Goal: Transaction & Acquisition: Purchase product/service

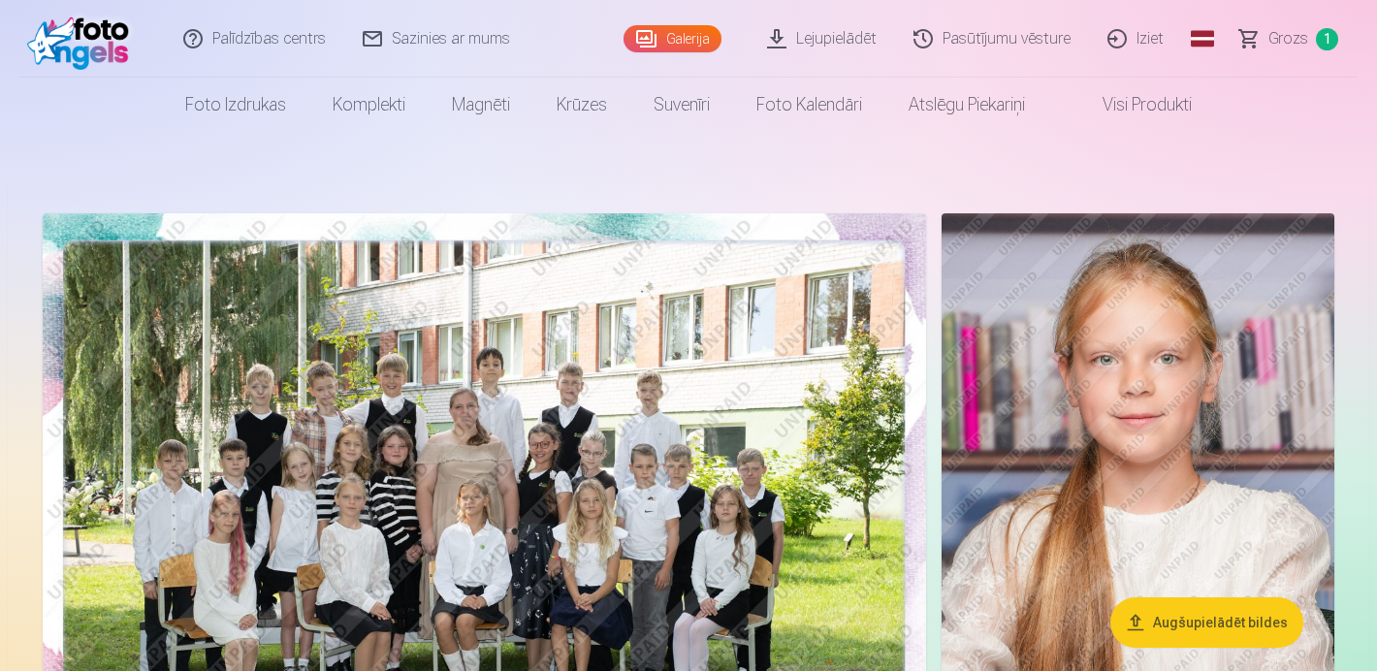
click at [1302, 31] on span "Grozs" at bounding box center [1289, 38] width 40 height 23
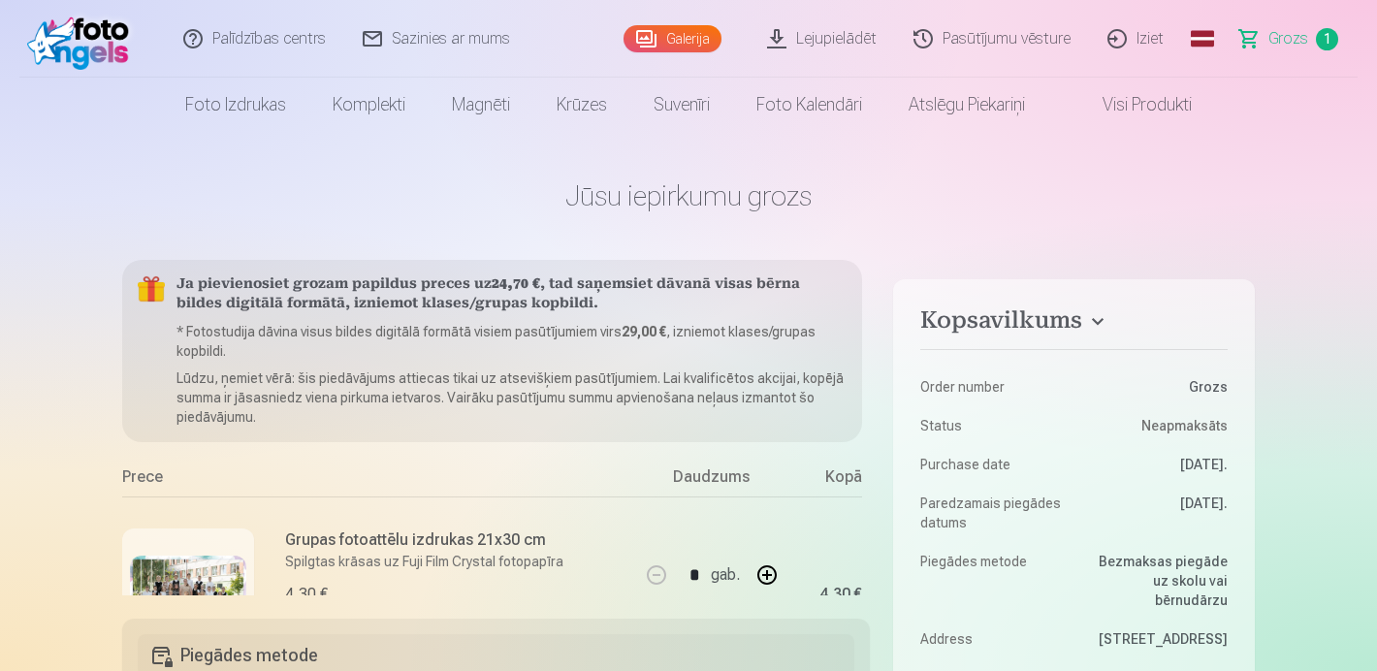
click at [1300, 36] on span "Grozs" at bounding box center [1289, 38] width 40 height 23
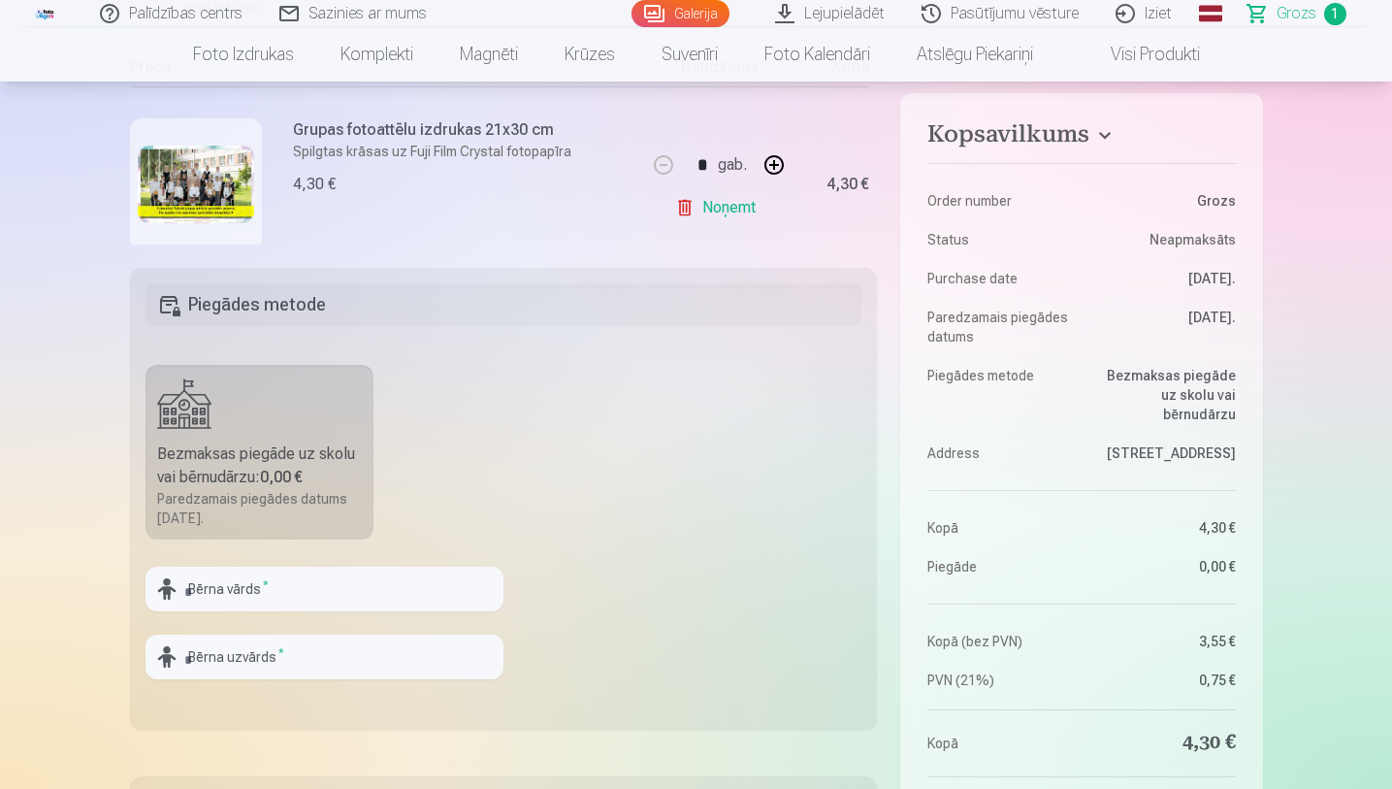
scroll to position [332, 0]
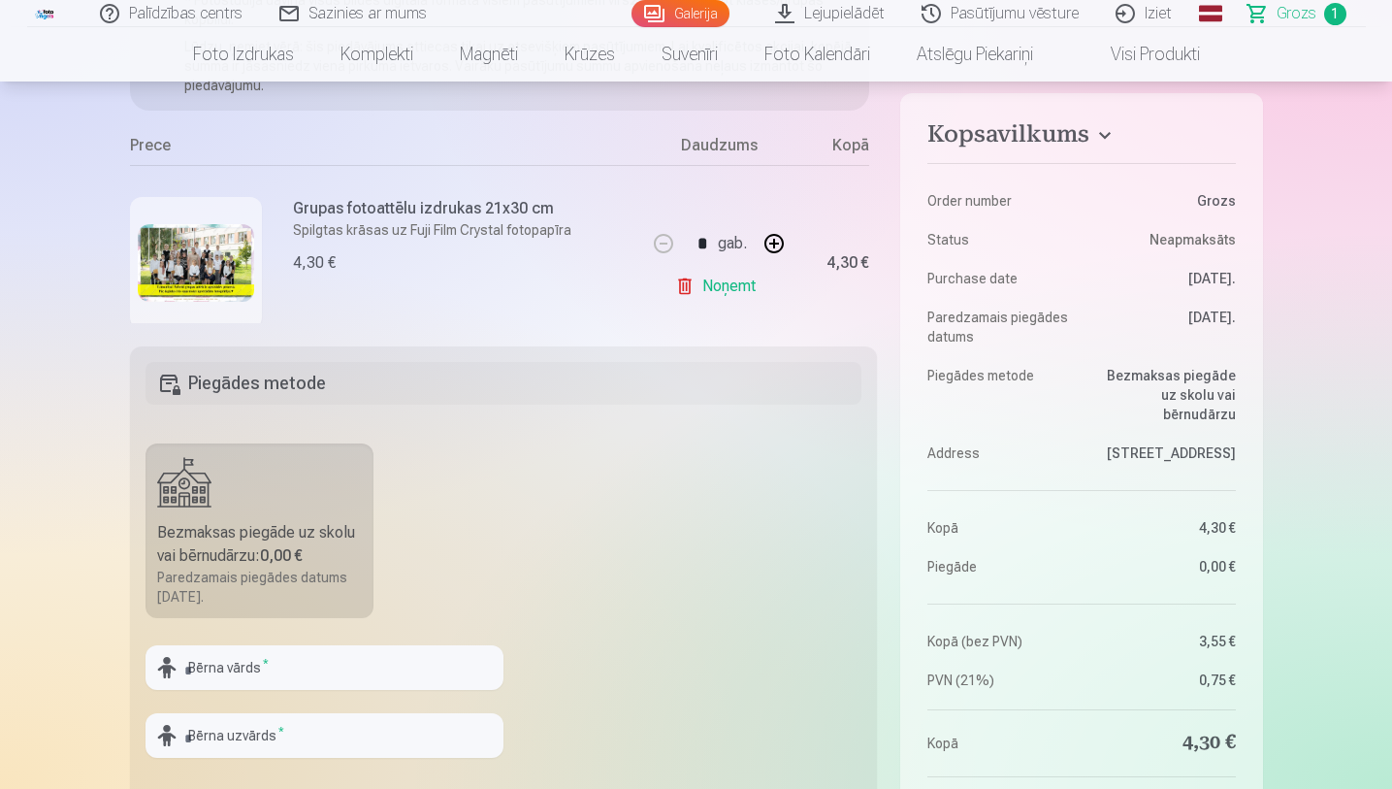
click at [1106, 134] on h4 "Kopsavilkums" at bounding box center [1080, 137] width 307 height 35
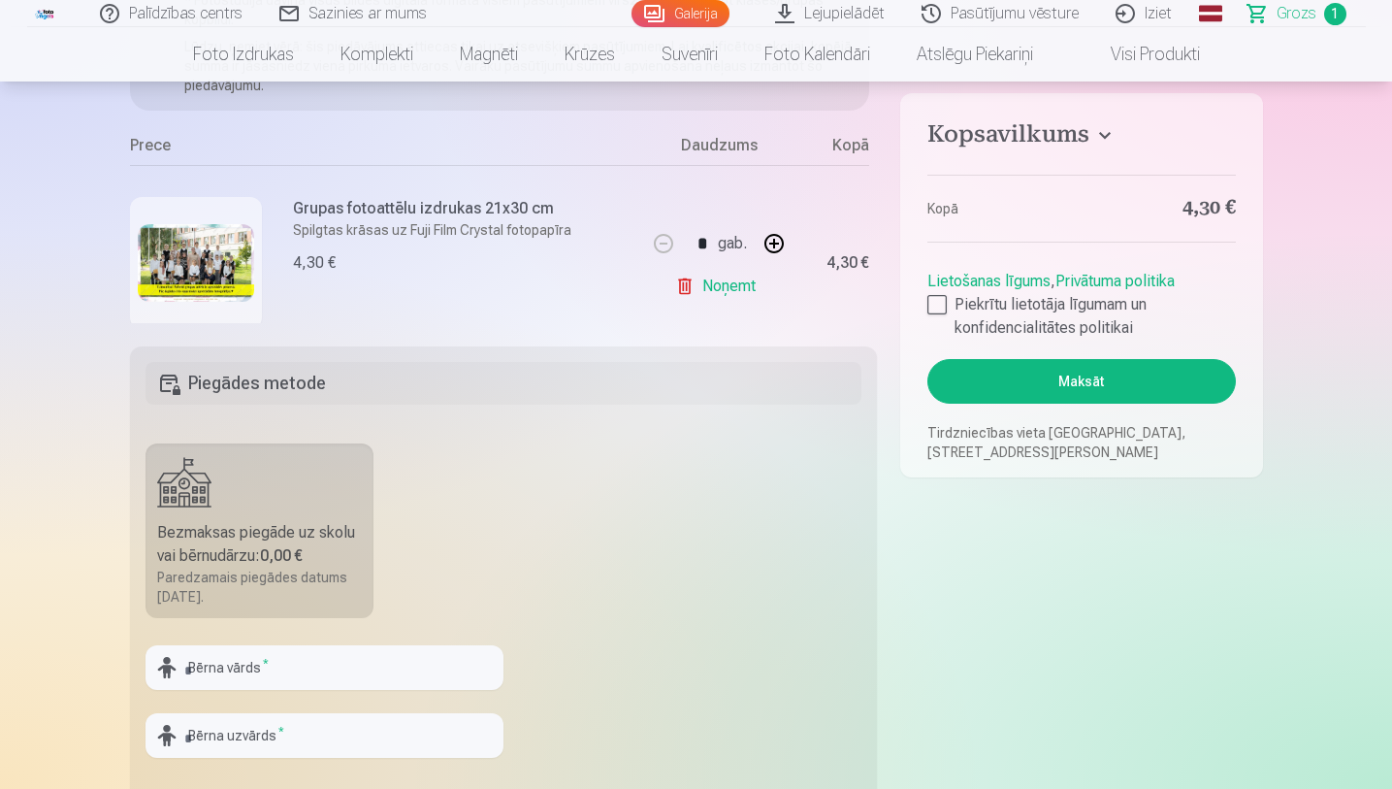
click at [711, 286] on link "Noņemt" at bounding box center [719, 286] width 88 height 39
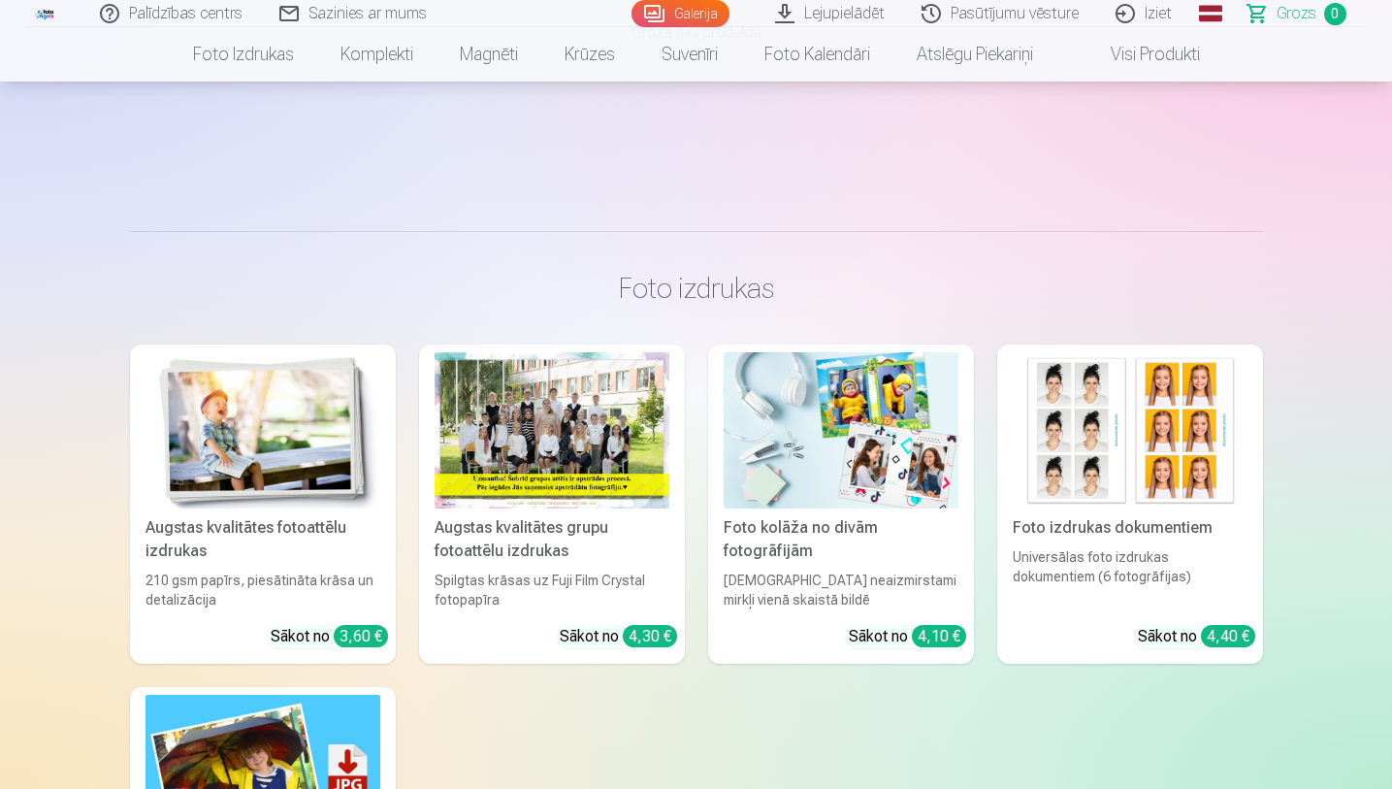
drag, startPoint x: 1396, startPoint y: 113, endPoint x: 1396, endPoint y: 129, distance: 15.5
click at [1376, 129] on html "Palīdzības centrs Sazinies ar mums Galerija Lejupielādēt Pasūtījumu vēsture Izi…" at bounding box center [696, 62] width 1392 height 789
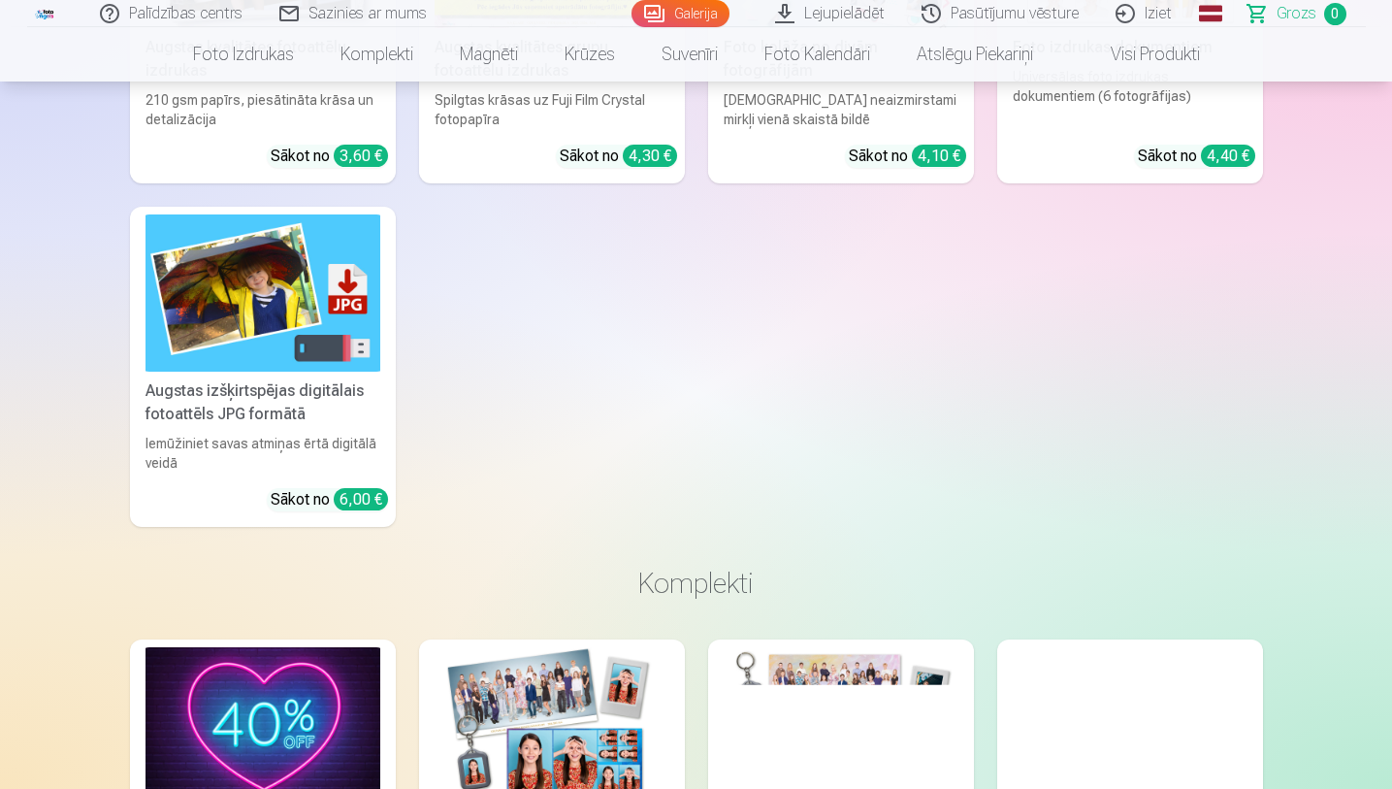
scroll to position [880, 0]
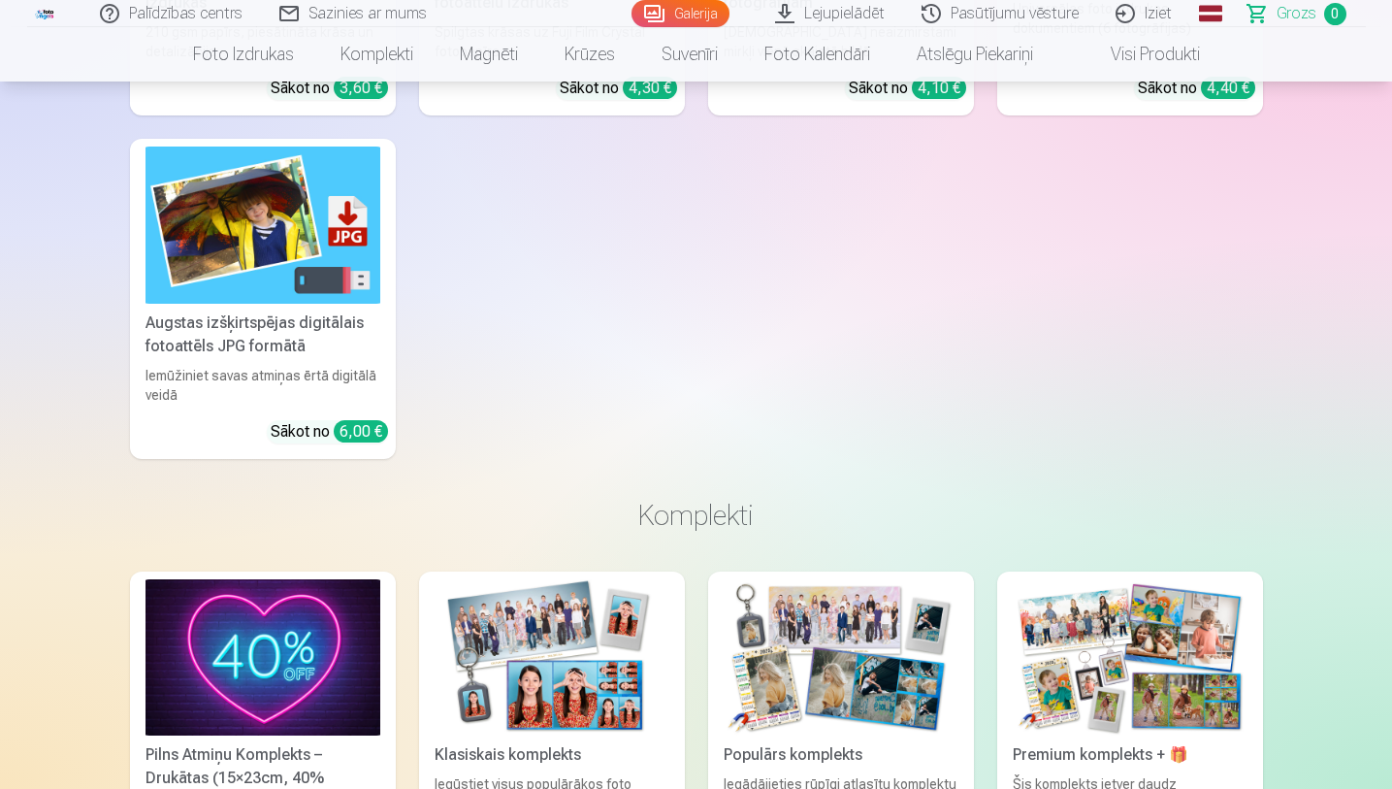
click at [267, 346] on div "Augstas izšķirtspējas digitālais fotoattēls JPG formātā" at bounding box center [263, 334] width 250 height 47
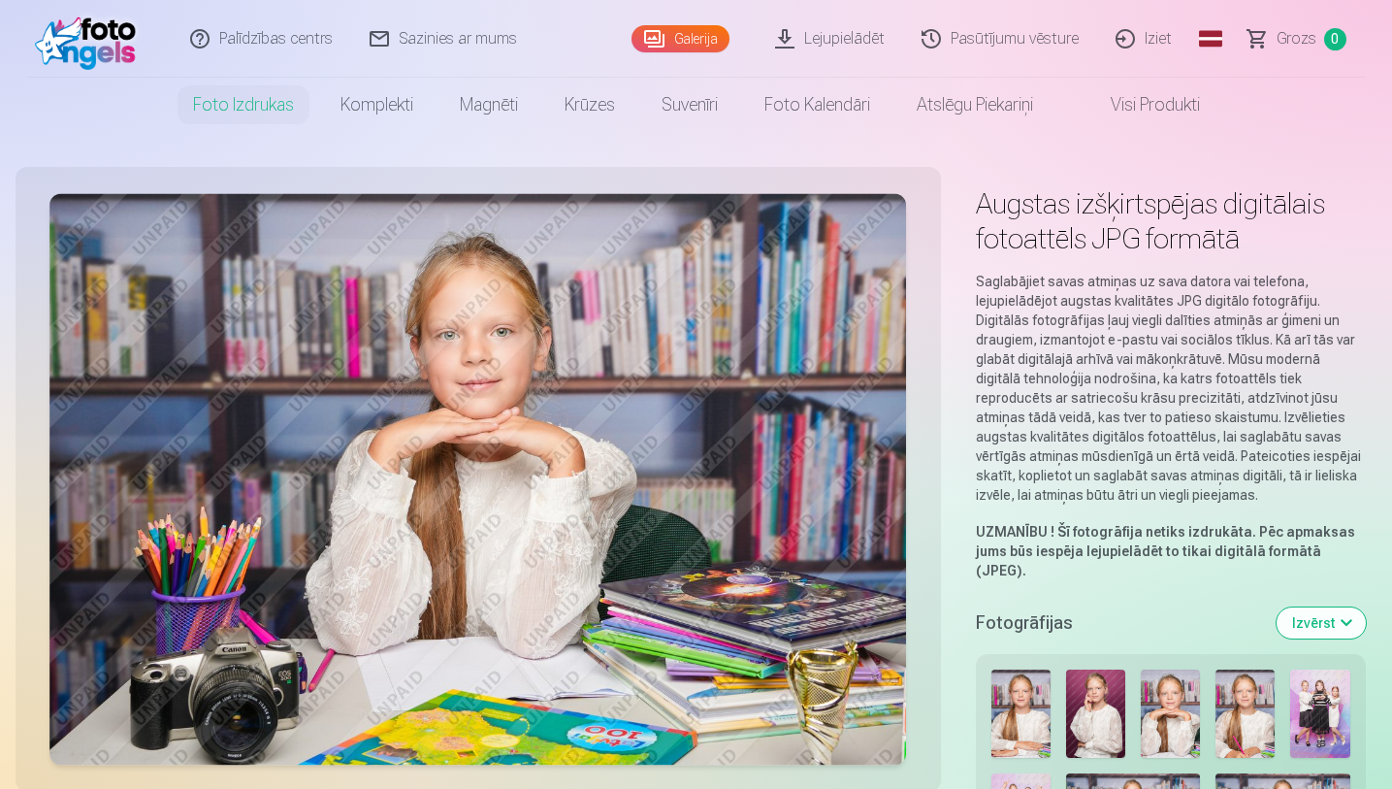
drag, startPoint x: 1396, startPoint y: 56, endPoint x: 1396, endPoint y: 128, distance: 71.8
click at [1376, 128] on html "Palīdzības centrs Sazinies ar mums Galerija Lejupielādēt Pasūtījumu vēsture Izi…" at bounding box center [696, 394] width 1392 height 789
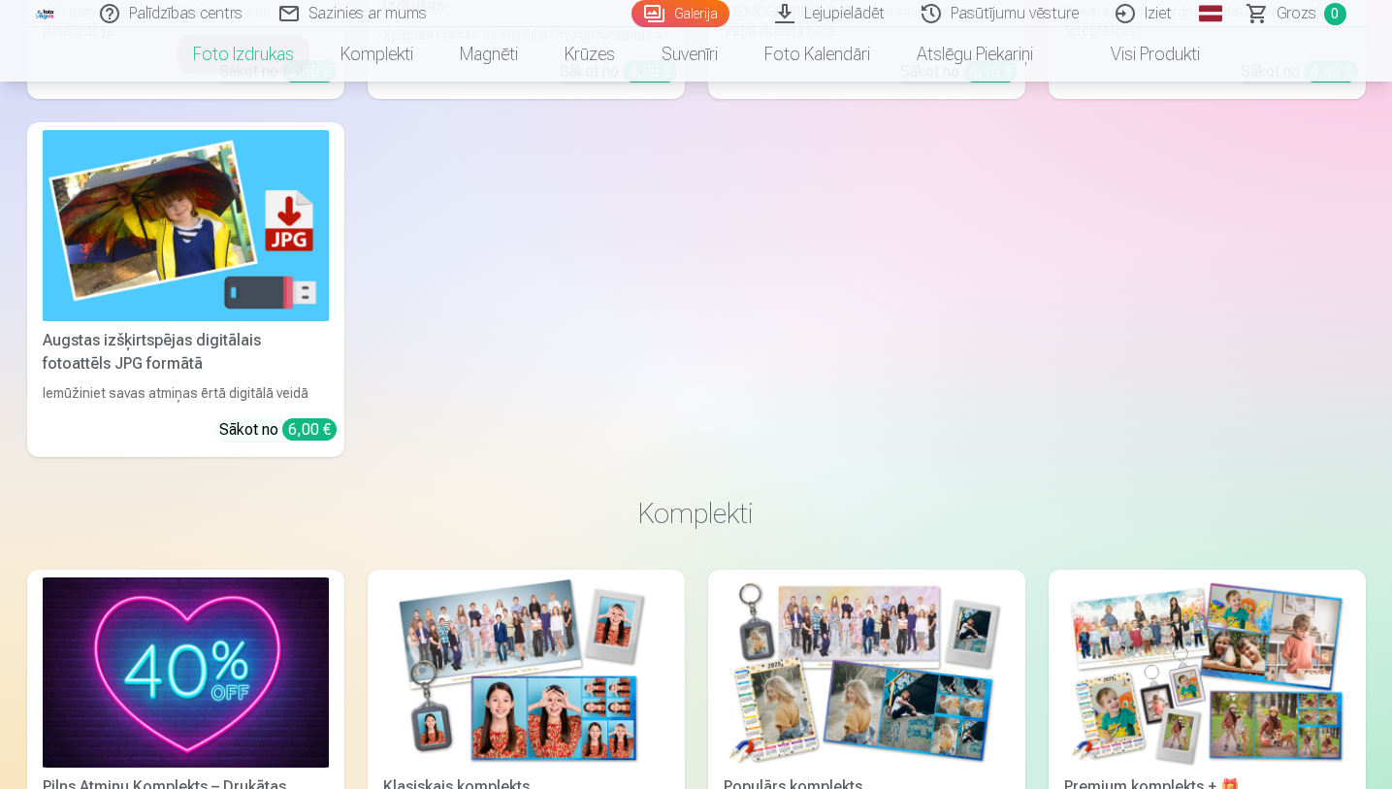
scroll to position [1655, 0]
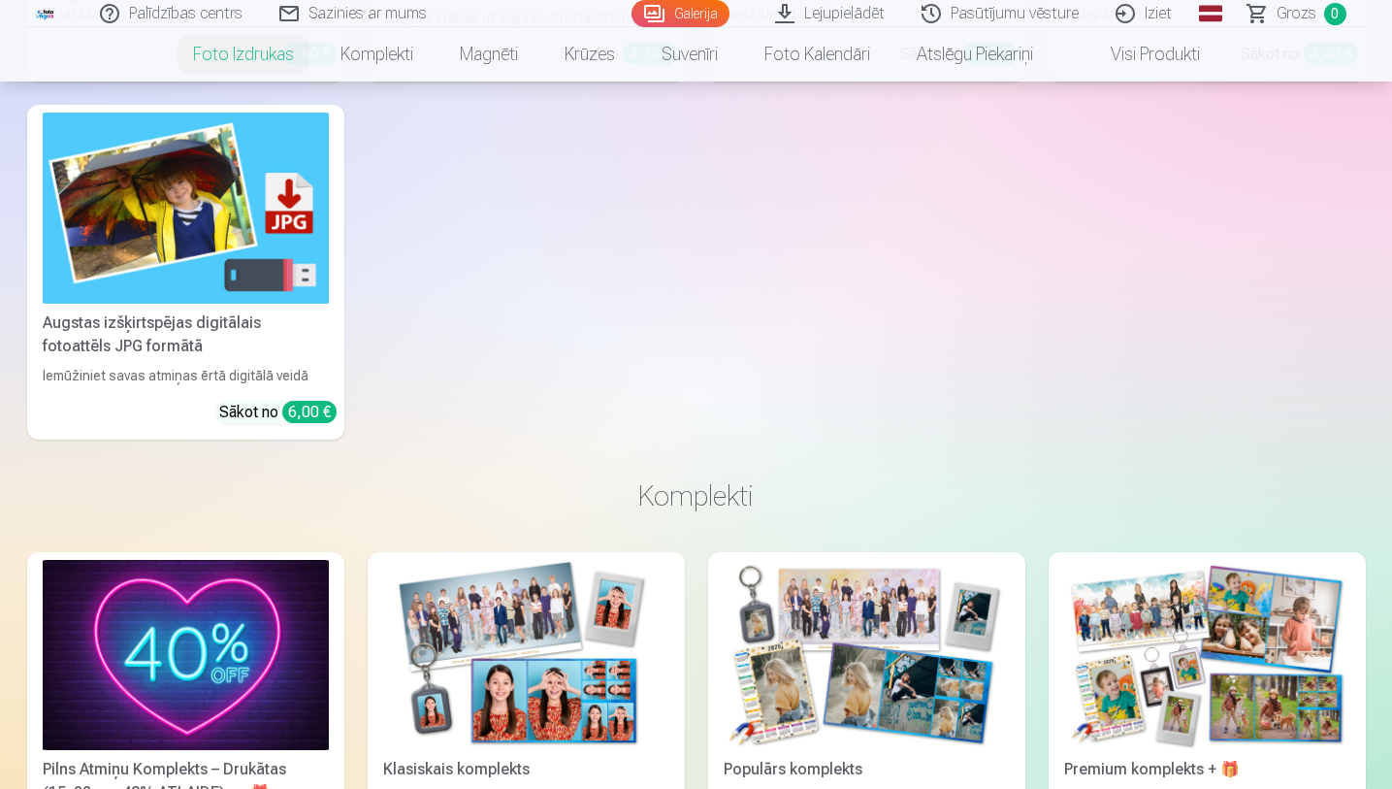
click at [285, 264] on img at bounding box center [186, 208] width 286 height 191
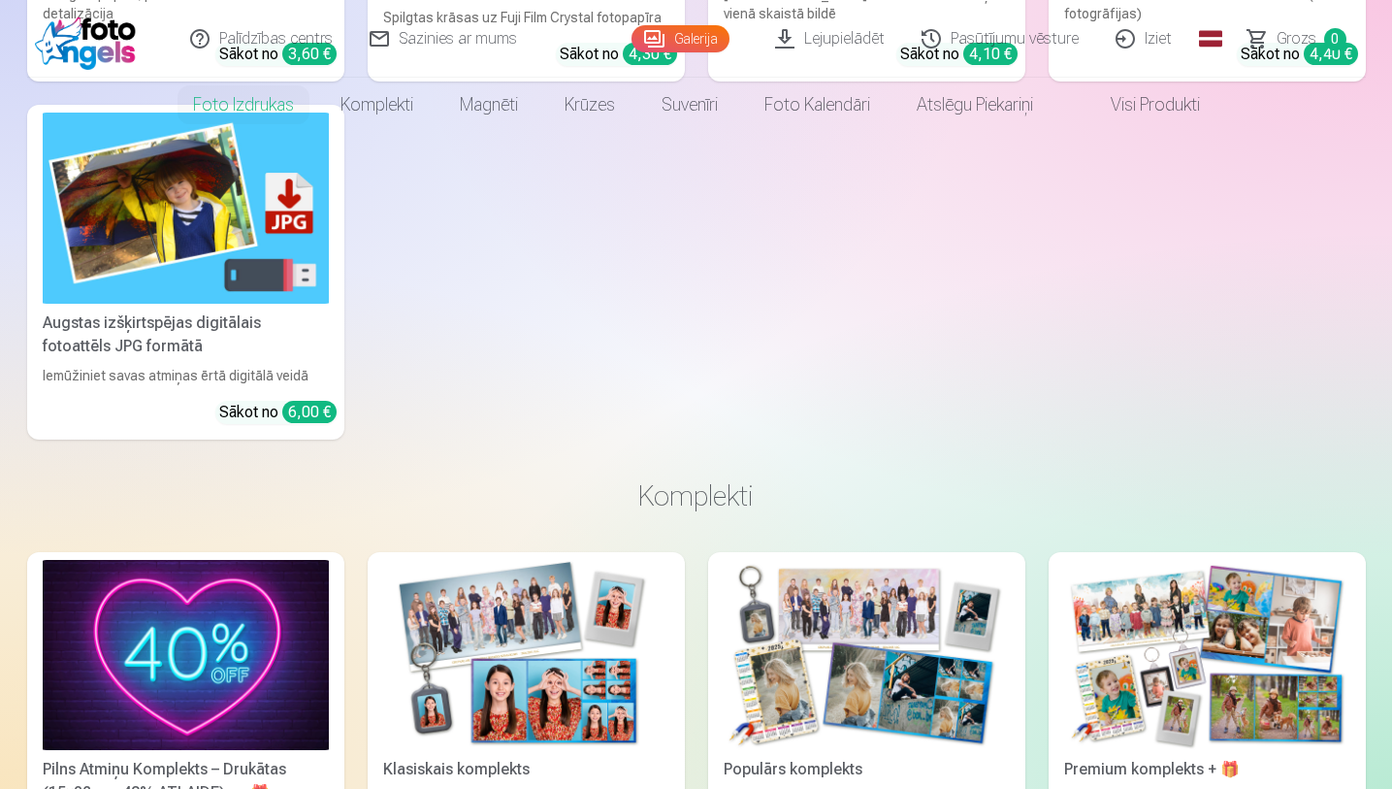
scroll to position [0, 0]
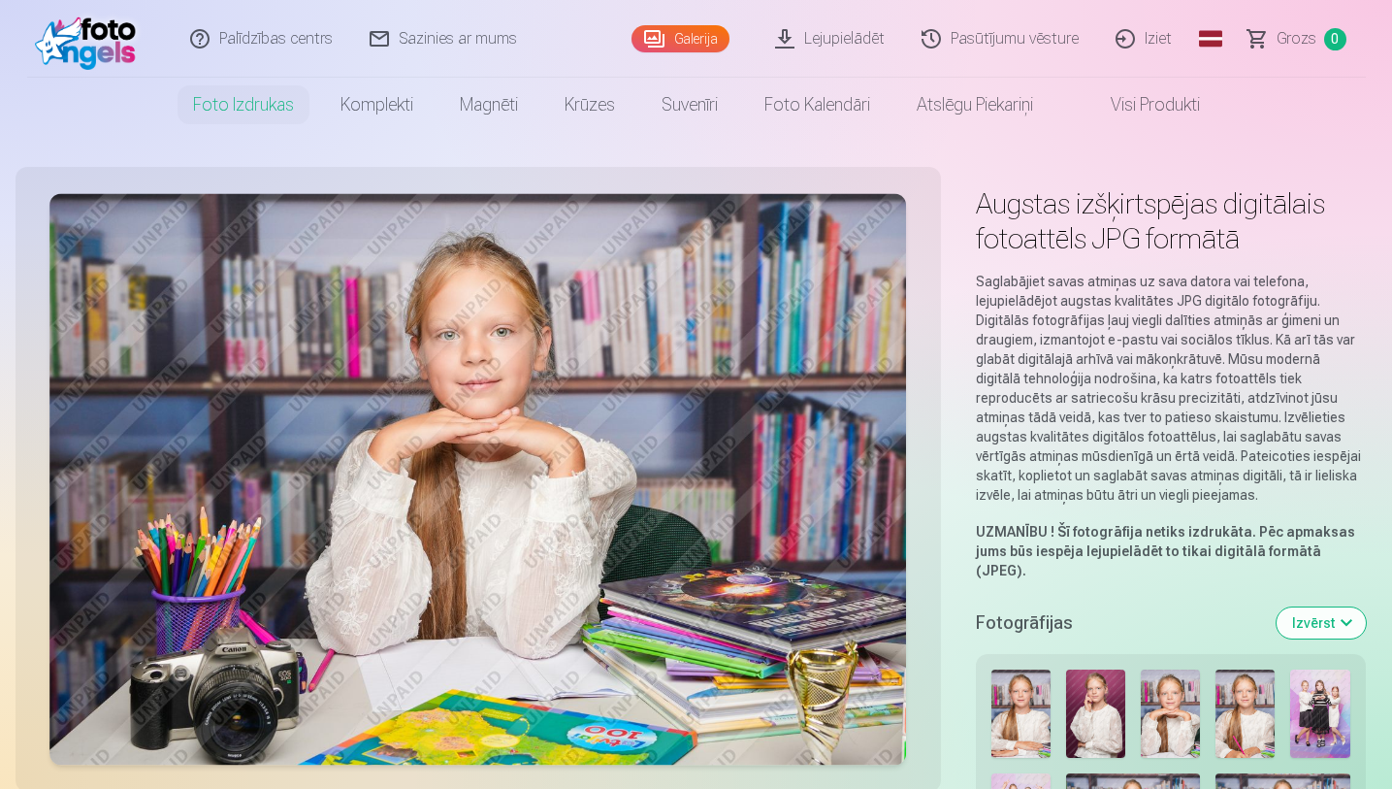
drag, startPoint x: 1396, startPoint y: 67, endPoint x: 1396, endPoint y: 115, distance: 48.5
click at [1376, 115] on html "Palīdzības centrs Sazinies ar mums Galerija Lejupielādēt Pasūtījumu vēsture Izi…" at bounding box center [696, 394] width 1392 height 789
drag, startPoint x: 1396, startPoint y: 61, endPoint x: 1396, endPoint y: 119, distance: 58.2
click at [1376, 119] on html "Palīdzības centrs Sazinies ar mums Galerija Lejupielādēt Pasūtījumu vēsture Izi…" at bounding box center [696, 394] width 1392 height 789
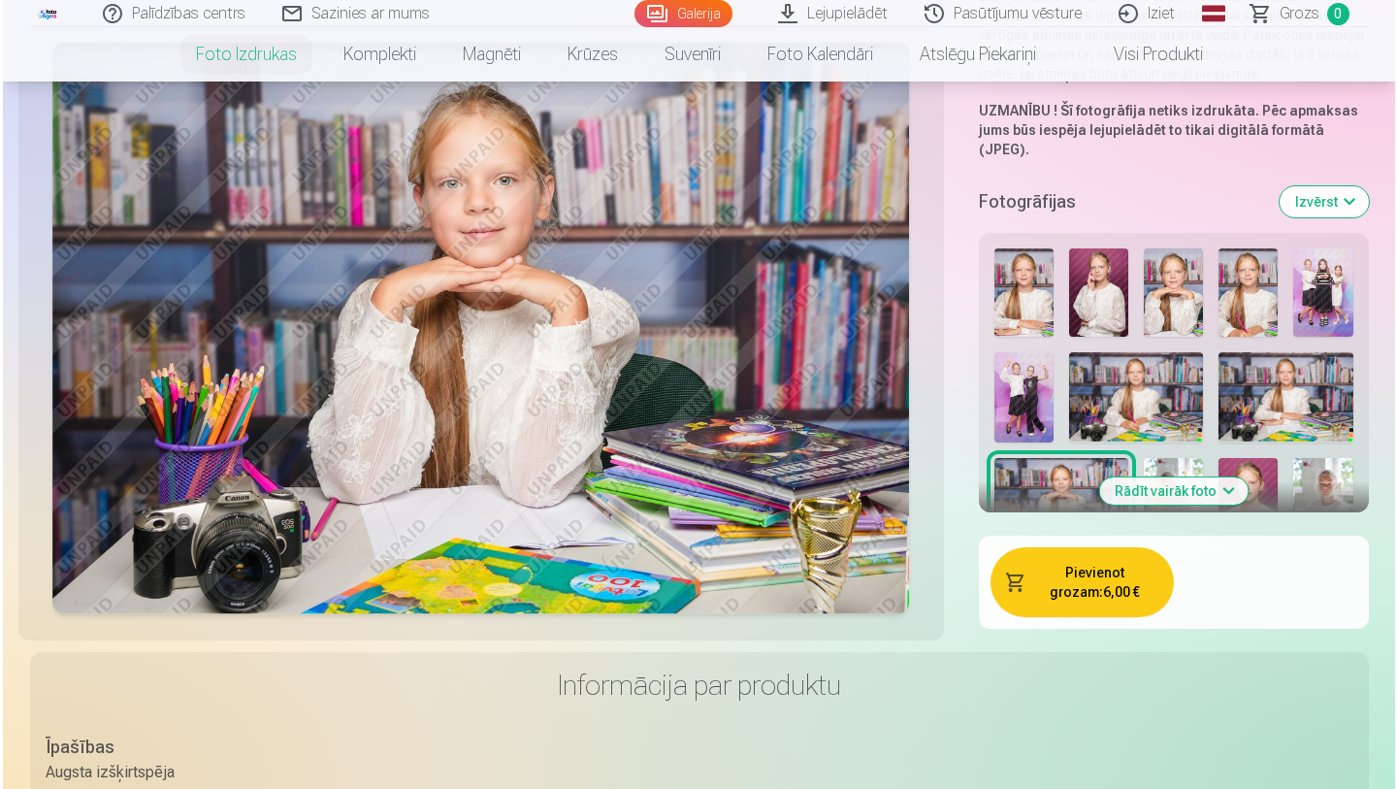
scroll to position [571, 0]
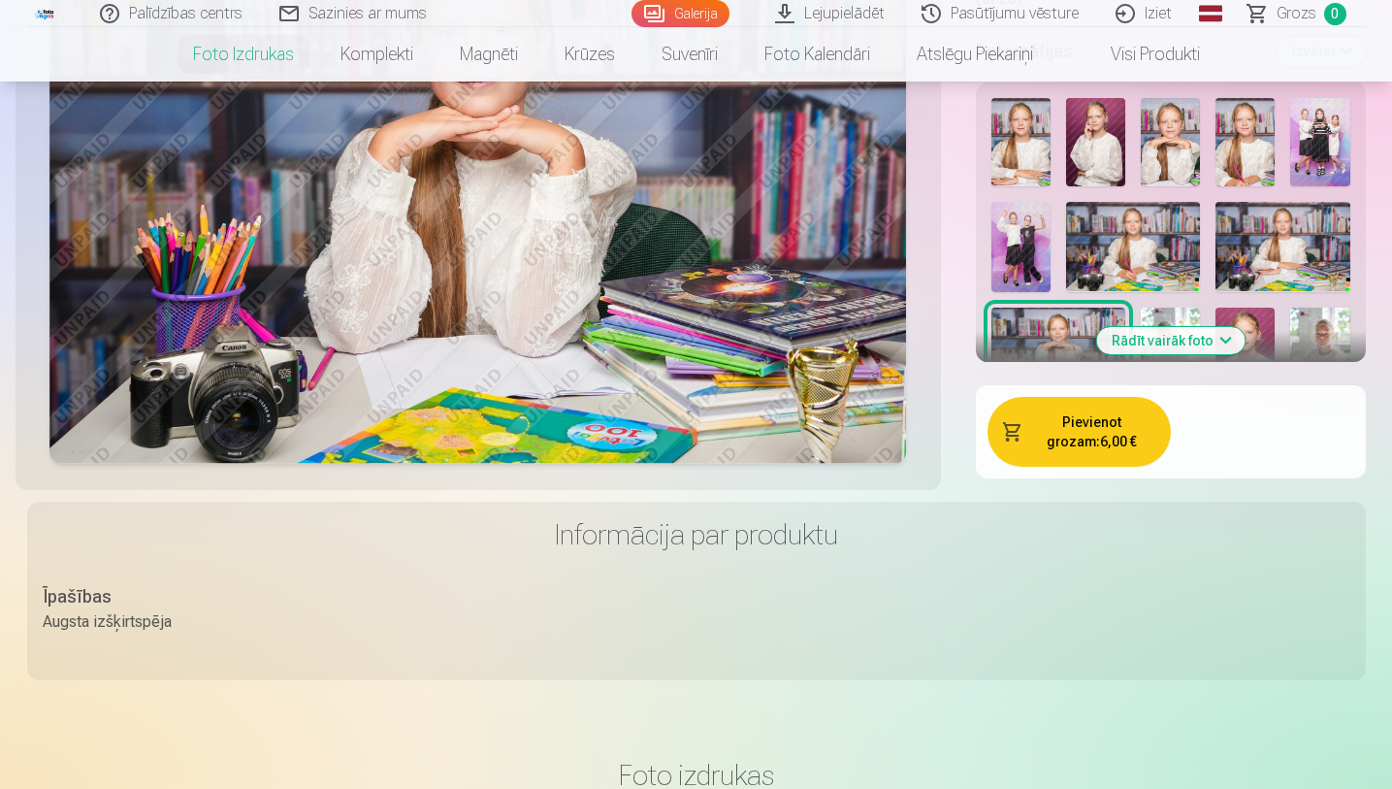
click at [1080, 440] on button "Pievienot grozam : 6,00 €" at bounding box center [1078, 432] width 183 height 70
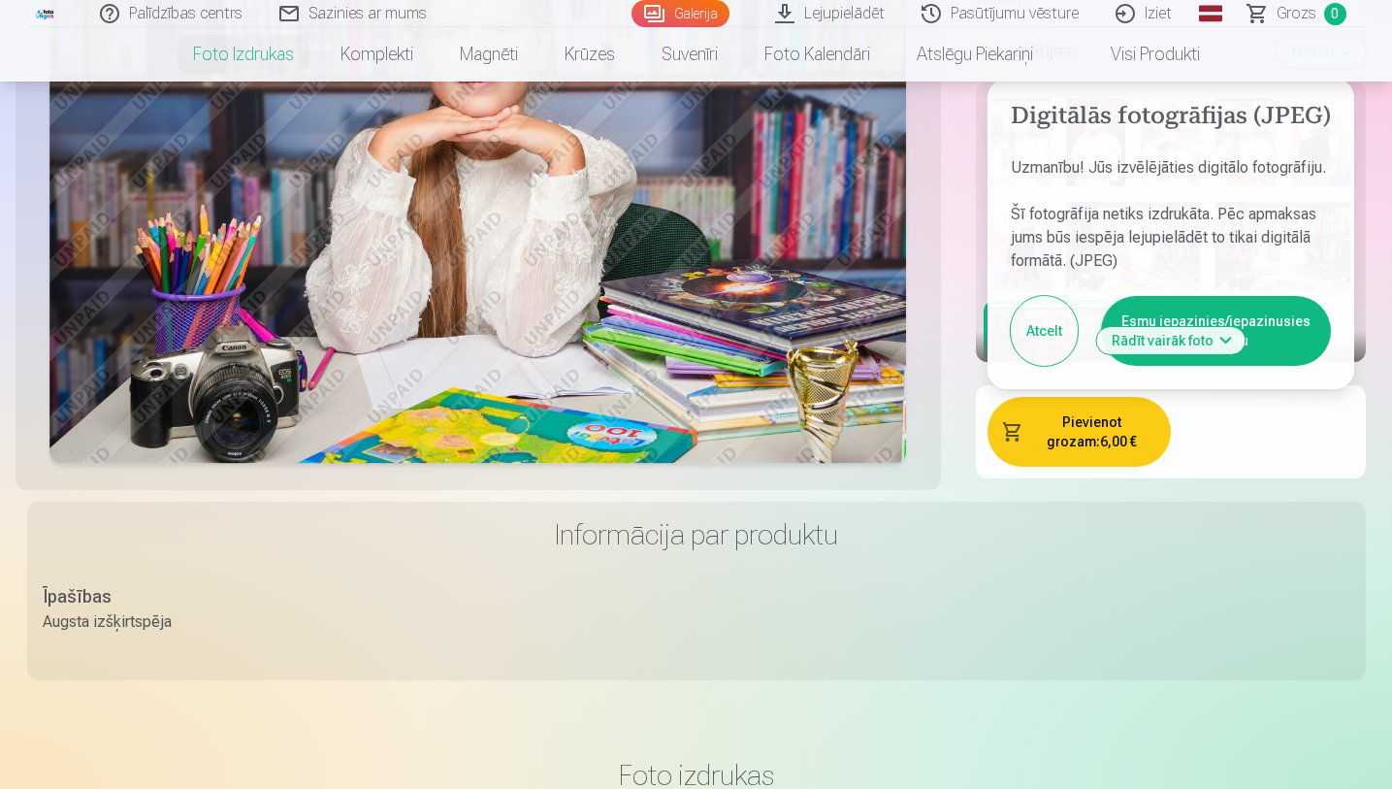
click at [1262, 299] on button "Esmu iepazinies/iepazinusies un piekrītu" at bounding box center [1216, 331] width 230 height 70
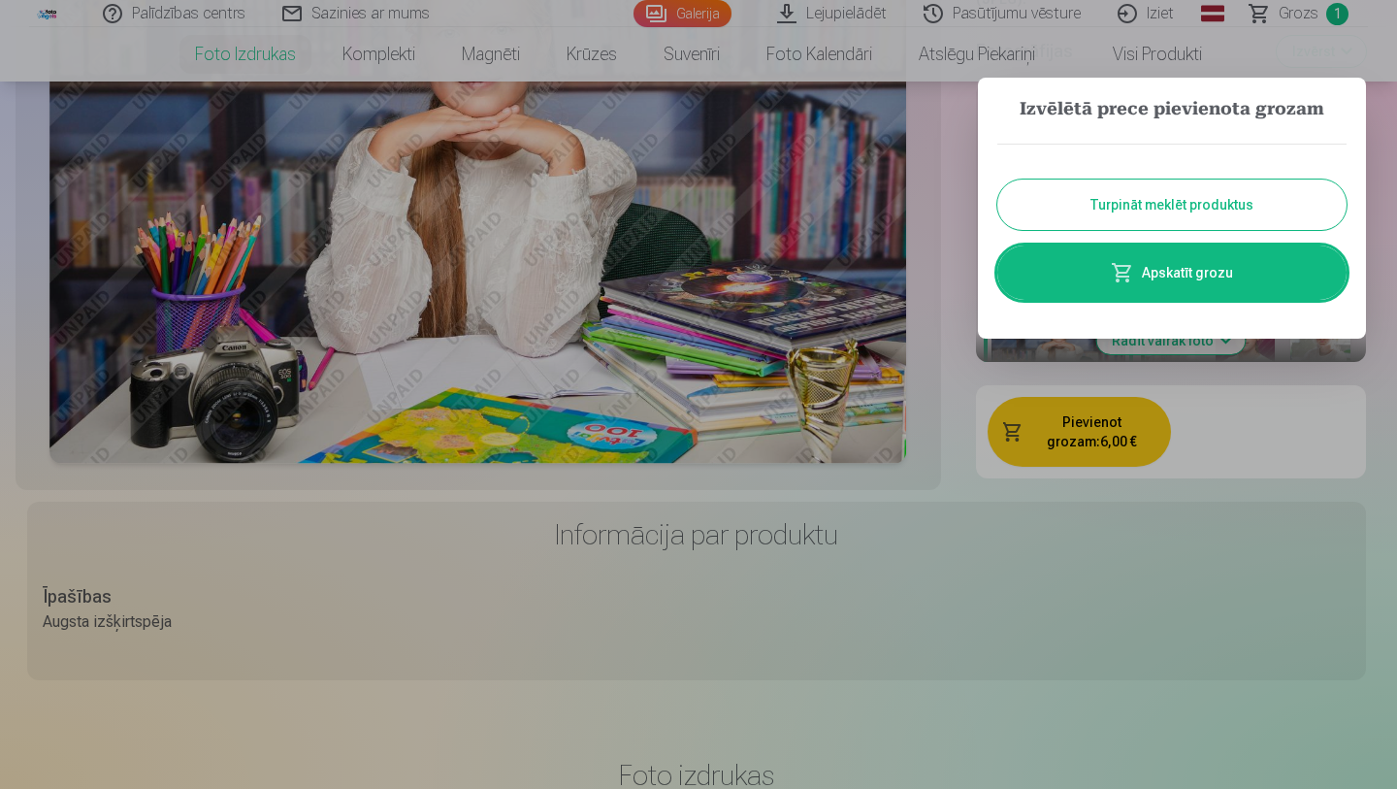
click at [1252, 210] on button "Turpināt meklēt produktus" at bounding box center [1171, 204] width 349 height 50
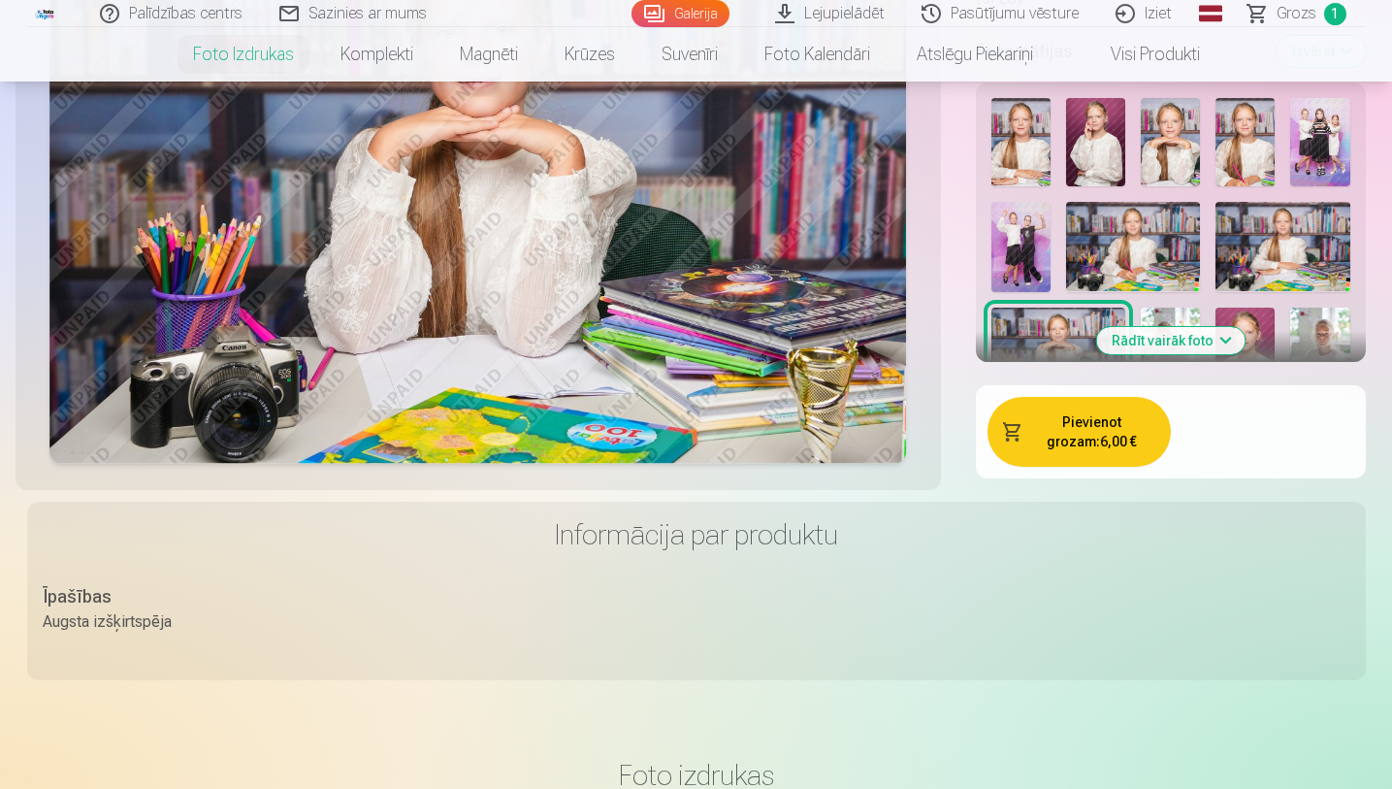
click at [1164, 228] on img at bounding box center [1133, 246] width 134 height 89
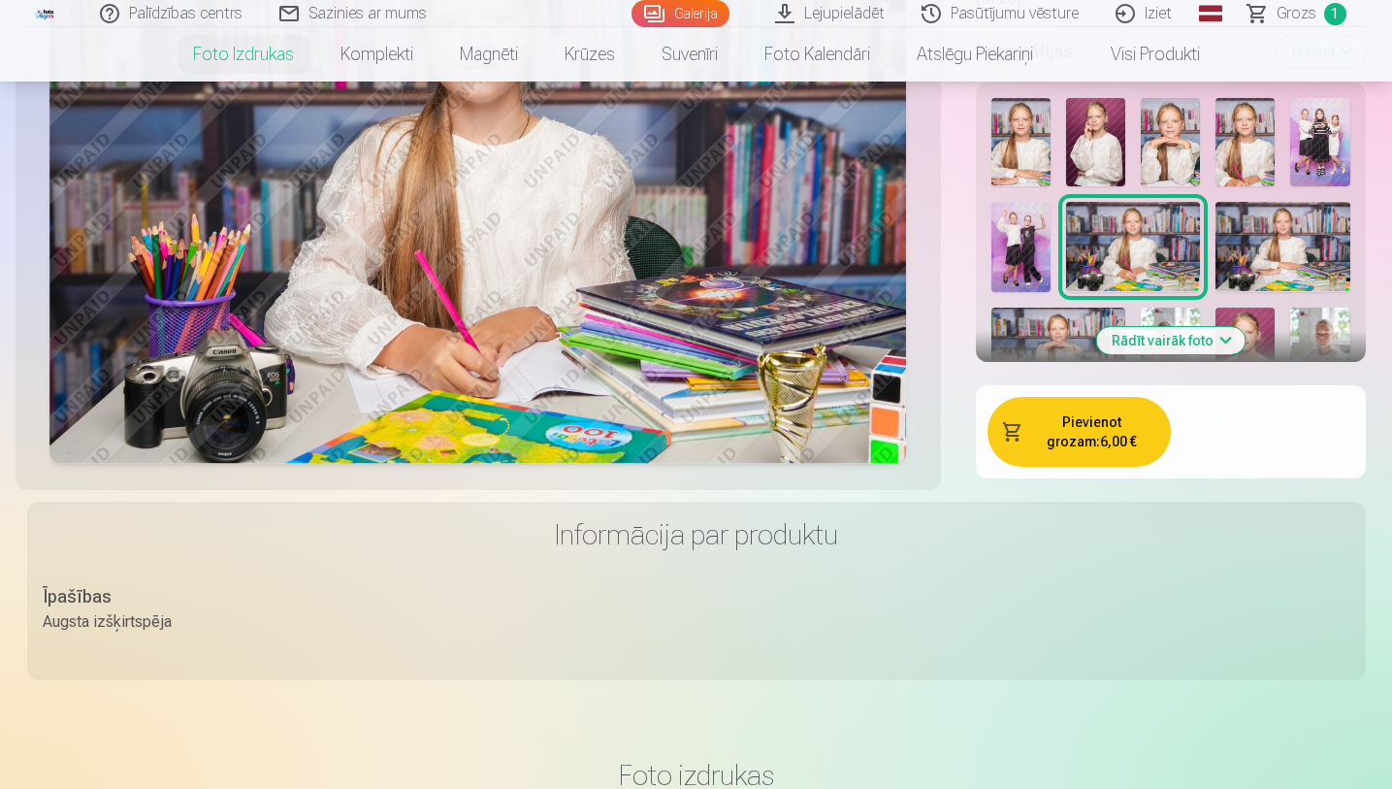
click at [1104, 422] on button "Pievienot grozam : 6,00 €" at bounding box center [1078, 432] width 183 height 70
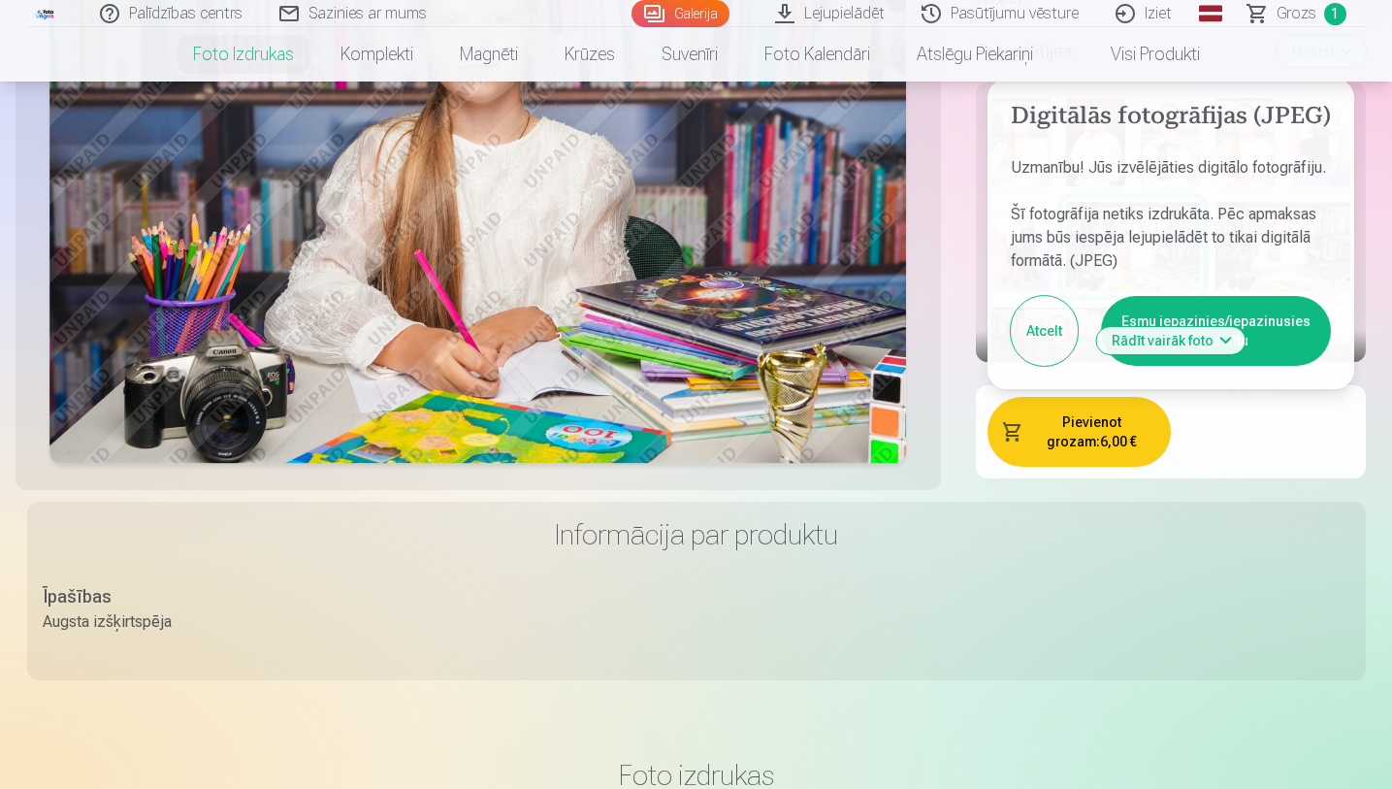
click at [1205, 296] on button "Esmu iepazinies/iepazinusies un piekrītu" at bounding box center [1216, 331] width 230 height 70
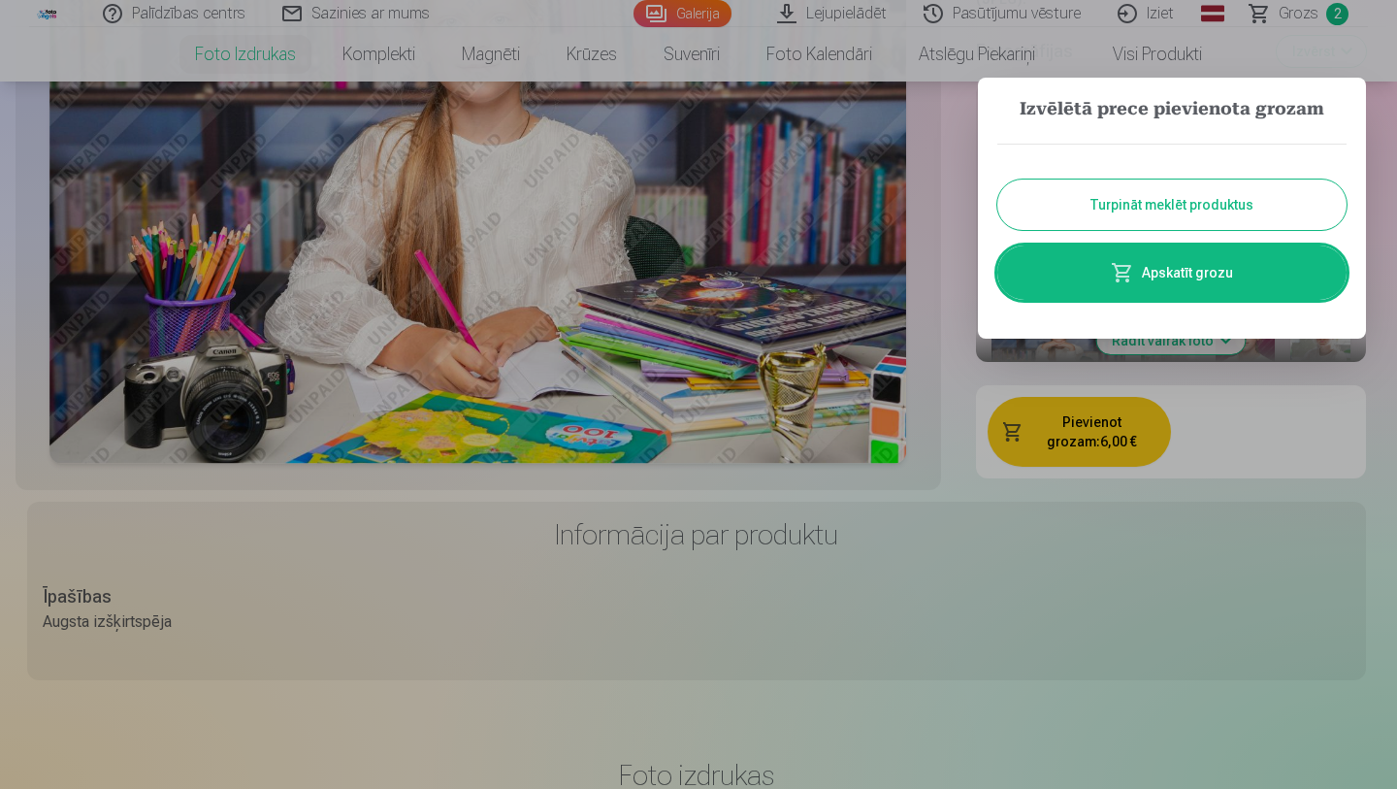
click at [1207, 203] on button "Turpināt meklēt produktus" at bounding box center [1171, 204] width 349 height 50
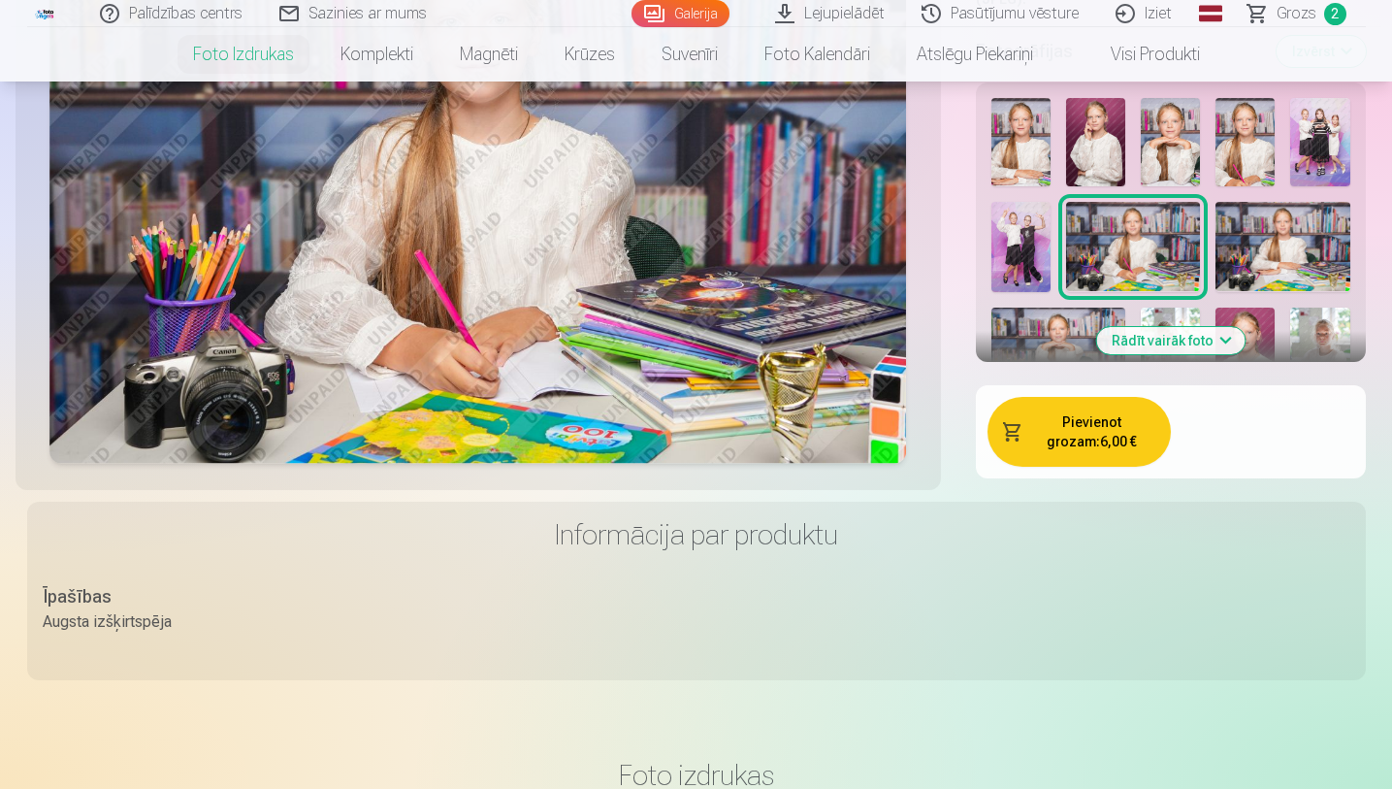
click at [1023, 127] on img at bounding box center [1020, 142] width 59 height 89
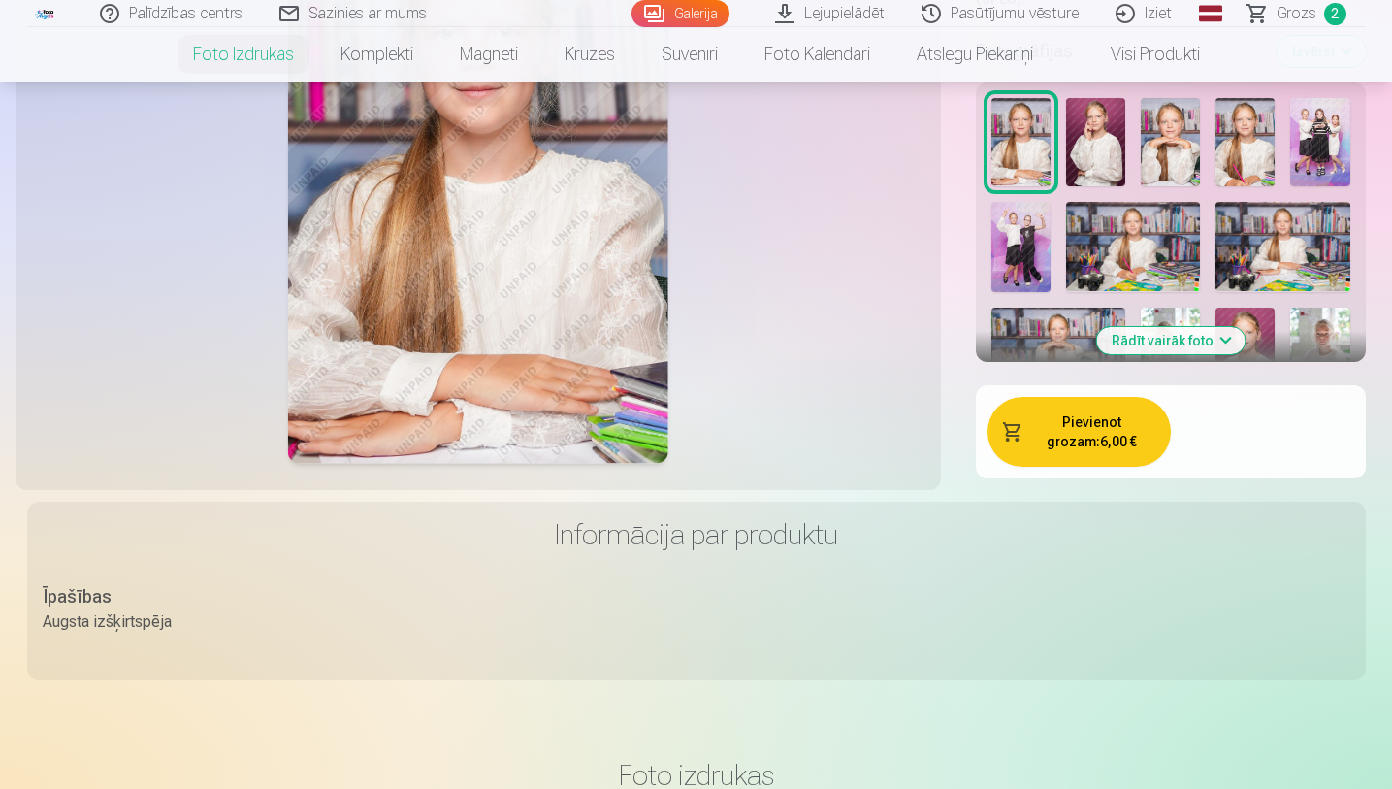
click at [1107, 407] on button "Pievienot grozam : 6,00 €" at bounding box center [1078, 432] width 183 height 70
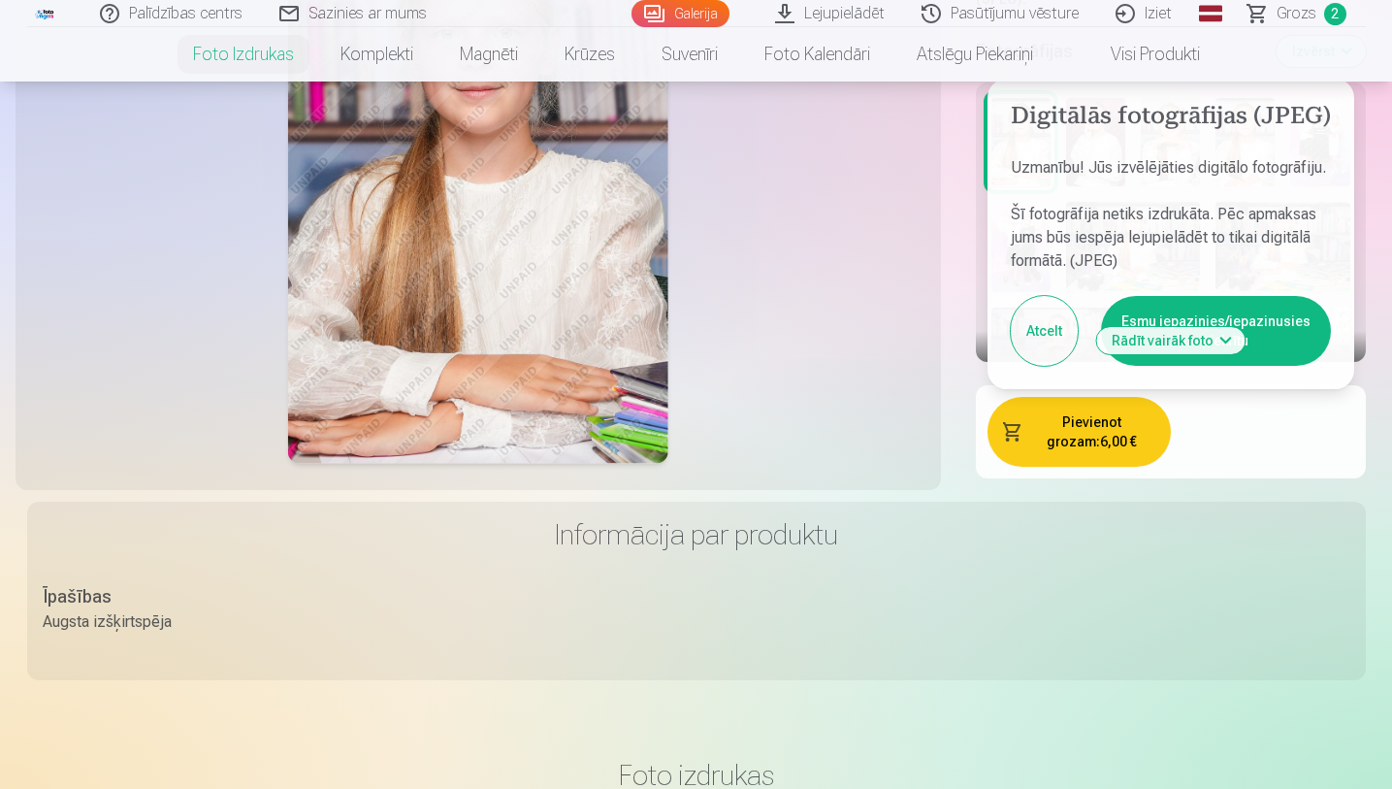
click at [1173, 296] on button "Esmu iepazinies/iepazinusies un piekrītu" at bounding box center [1216, 331] width 230 height 70
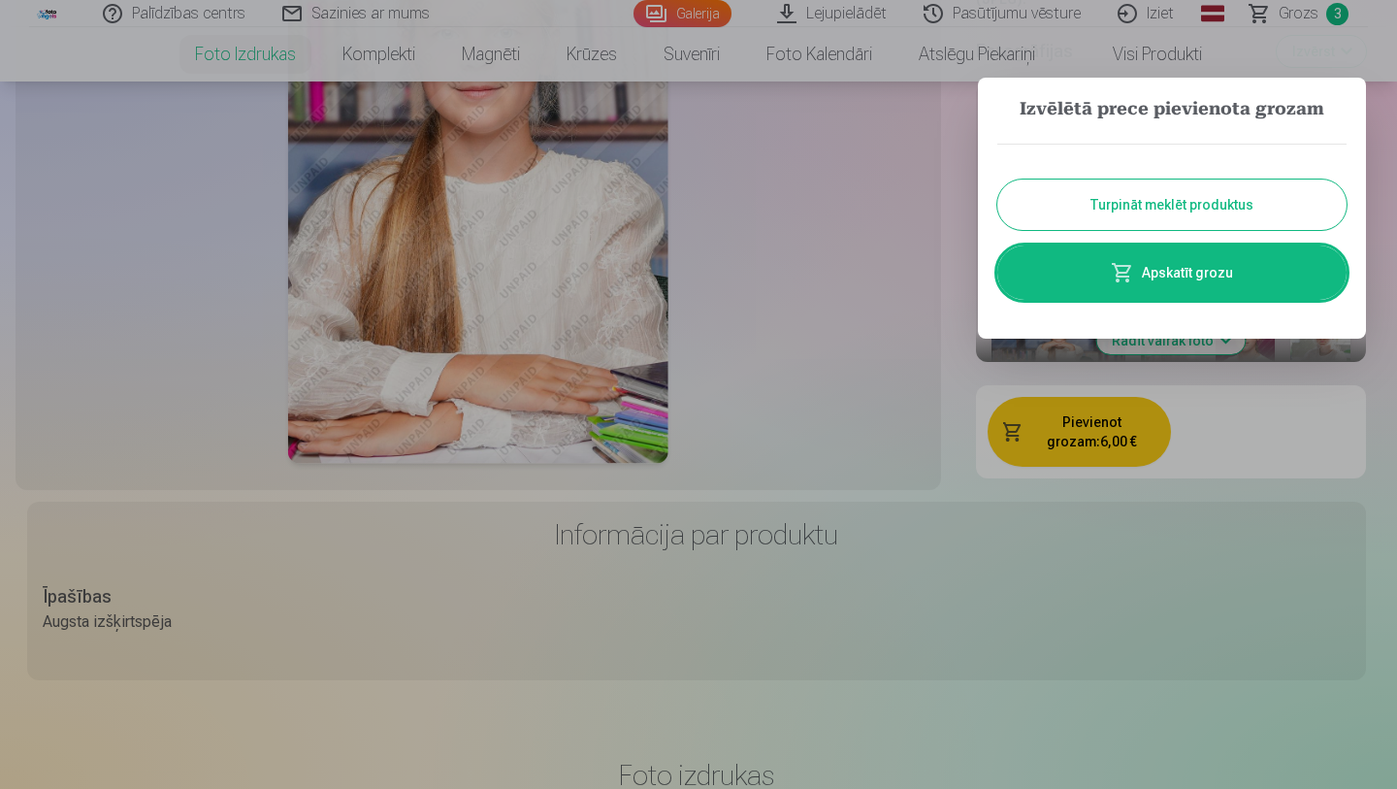
click at [1236, 202] on button "Turpināt meklēt produktus" at bounding box center [1171, 204] width 349 height 50
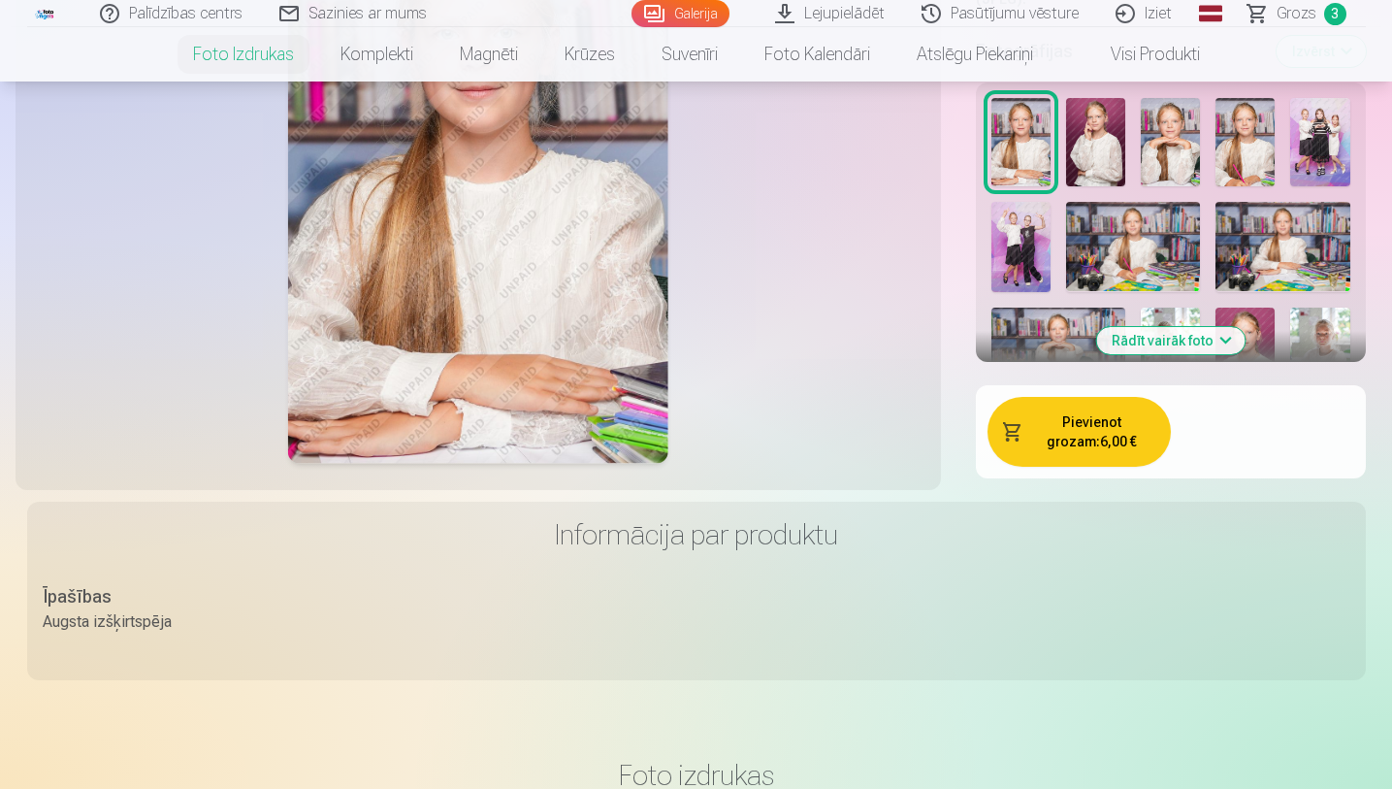
click at [1250, 122] on img at bounding box center [1244, 142] width 59 height 89
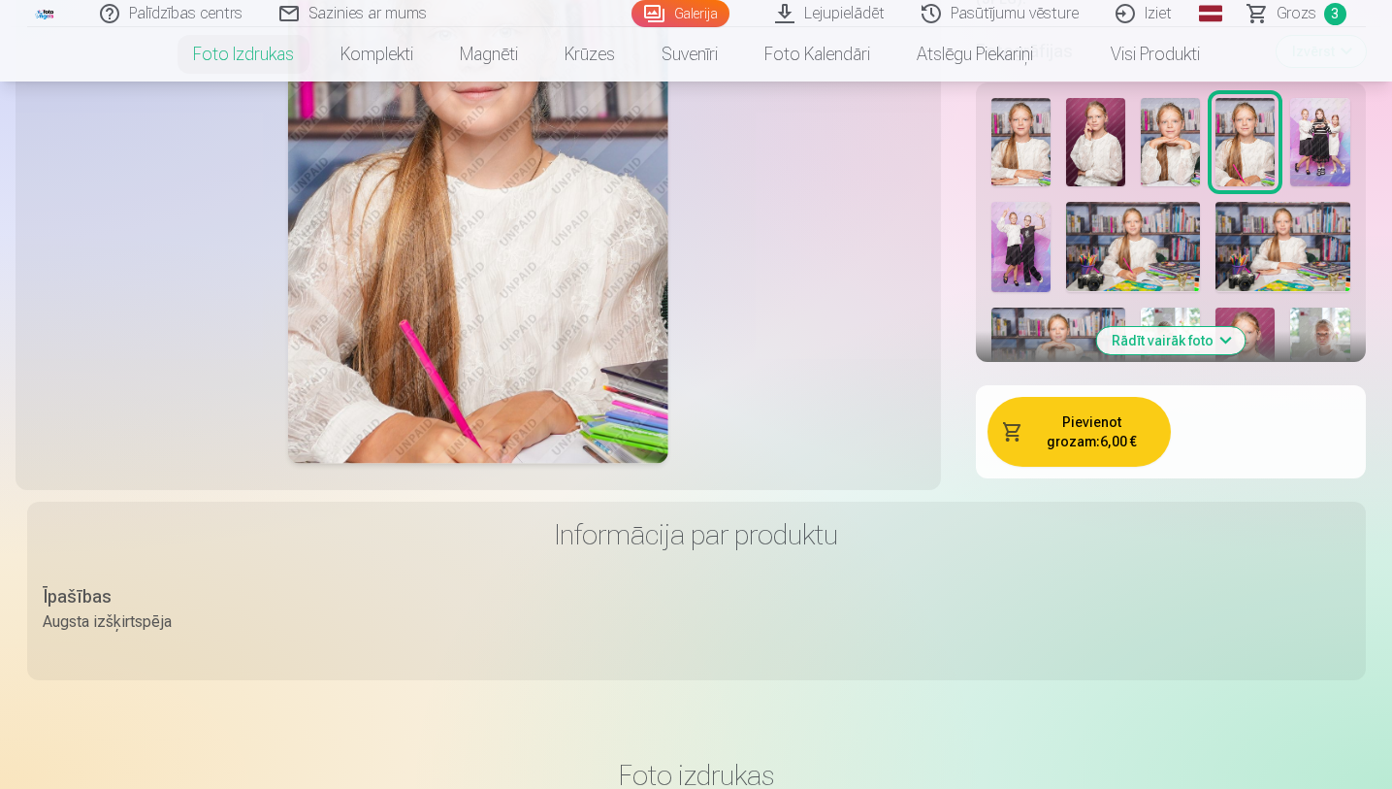
click at [1104, 414] on button "Pievienot grozam : 6,00 €" at bounding box center [1078, 432] width 183 height 70
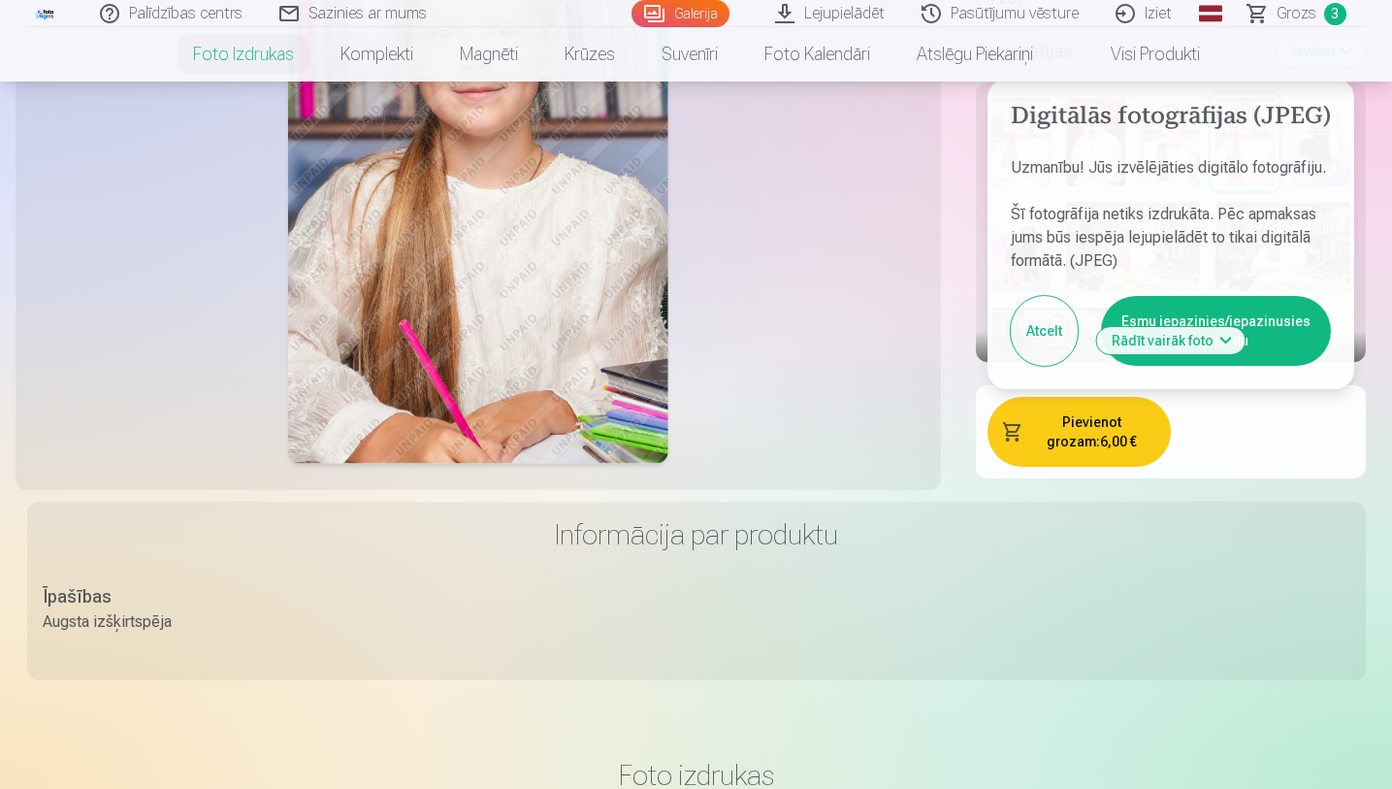
click at [1185, 296] on button "Esmu iepazinies/iepazinusies un piekrītu" at bounding box center [1216, 331] width 230 height 70
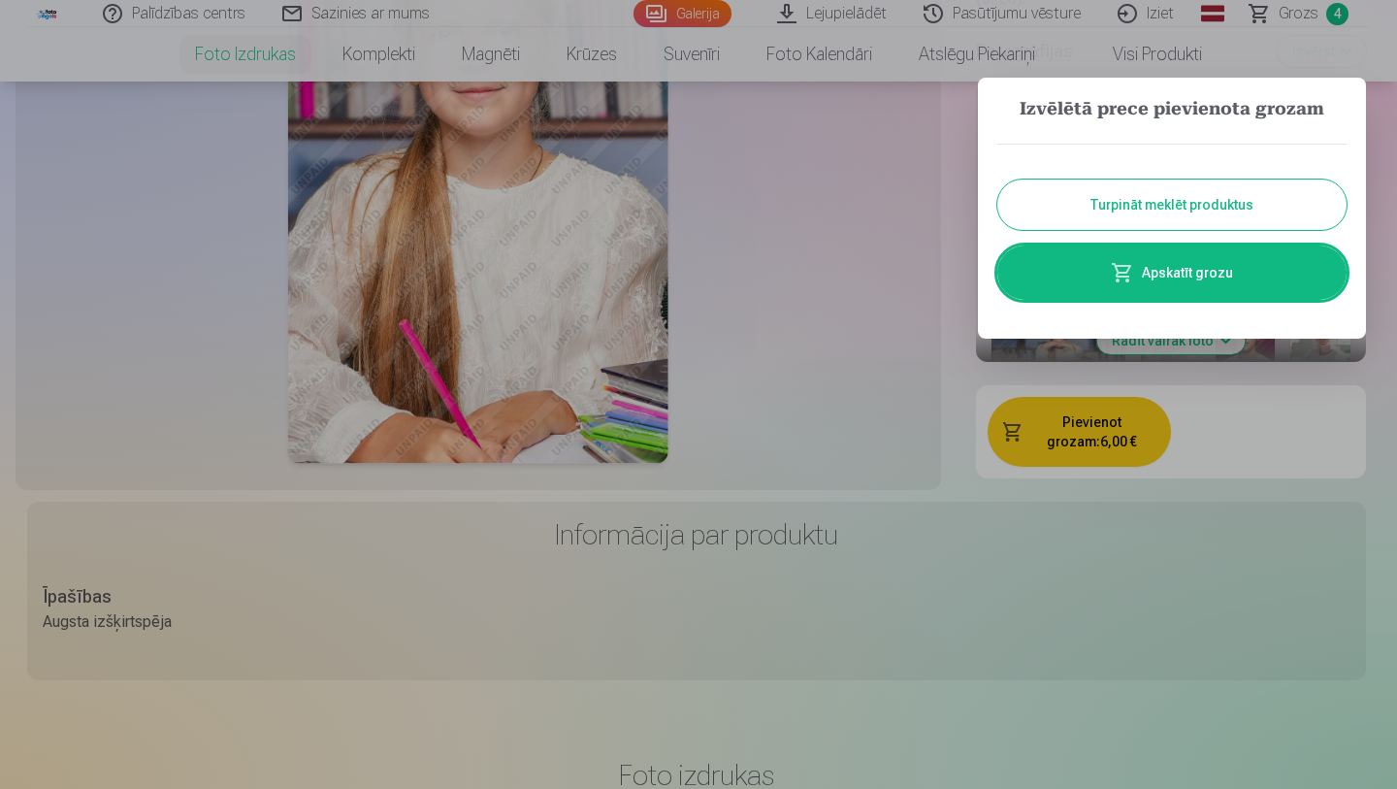
click at [1238, 208] on button "Turpināt meklēt produktus" at bounding box center [1171, 204] width 349 height 50
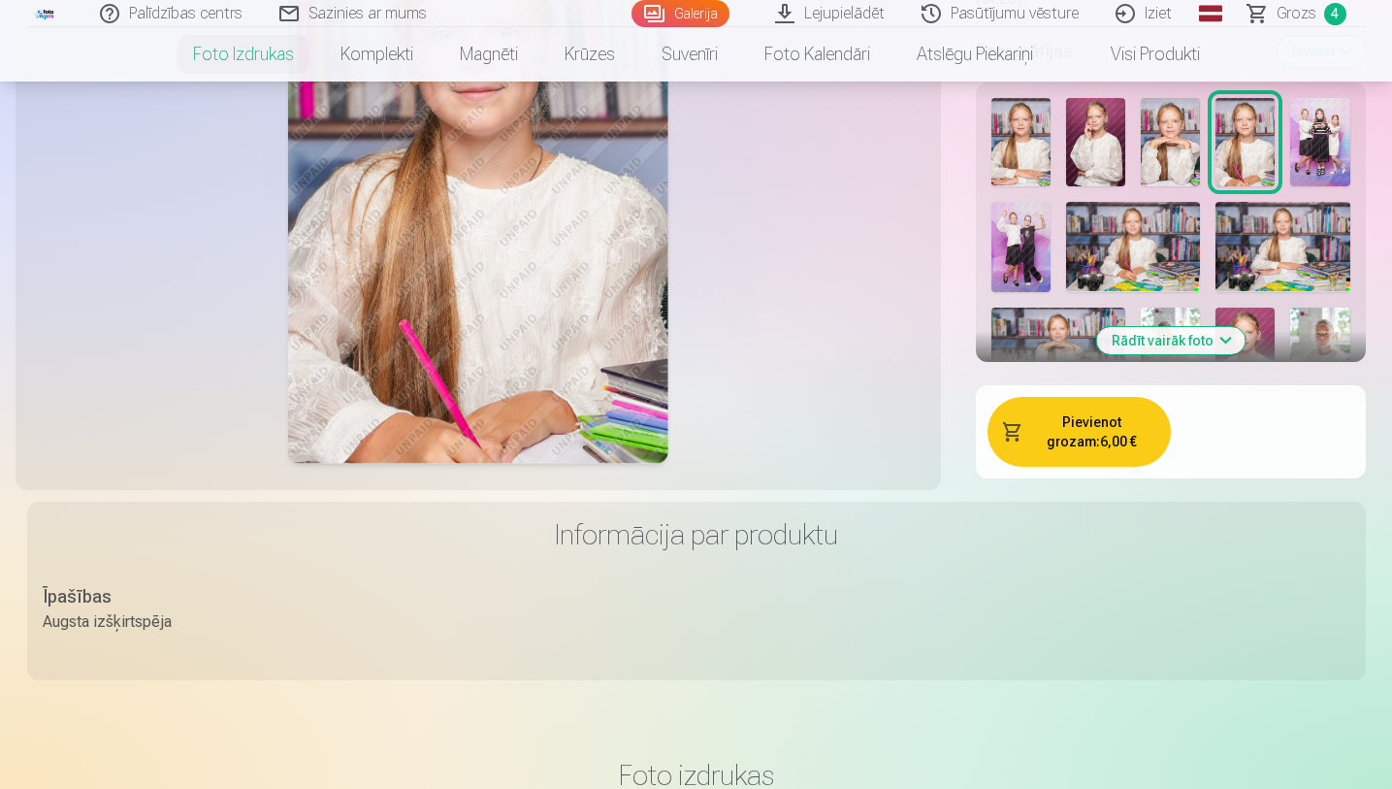
click at [1157, 140] on img at bounding box center [1170, 142] width 59 height 89
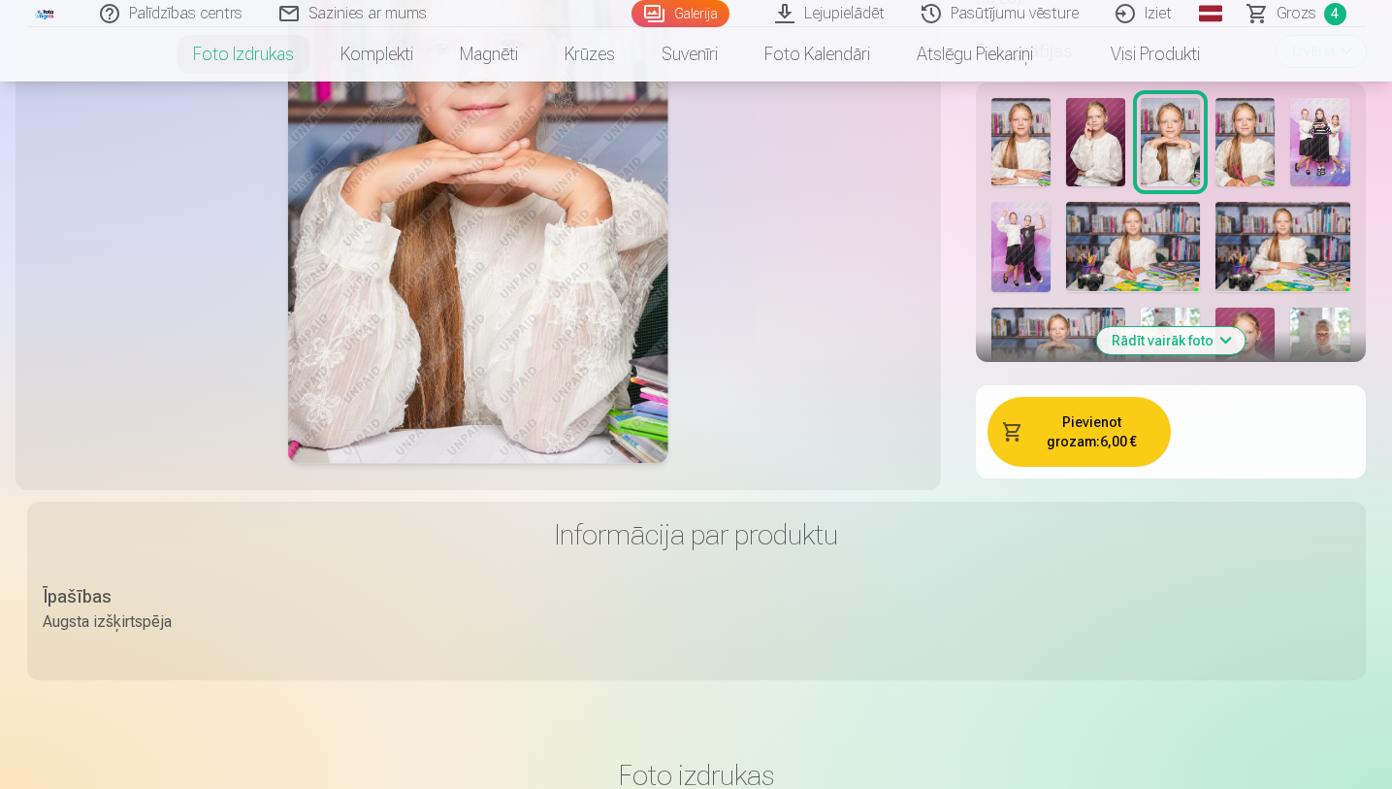
click at [1083, 418] on button "Pievienot grozam : 6,00 €" at bounding box center [1078, 432] width 183 height 70
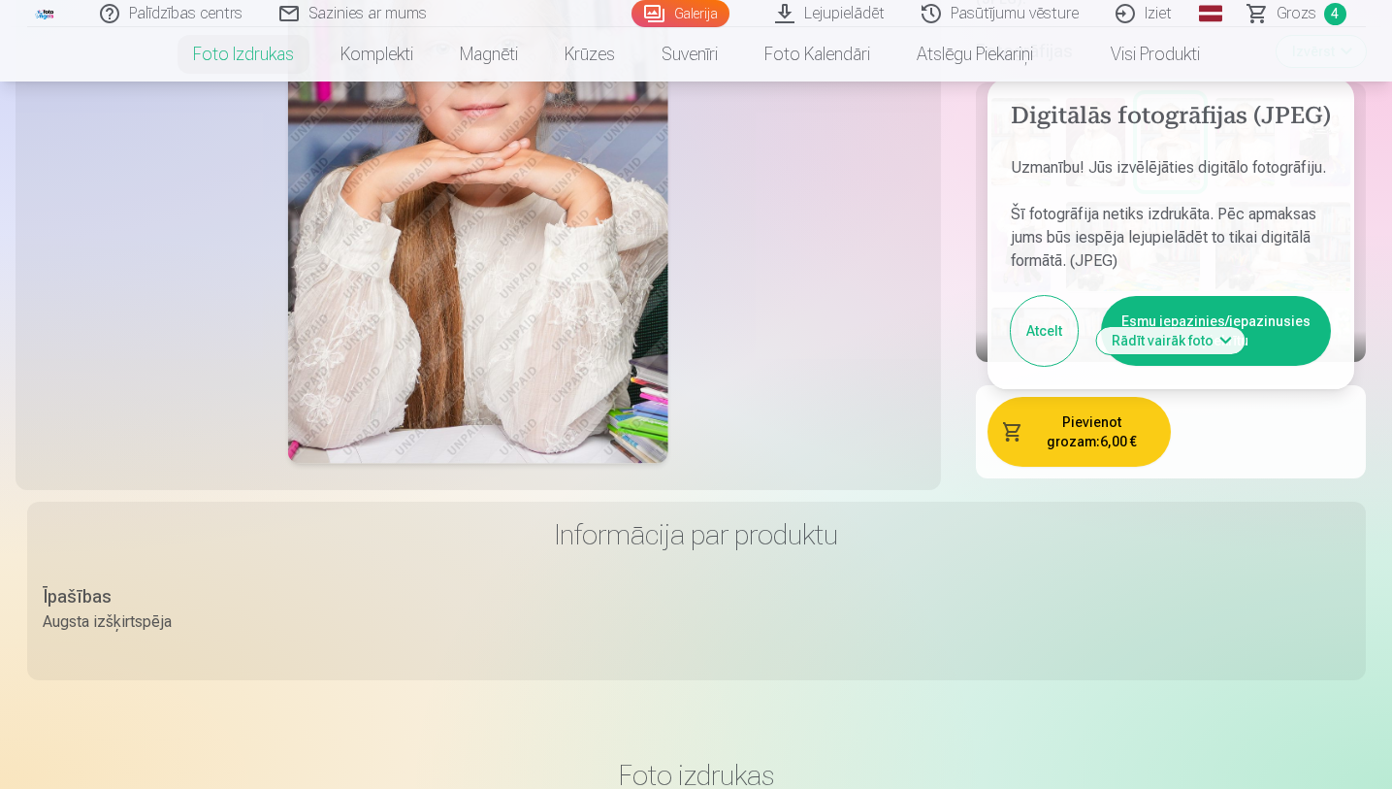
click at [1154, 296] on button "Esmu iepazinies/iepazinusies un piekrītu" at bounding box center [1216, 331] width 230 height 70
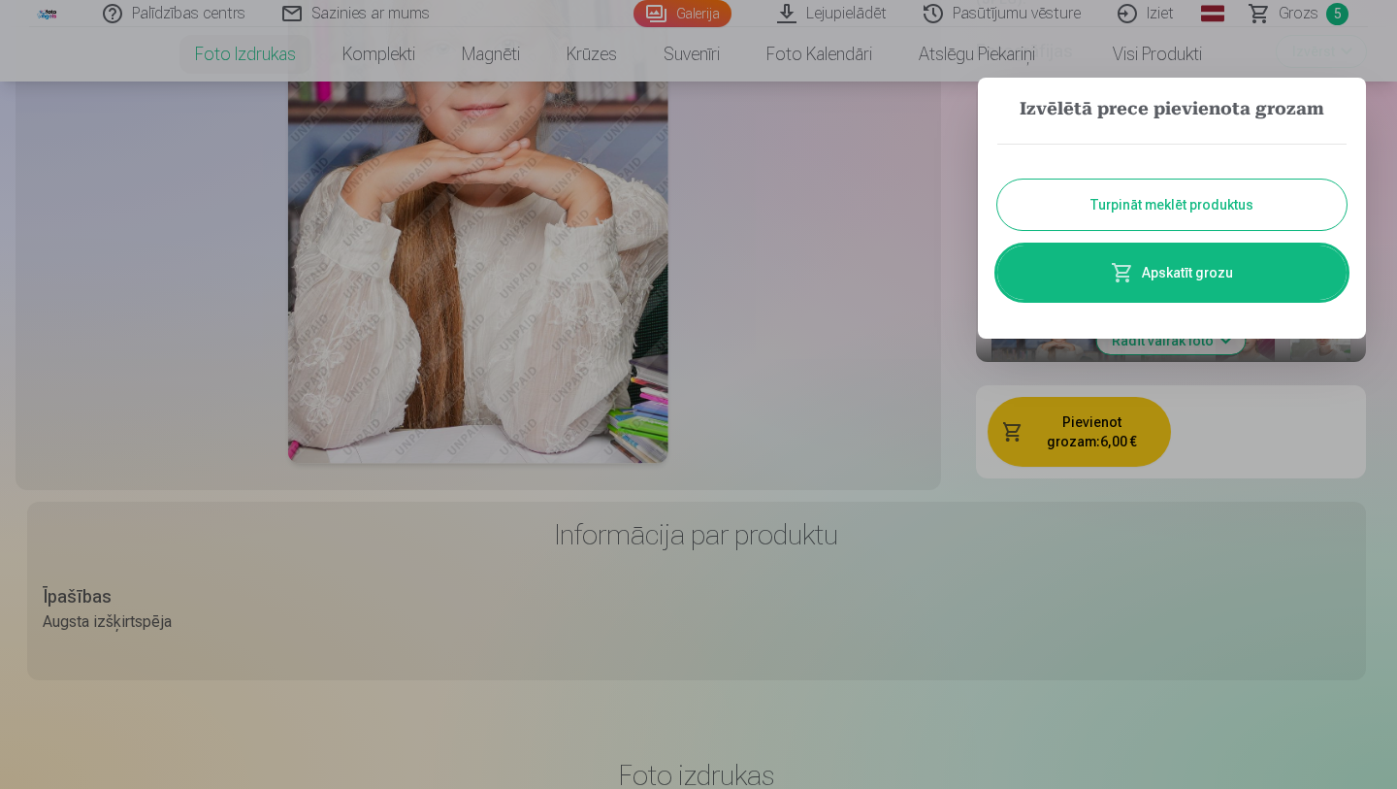
click at [1202, 273] on link "Apskatīt grozu" at bounding box center [1171, 272] width 349 height 54
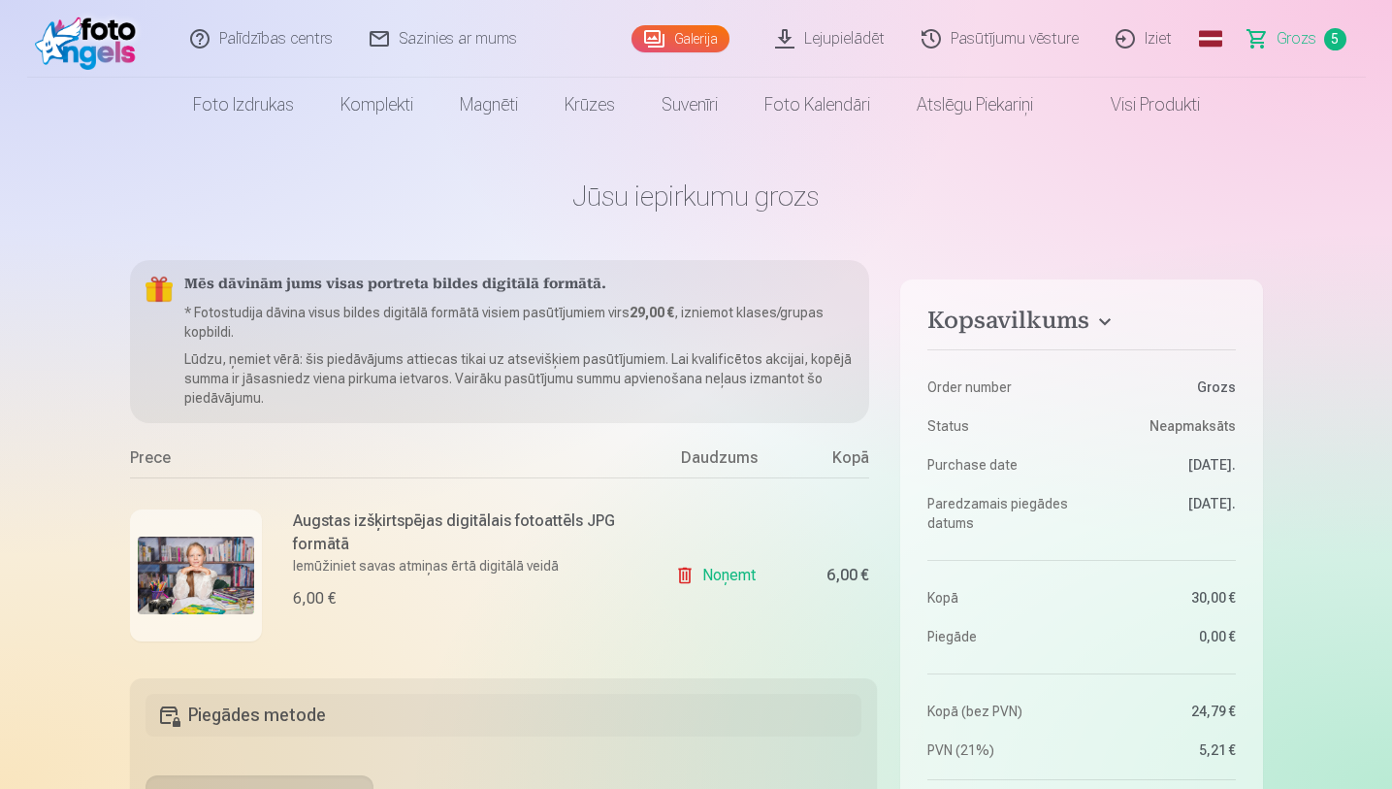
drag, startPoint x: 1396, startPoint y: 47, endPoint x: 1396, endPoint y: 69, distance: 22.3
click at [1376, 69] on html "Palīdzības centrs Sazinies ar mums Galerija Lejupielādēt Pasūtījumu vēsture Izi…" at bounding box center [696, 394] width 1392 height 789
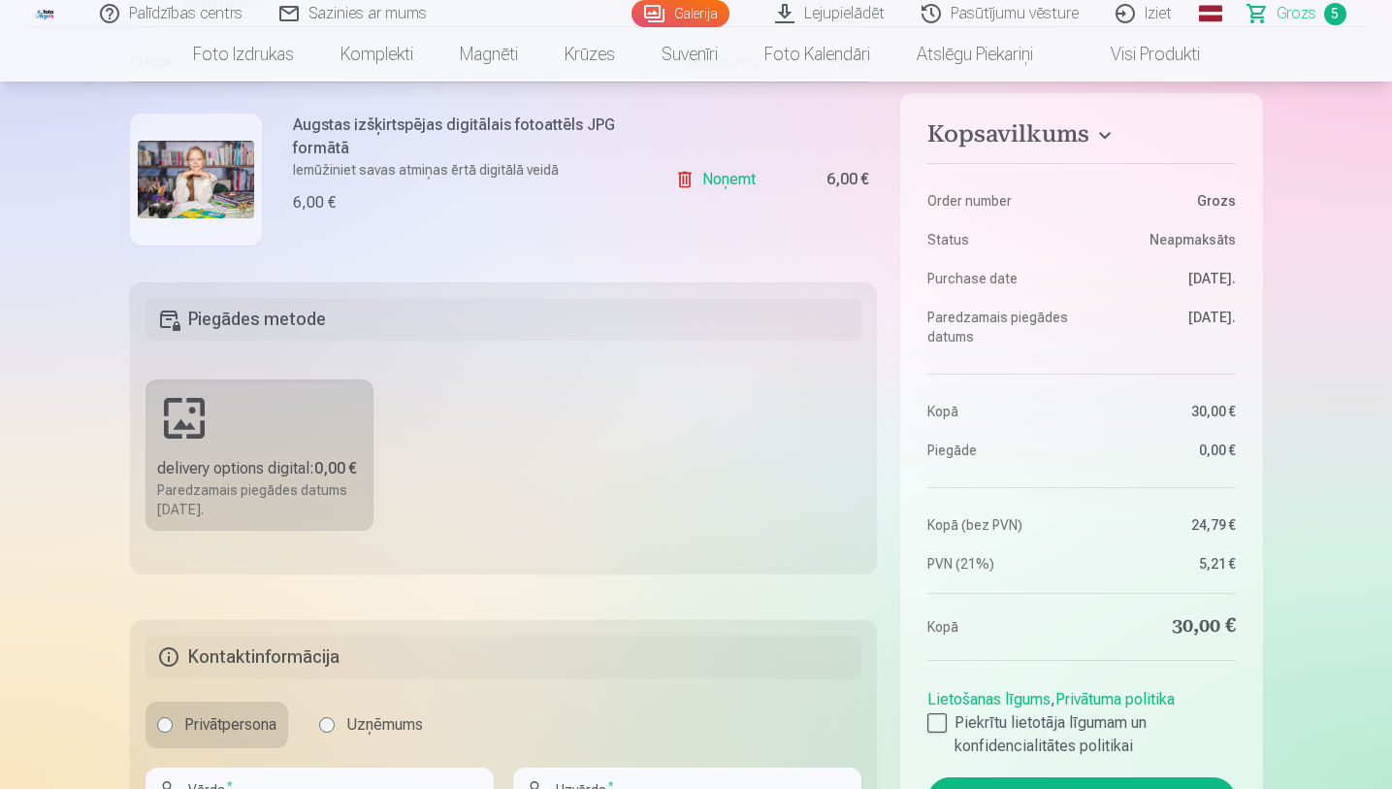
scroll to position [402, 0]
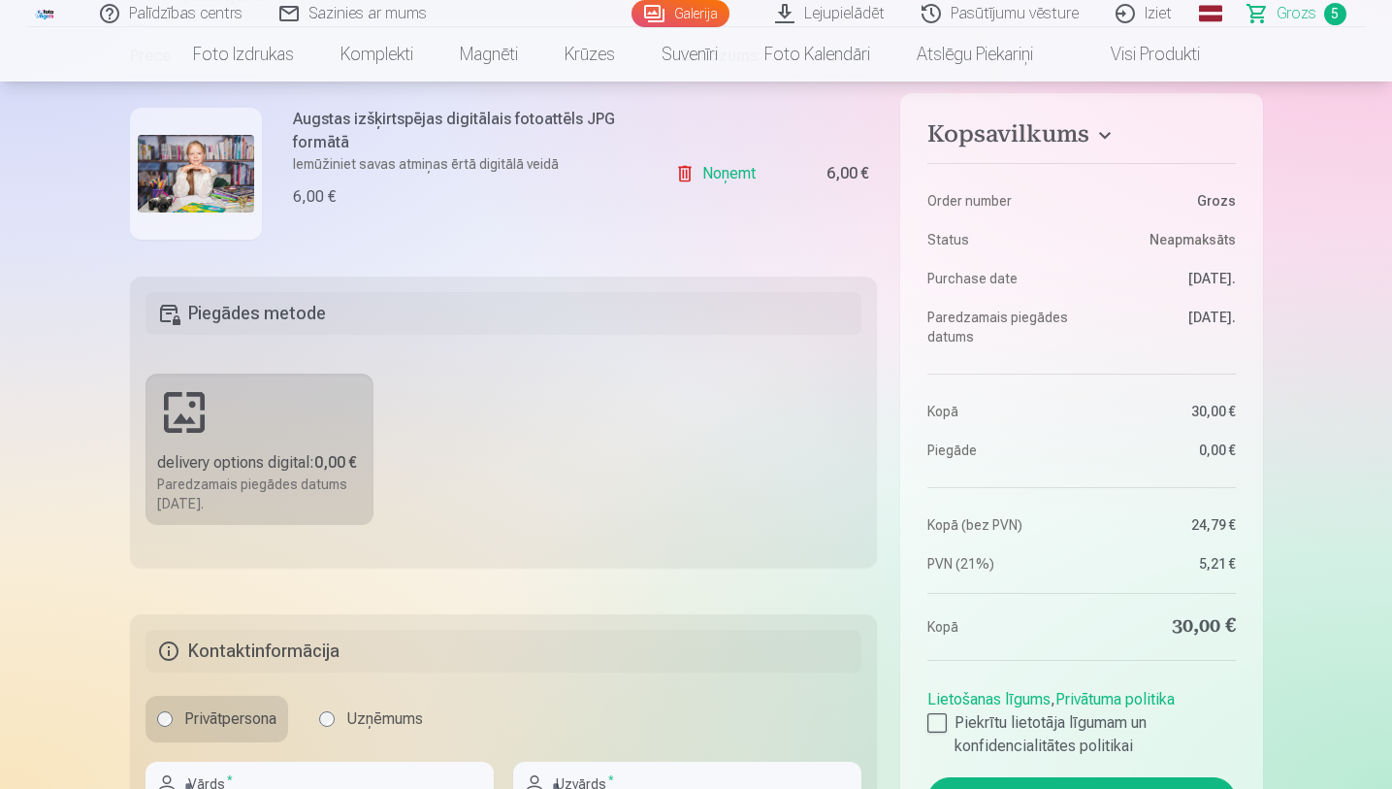
click at [698, 171] on link "Noņemt" at bounding box center [719, 173] width 88 height 39
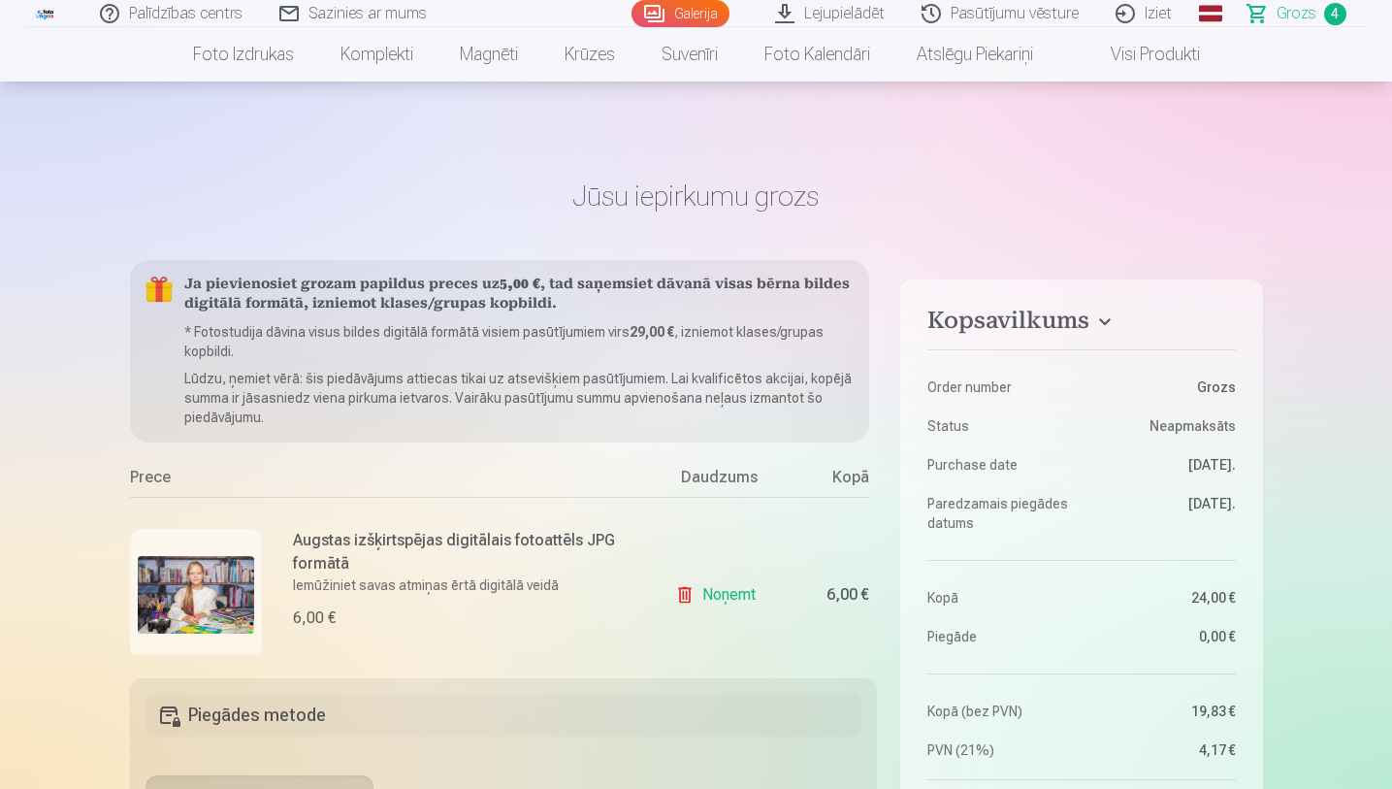
scroll to position [135, 0]
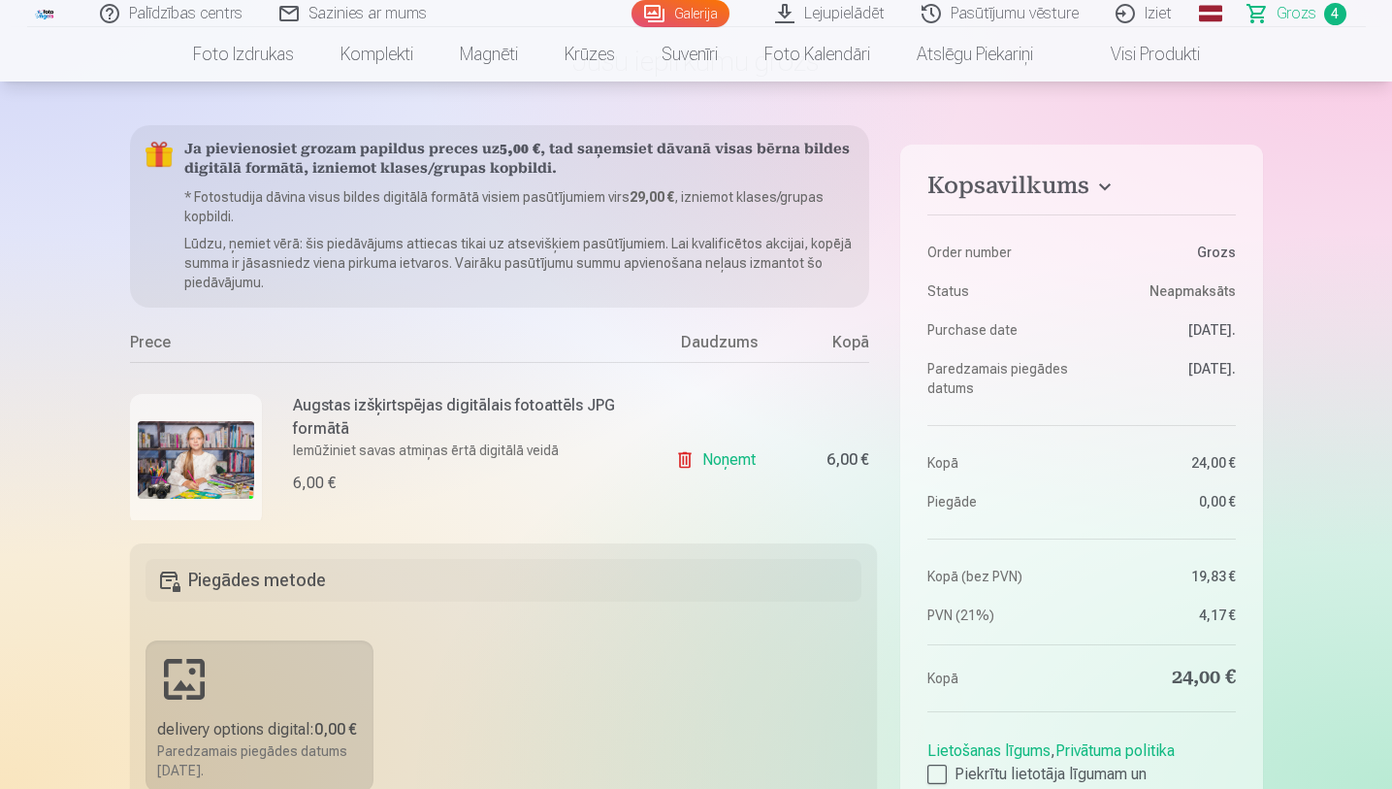
click at [689, 456] on link "Noņemt" at bounding box center [719, 459] width 88 height 39
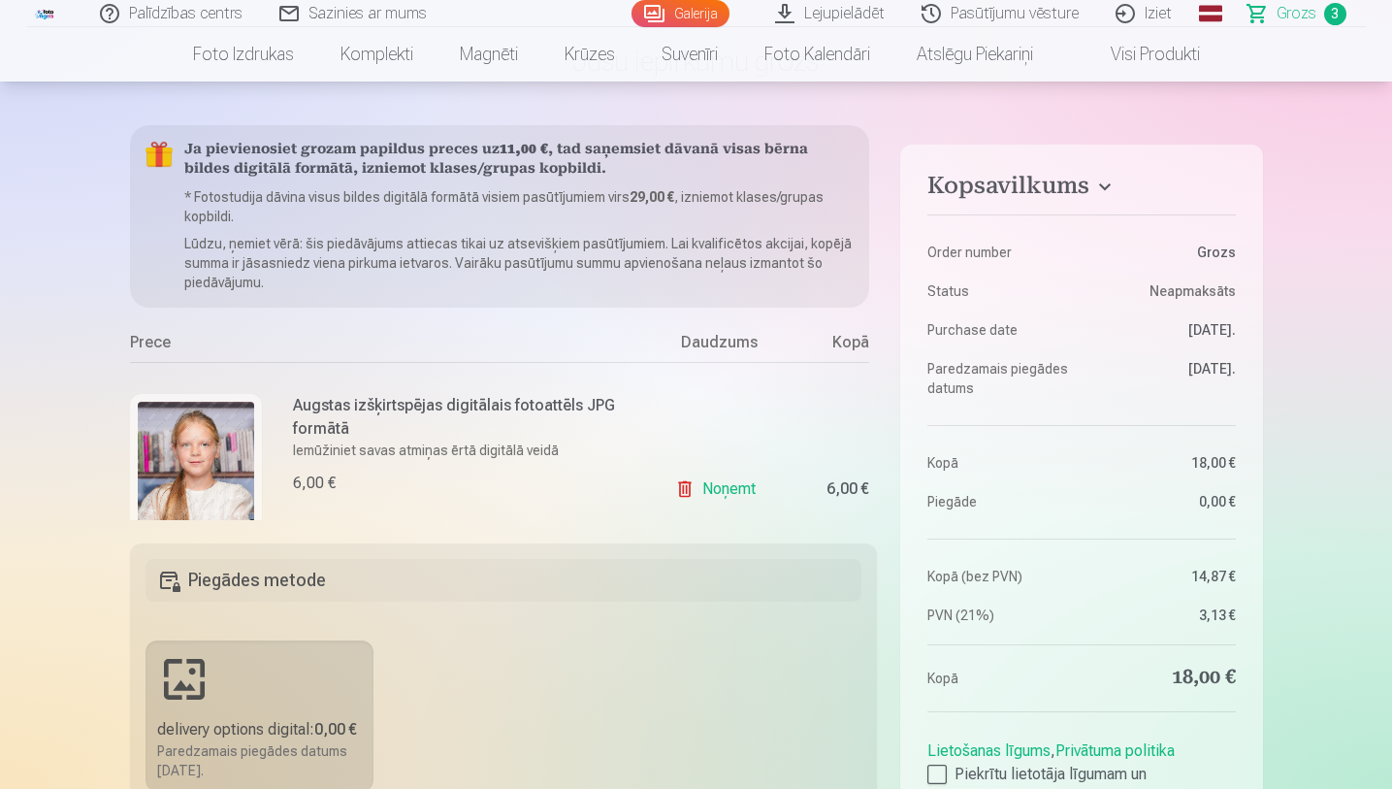
click at [701, 487] on link "Noņemt" at bounding box center [719, 488] width 88 height 39
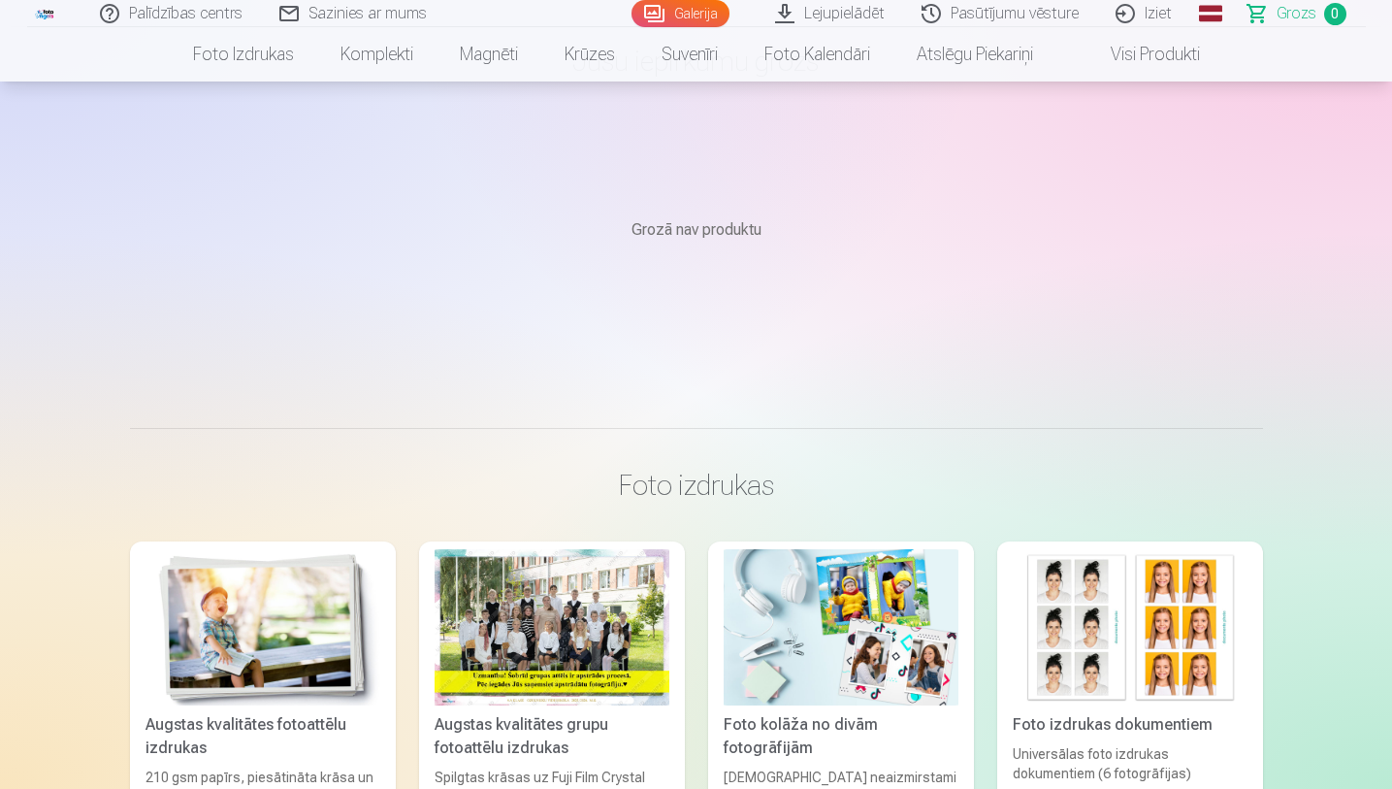
drag, startPoint x: 1396, startPoint y: 73, endPoint x: 1396, endPoint y: 56, distance: 16.5
click at [1376, 56] on html "Palīdzības centrs Sazinies ar mums Galerija Lejupielādēt Pasūtījumu vēsture Izi…" at bounding box center [696, 259] width 1392 height 789
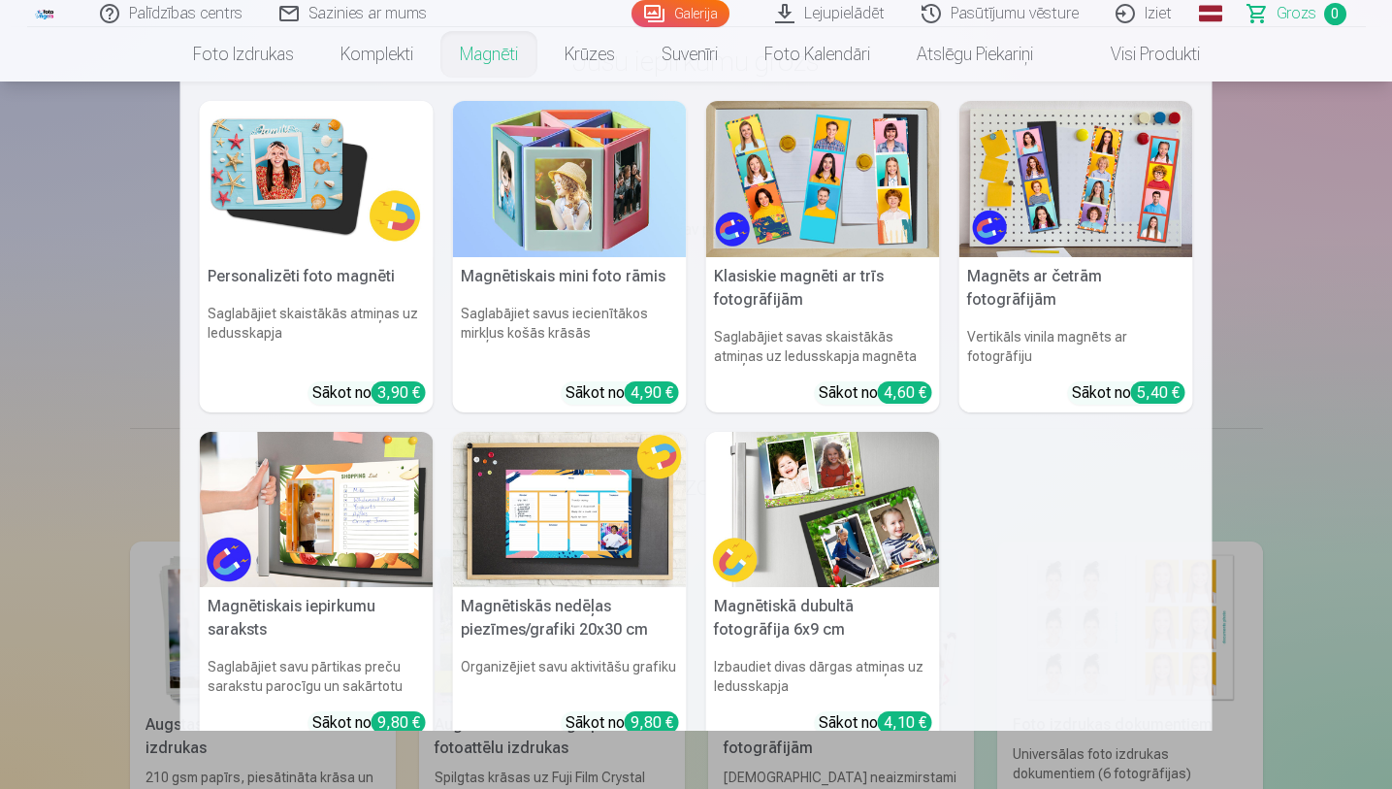
click at [482, 63] on link "Magnēti" at bounding box center [488, 54] width 105 height 54
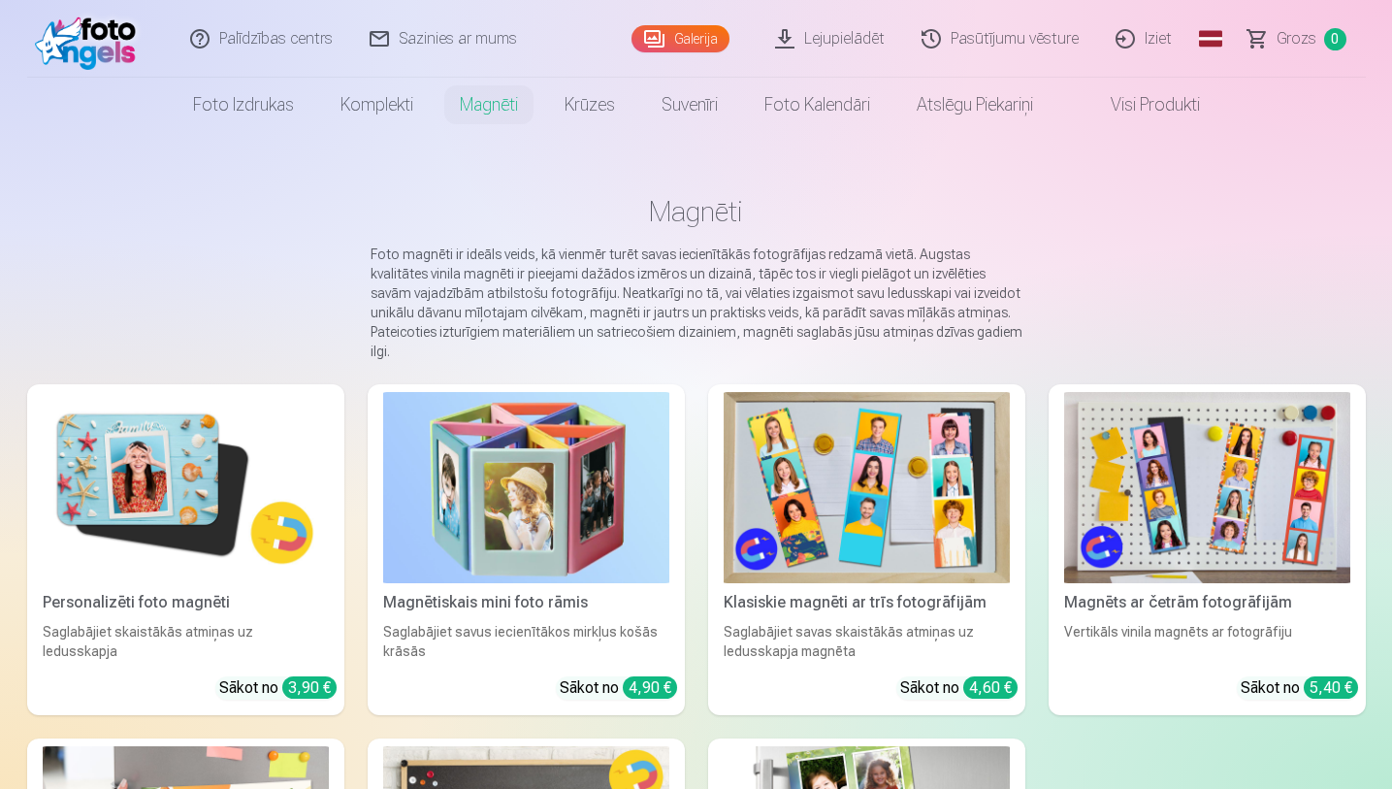
drag, startPoint x: 1396, startPoint y: 113, endPoint x: 1396, endPoint y: 147, distance: 34.9
click at [1376, 147] on html "Palīdzības centrs Sazinies ar mums Galerija Lejupielādēt Pasūtījumu vēsture Izi…" at bounding box center [696, 394] width 1392 height 789
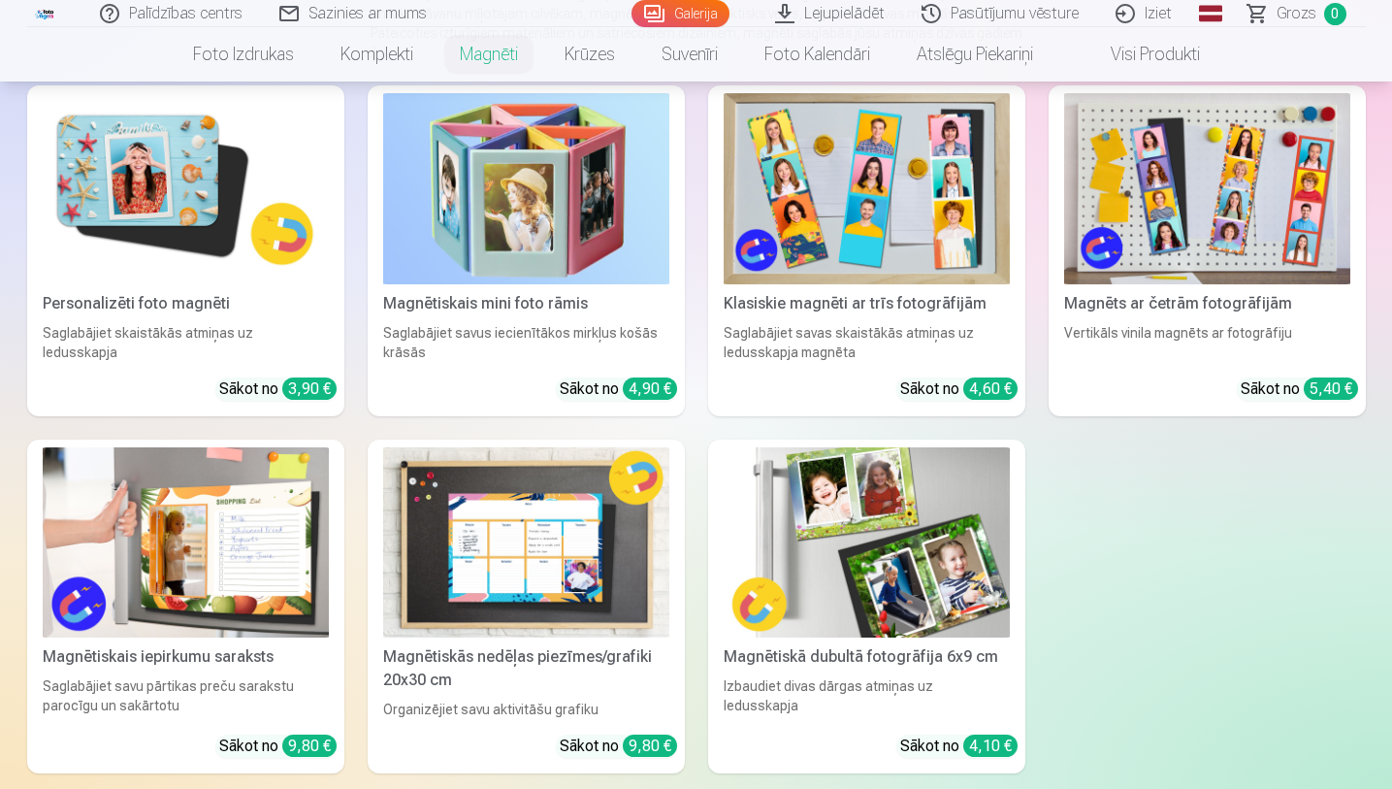
scroll to position [292, 0]
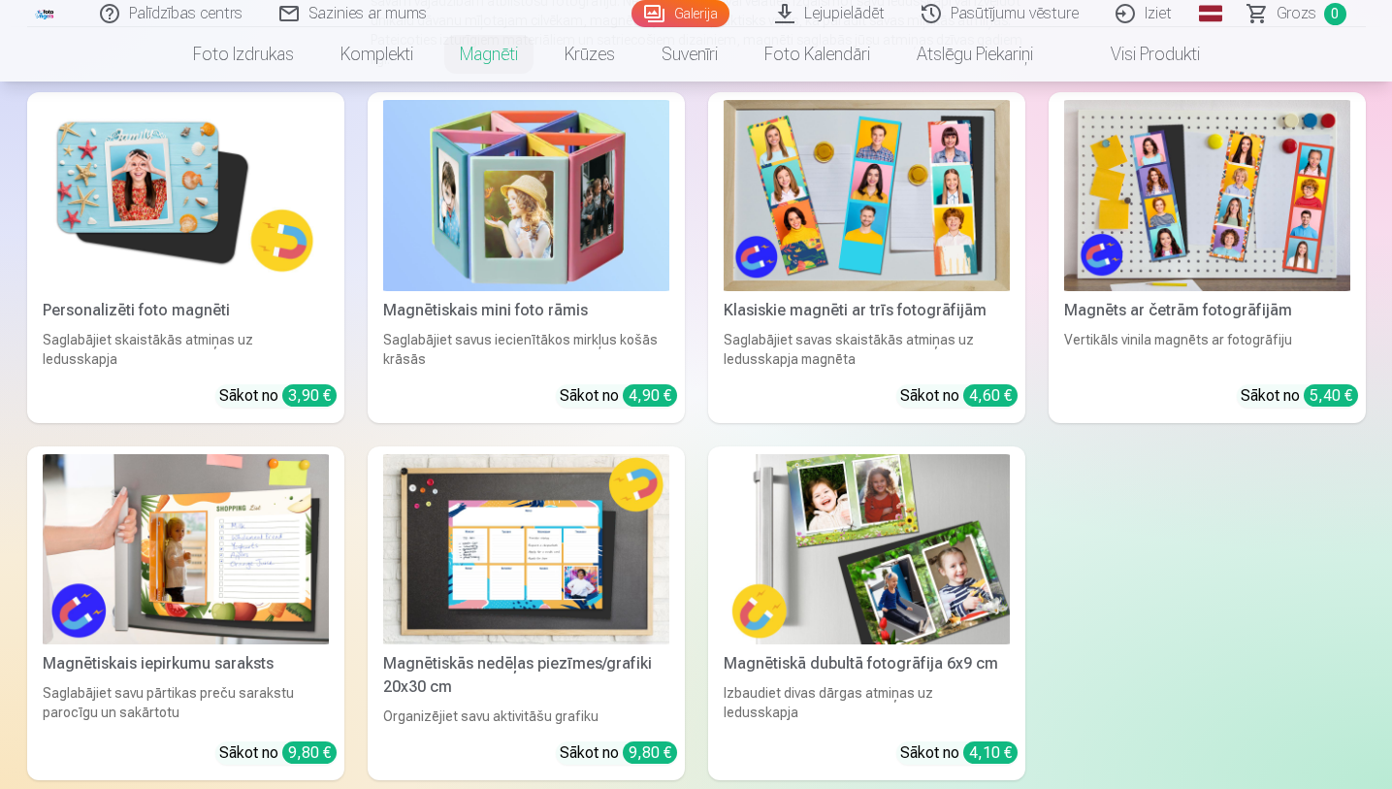
click at [298, 384] on div "3,90 €" at bounding box center [309, 395] width 54 height 22
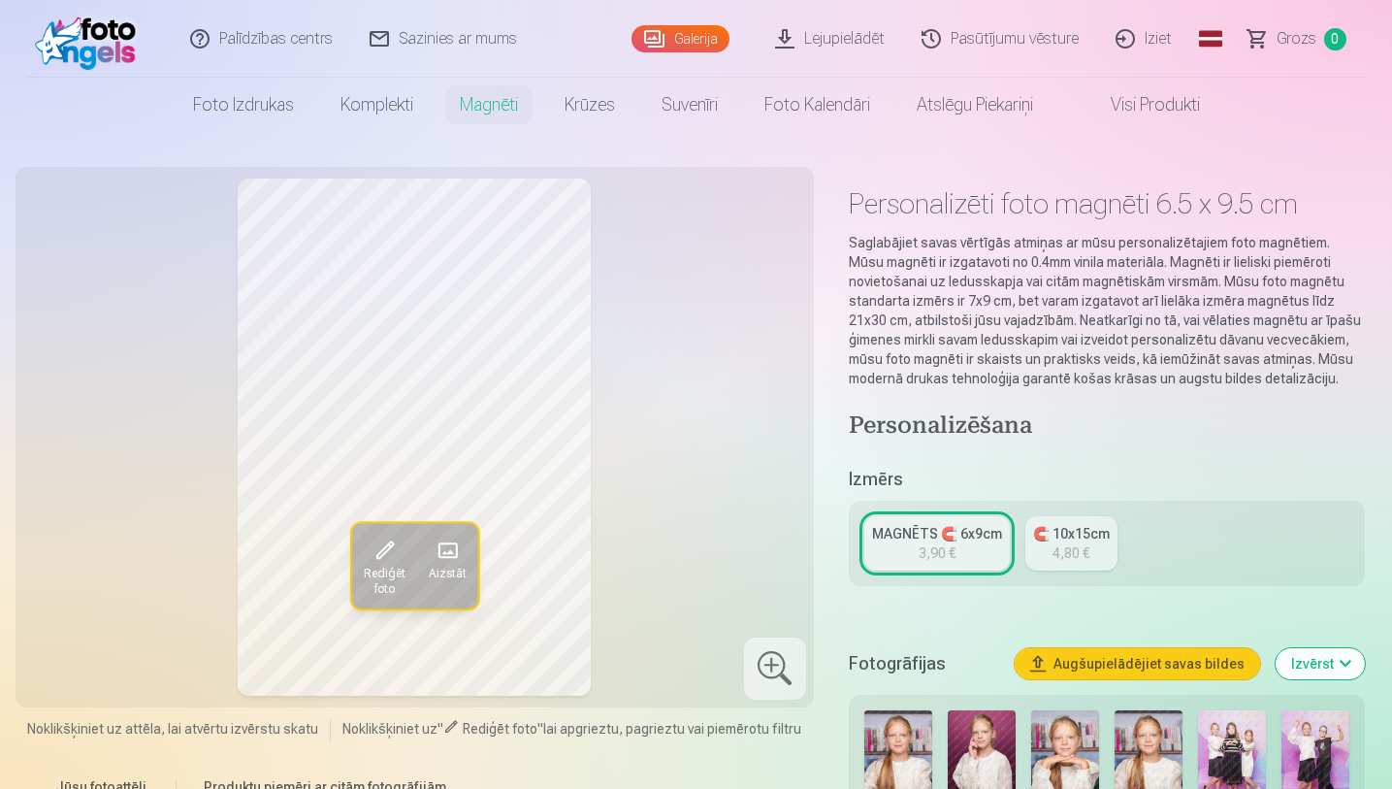
click at [382, 575] on span "Rediģēt foto" at bounding box center [384, 581] width 42 height 31
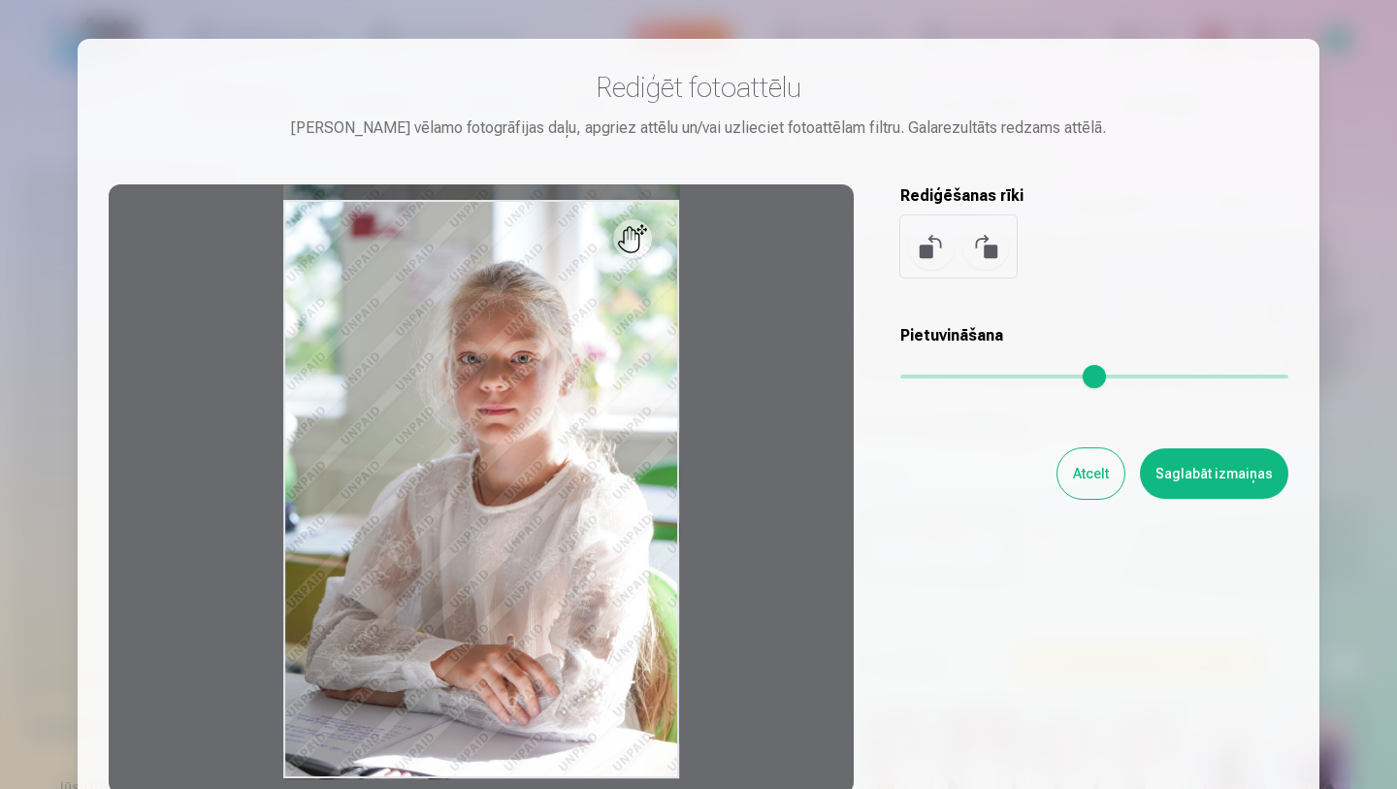
click at [1098, 484] on button "Atcelt" at bounding box center [1090, 473] width 67 height 50
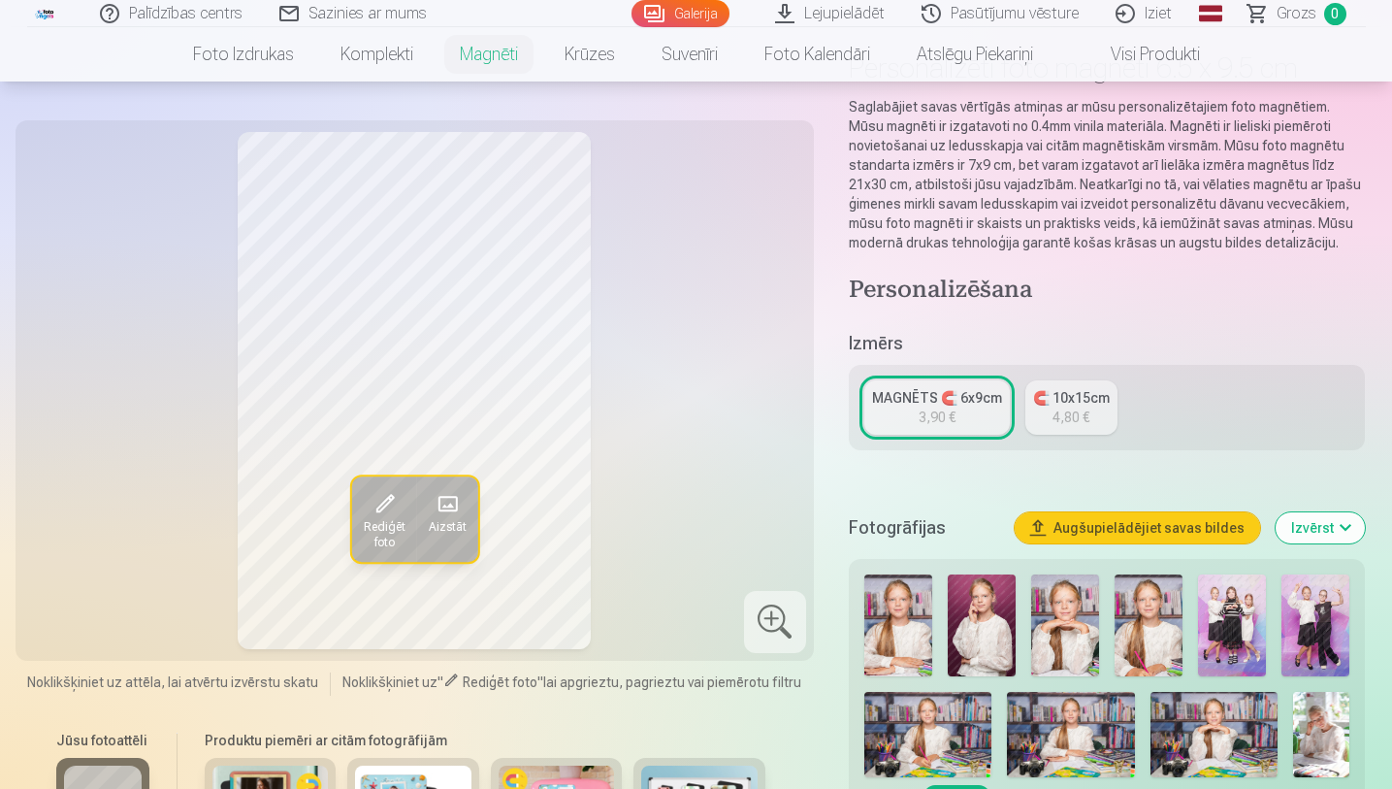
scroll to position [155, 0]
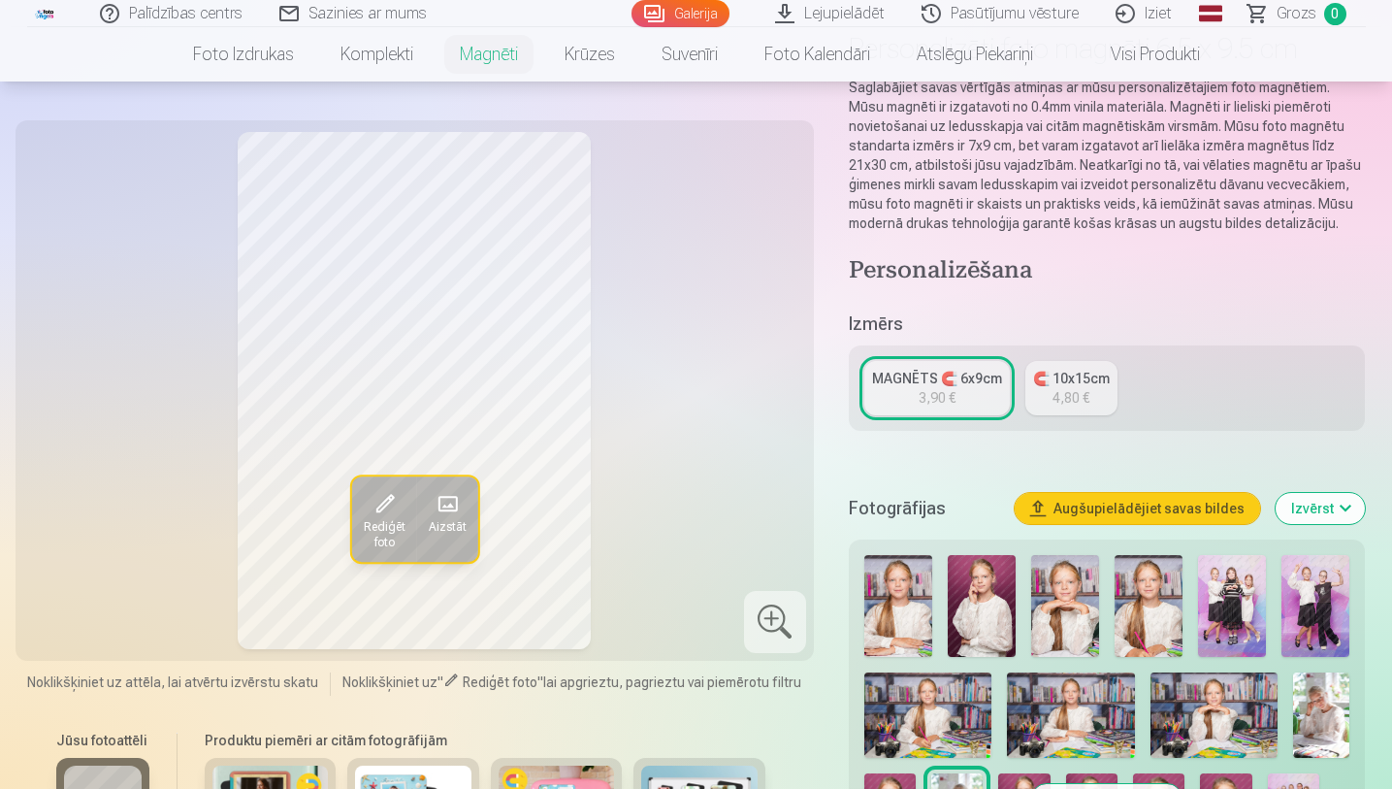
click at [966, 610] on img at bounding box center [982, 606] width 68 height 102
click at [1060, 608] on img at bounding box center [1065, 606] width 68 height 102
click at [1165, 597] on img at bounding box center [1148, 606] width 68 height 102
click at [1207, 670] on img at bounding box center [1213, 714] width 127 height 85
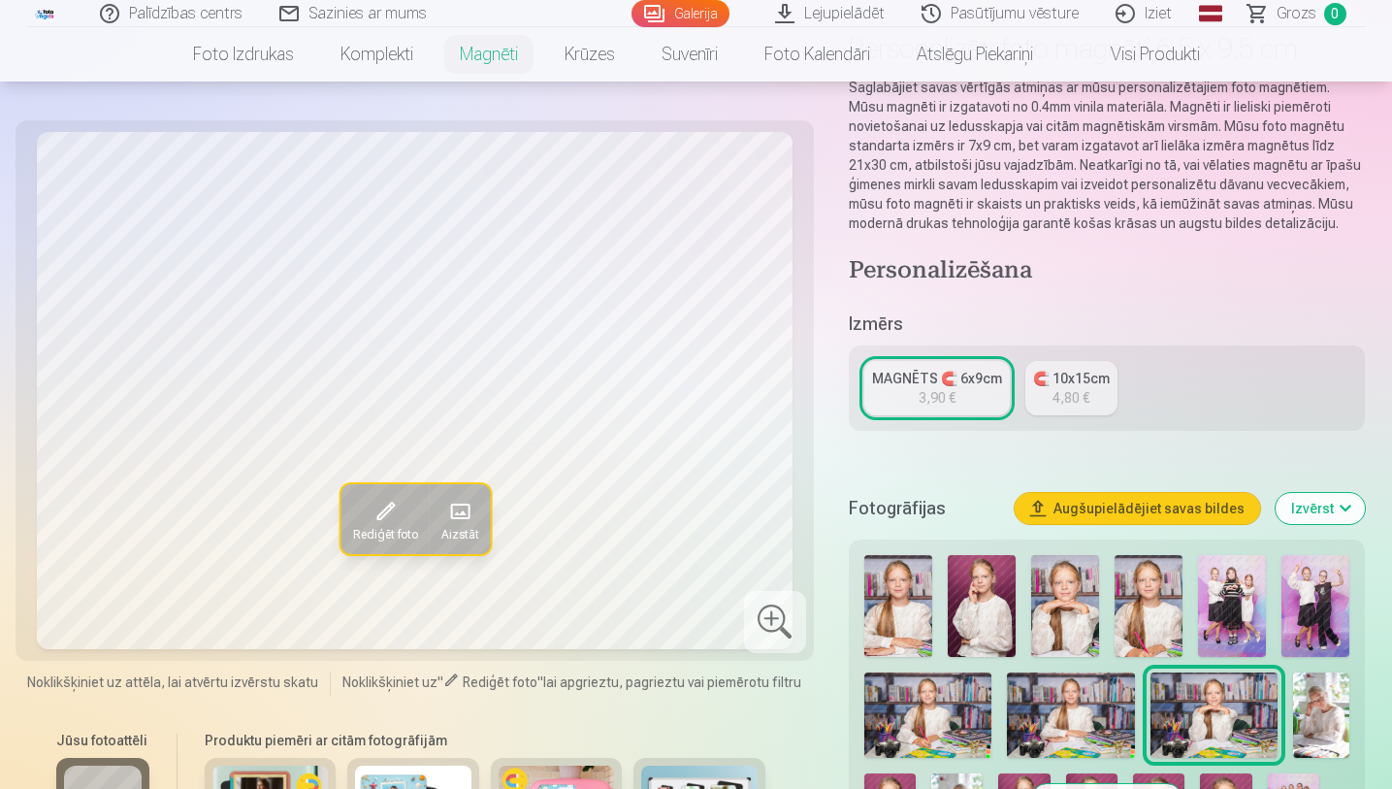
click at [1329, 670] on img at bounding box center [1321, 714] width 56 height 85
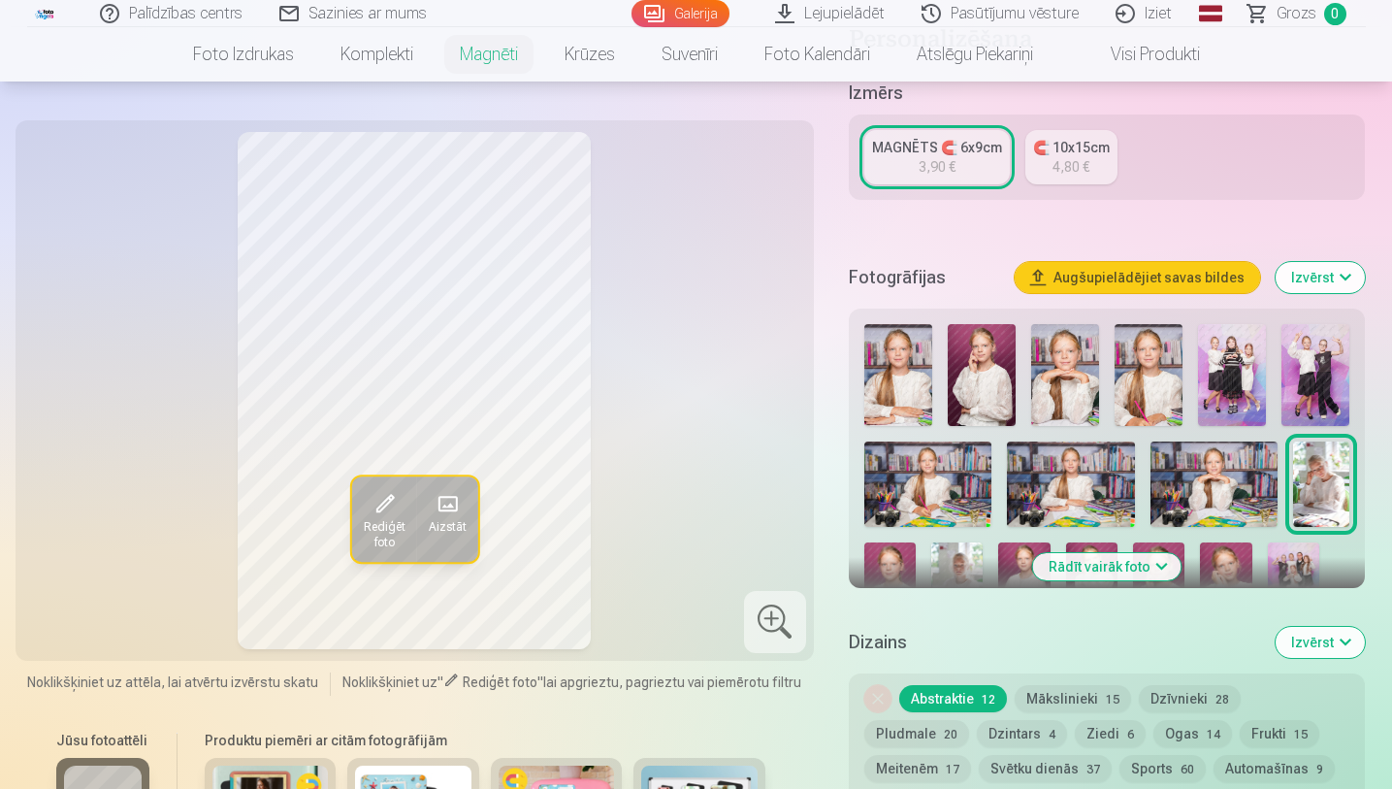
scroll to position [388, 0]
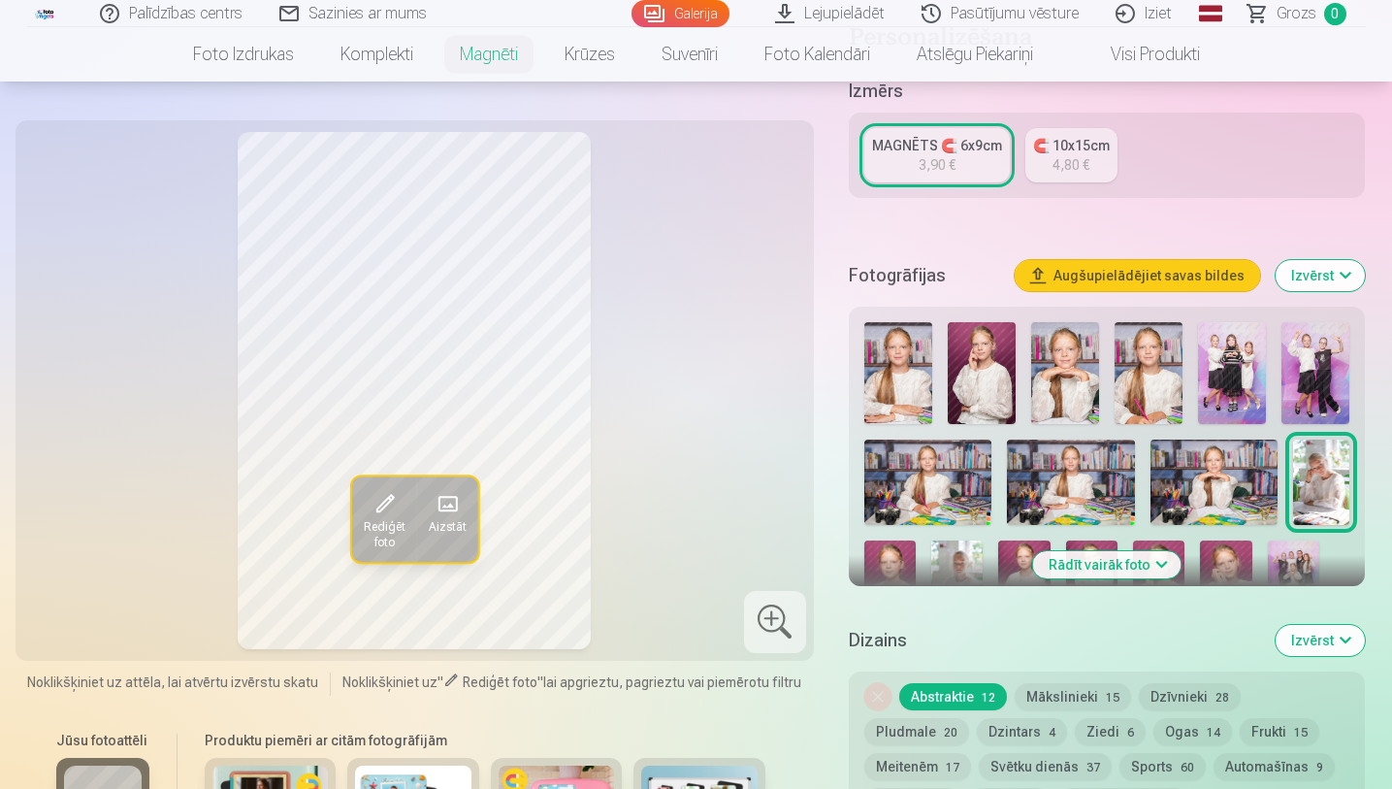
click at [1114, 573] on button "Rādīt vairāk foto" at bounding box center [1107, 564] width 148 height 27
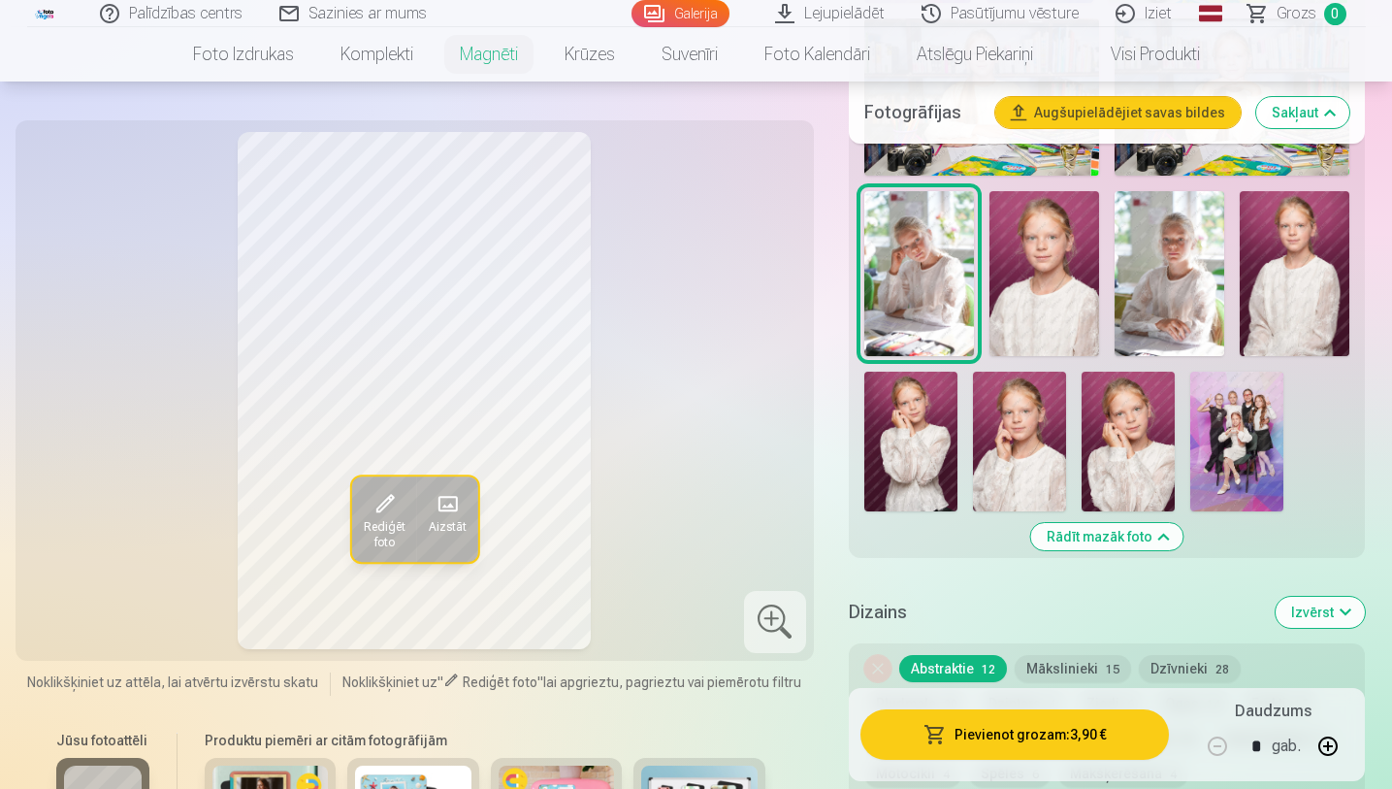
scroll to position [1086, 0]
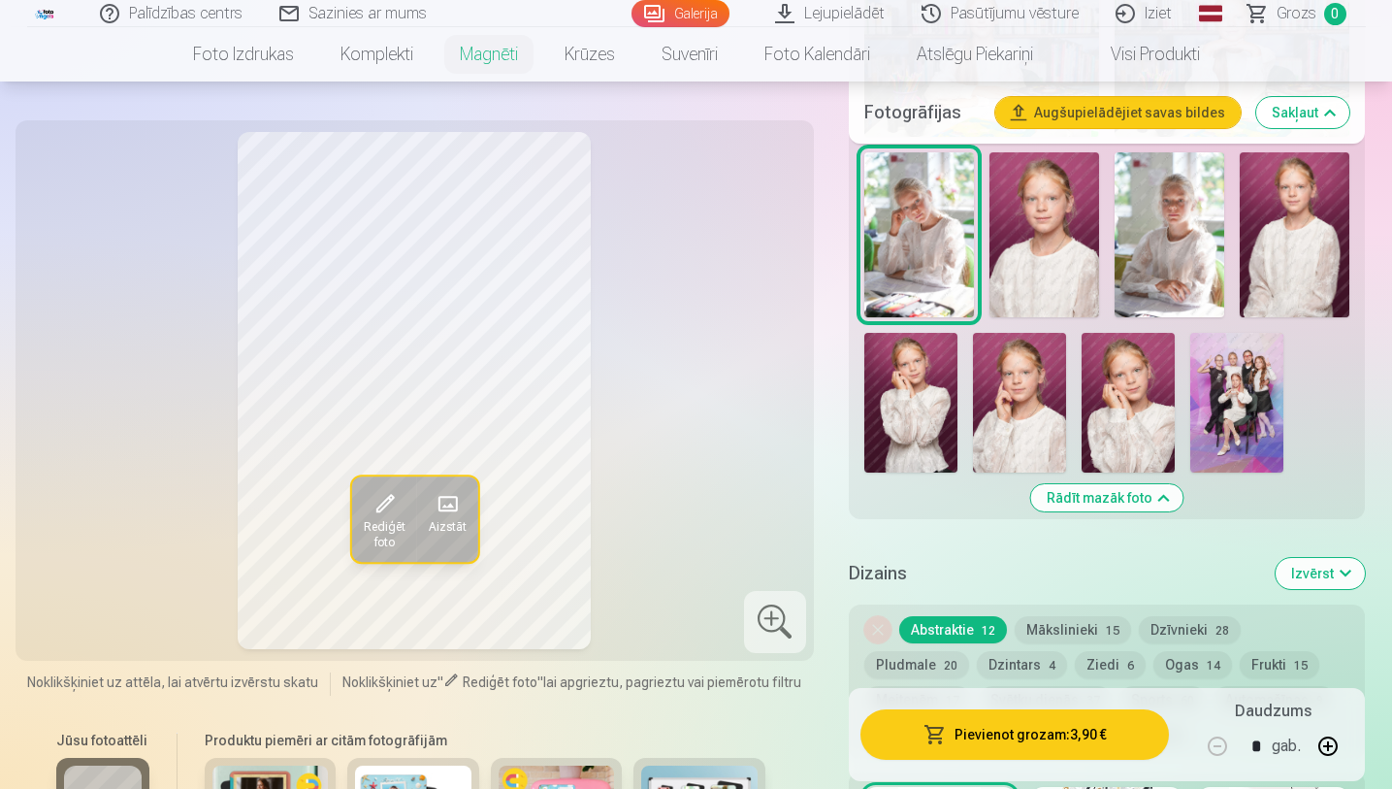
click at [1126, 399] on img at bounding box center [1128, 403] width 93 height 140
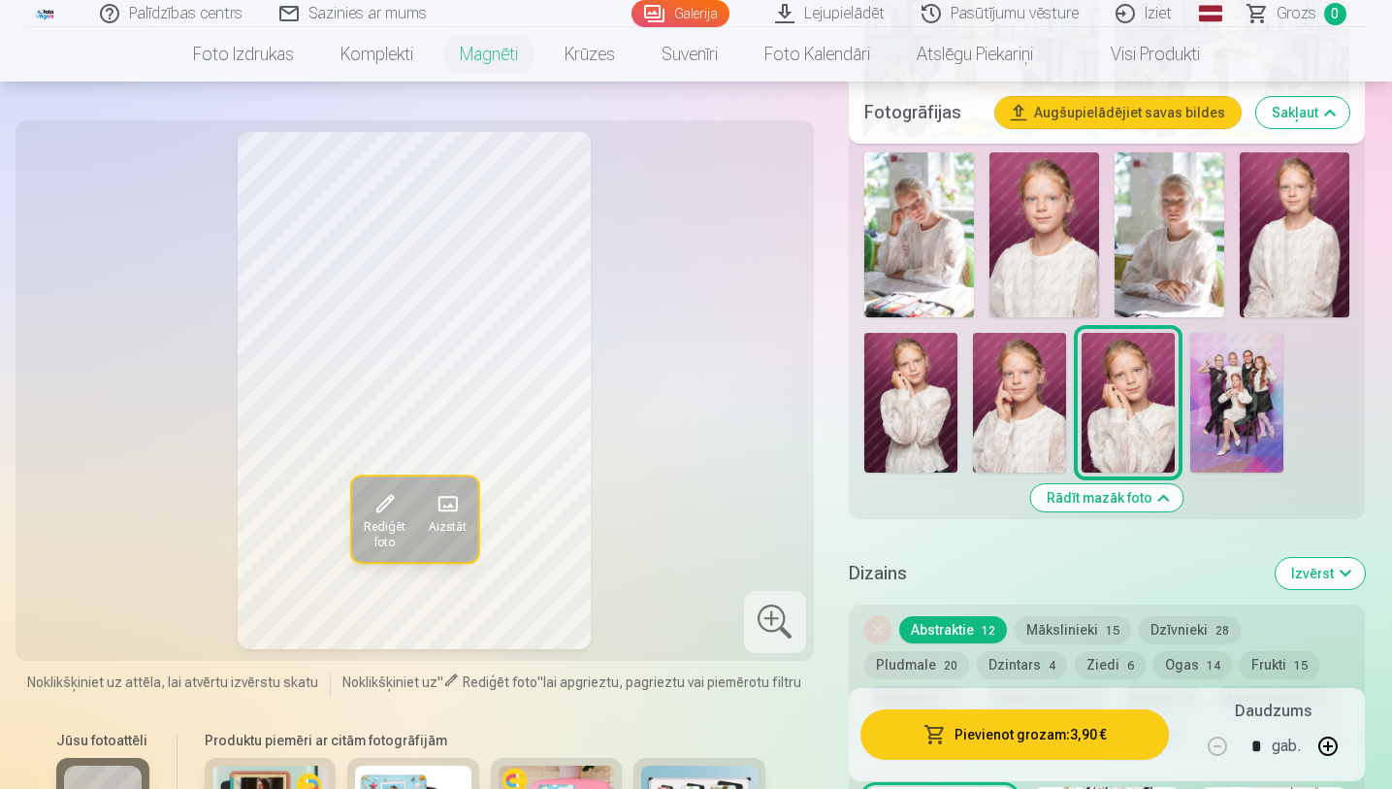
click at [1019, 403] on img at bounding box center [1019, 403] width 93 height 140
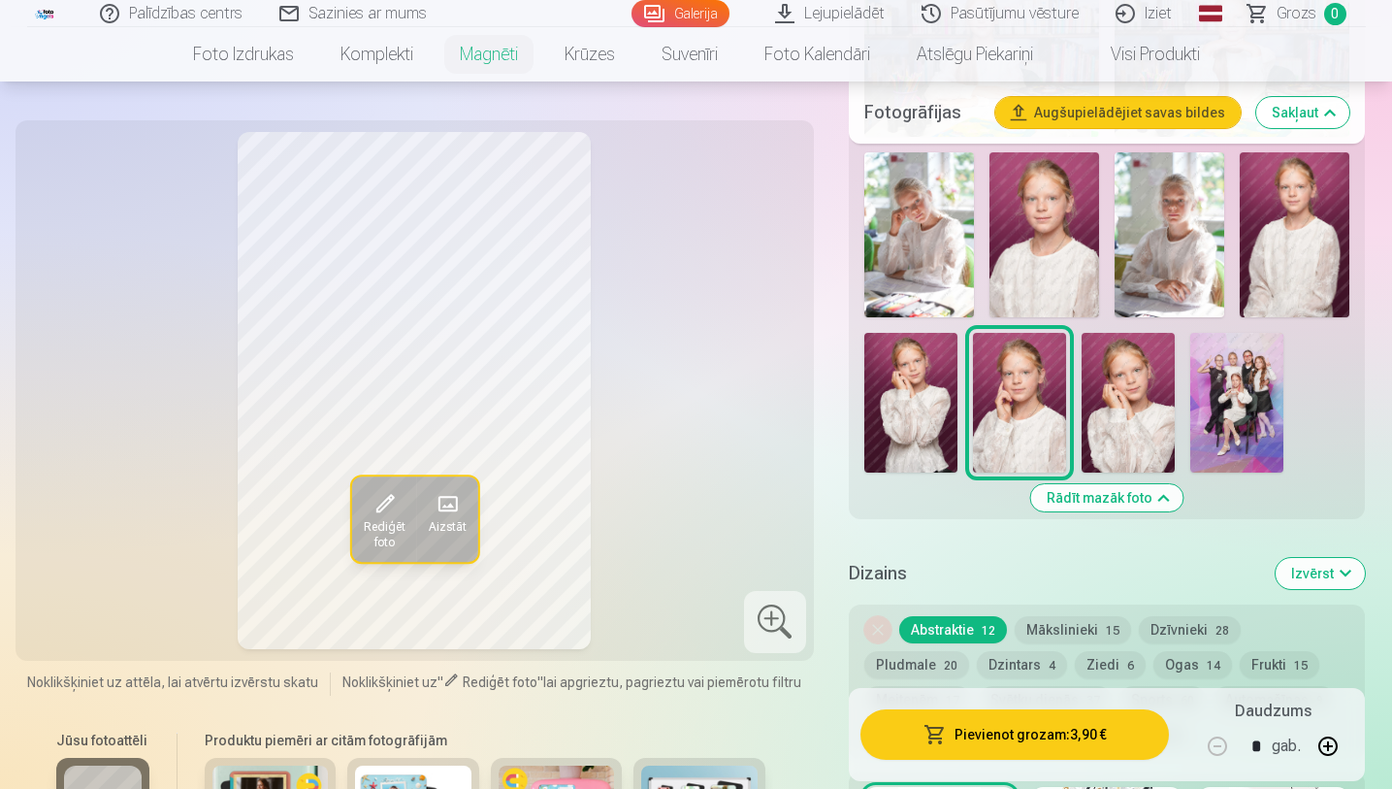
click at [921, 412] on img at bounding box center [910, 403] width 93 height 140
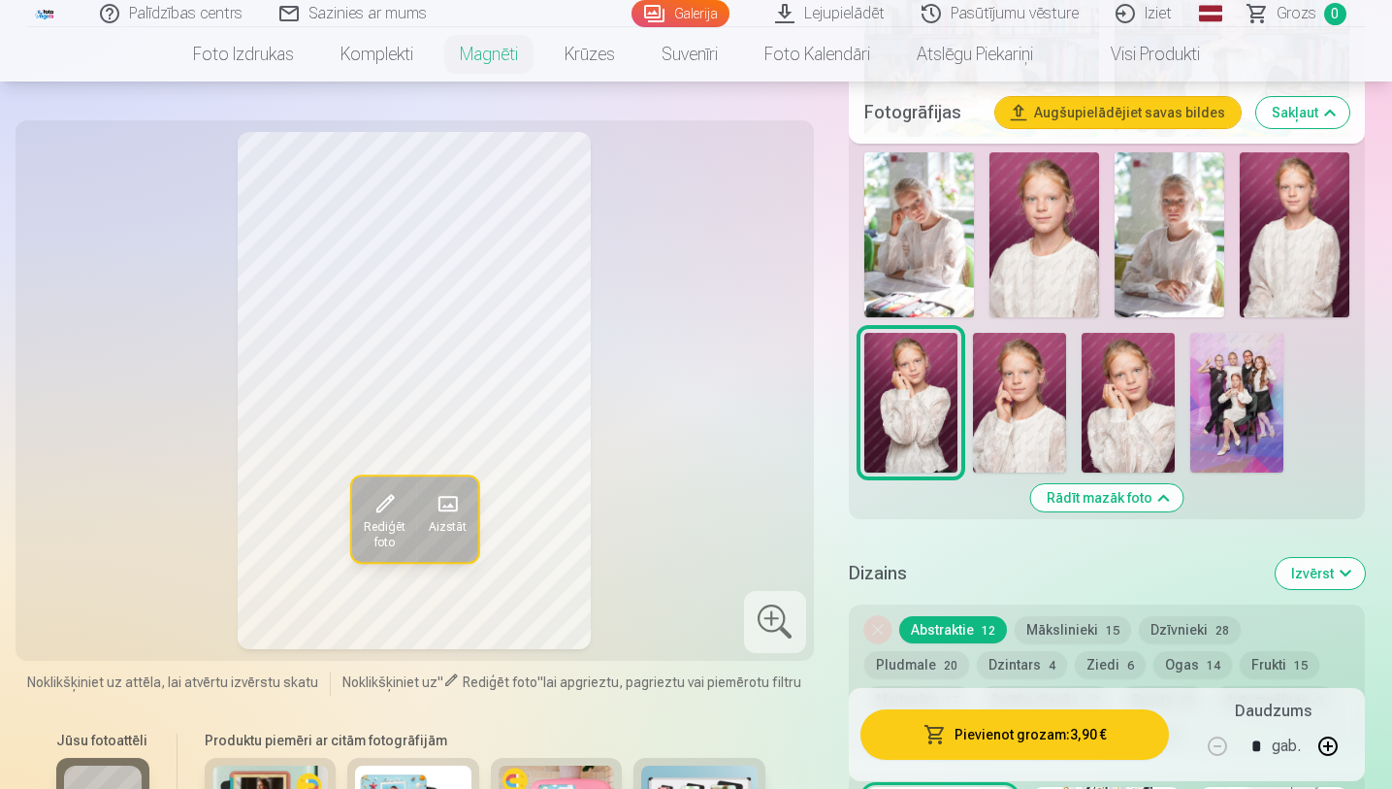
click at [1281, 248] on img at bounding box center [1295, 234] width 110 height 165
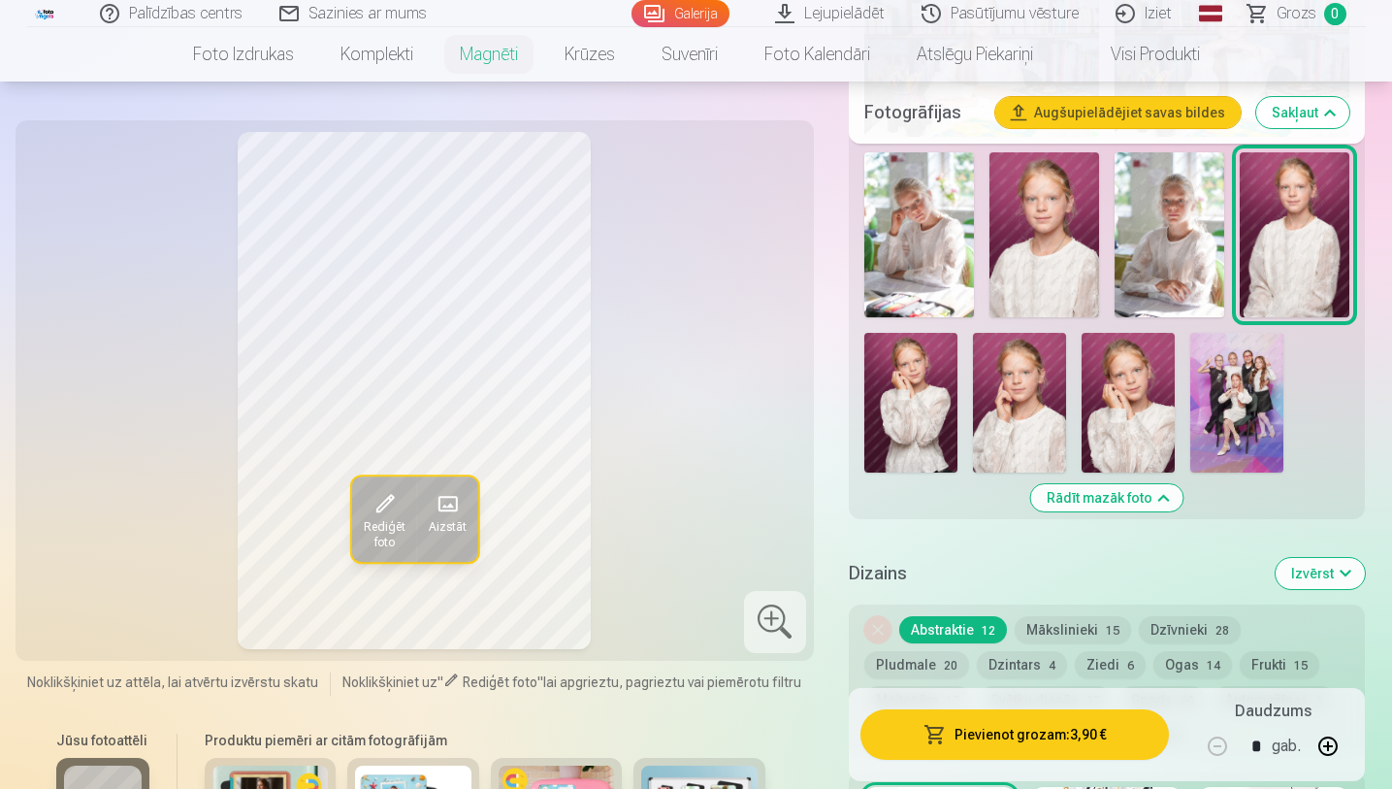
click at [1199, 244] on img at bounding box center [1169, 234] width 110 height 165
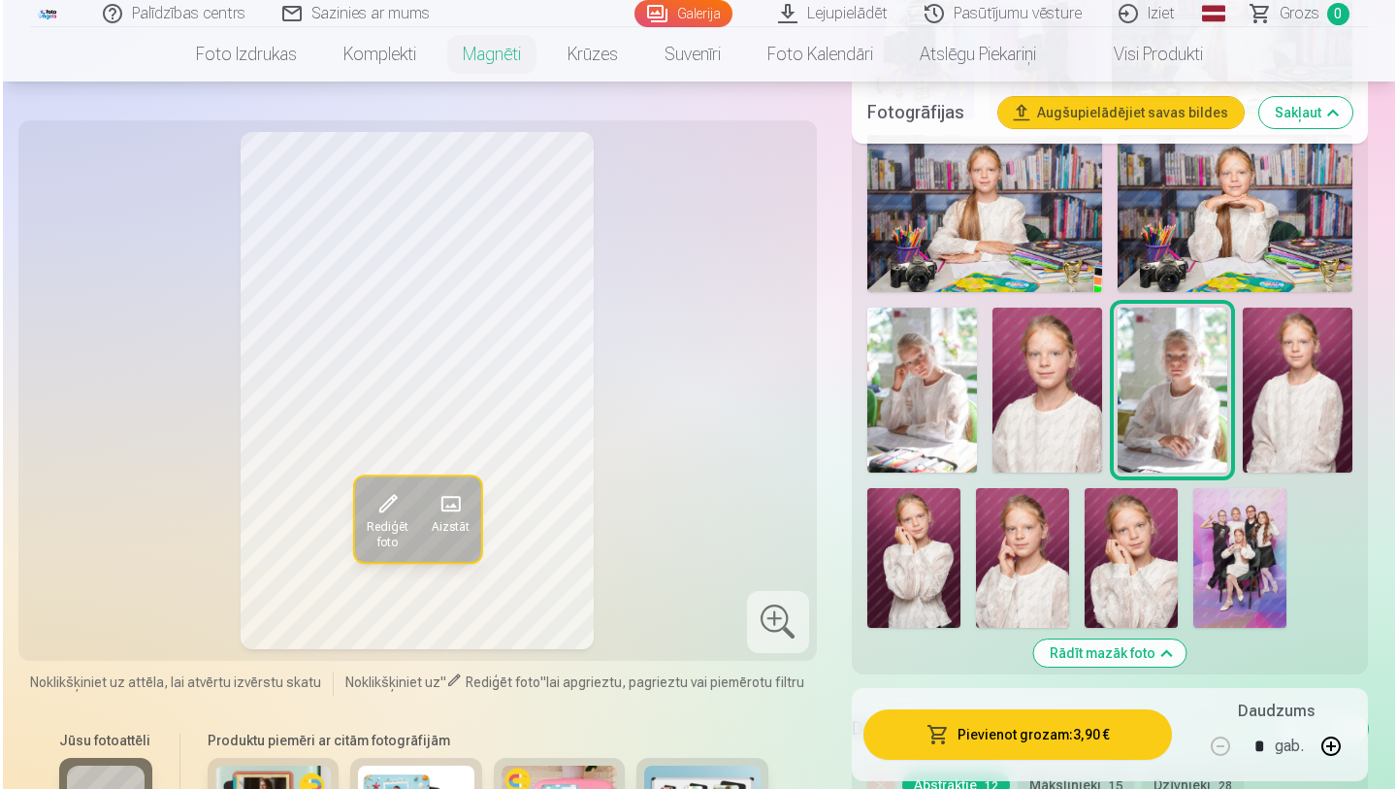
scroll to position [892, 0]
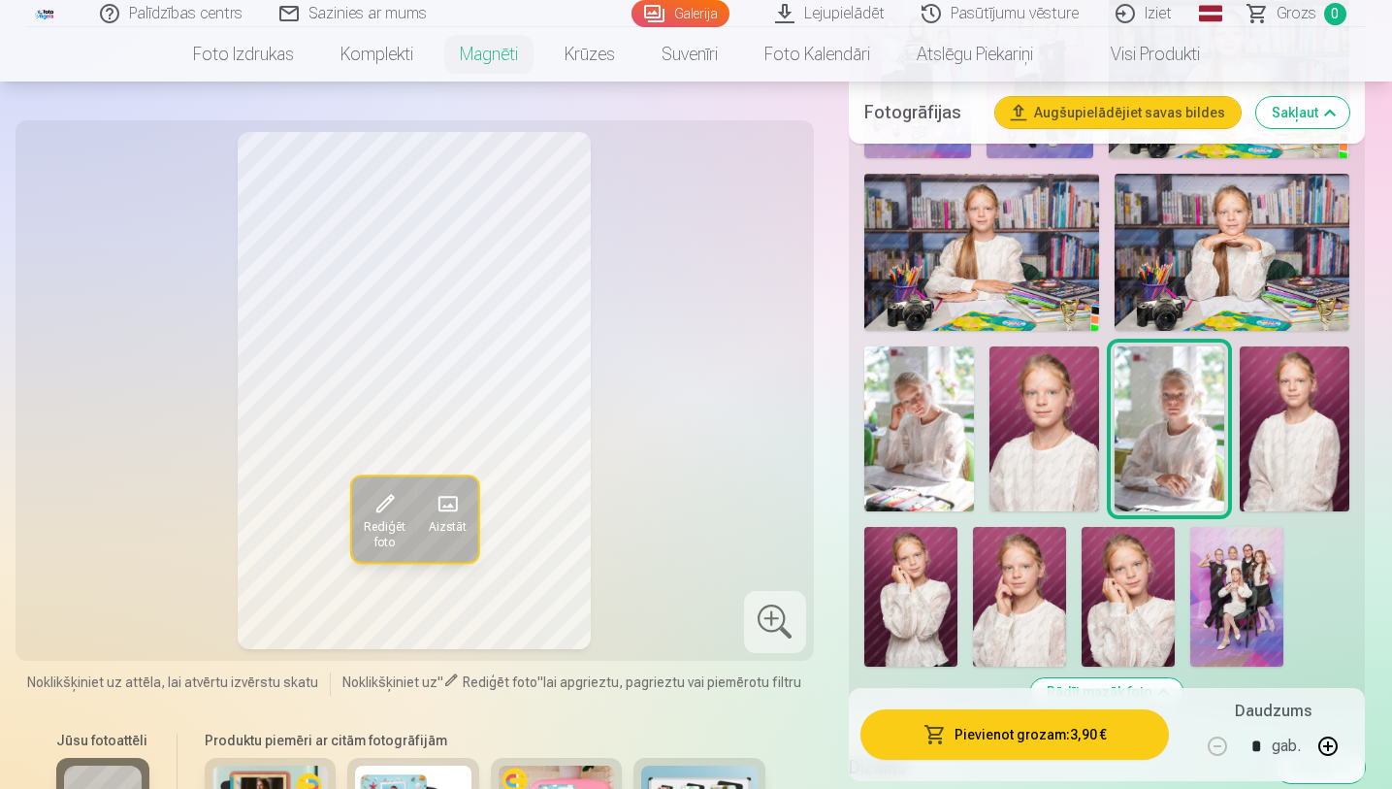
click at [1015, 661] on img at bounding box center [1019, 597] width 93 height 140
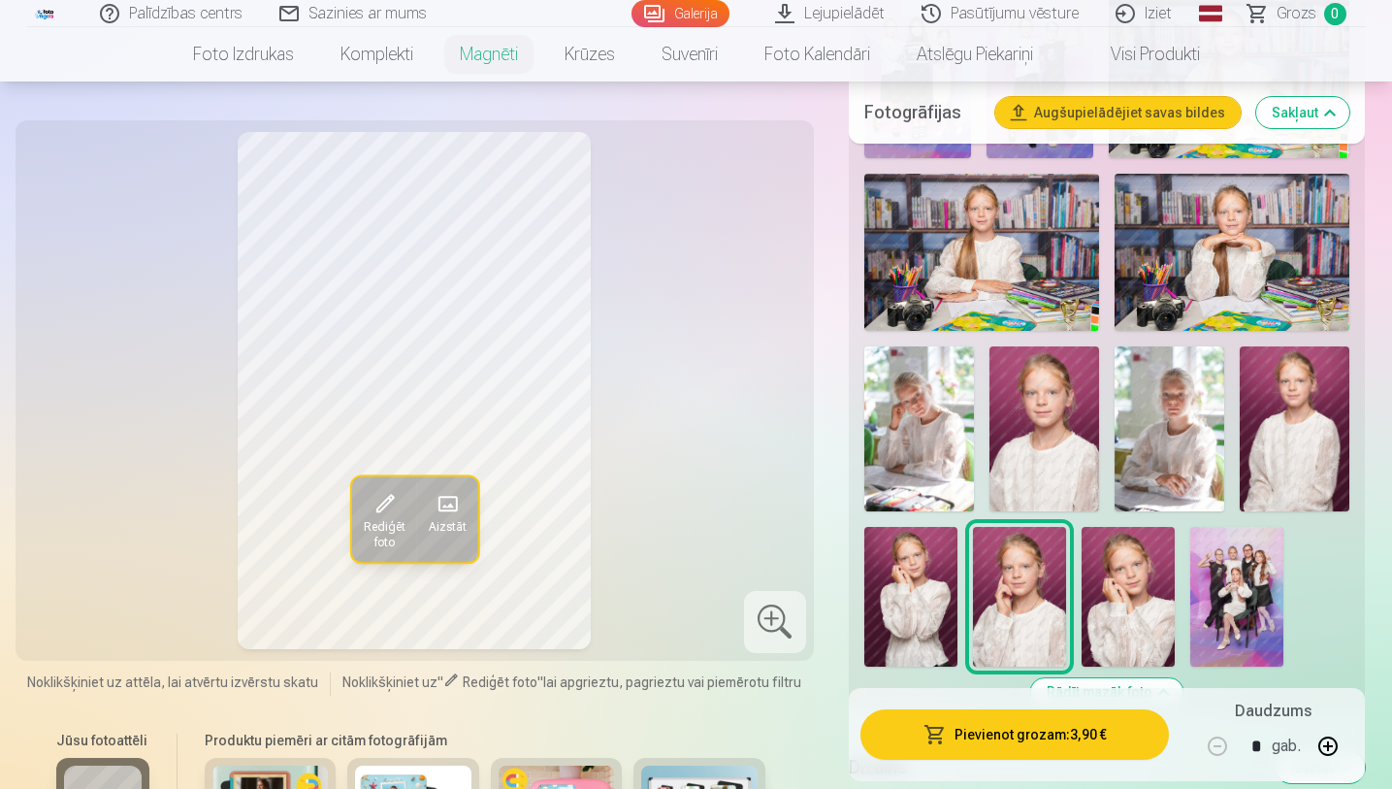
click at [931, 647] on img at bounding box center [910, 597] width 93 height 140
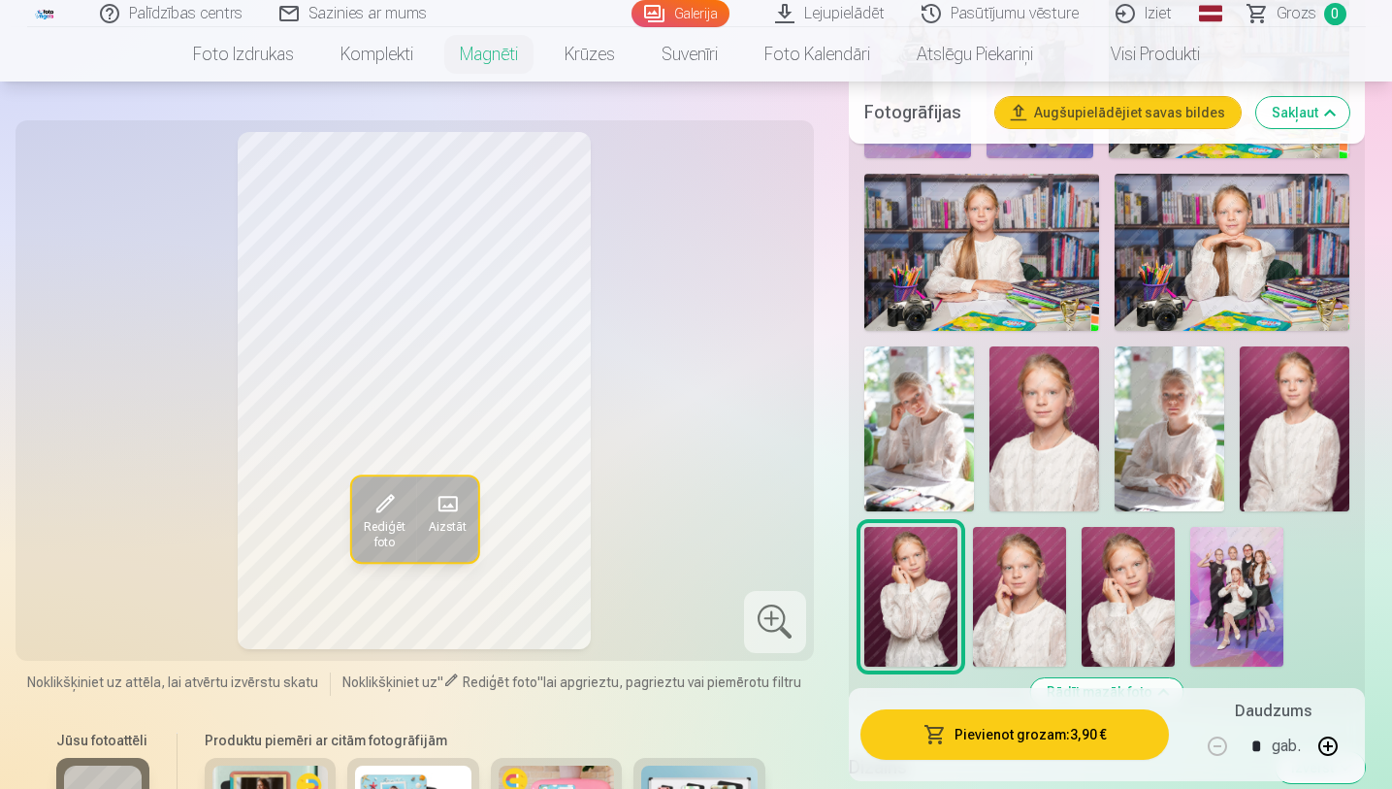
click at [1130, 605] on img at bounding box center [1128, 597] width 93 height 140
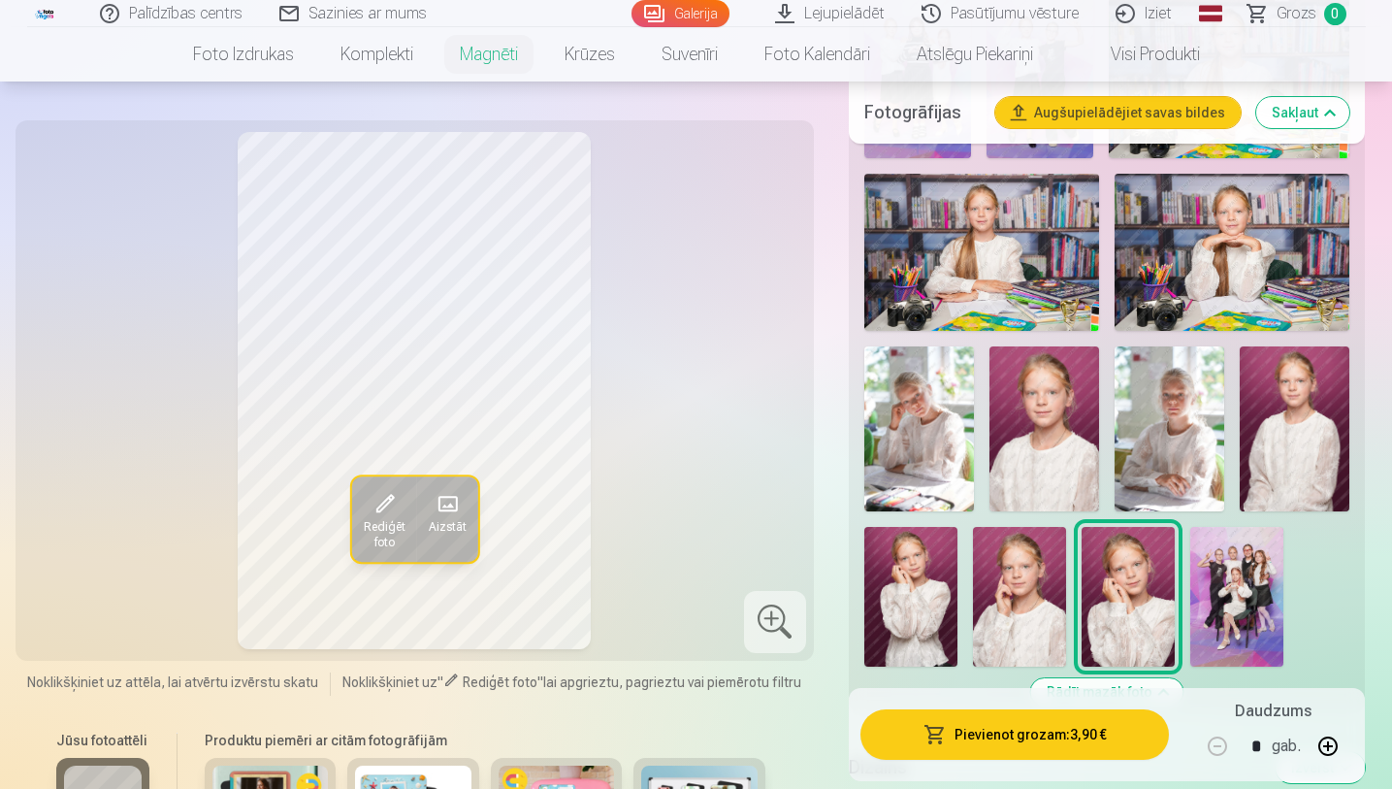
click at [1038, 670] on button "Pievienot grozam : 3,90 €" at bounding box center [1014, 734] width 309 height 50
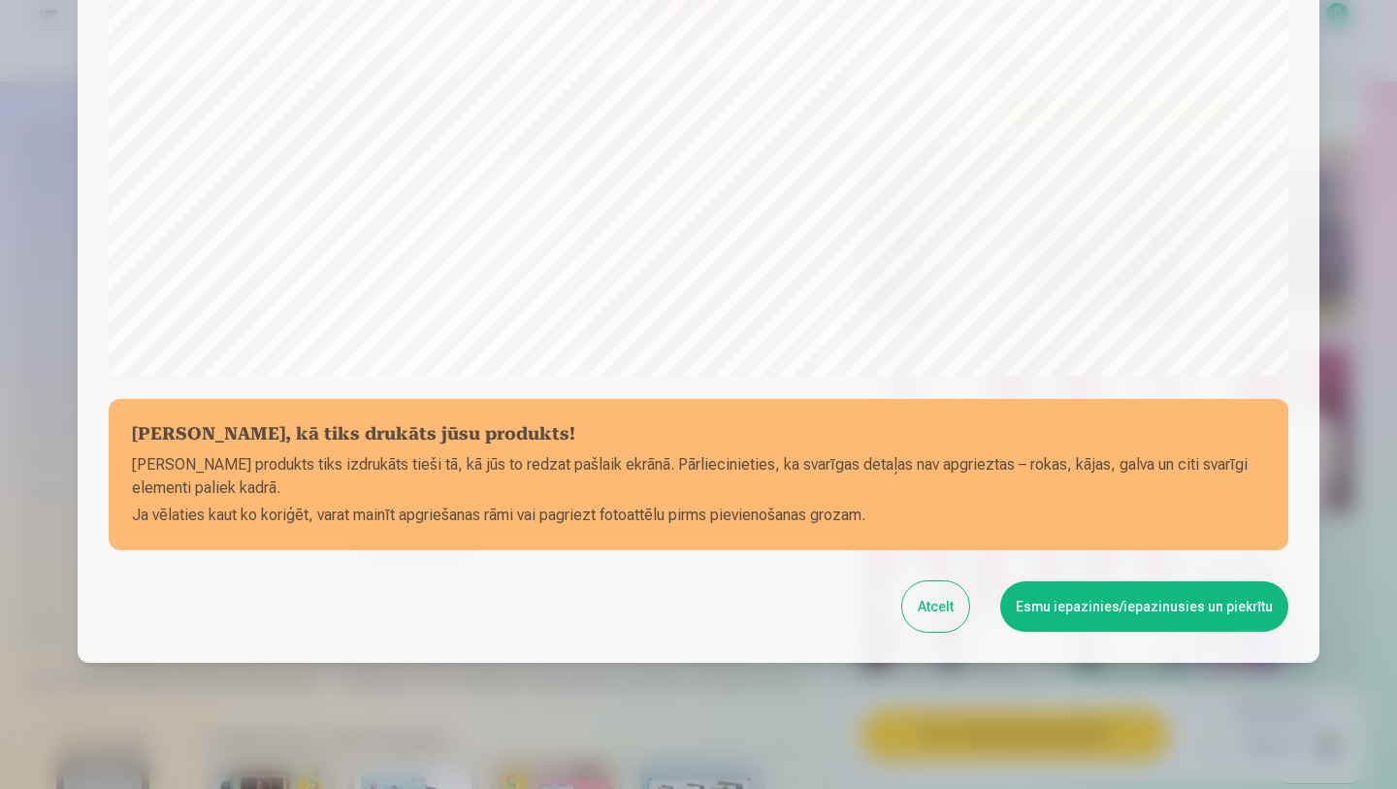
scroll to position [608, 0]
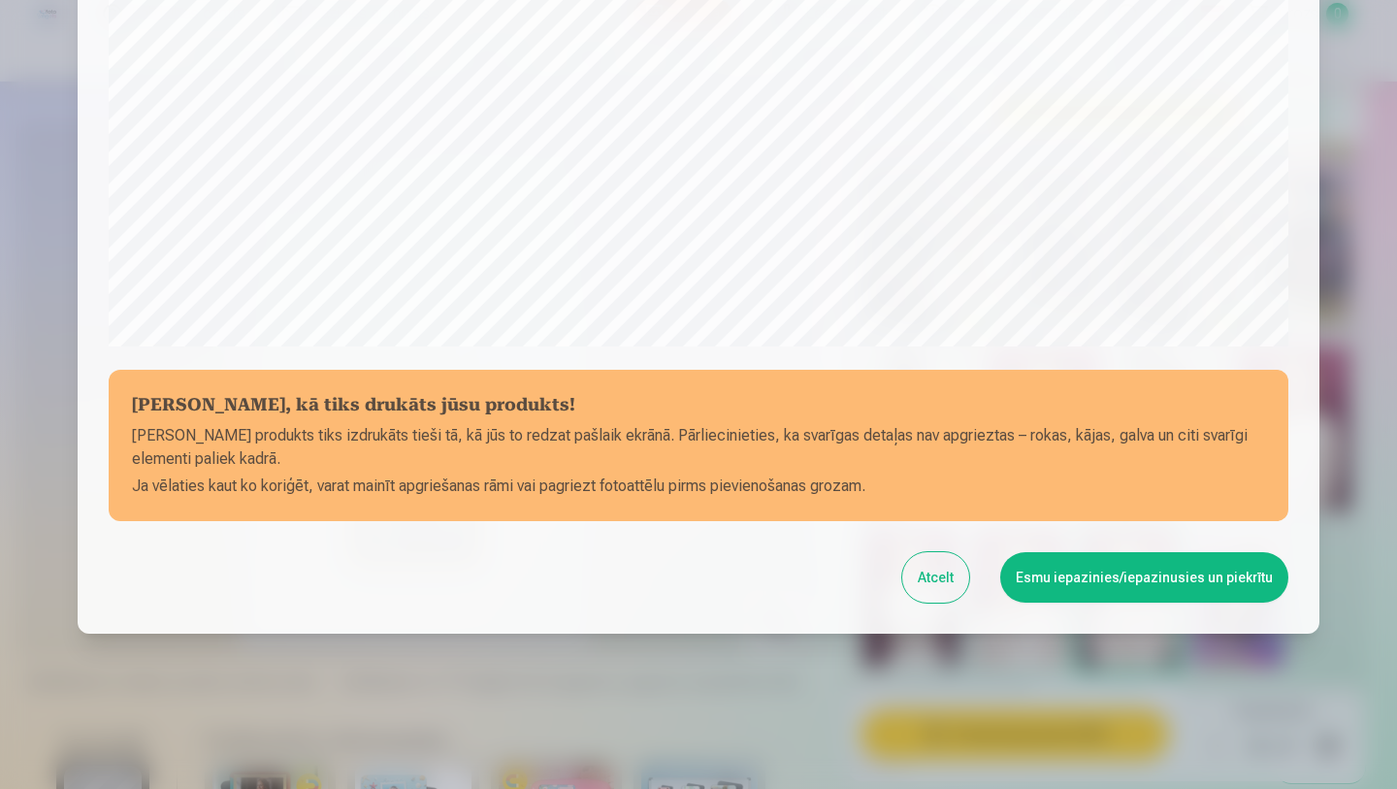
click at [1130, 572] on button "Esmu iepazinies/iepazinusies un piekrītu" at bounding box center [1144, 577] width 288 height 50
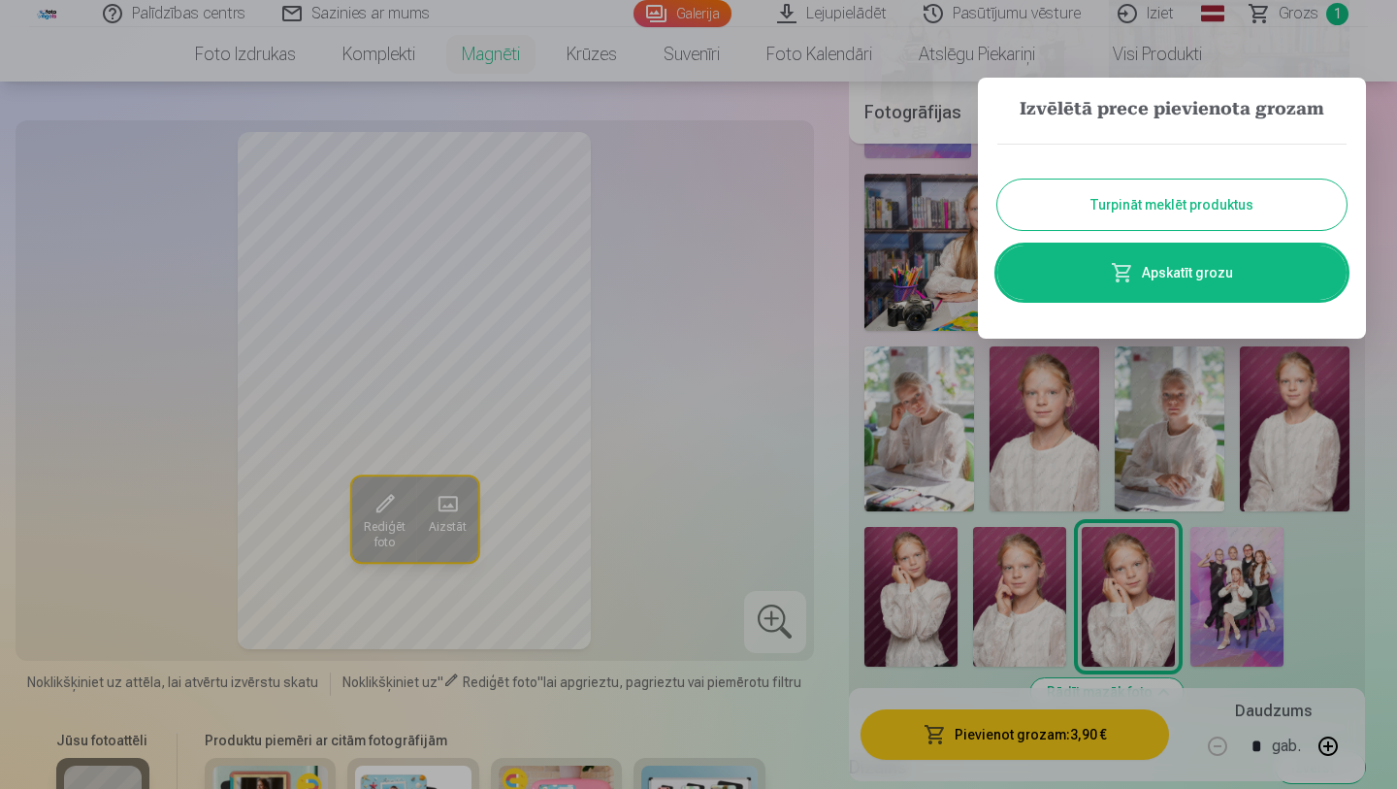
click at [1099, 206] on button "Turpināt meklēt produktus" at bounding box center [1171, 204] width 349 height 50
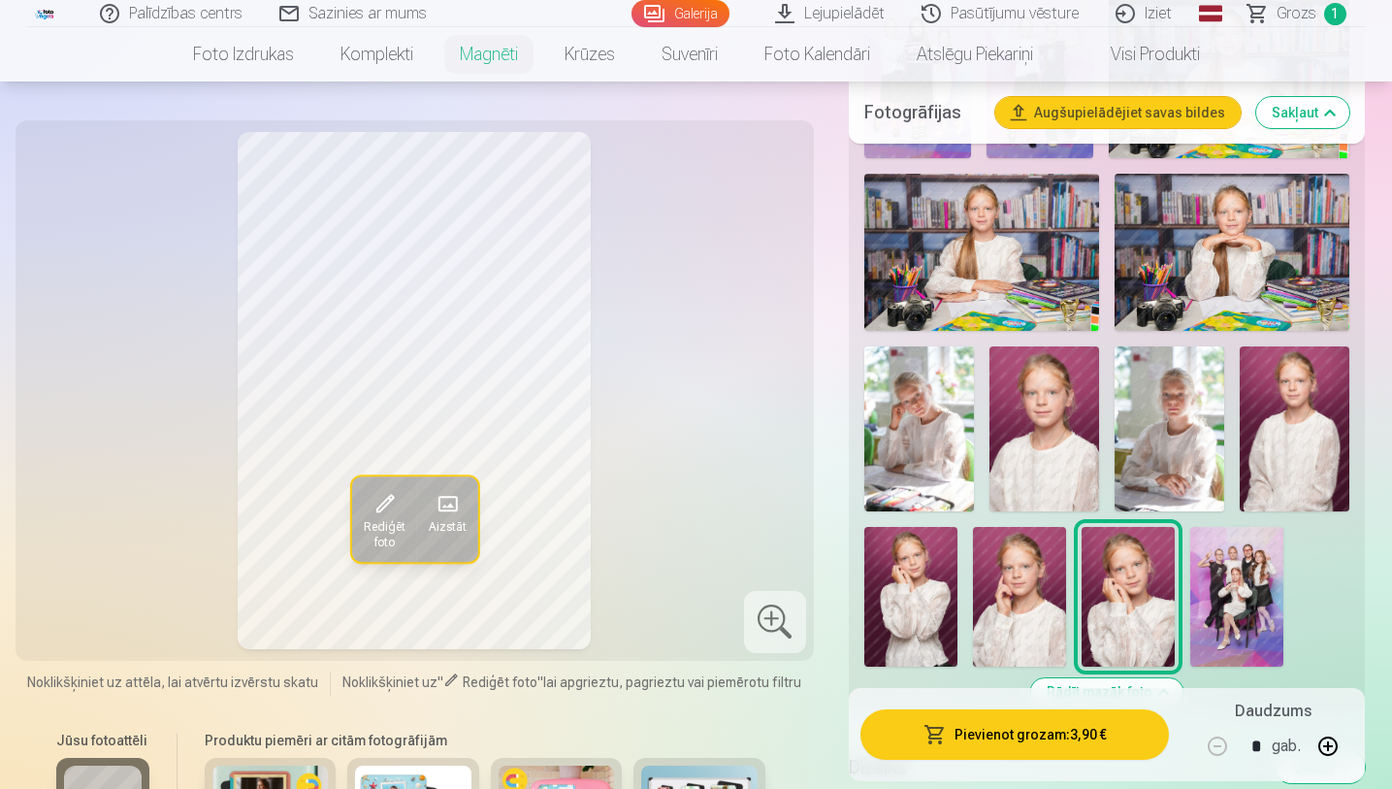
click at [387, 528] on span "Rediģēt foto" at bounding box center [384, 535] width 42 height 31
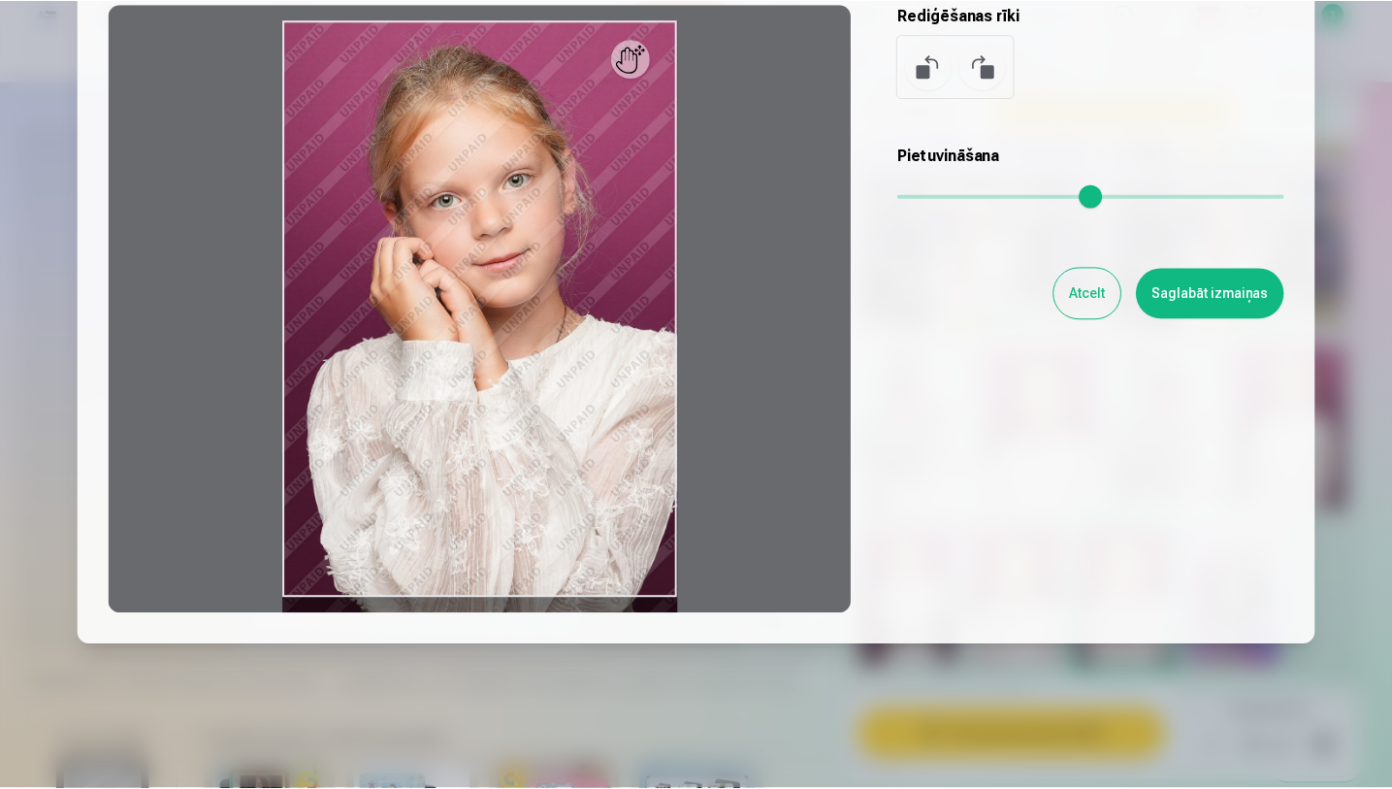
scroll to position [191, 0]
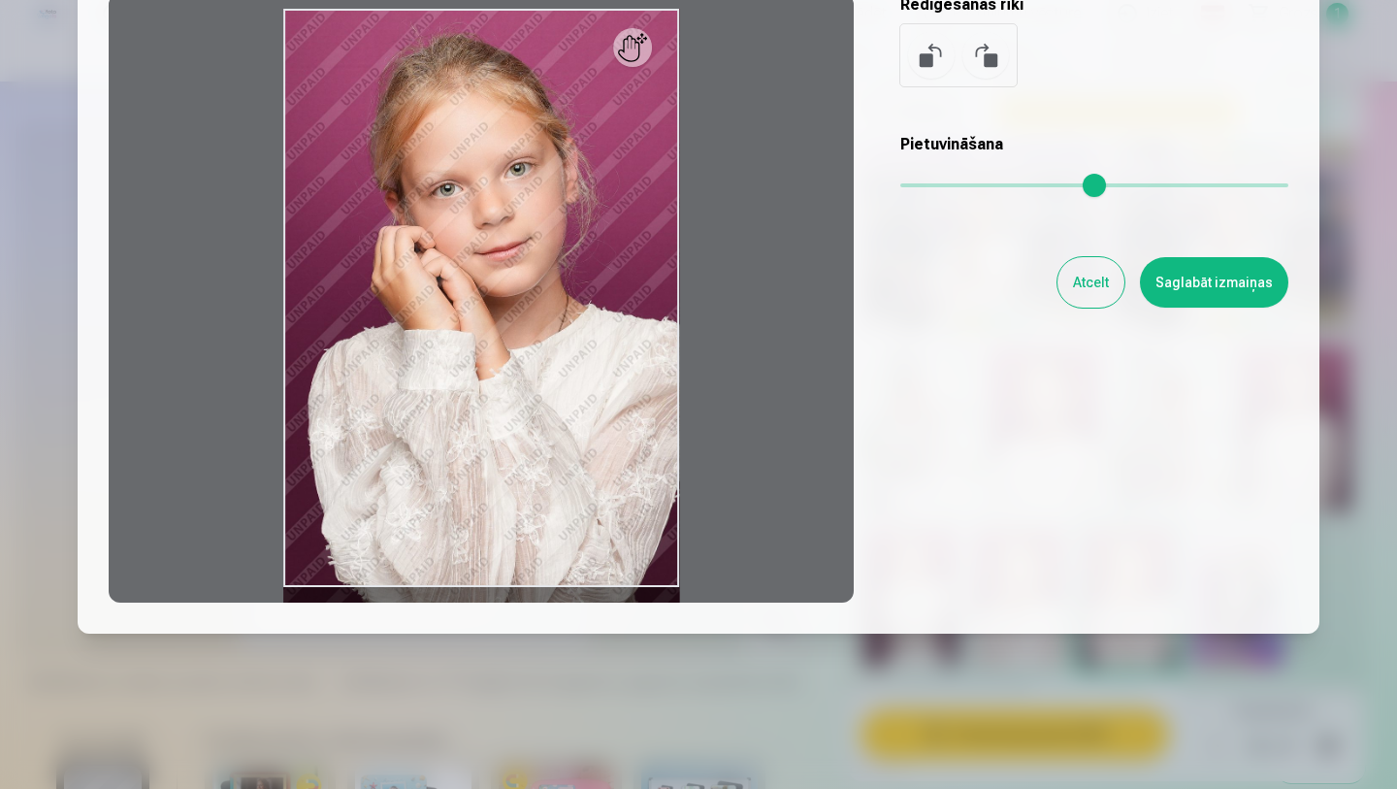
click at [1088, 278] on button "Atcelt" at bounding box center [1090, 282] width 67 height 50
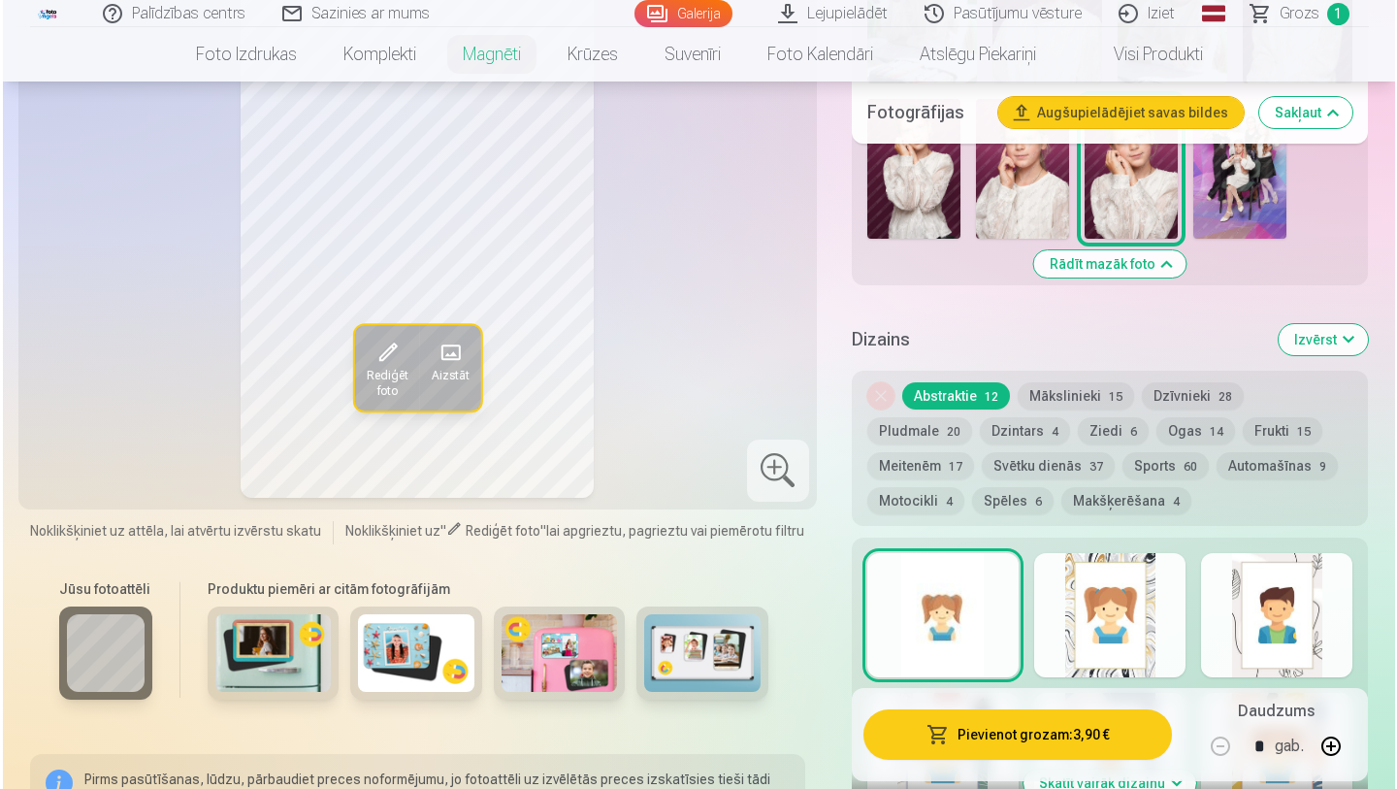
scroll to position [1332, 0]
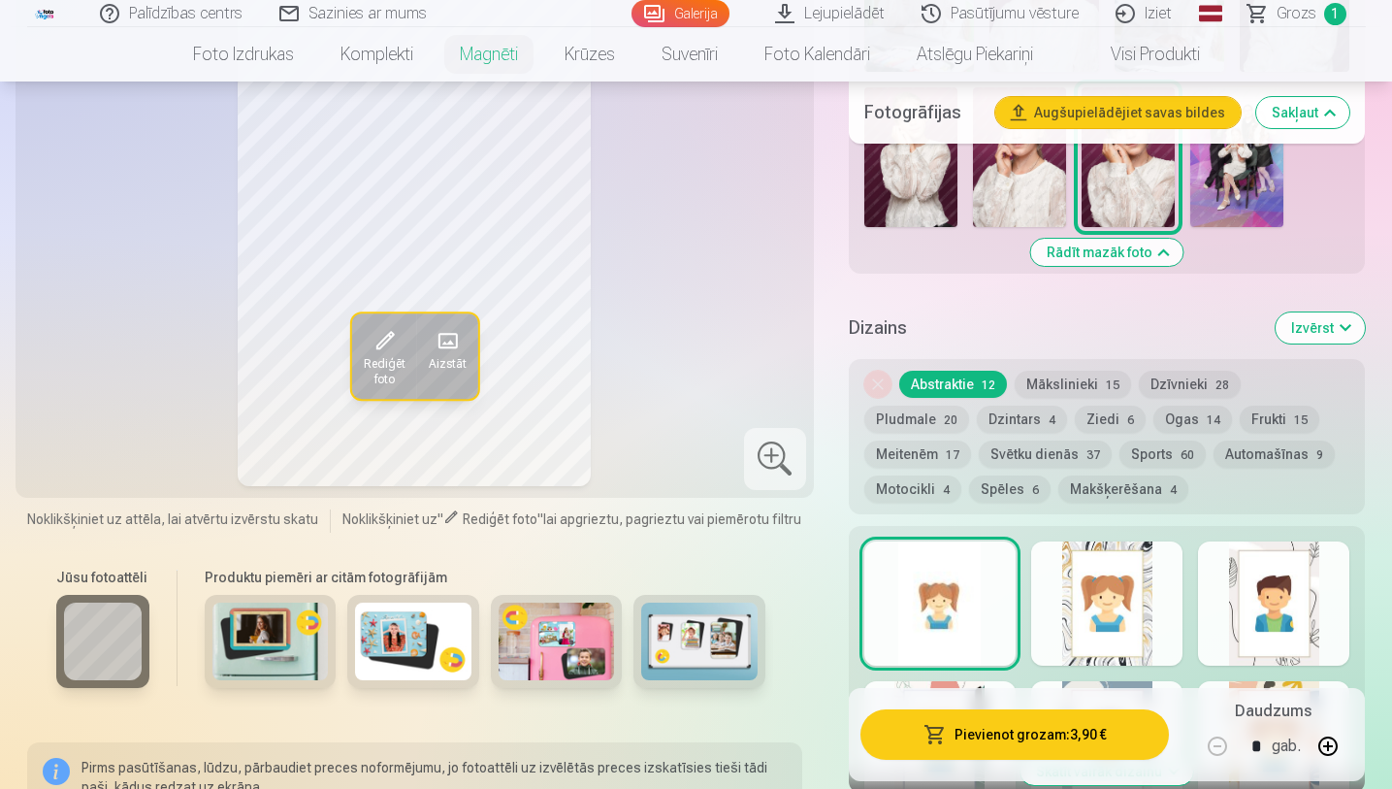
click at [397, 653] on img at bounding box center [413, 641] width 116 height 78
click at [386, 348] on span at bounding box center [384, 341] width 31 height 31
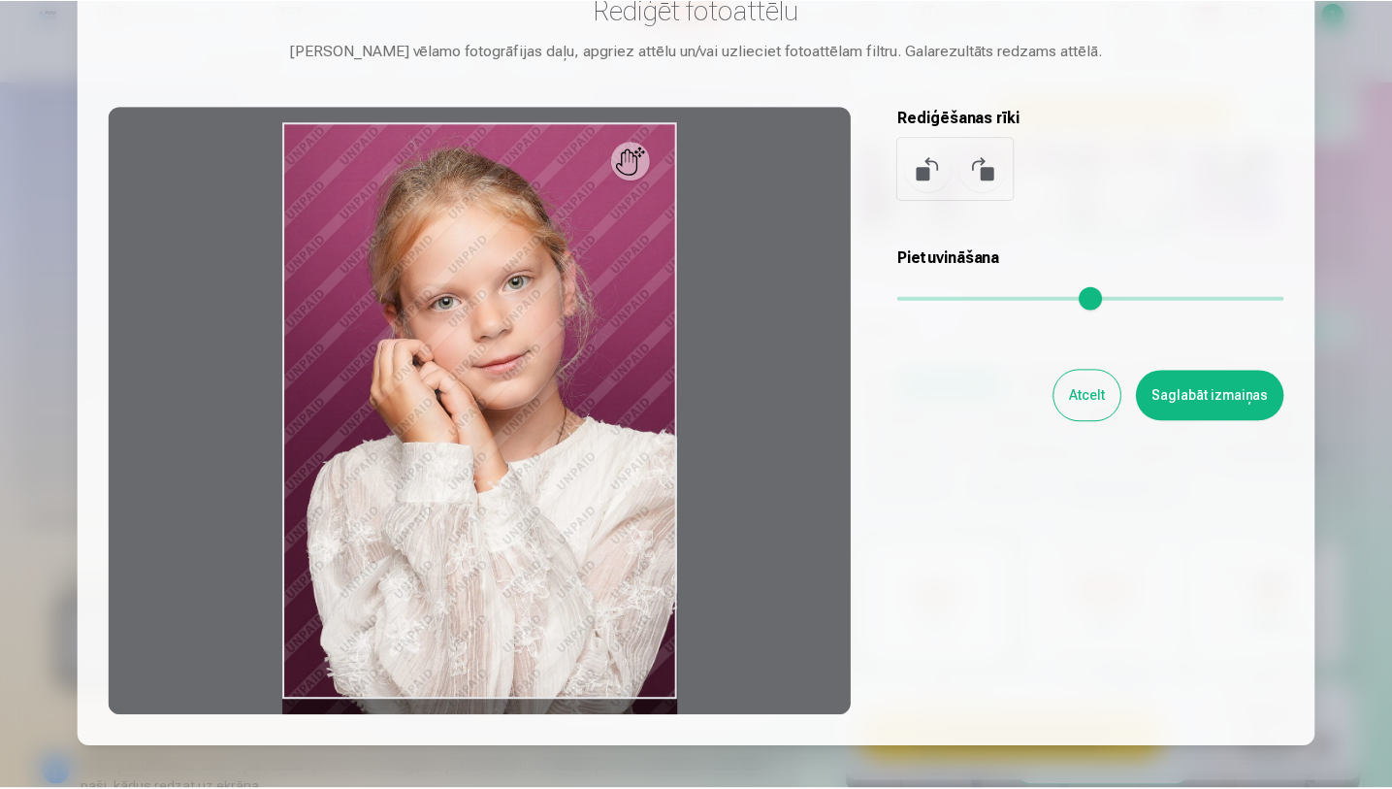
scroll to position [116, 0]
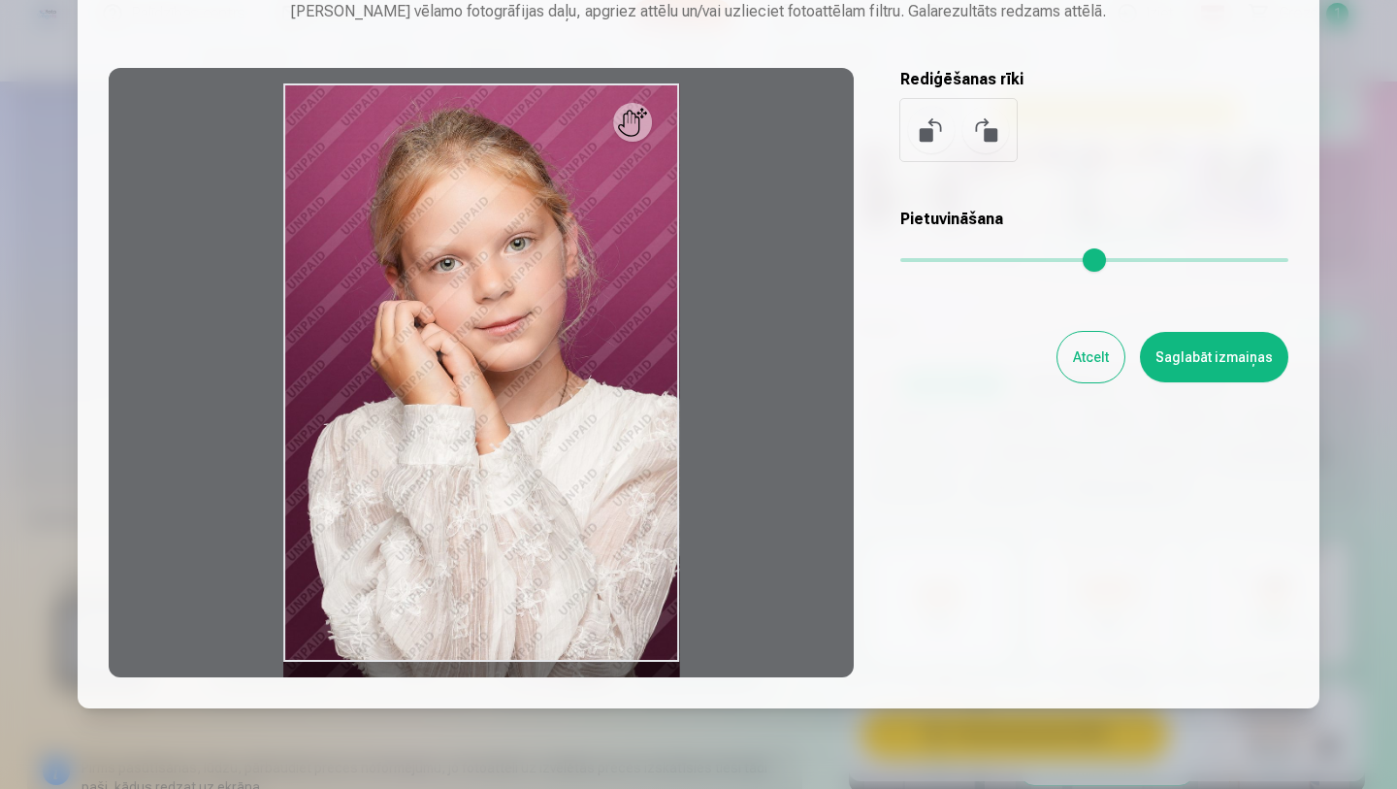
click at [644, 133] on div at bounding box center [481, 372] width 745 height 609
drag, startPoint x: 644, startPoint y: 133, endPoint x: 637, endPoint y: 221, distance: 88.5
click at [637, 221] on div at bounding box center [481, 372] width 745 height 609
click at [1106, 358] on button "Atcelt" at bounding box center [1090, 357] width 67 height 50
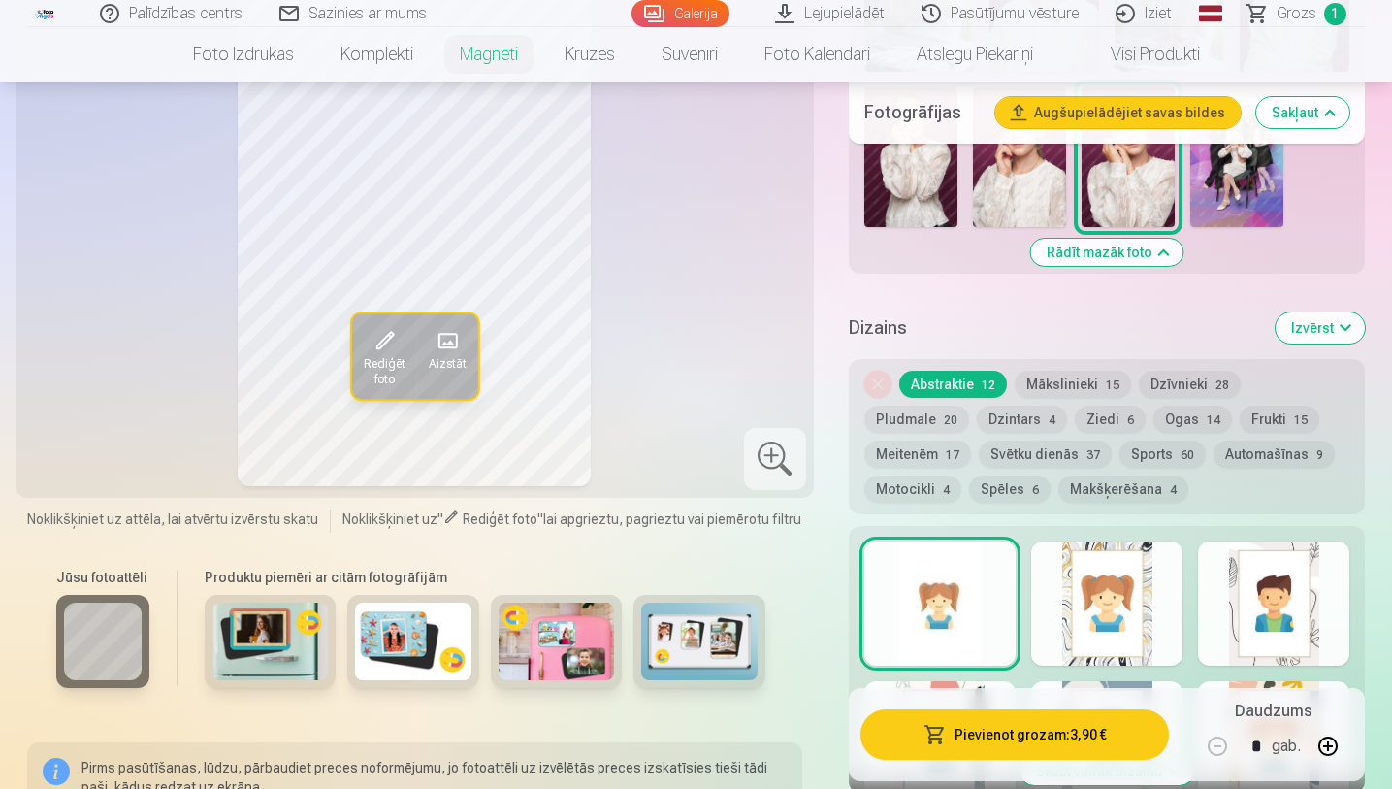
drag, startPoint x: 1396, startPoint y: 181, endPoint x: 1396, endPoint y: 149, distance: 32.0
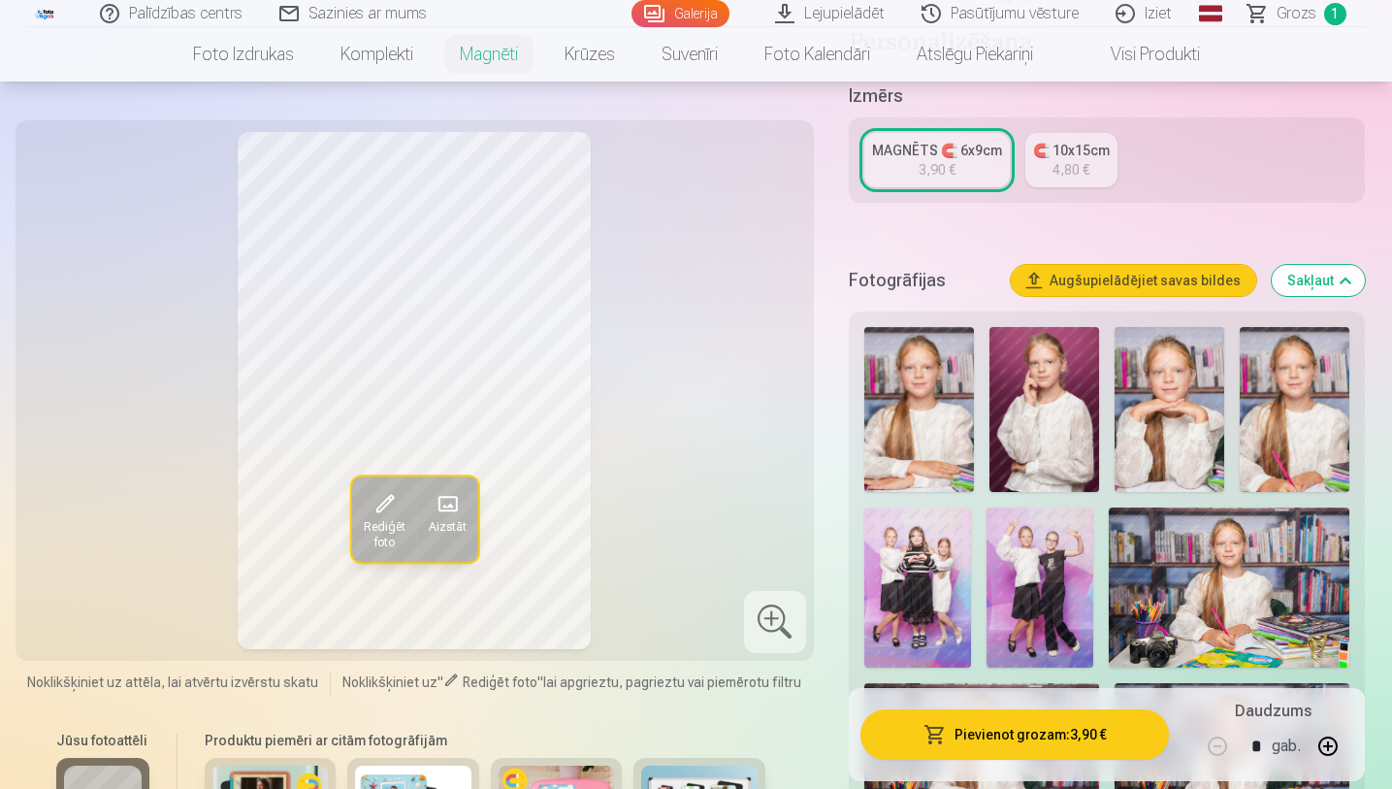
scroll to position [378, 0]
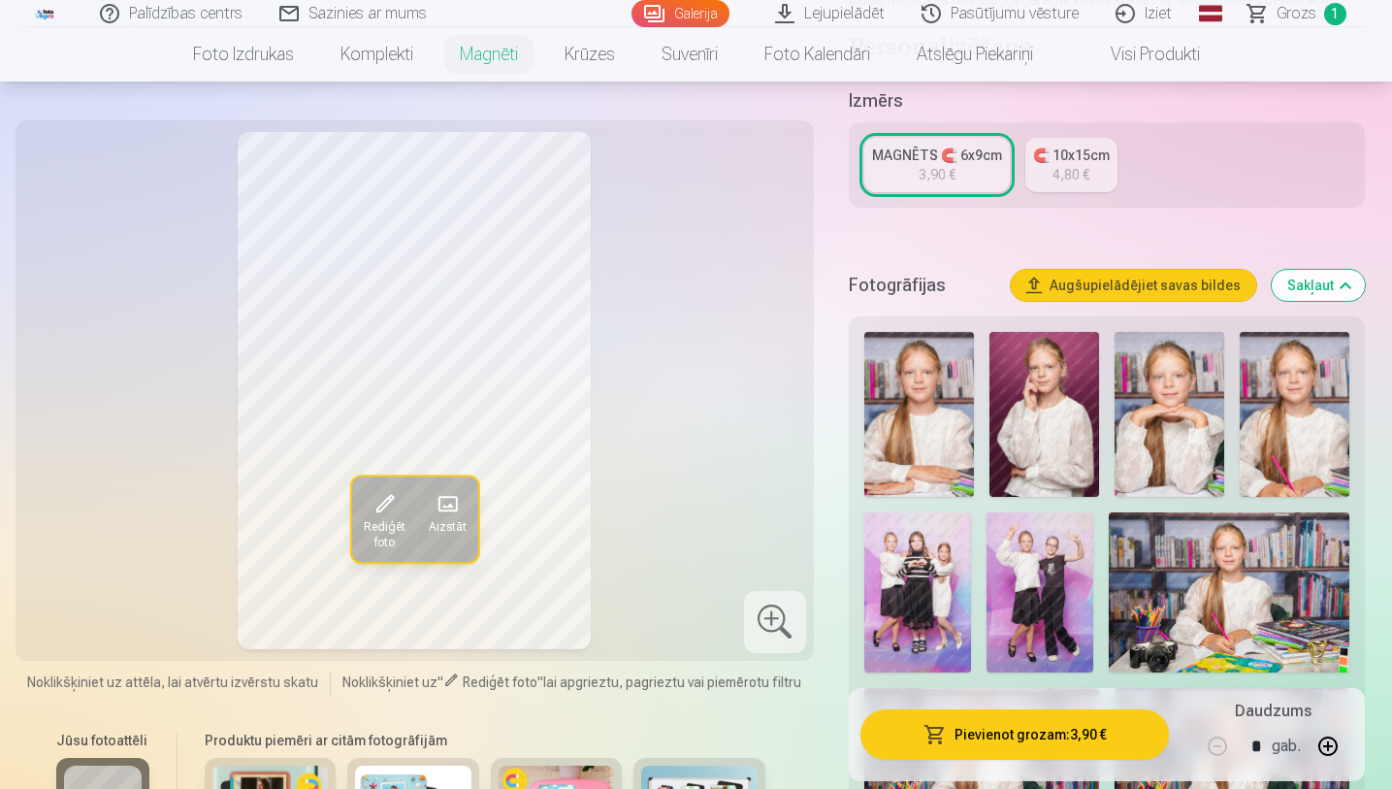
click at [1376, 82] on html "Palīdzības centrs Sazinies ar mums Galerija Lejupielādēt Pasūtījumu vēsture Izi…" at bounding box center [696, 16] width 1392 height 789
drag, startPoint x: 1396, startPoint y: 77, endPoint x: 1396, endPoint y: -2, distance: 78.6
click at [1376, 0] on html "Palīdzības centrs Sazinies ar mums Galerija Lejupielādēt Pasūtījumu vēsture Izi…" at bounding box center [696, 16] width 1392 height 789
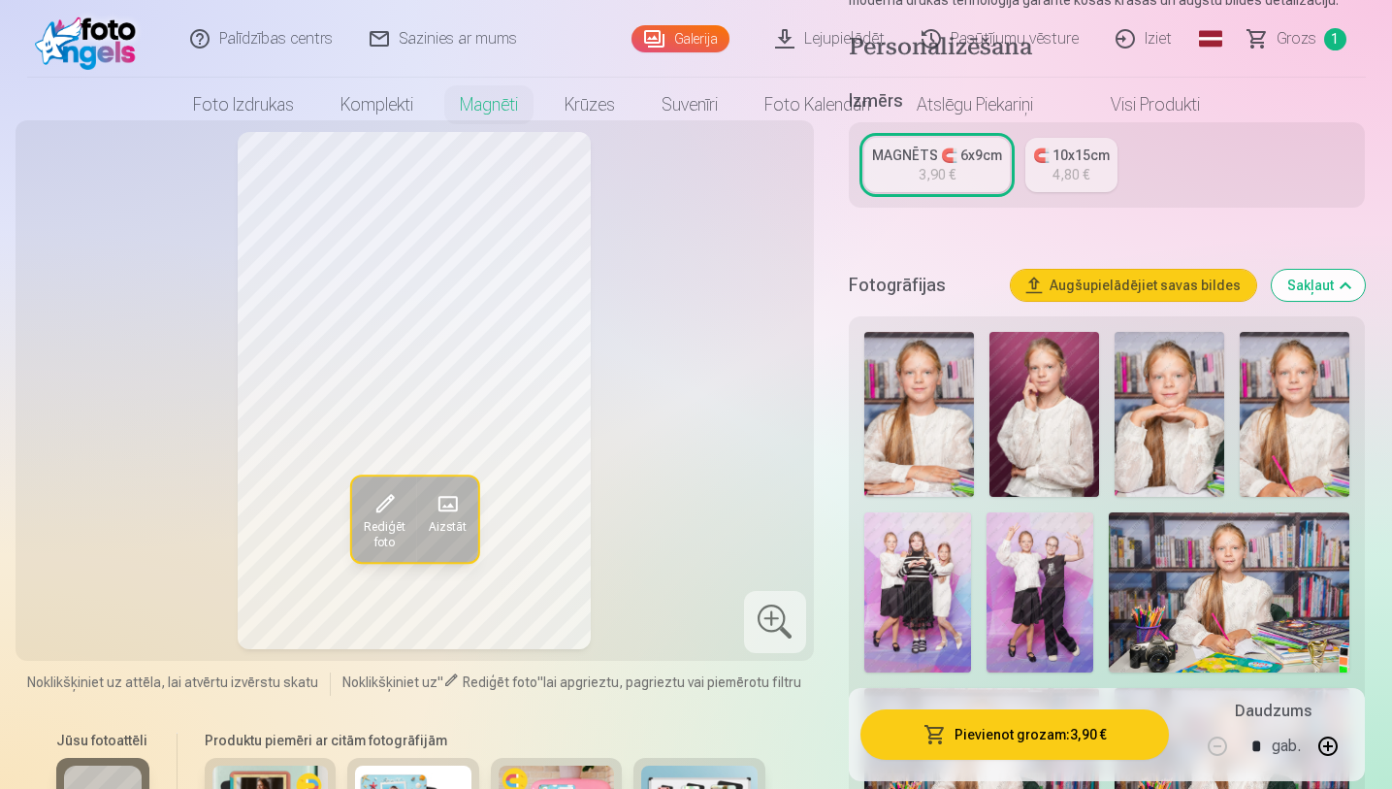
scroll to position [0, 0]
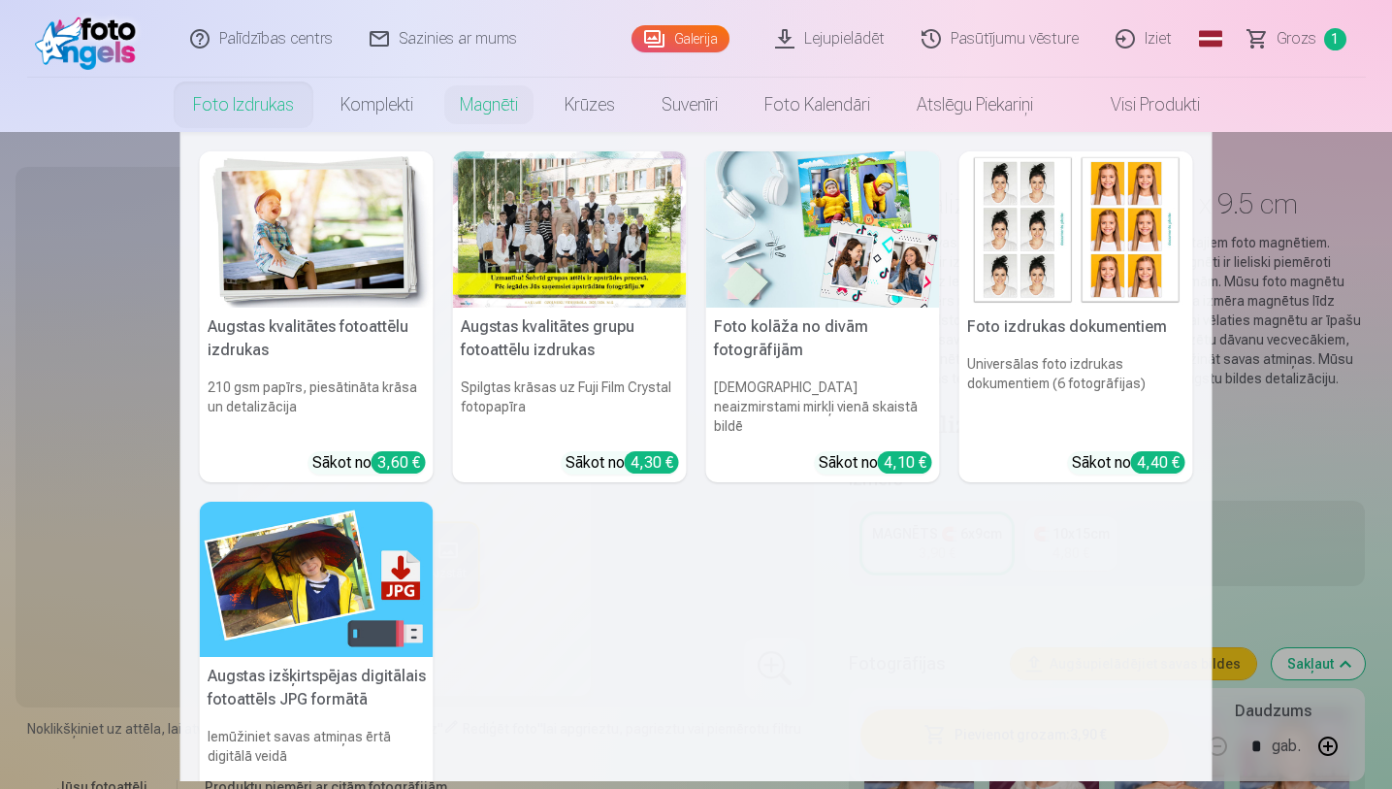
click at [267, 105] on link "Foto izdrukas" at bounding box center [243, 105] width 147 height 54
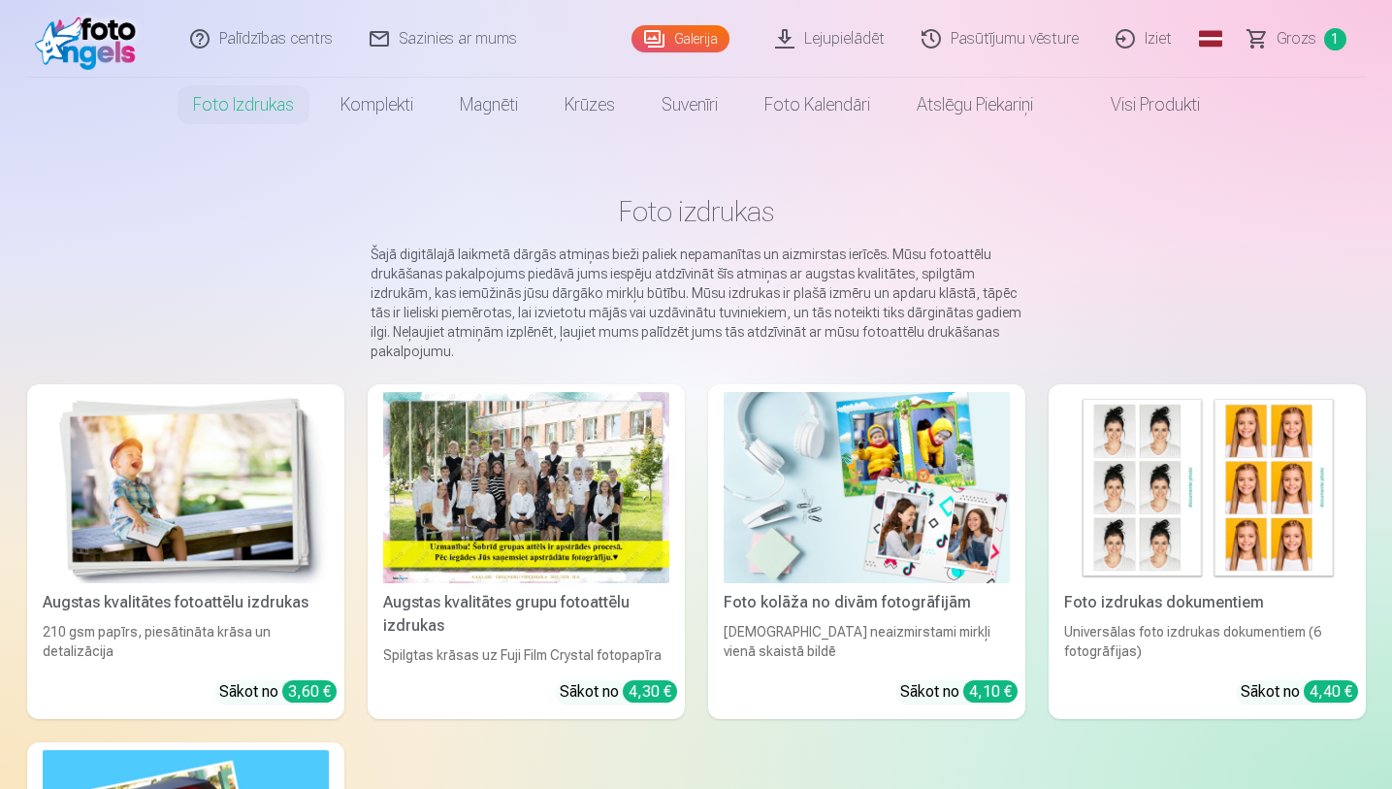
drag, startPoint x: 1396, startPoint y: 150, endPoint x: 1396, endPoint y: 198, distance: 47.5
click at [1376, 198] on html "Palīdzības centrs Sazinies ar mums Galerija Lejupielādēt Pasūtījumu vēsture Izi…" at bounding box center [696, 394] width 1392 height 789
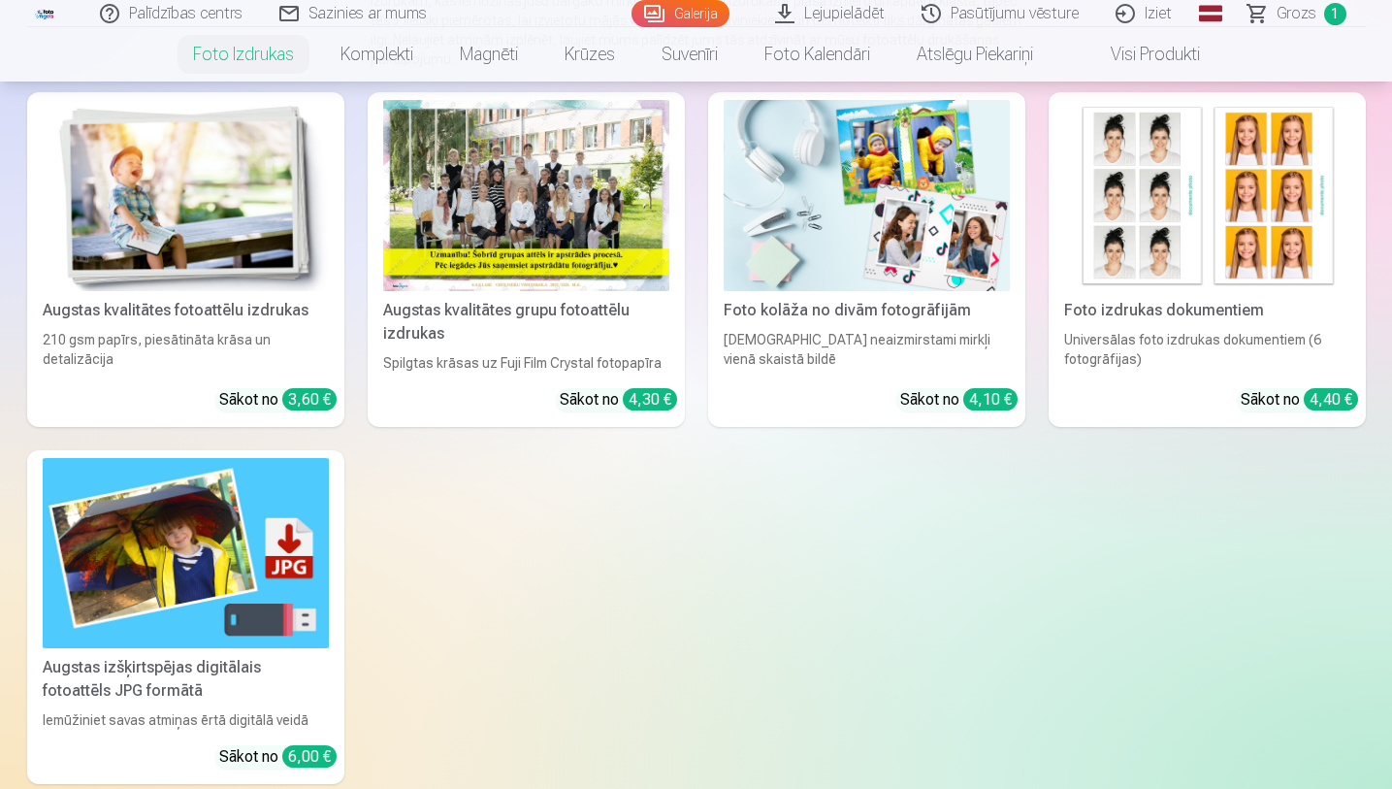
scroll to position [306, 0]
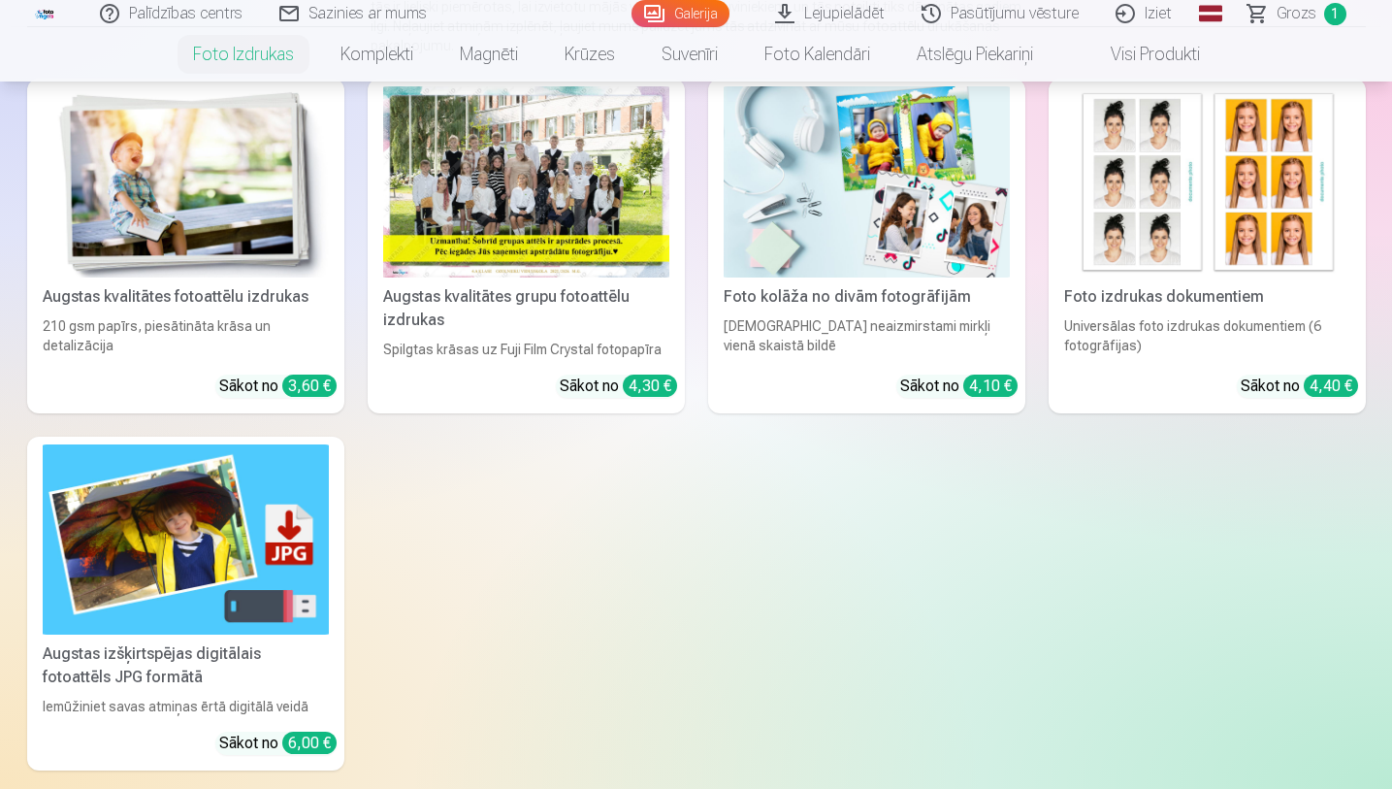
click at [622, 382] on div "Sākot no 4,30 €" at bounding box center [618, 385] width 117 height 23
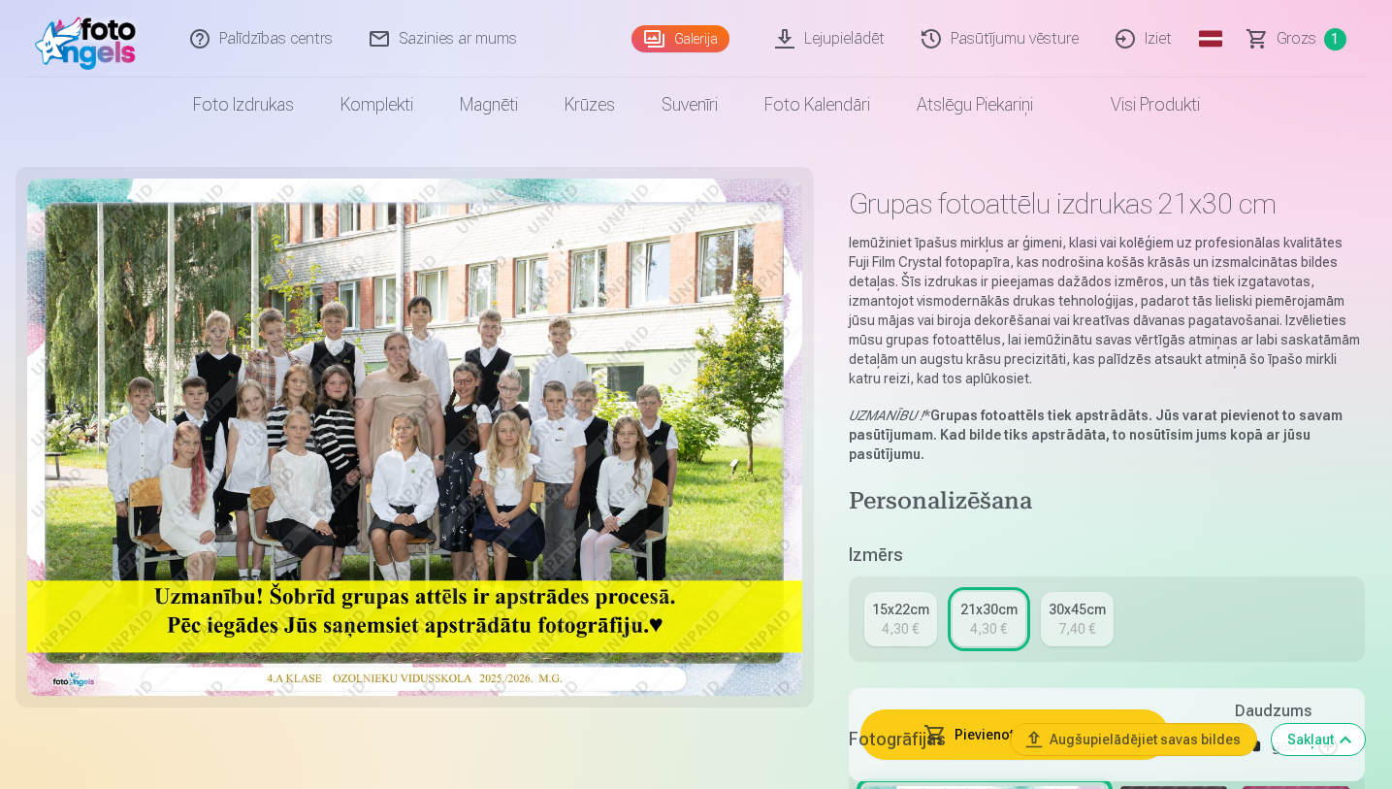
drag, startPoint x: 1396, startPoint y: 37, endPoint x: 1396, endPoint y: 69, distance: 32.0
click at [1376, 69] on html "Palīdzības centrs Sazinies ar mums Galerija Lejupielādēt Pasūtījumu vēsture Izi…" at bounding box center [696, 394] width 1392 height 789
drag, startPoint x: 1396, startPoint y: 58, endPoint x: 1396, endPoint y: 81, distance: 22.3
click at [1376, 81] on html "Palīdzības centrs Sazinies ar mums Galerija Lejupielādēt Pasūtījumu vēsture Izi…" at bounding box center [696, 394] width 1392 height 789
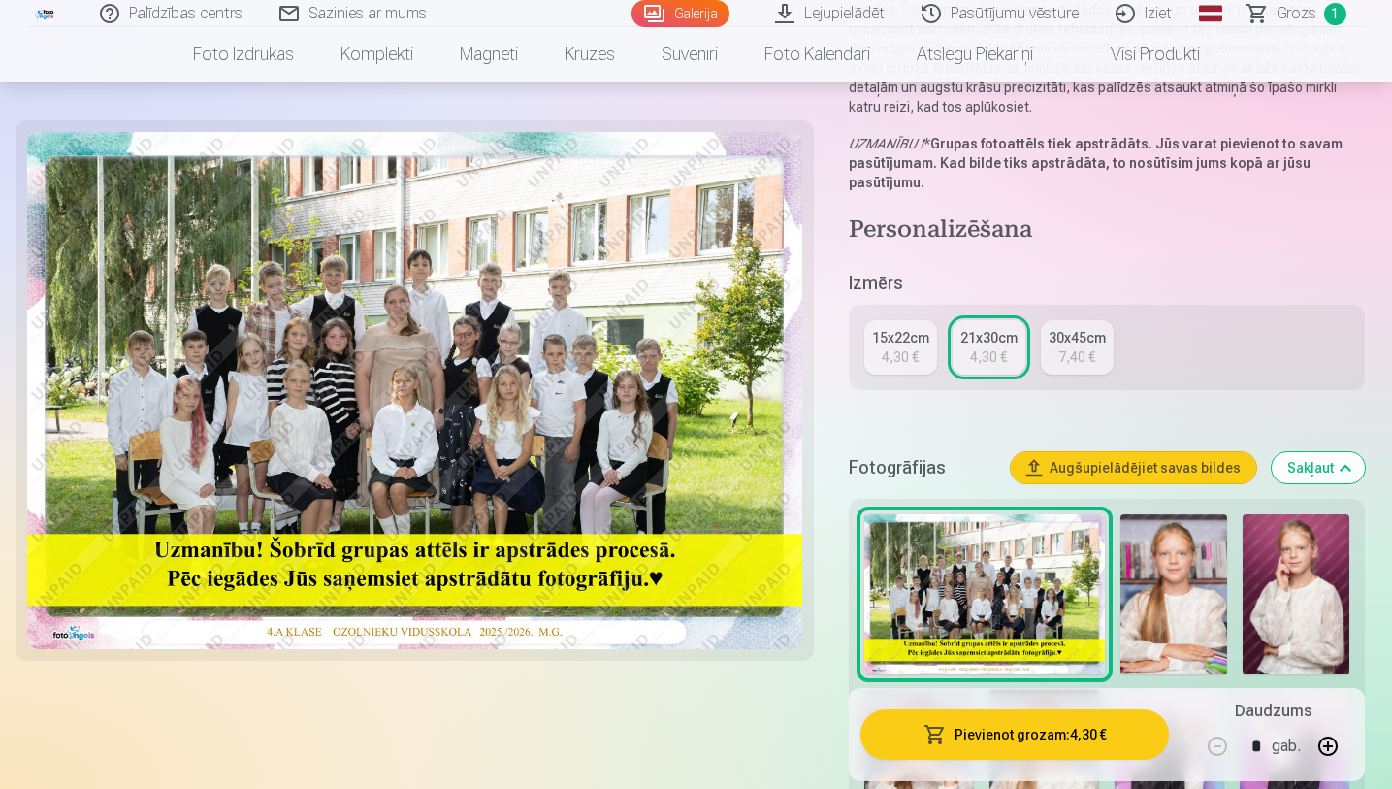
scroll to position [310, 0]
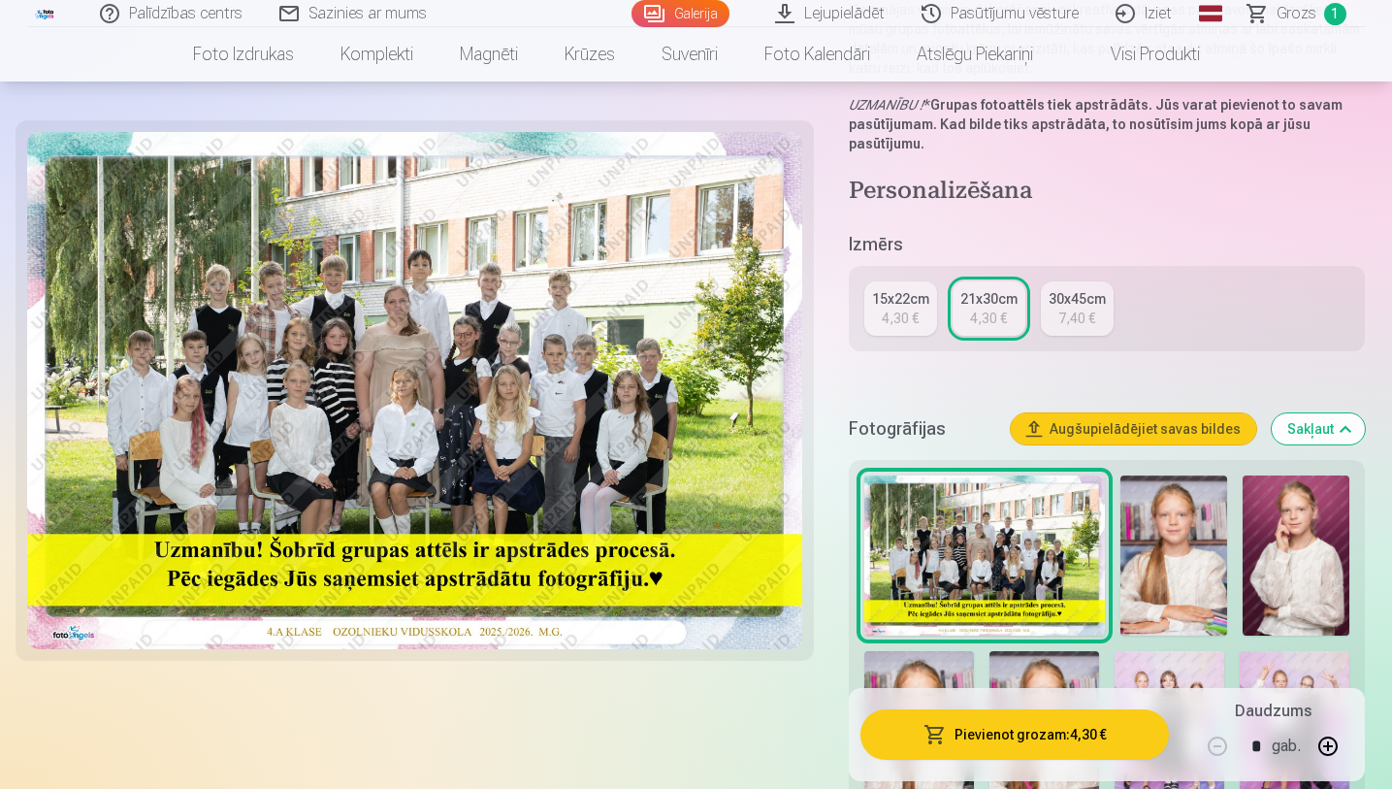
click at [1007, 670] on button "Pievienot grozam : 4,30 €" at bounding box center [1014, 734] width 309 height 50
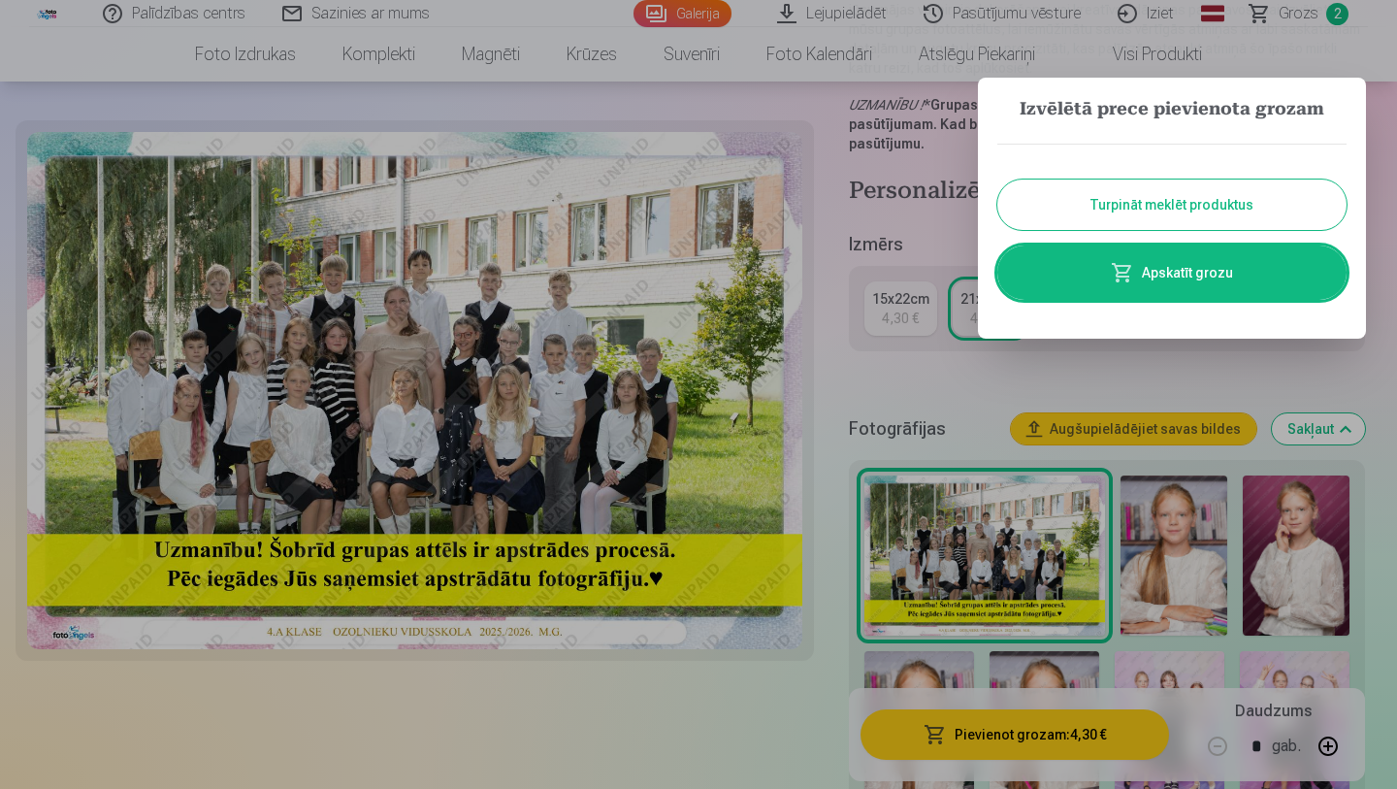
click at [1164, 218] on button "Turpināt meklēt produktus" at bounding box center [1171, 204] width 349 height 50
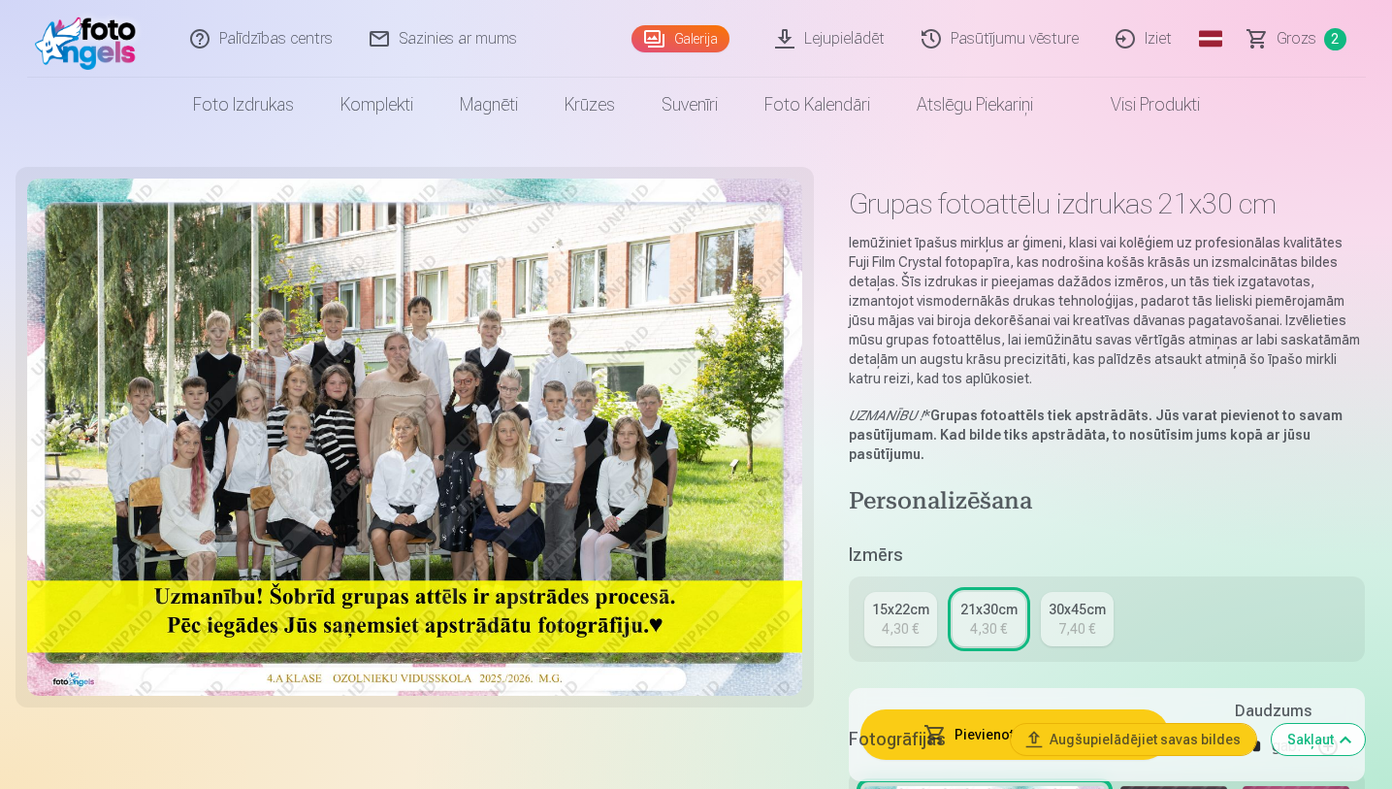
scroll to position [0, 0]
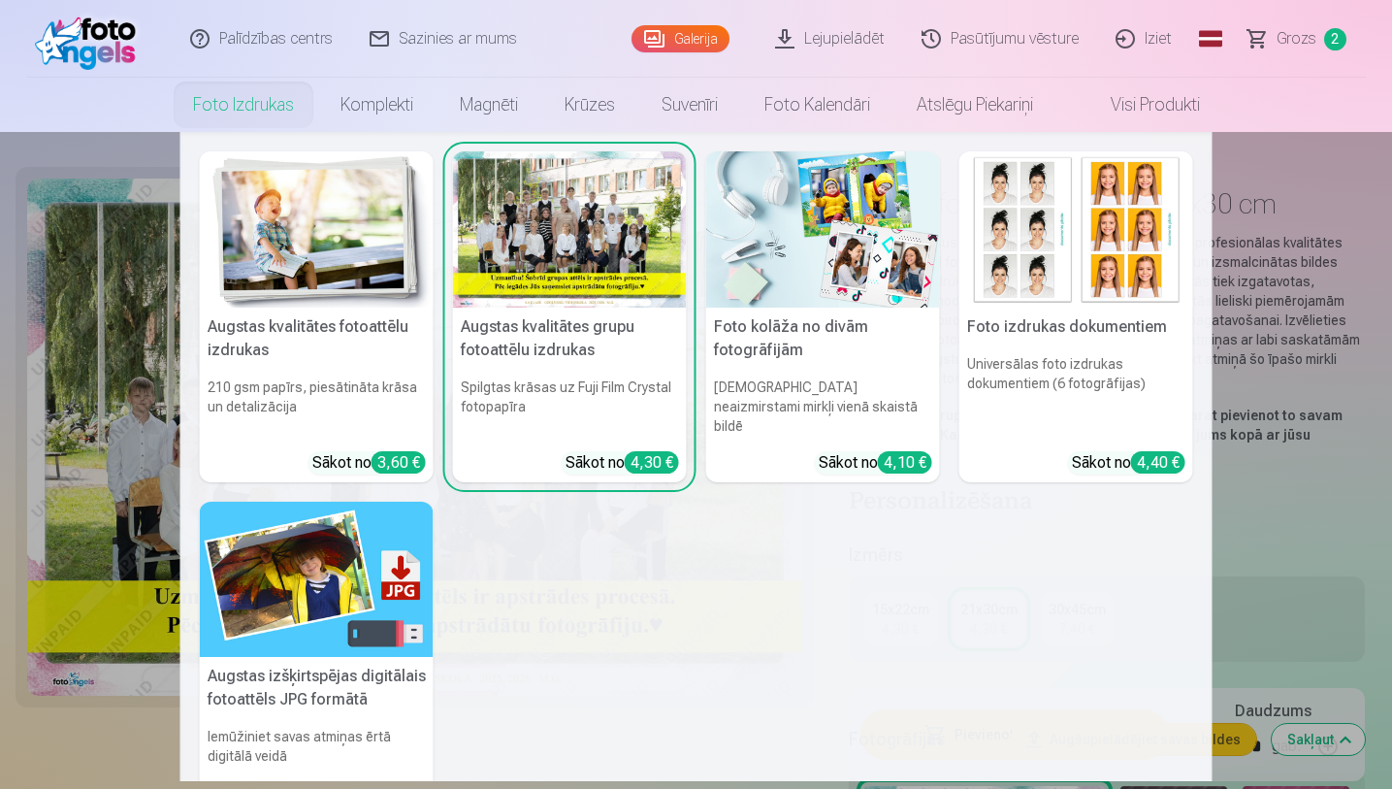
click at [242, 109] on link "Foto izdrukas" at bounding box center [243, 105] width 147 height 54
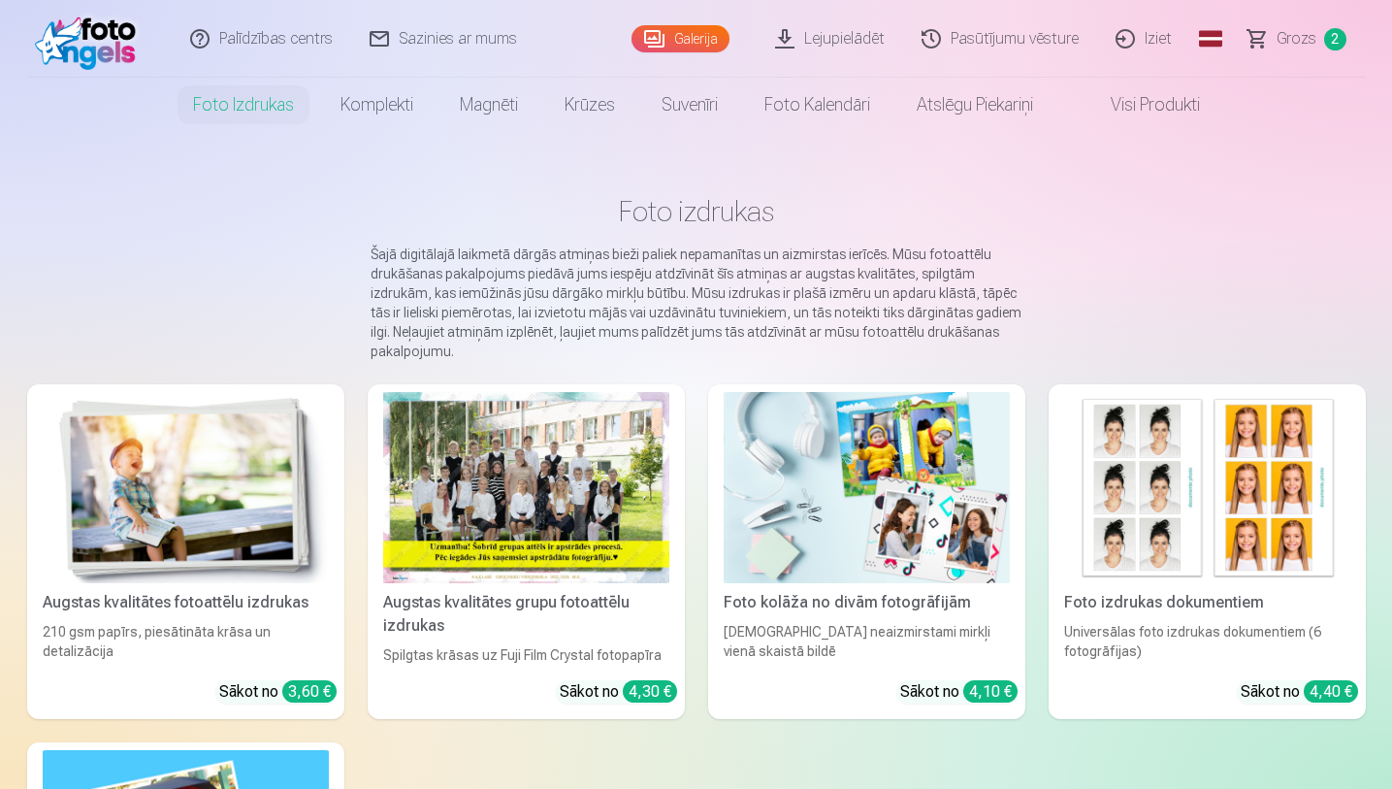
click at [242, 109] on link "Foto izdrukas" at bounding box center [243, 105] width 147 height 54
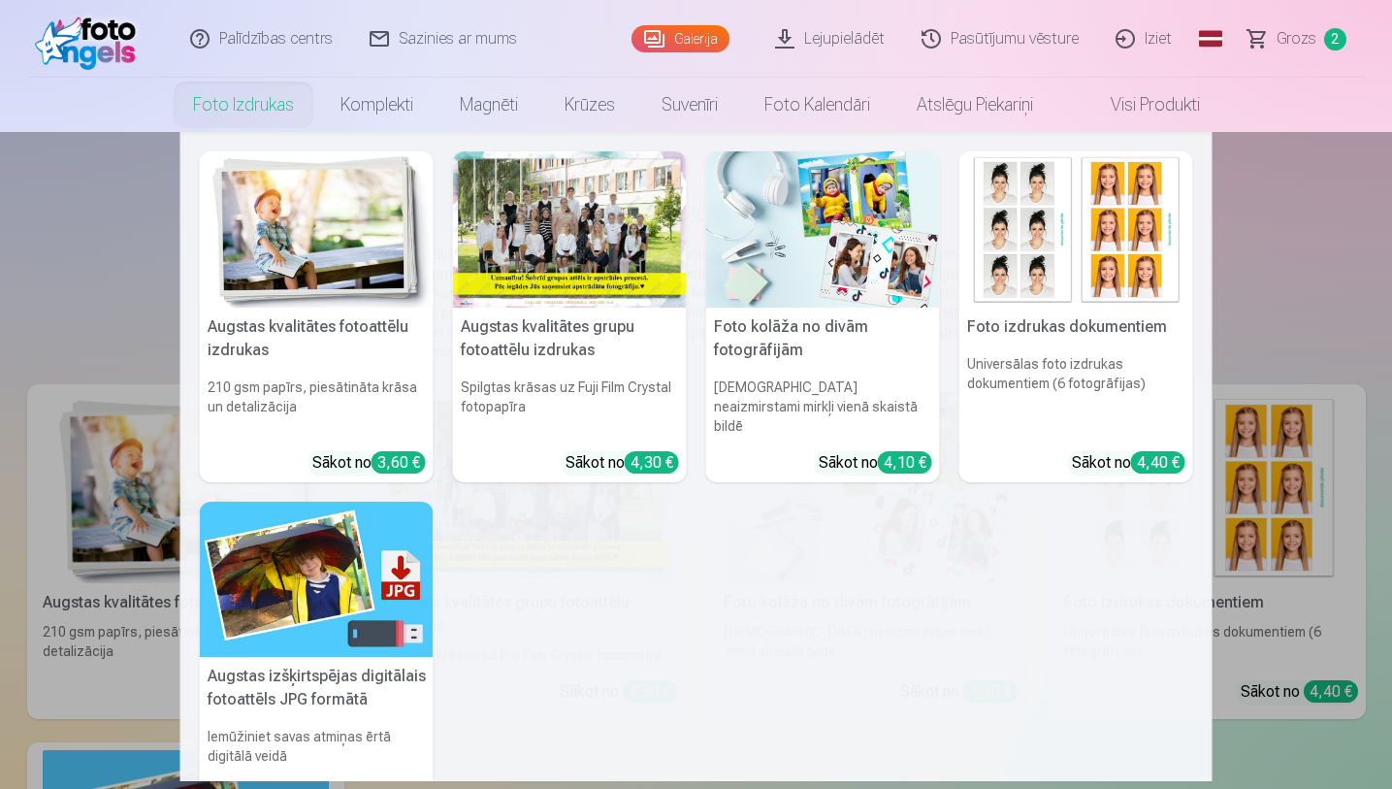
click at [1096, 246] on img at bounding box center [1076, 229] width 234 height 156
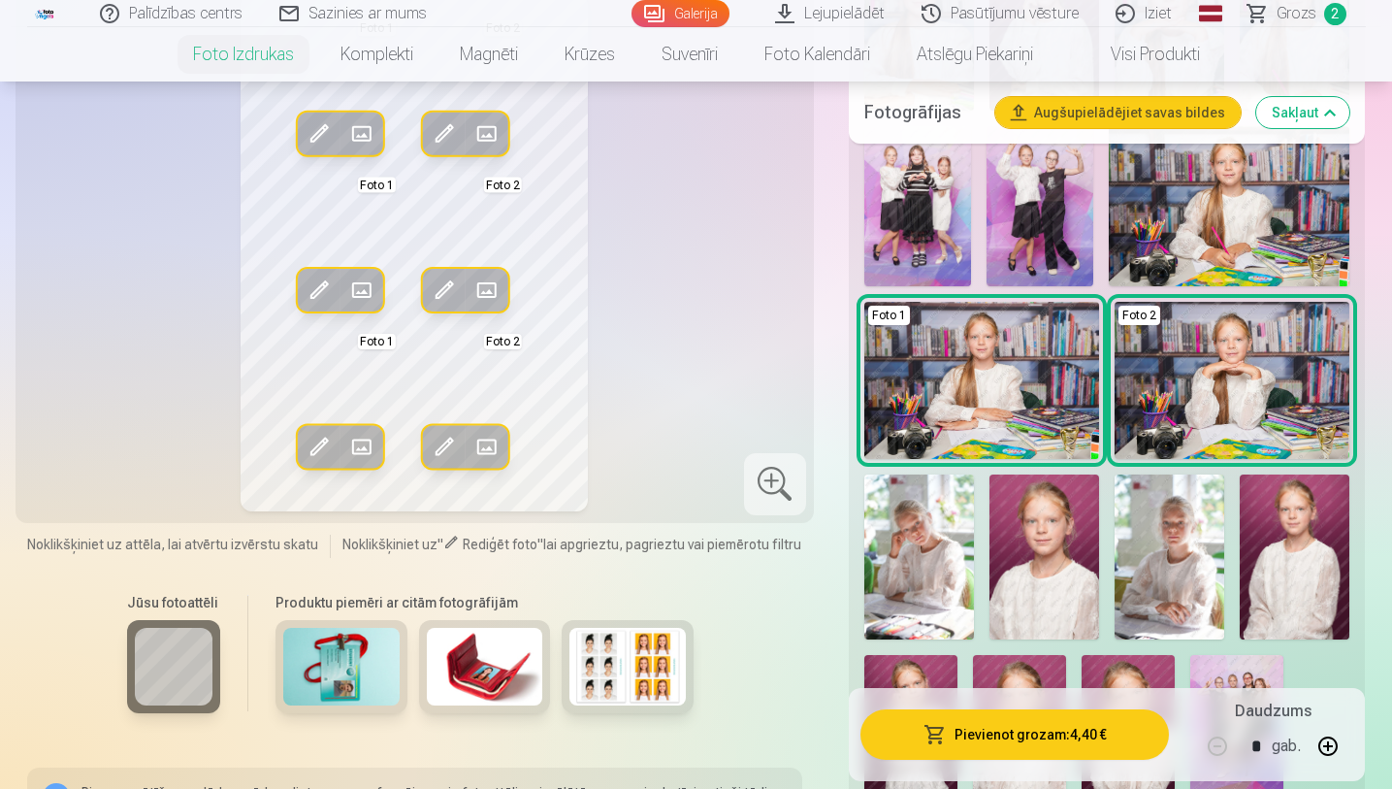
scroll to position [727, 0]
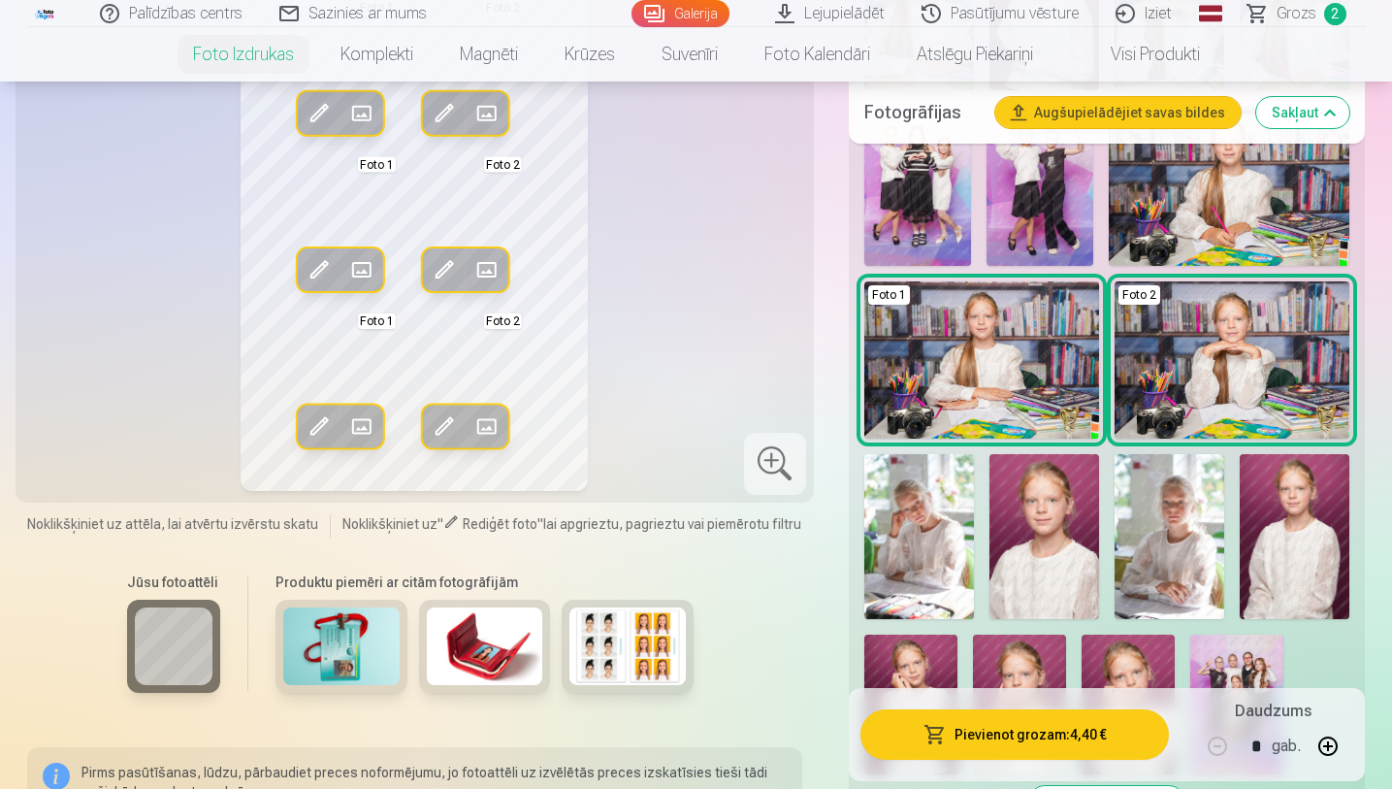
click at [1036, 526] on img at bounding box center [1044, 536] width 110 height 165
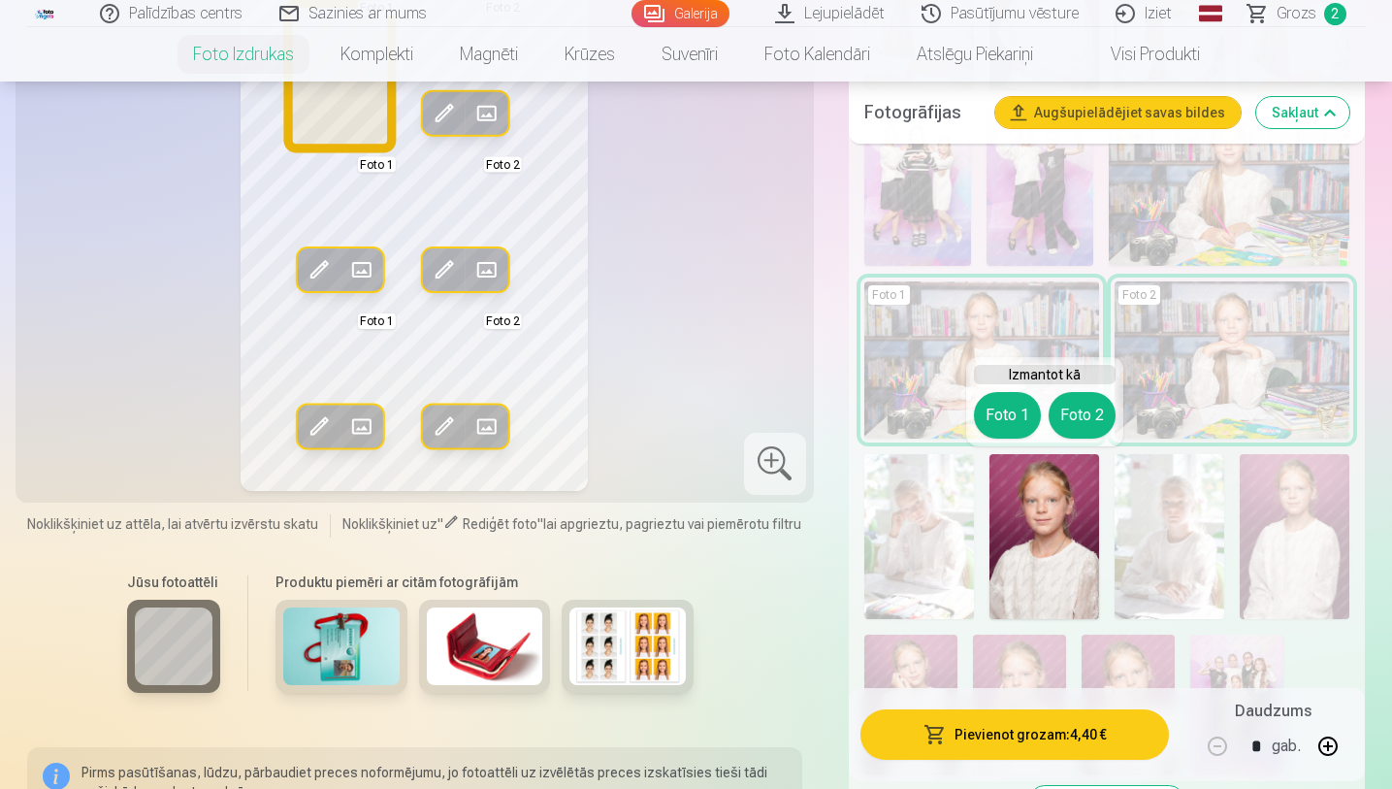
click at [1006, 418] on button "Foto 1" at bounding box center [1007, 415] width 67 height 47
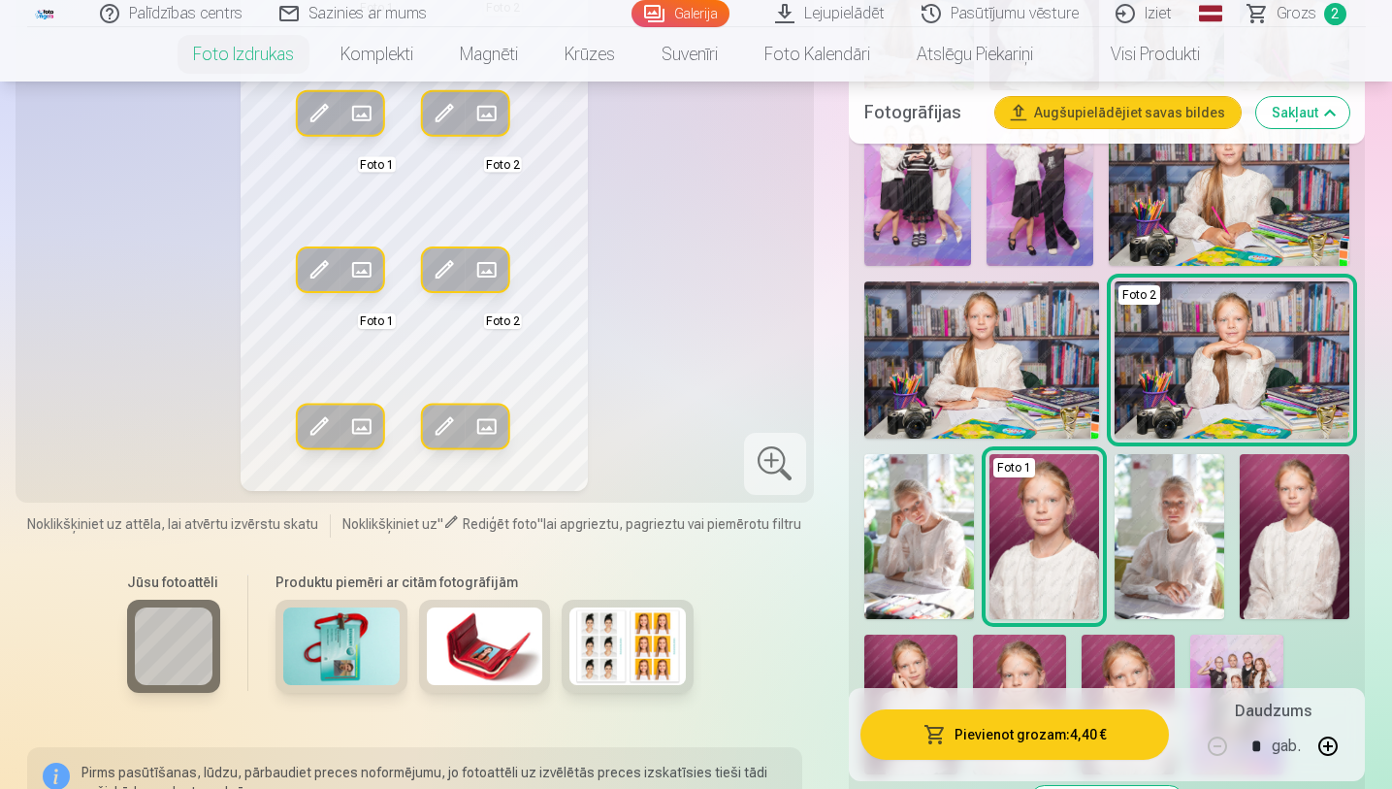
click at [374, 643] on img at bounding box center [341, 646] width 116 height 78
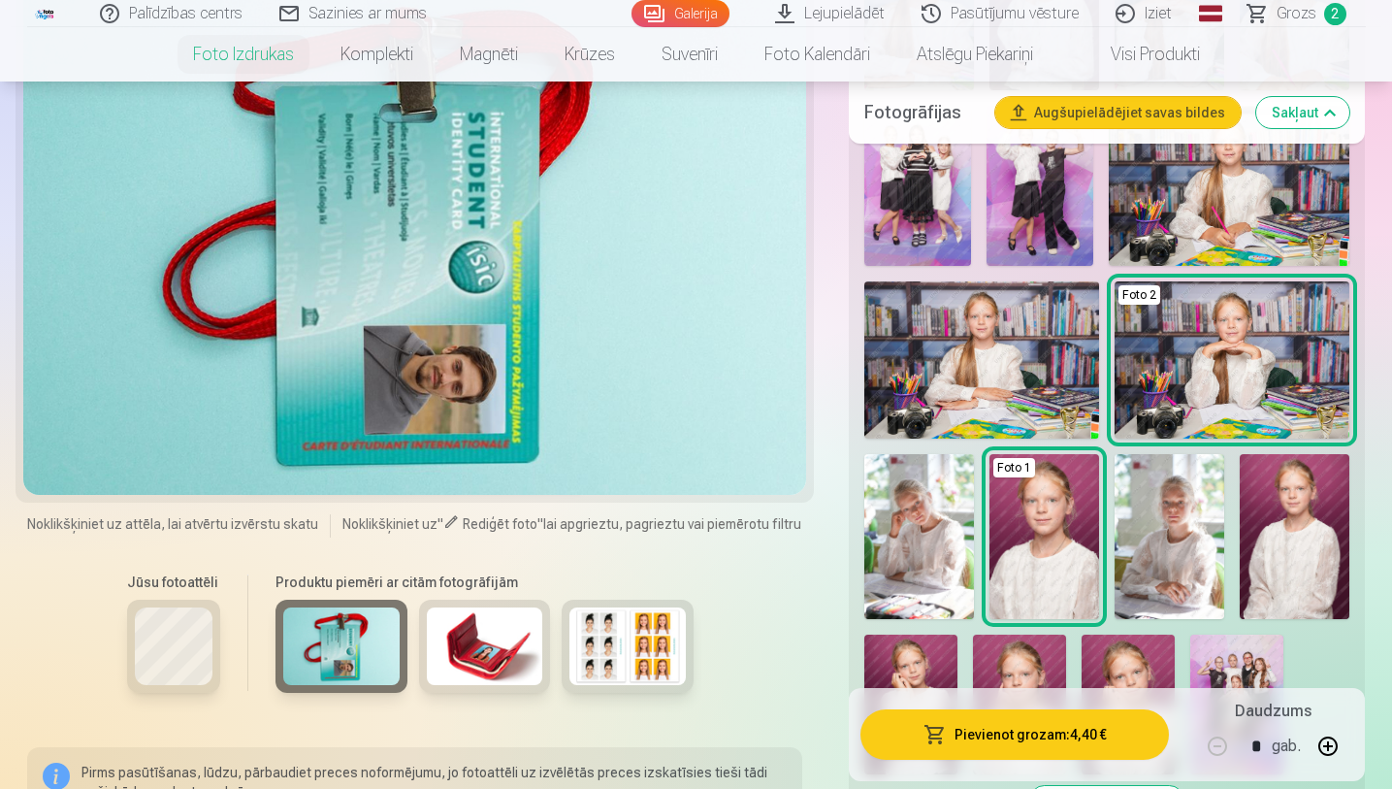
click at [615, 628] on img at bounding box center [627, 646] width 116 height 78
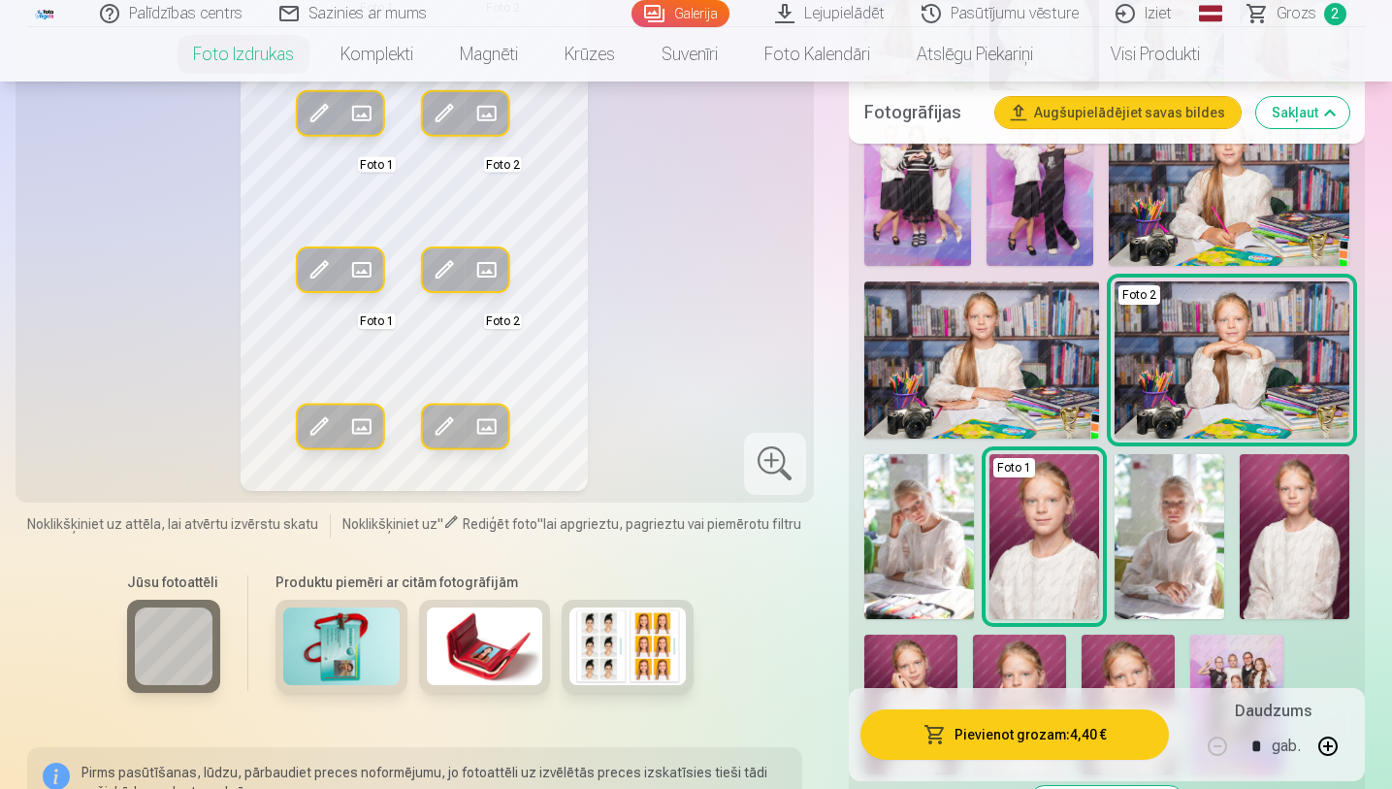
drag, startPoint x: 1396, startPoint y: 132, endPoint x: 1396, endPoint y: 80, distance: 52.4
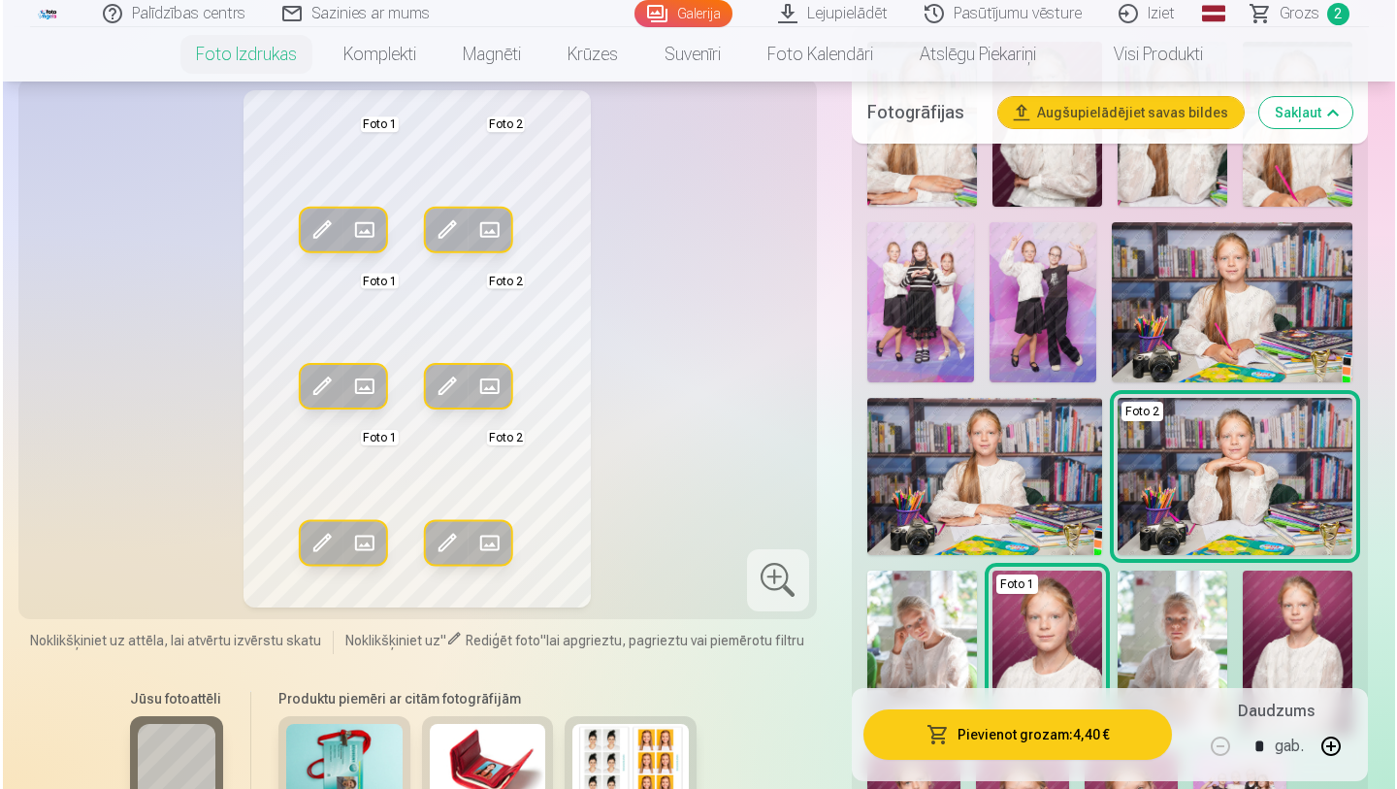
scroll to position [571, 0]
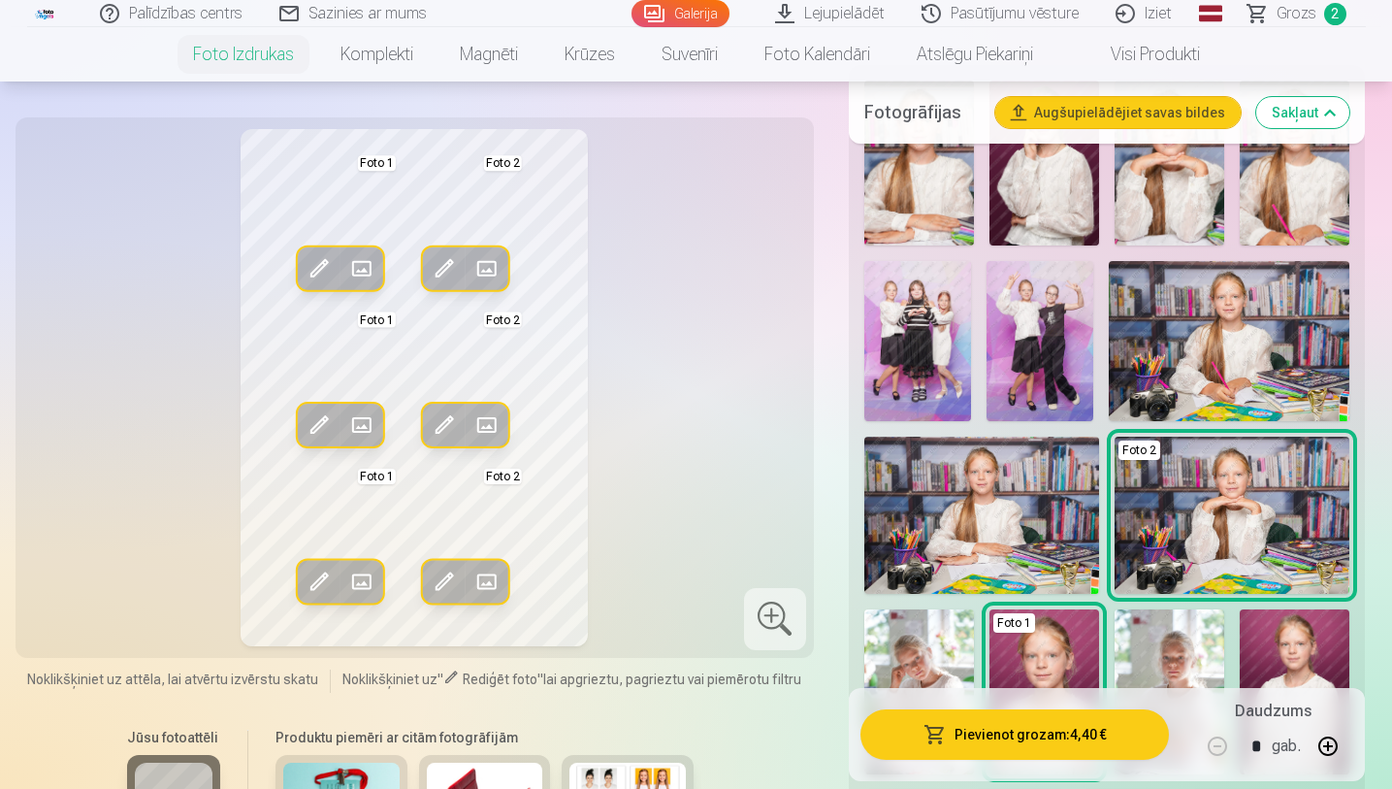
click at [353, 269] on span at bounding box center [360, 268] width 31 height 31
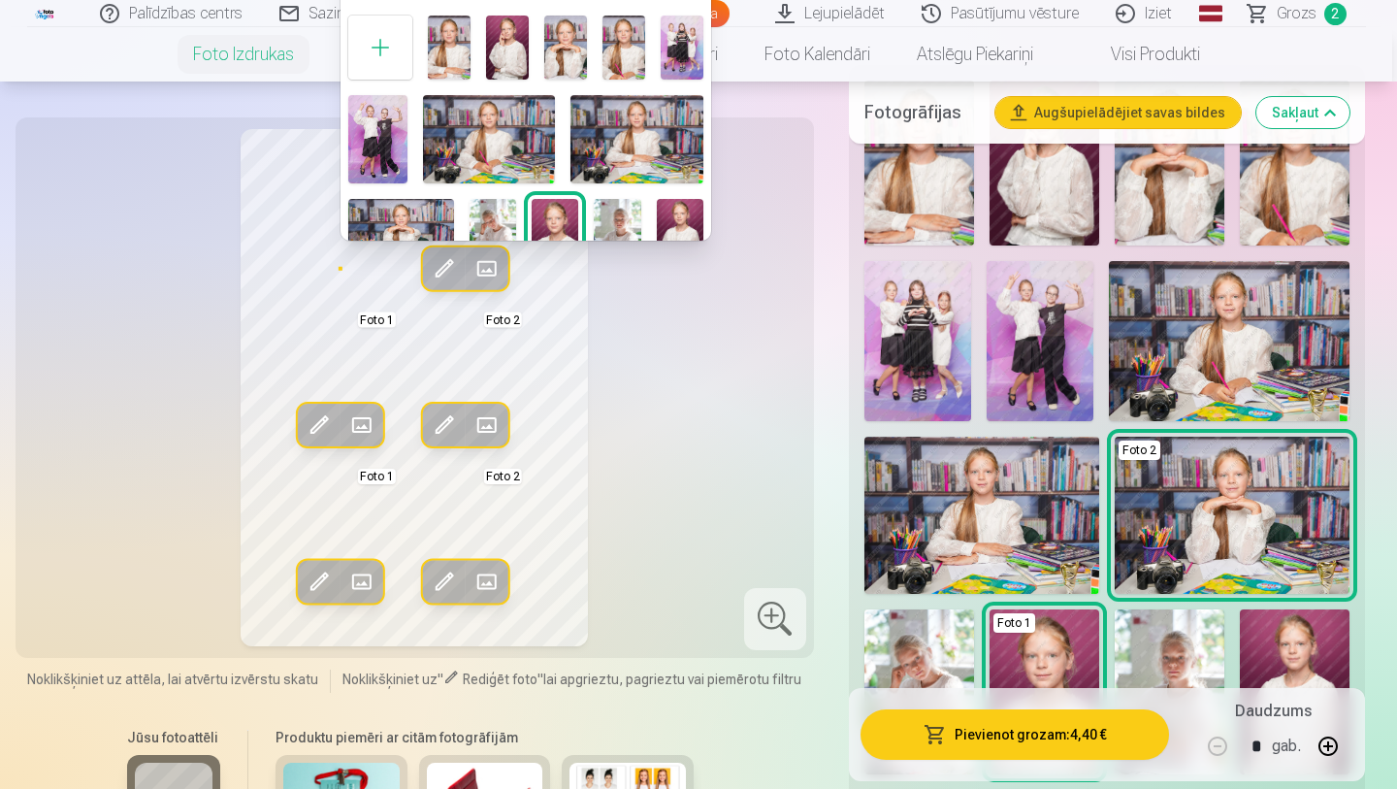
click at [764, 163] on div at bounding box center [698, 394] width 1397 height 789
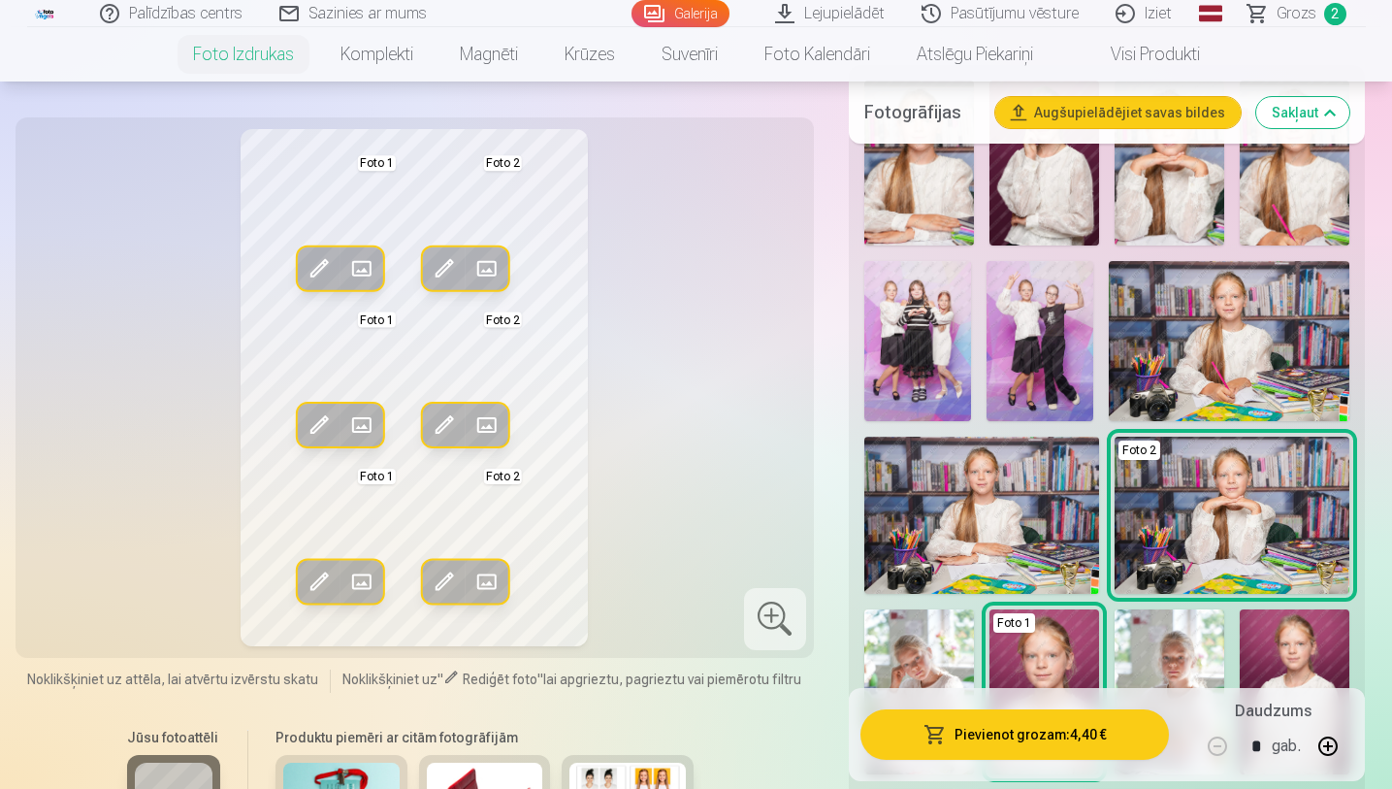
click at [311, 269] on span at bounding box center [318, 268] width 31 height 31
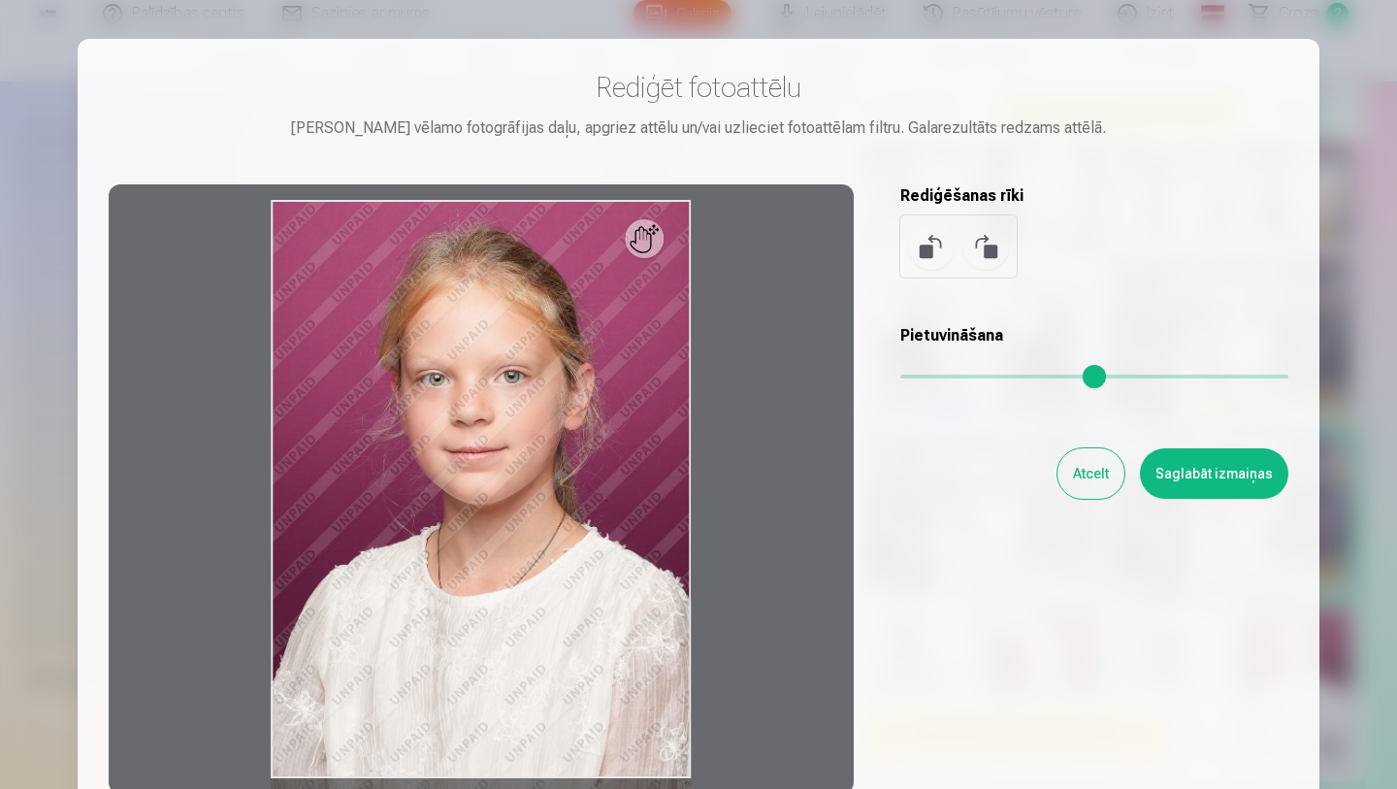
click at [653, 235] on div at bounding box center [481, 488] width 745 height 609
click at [614, 407] on div at bounding box center [481, 488] width 745 height 609
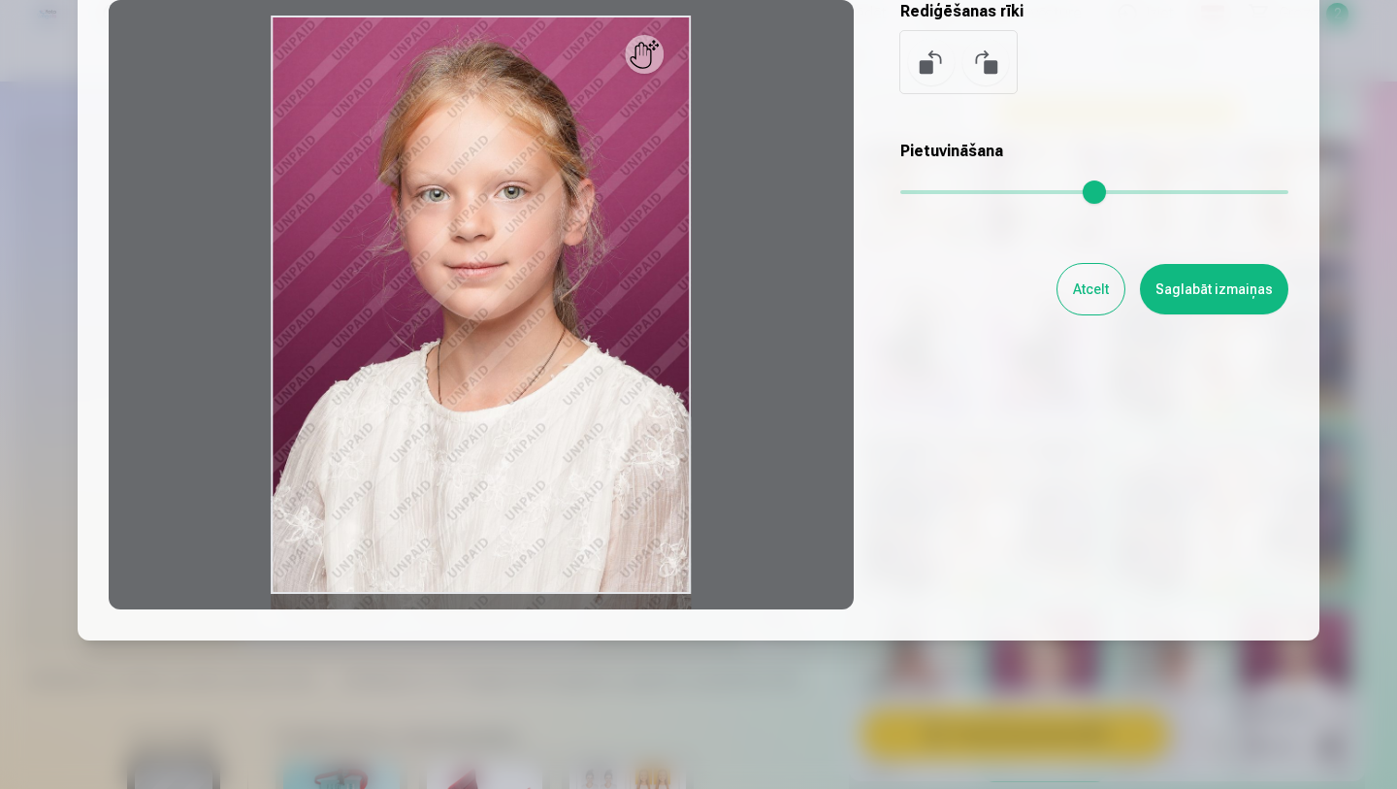
scroll to position [191, 0]
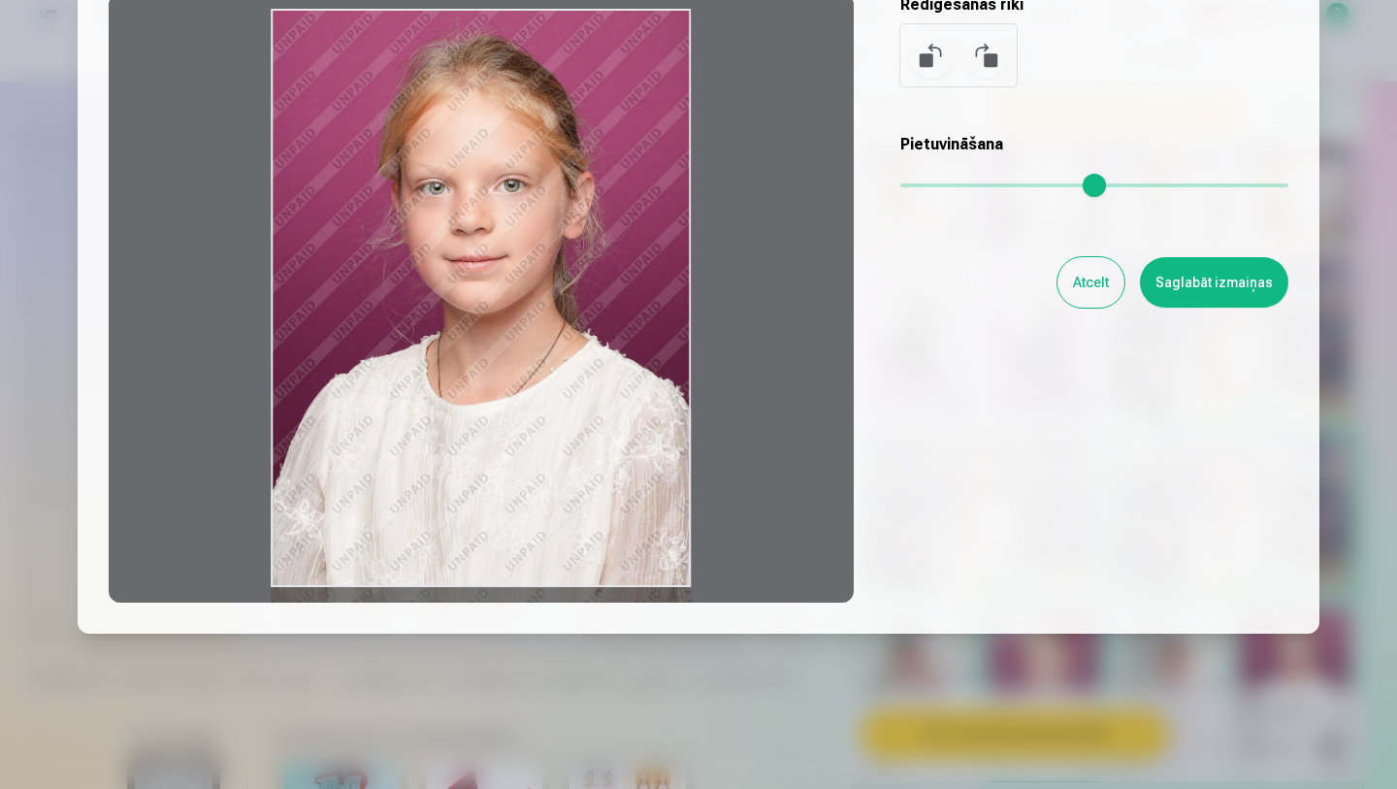
drag, startPoint x: 647, startPoint y: 190, endPoint x: 672, endPoint y: 119, distance: 75.2
click at [672, 119] on div at bounding box center [481, 297] width 745 height 609
drag, startPoint x: 672, startPoint y: 113, endPoint x: 256, endPoint y: 319, distance: 464.1
click at [256, 319] on div at bounding box center [481, 297] width 745 height 609
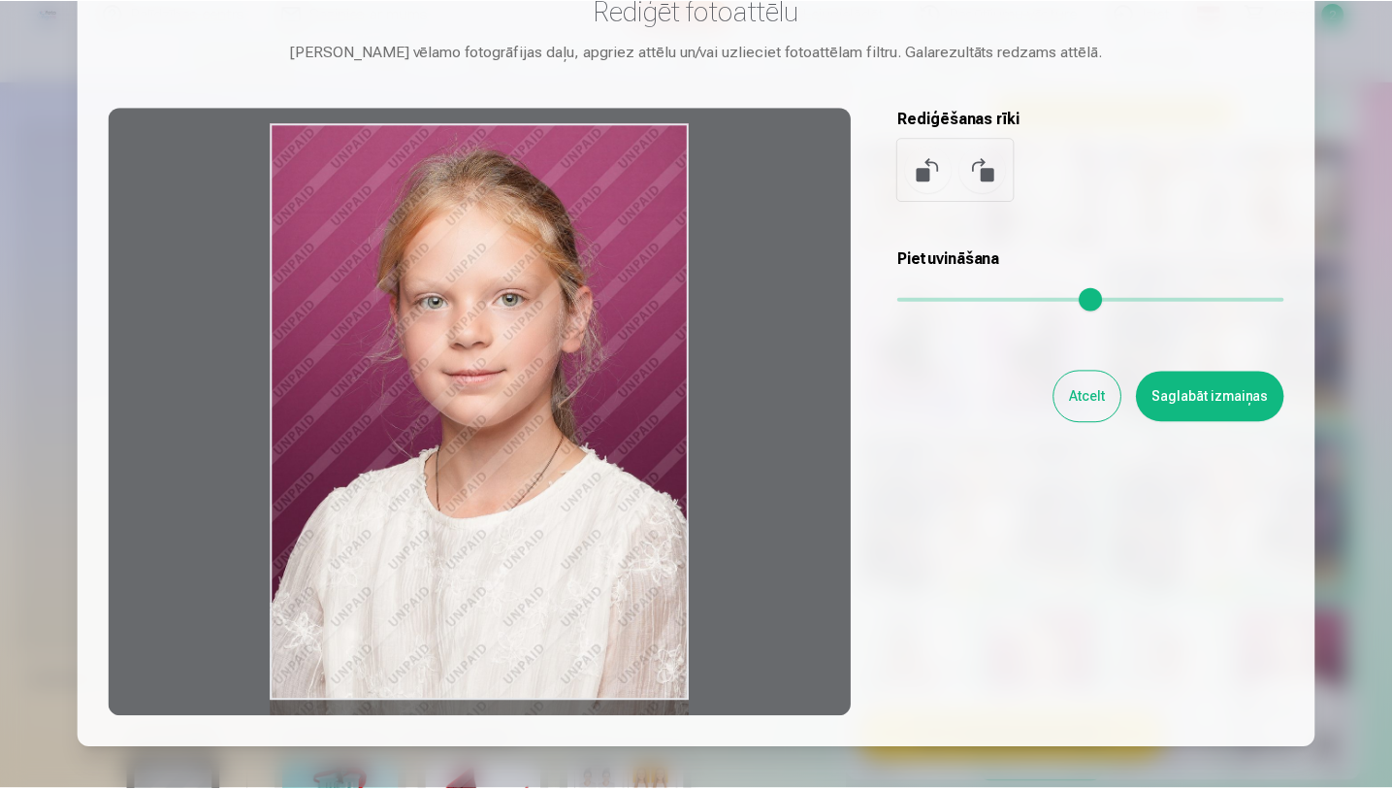
scroll to position [75, 0]
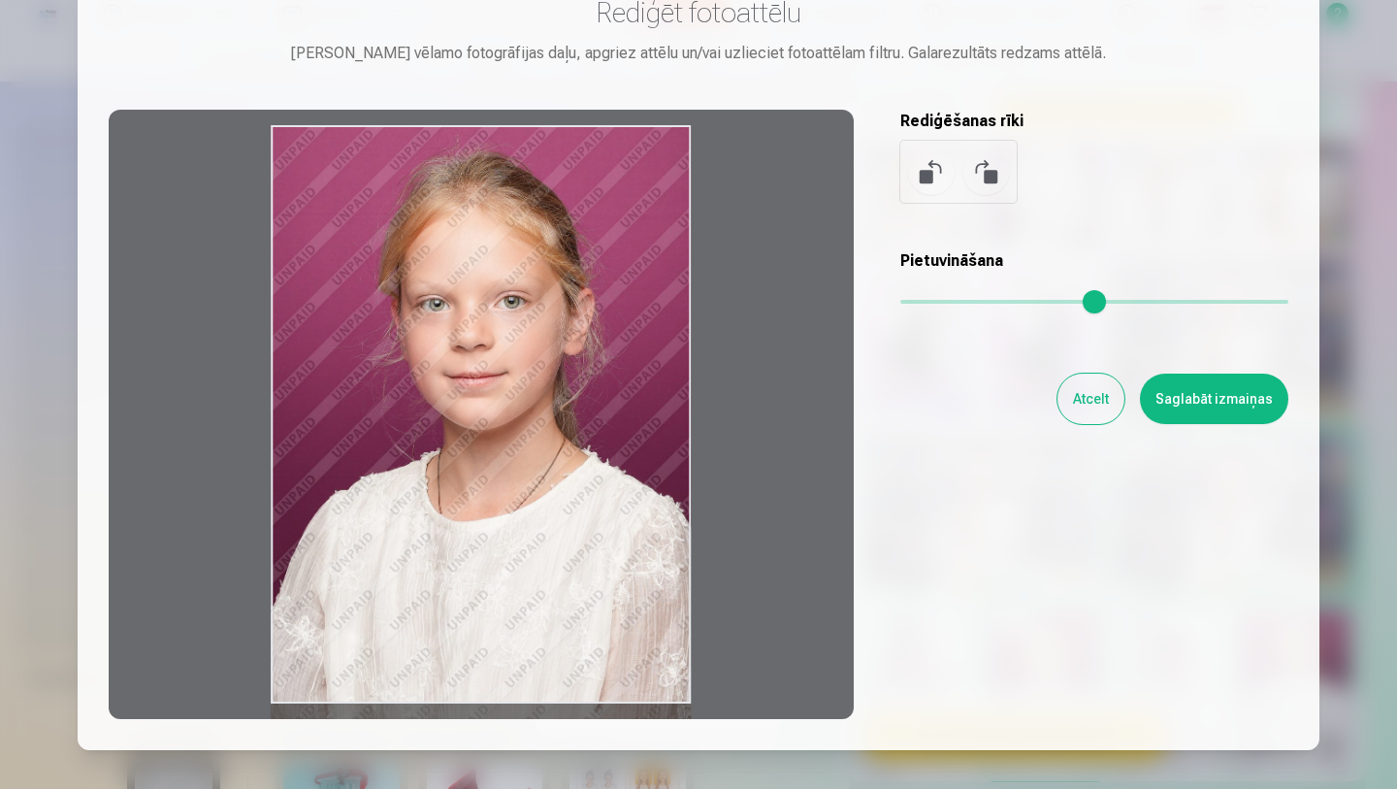
click at [636, 219] on div at bounding box center [481, 414] width 745 height 609
drag, startPoint x: 636, startPoint y: 219, endPoint x: 672, endPoint y: 235, distance: 39.1
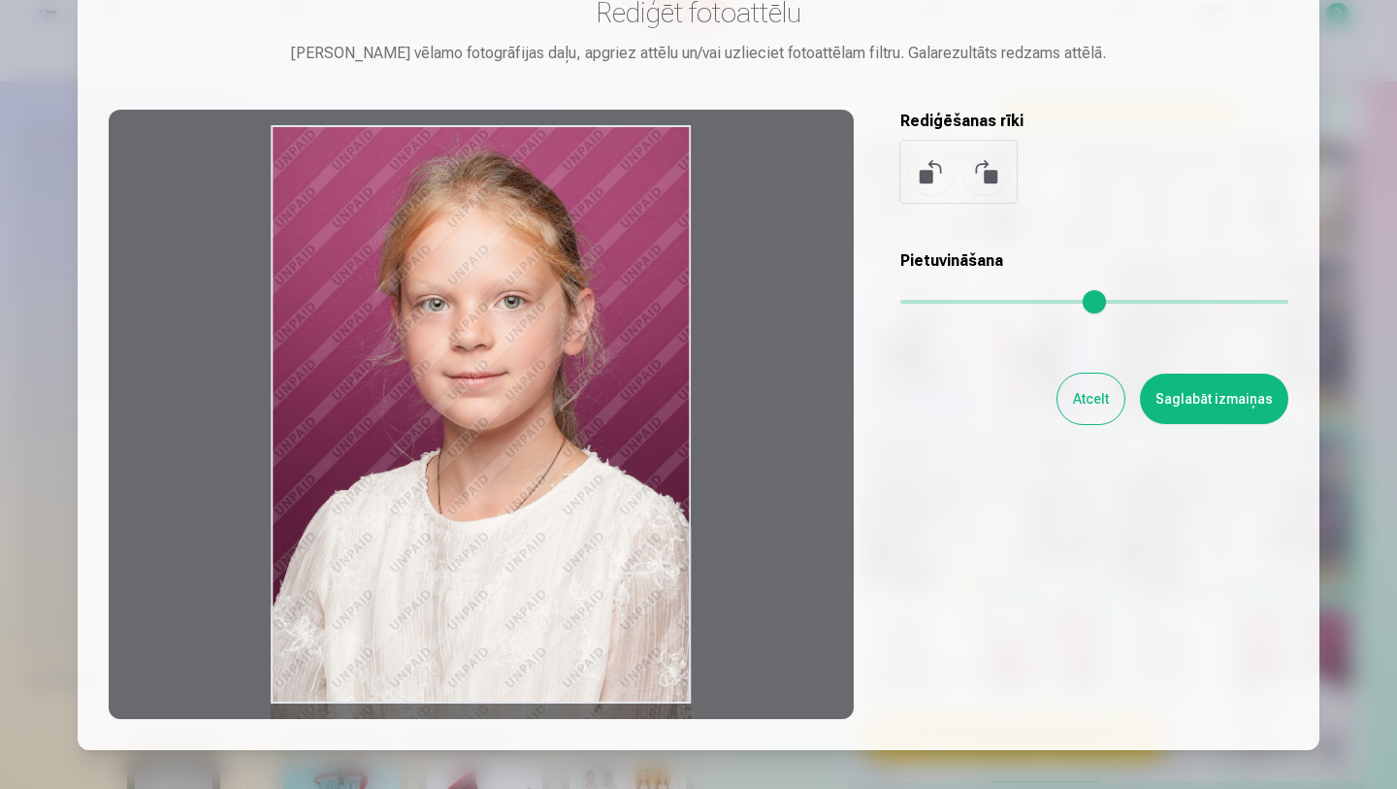
click at [672, 235] on div at bounding box center [481, 414] width 745 height 609
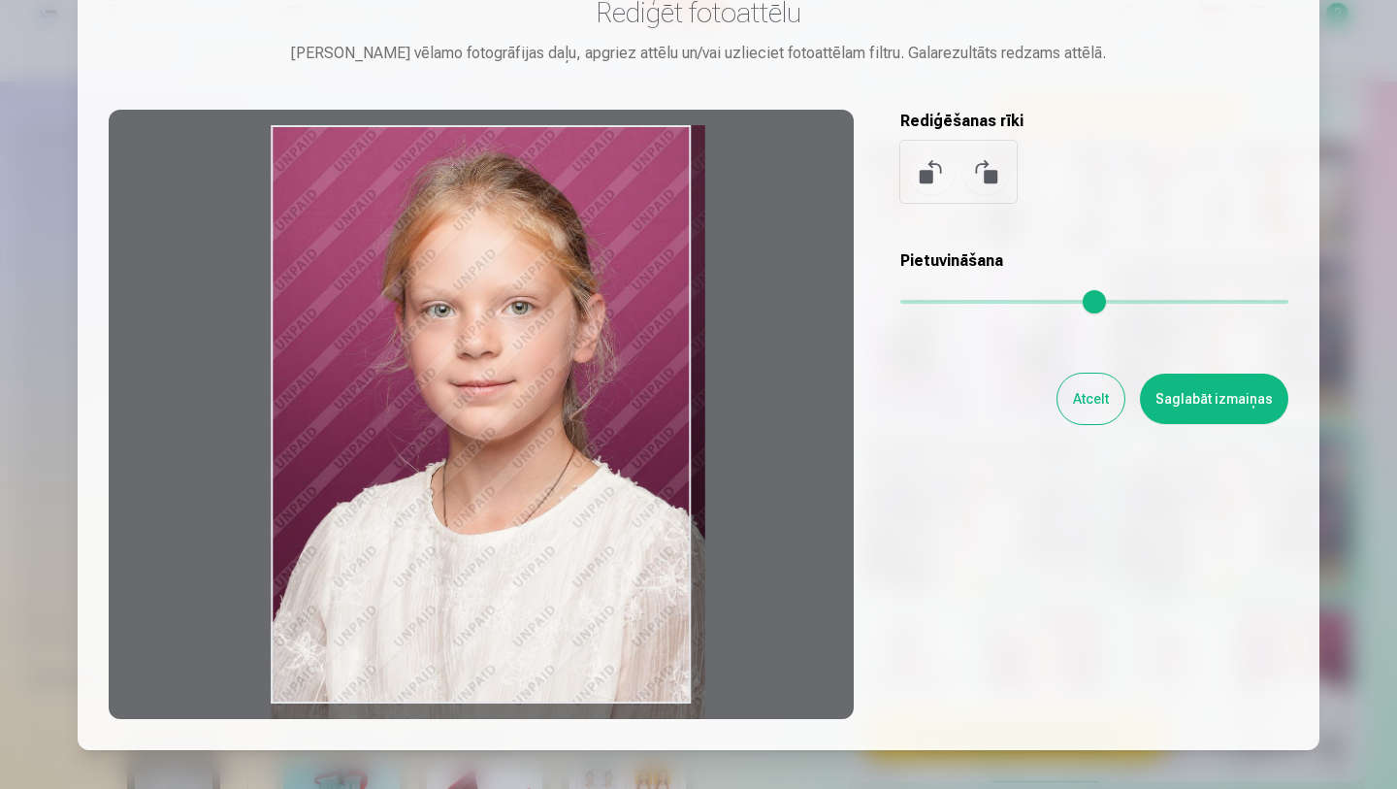
type input "*"
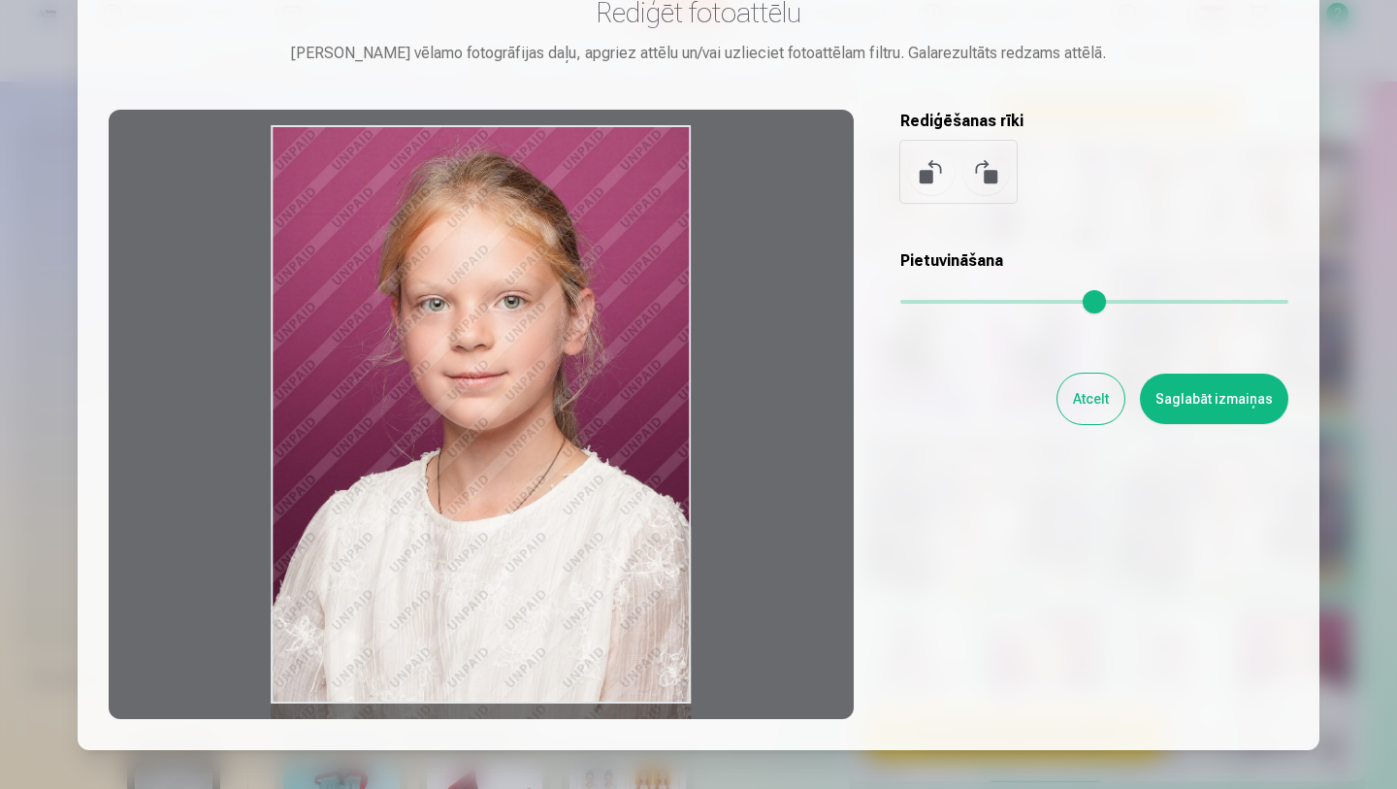
click at [910, 300] on input "range" at bounding box center [1094, 302] width 388 height 4
click at [771, 317] on div at bounding box center [481, 414] width 745 height 609
click at [1169, 399] on button "Saglabāt izmaiņas" at bounding box center [1214, 398] width 148 height 50
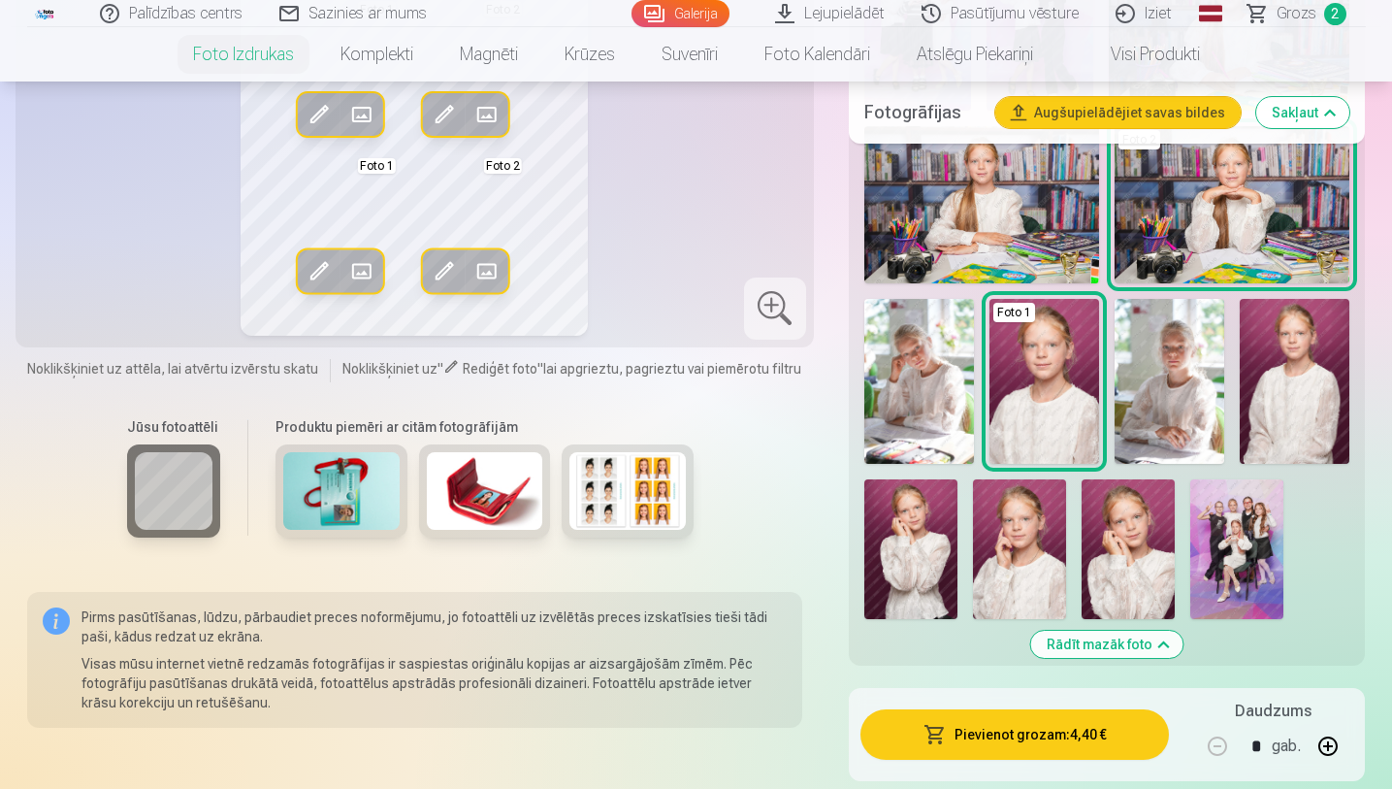
scroll to position [920, 0]
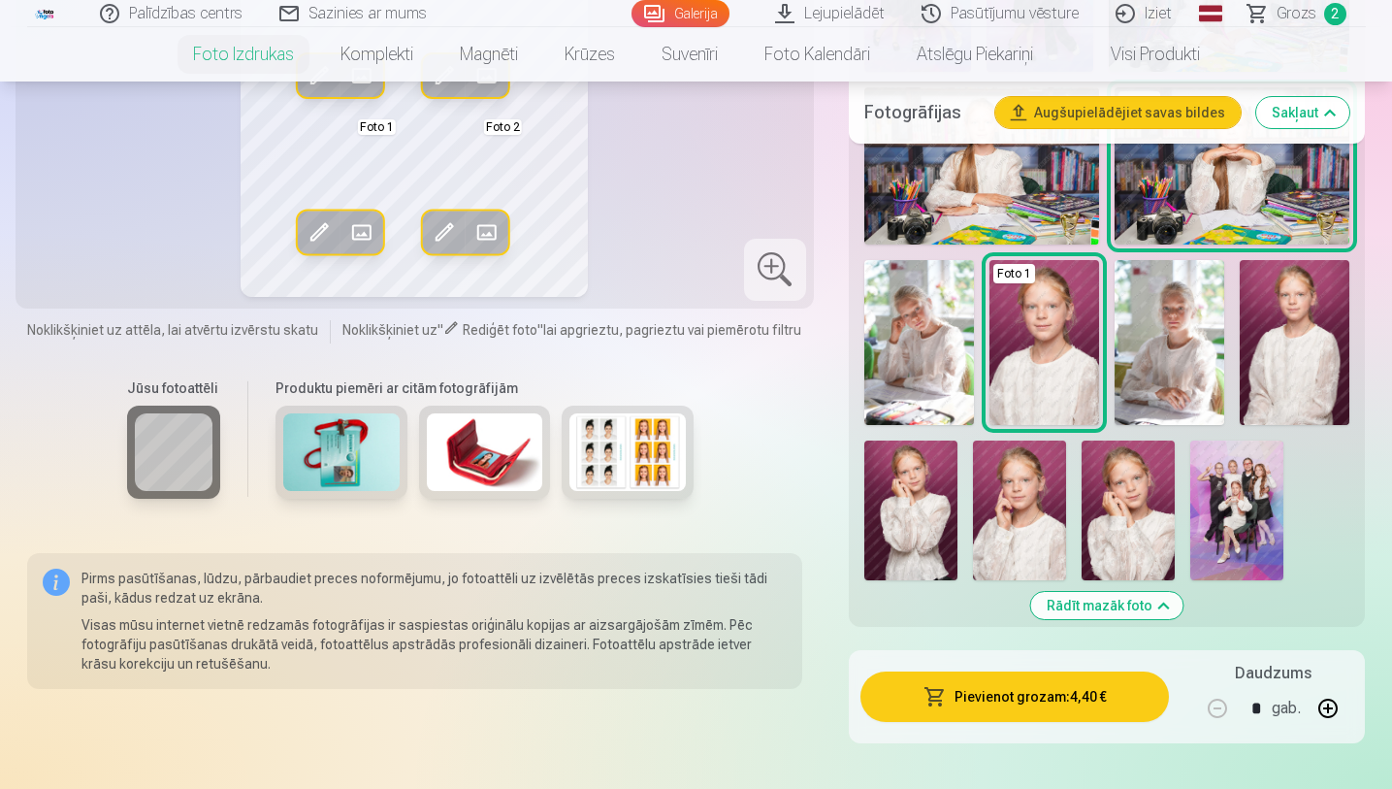
click at [331, 465] on img at bounding box center [341, 452] width 116 height 78
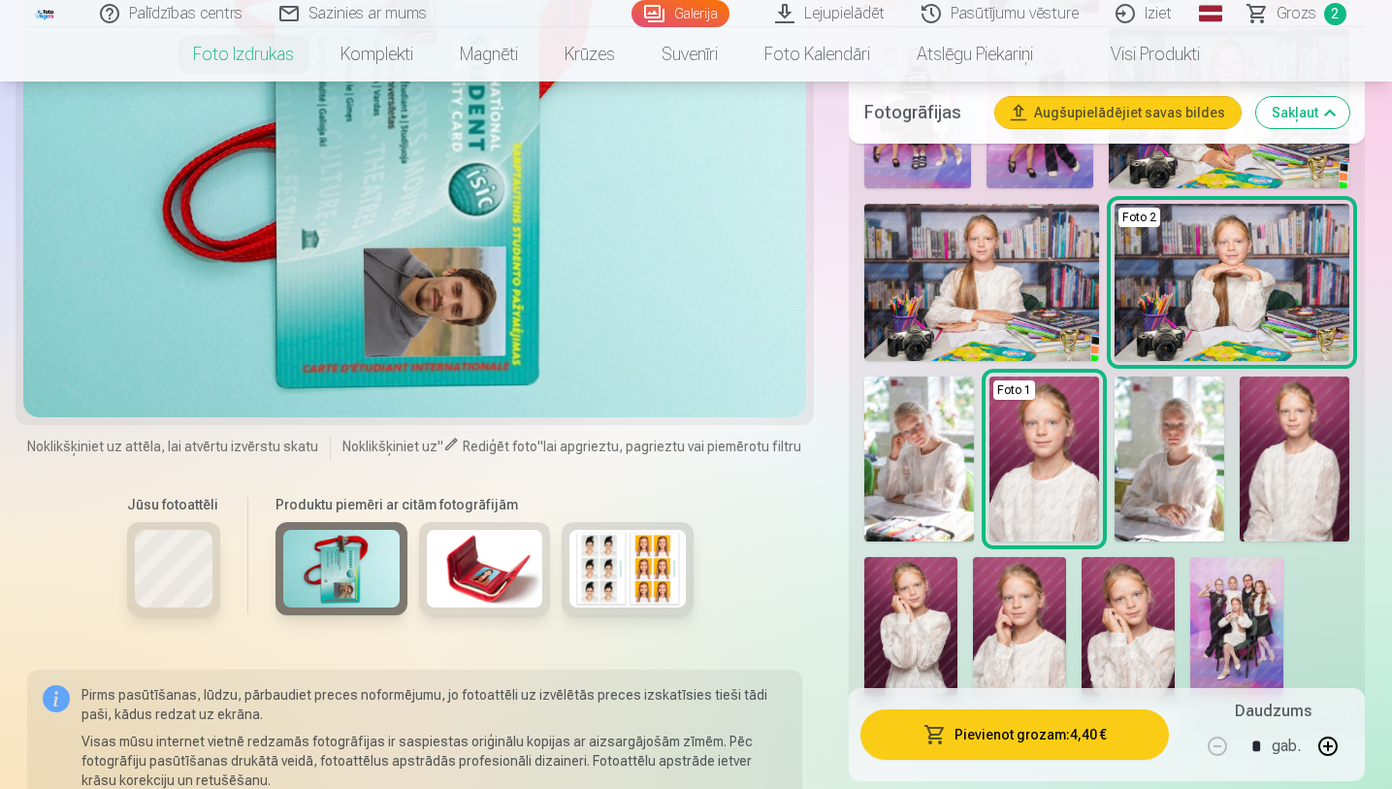
scroll to position [843, 0]
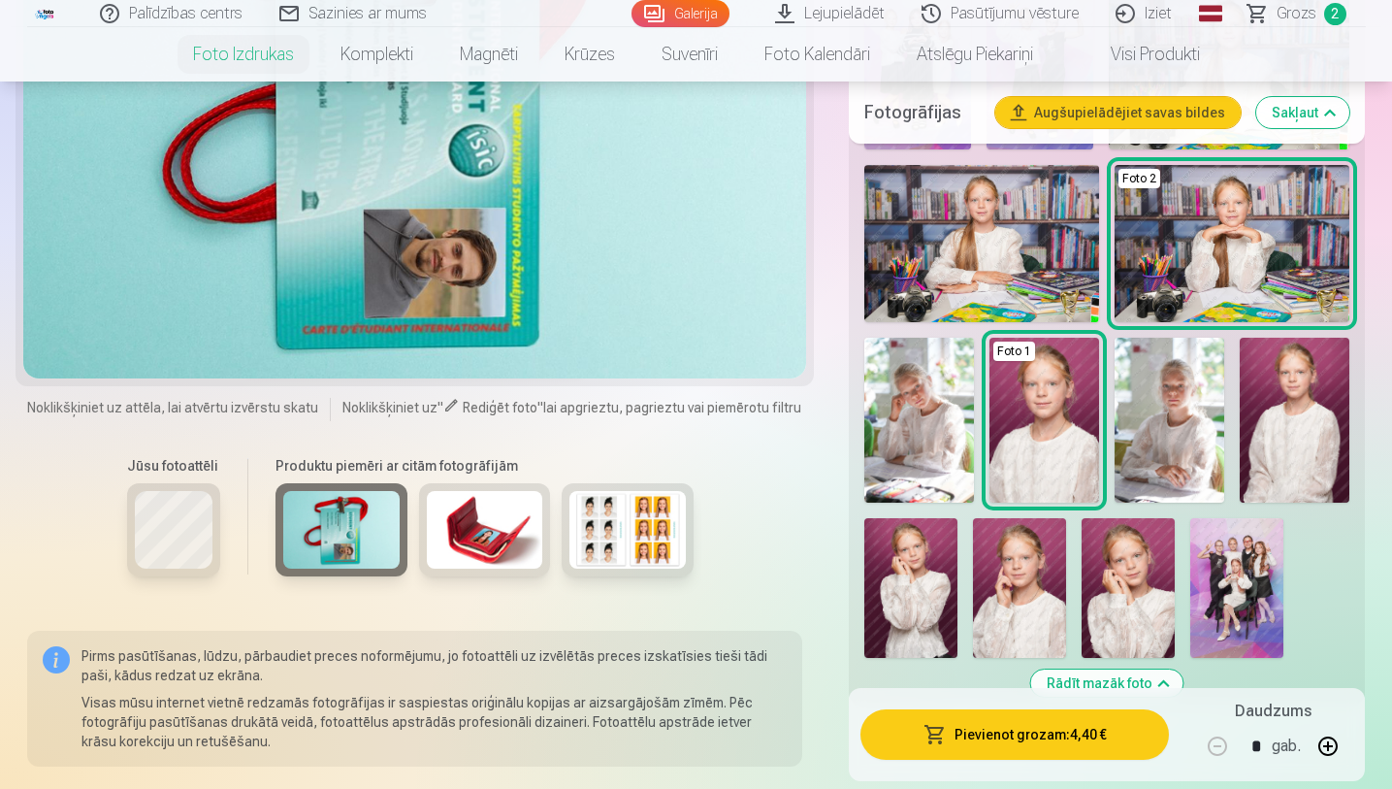
click at [1042, 454] on img at bounding box center [1044, 420] width 110 height 165
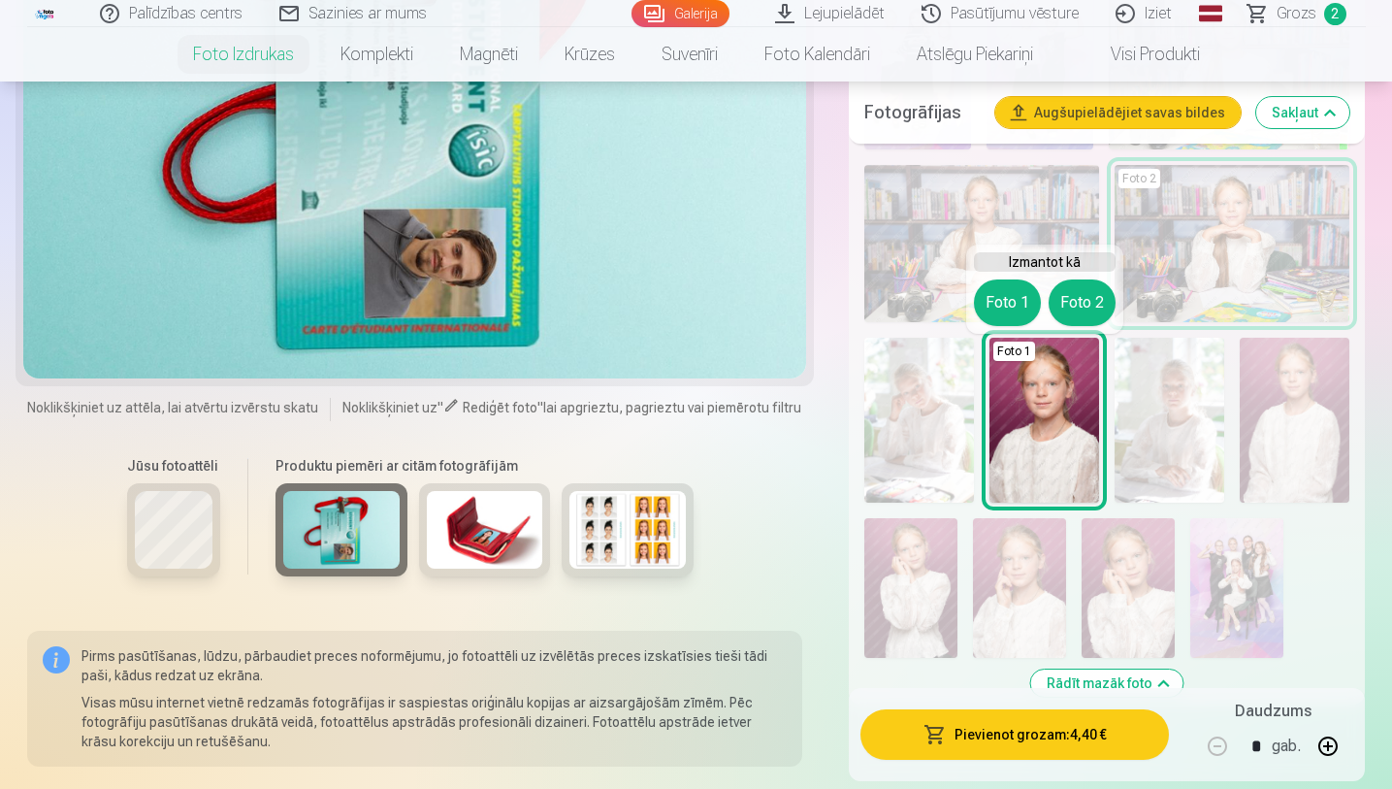
click at [1089, 298] on button "Foto 2" at bounding box center [1082, 302] width 67 height 47
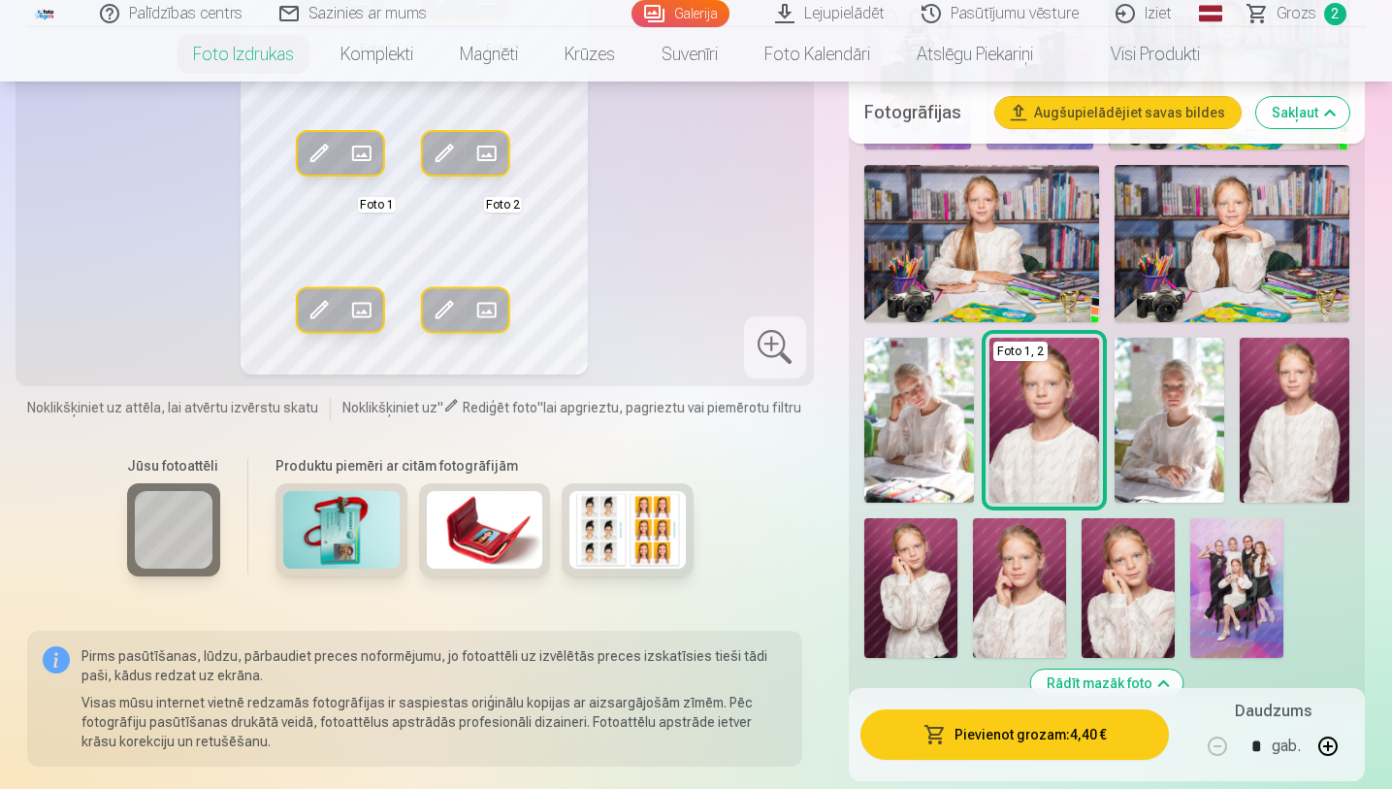
click at [771, 247] on div "Rediģēt foto Aizstāt Foto 1 Rediģēt foto Aizstāt Foto 2 Rediģēt foto Aizstāt Fo…" at bounding box center [414, 115] width 775 height 517
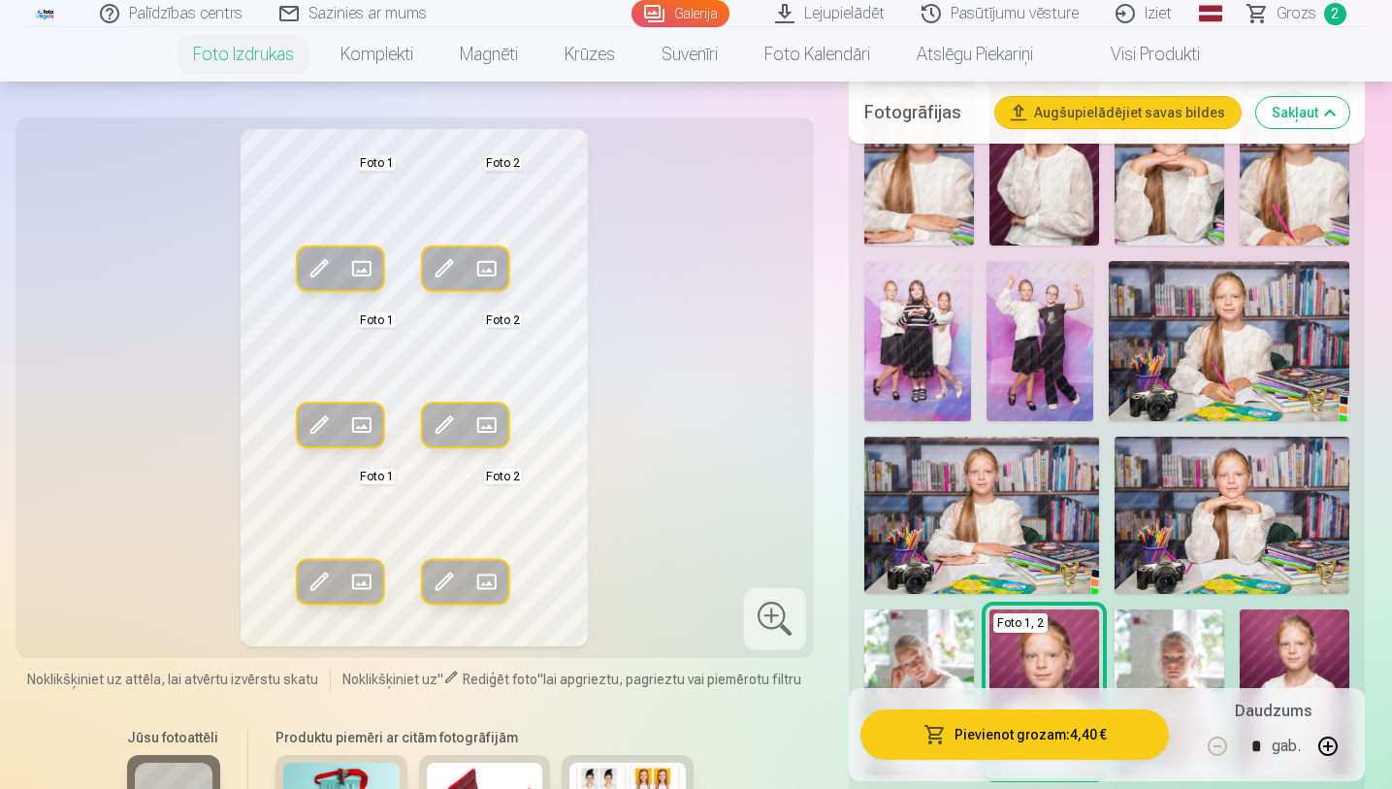
scroll to position [610, 0]
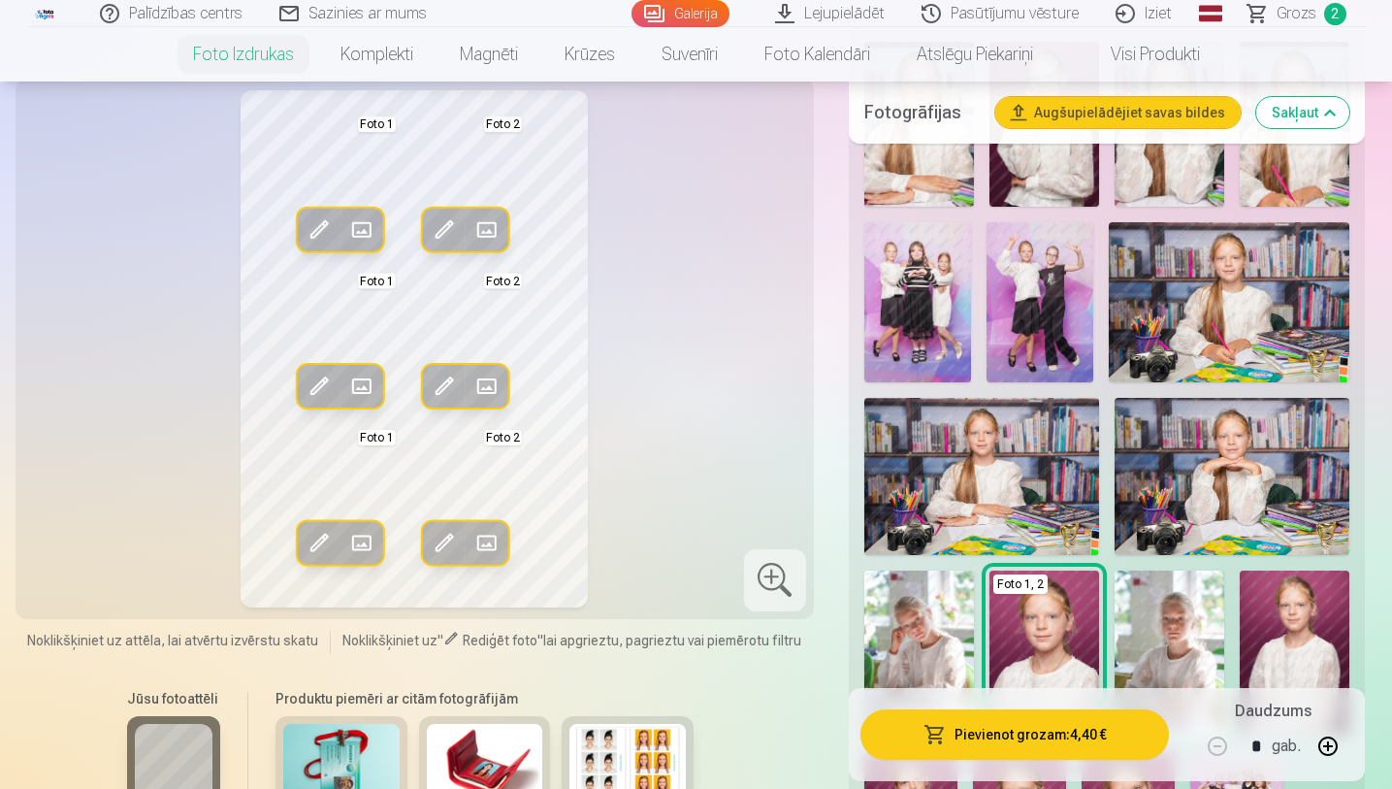
click at [317, 229] on span at bounding box center [318, 229] width 31 height 31
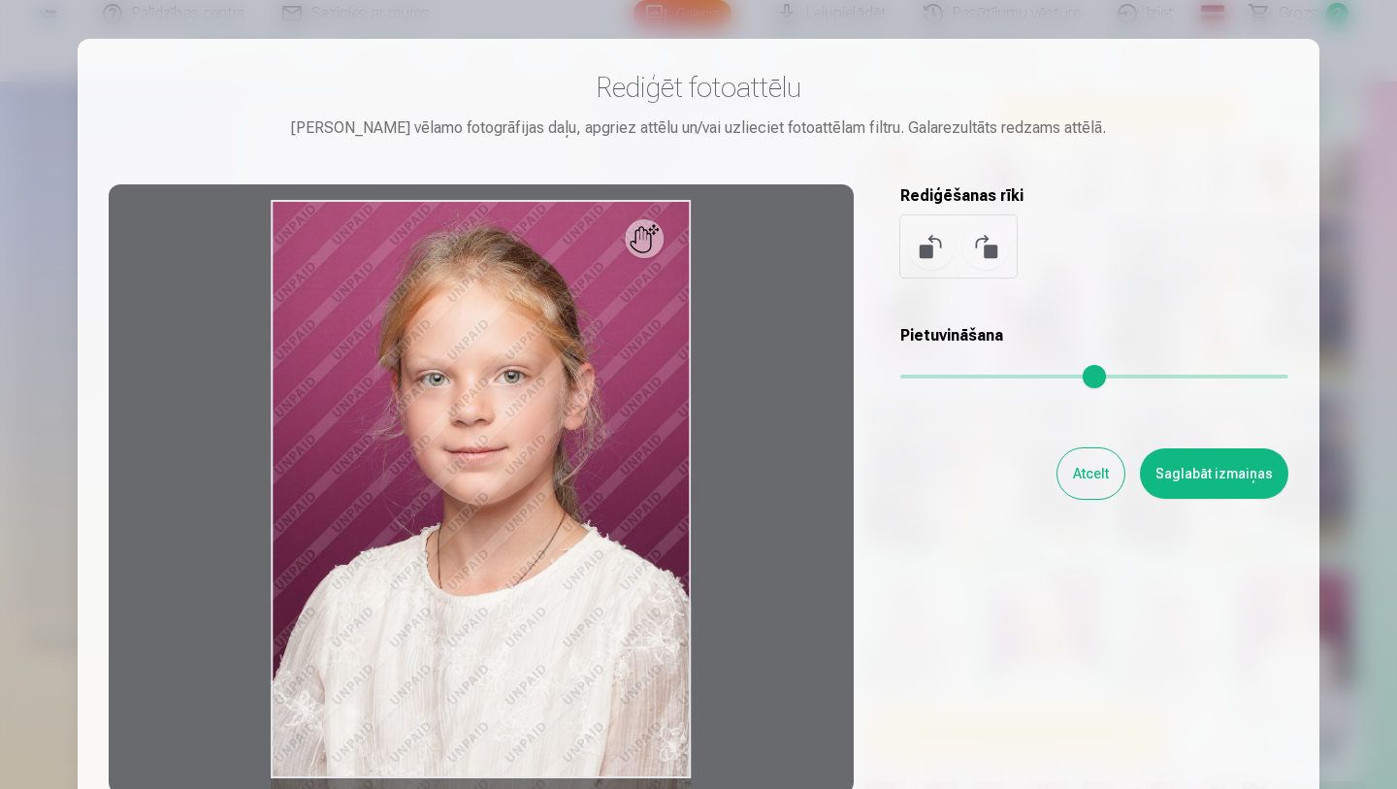
click at [602, 366] on div at bounding box center [481, 488] width 745 height 609
click at [1112, 479] on button "Atcelt" at bounding box center [1090, 473] width 67 height 50
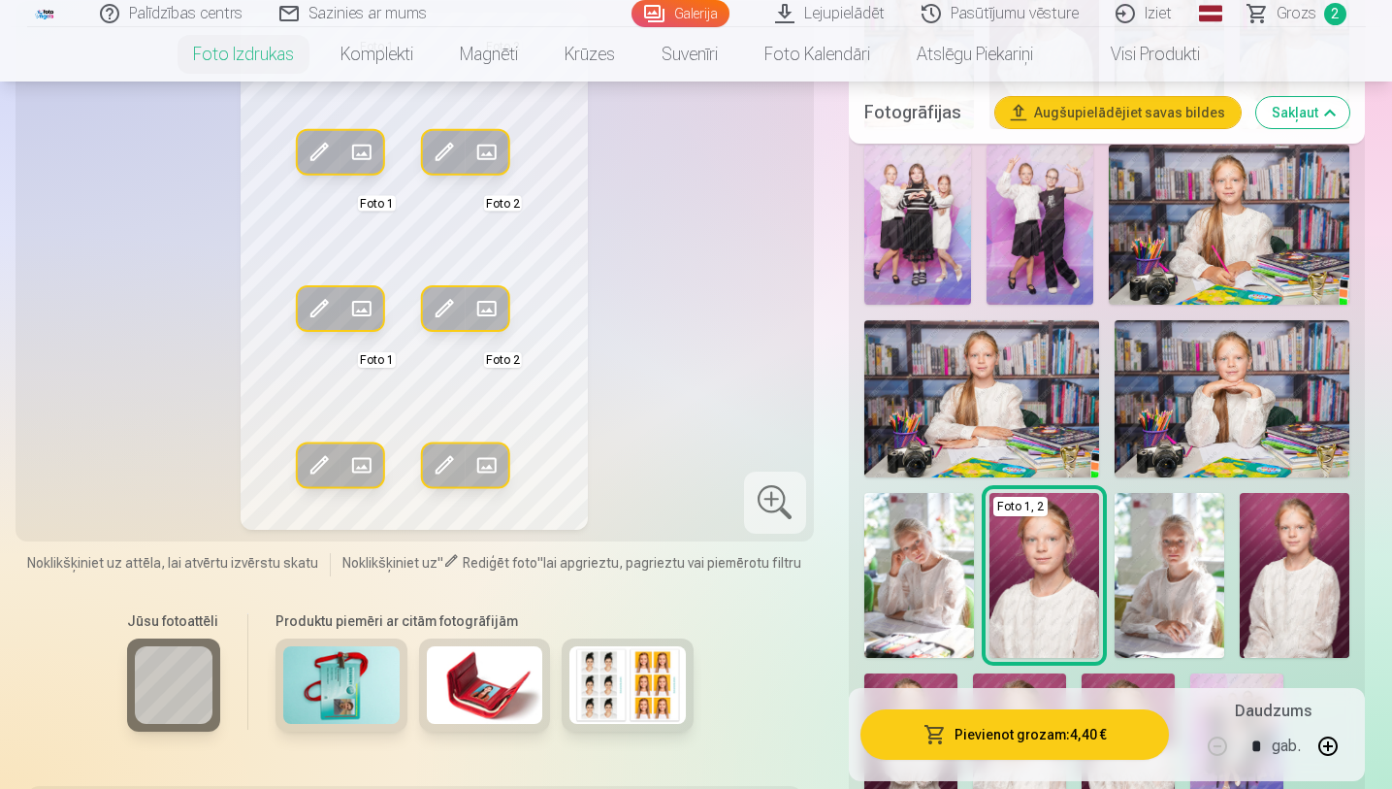
scroll to position [727, 0]
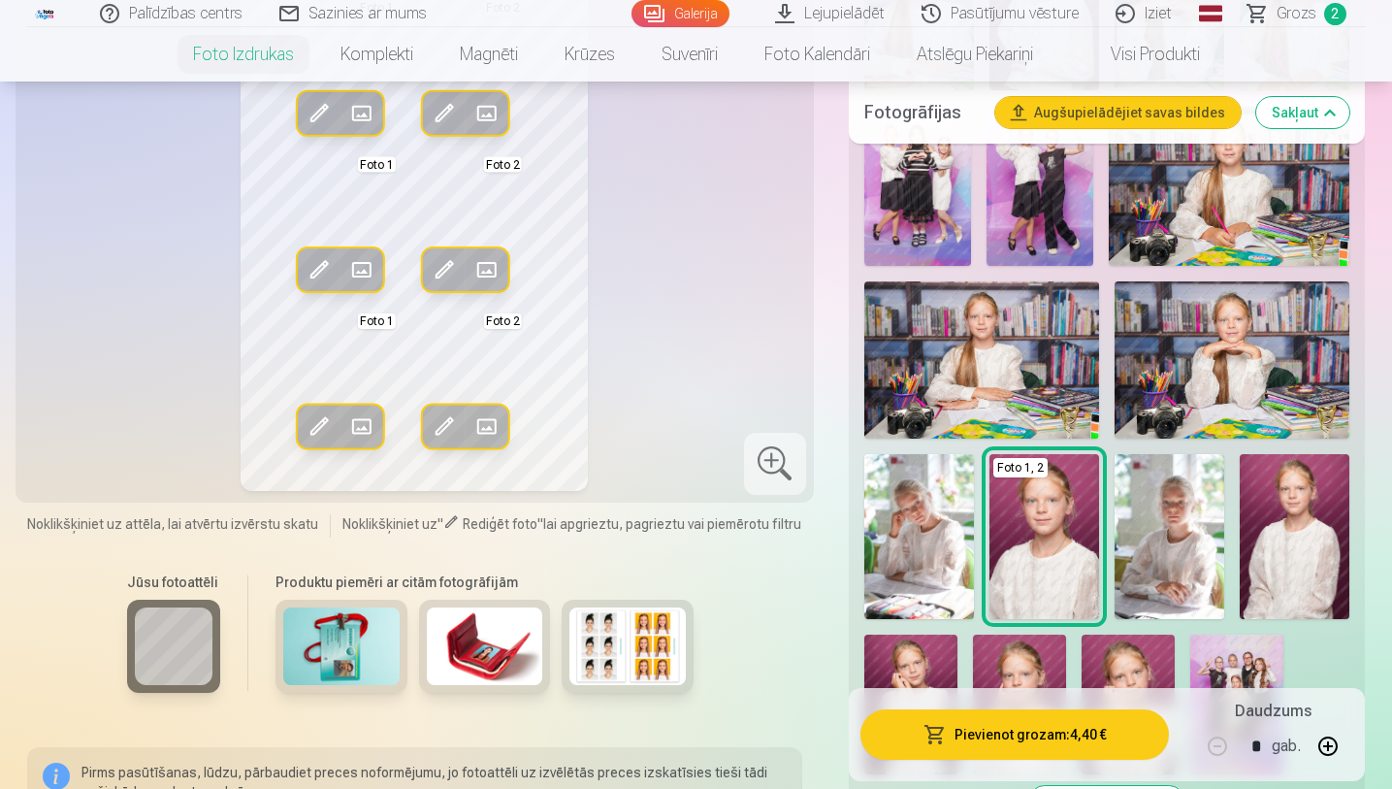
click at [756, 449] on div at bounding box center [775, 464] width 62 height 62
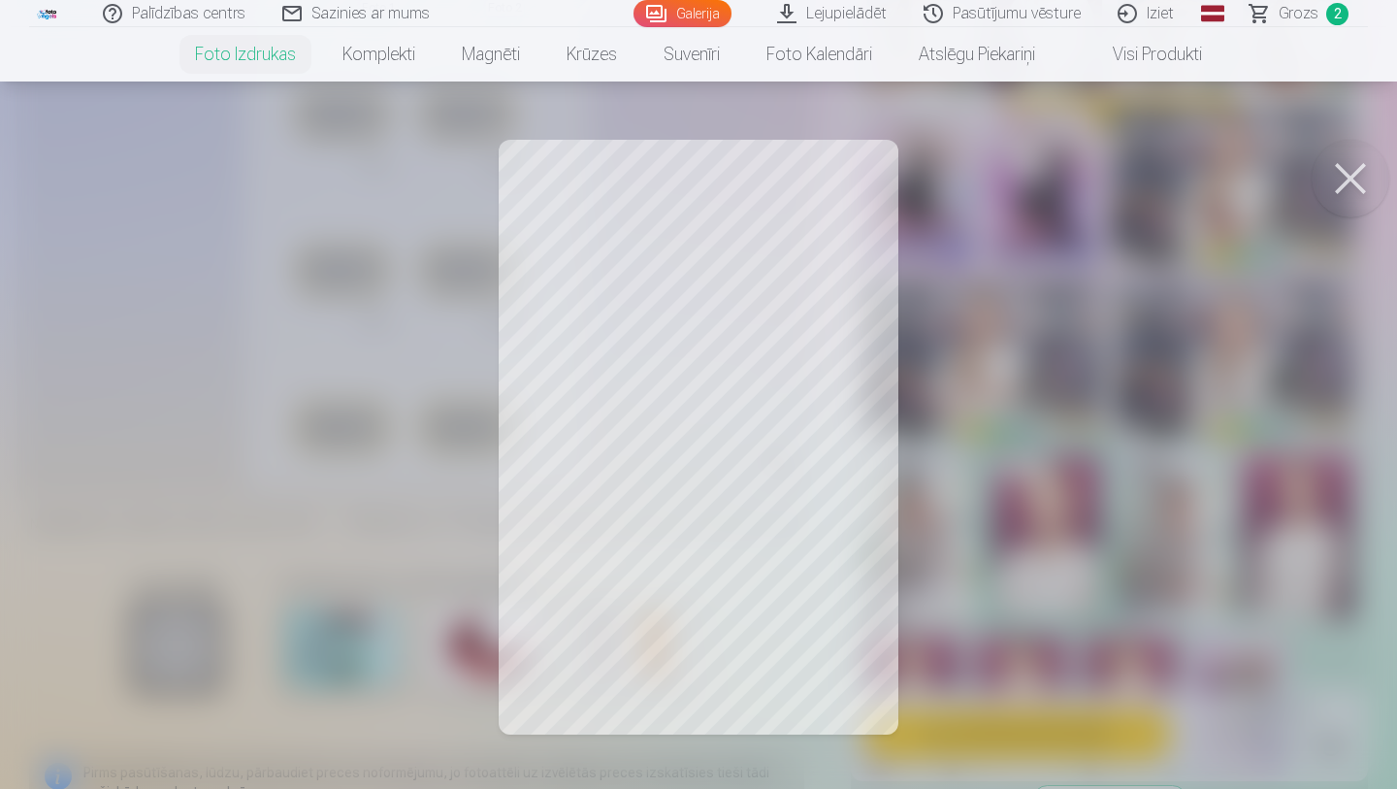
click at [1137, 304] on div at bounding box center [698, 394] width 1397 height 789
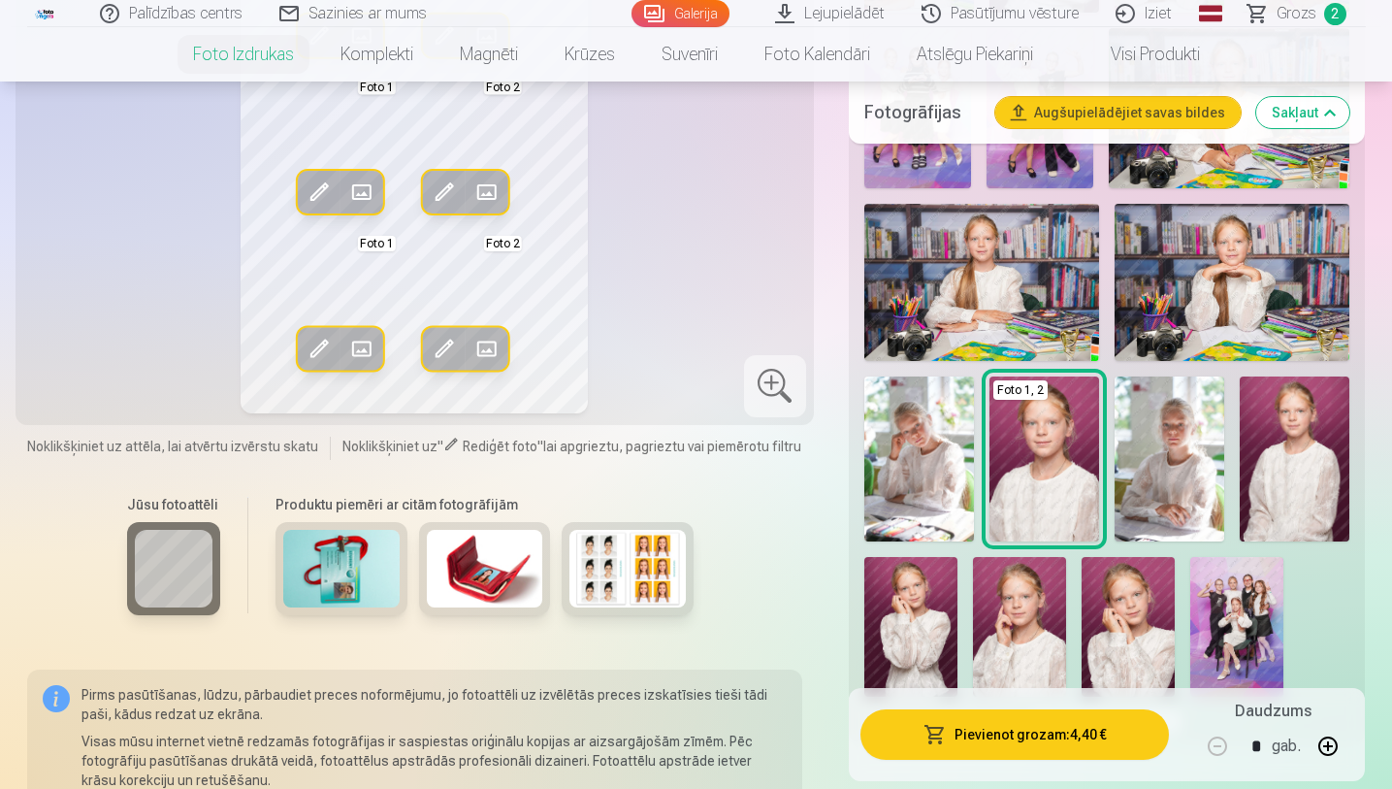
scroll to position [765, 0]
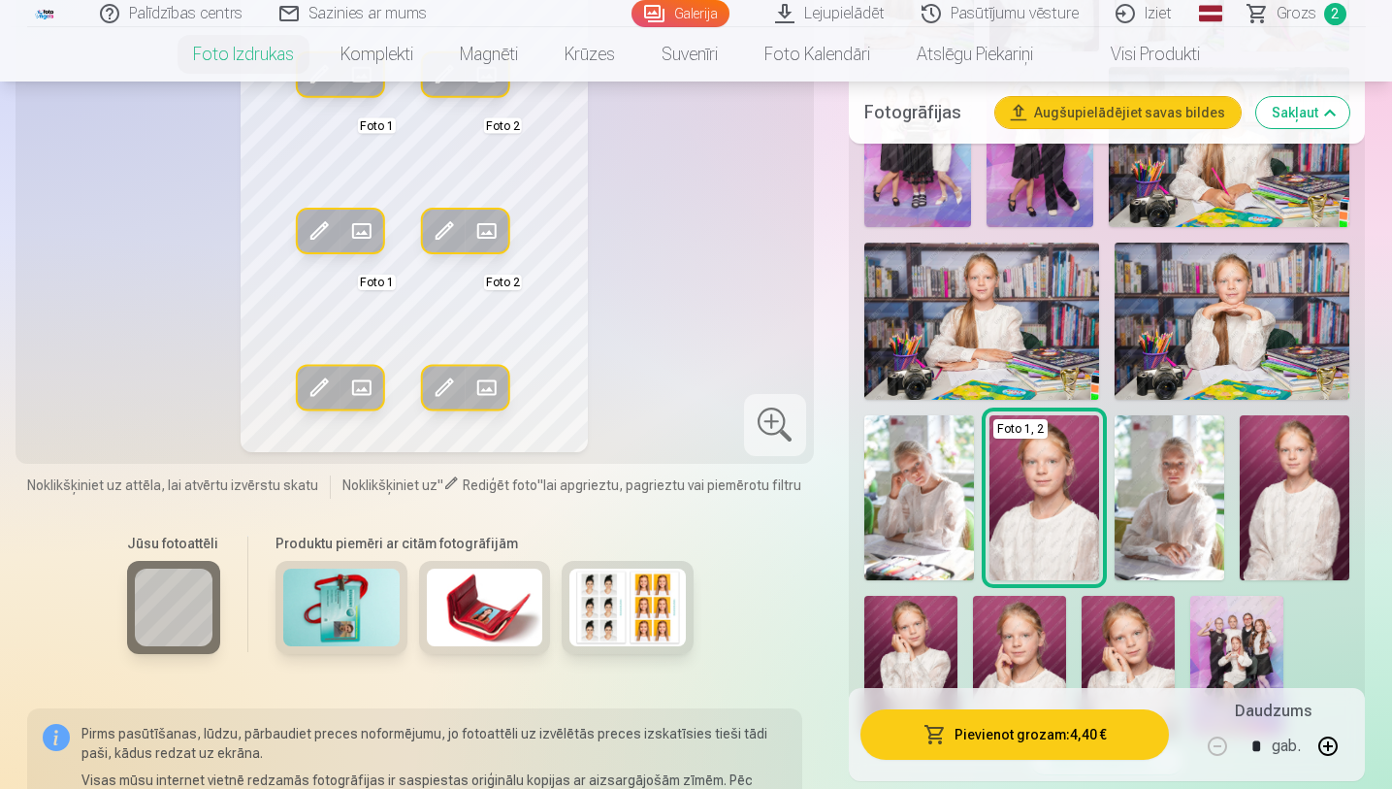
click at [616, 605] on img at bounding box center [627, 607] width 116 height 78
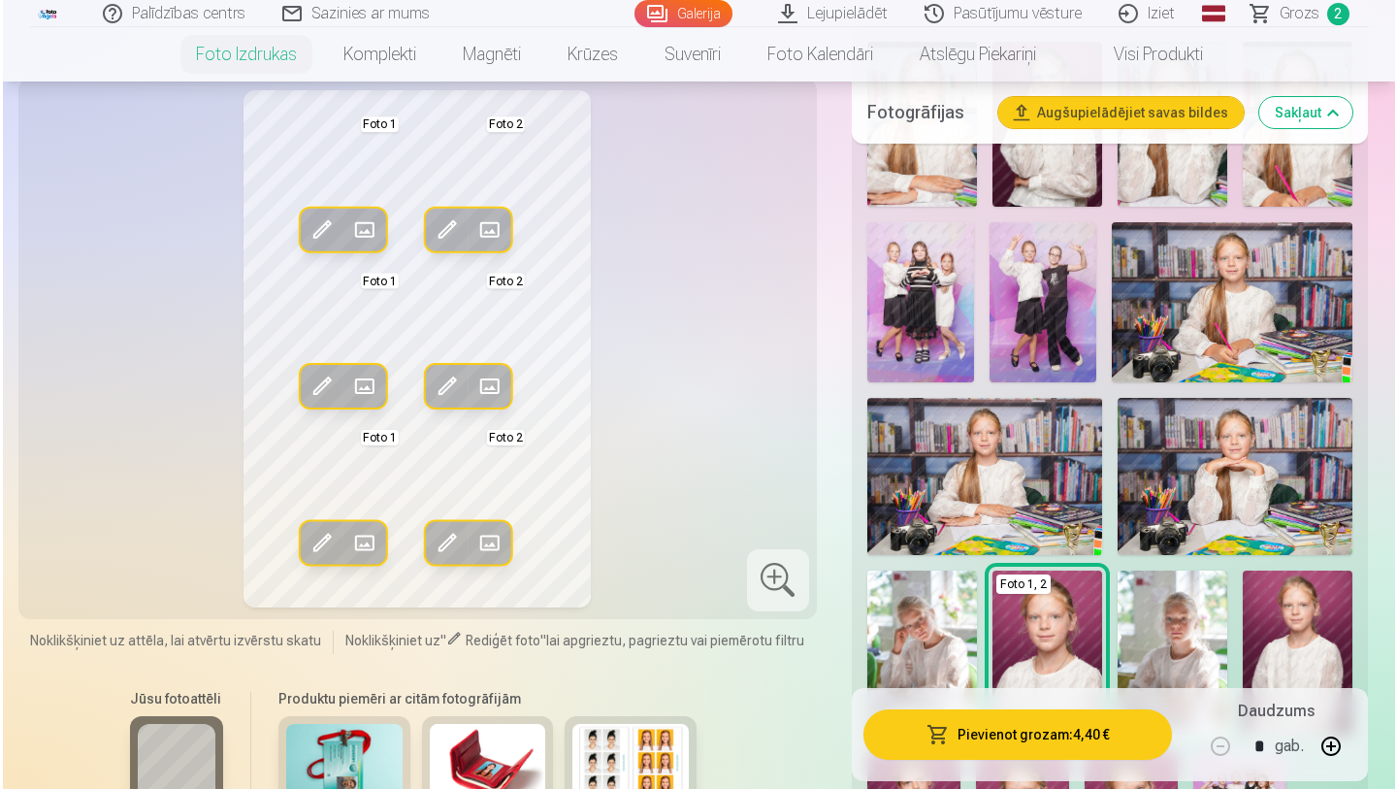
scroll to position [571, 0]
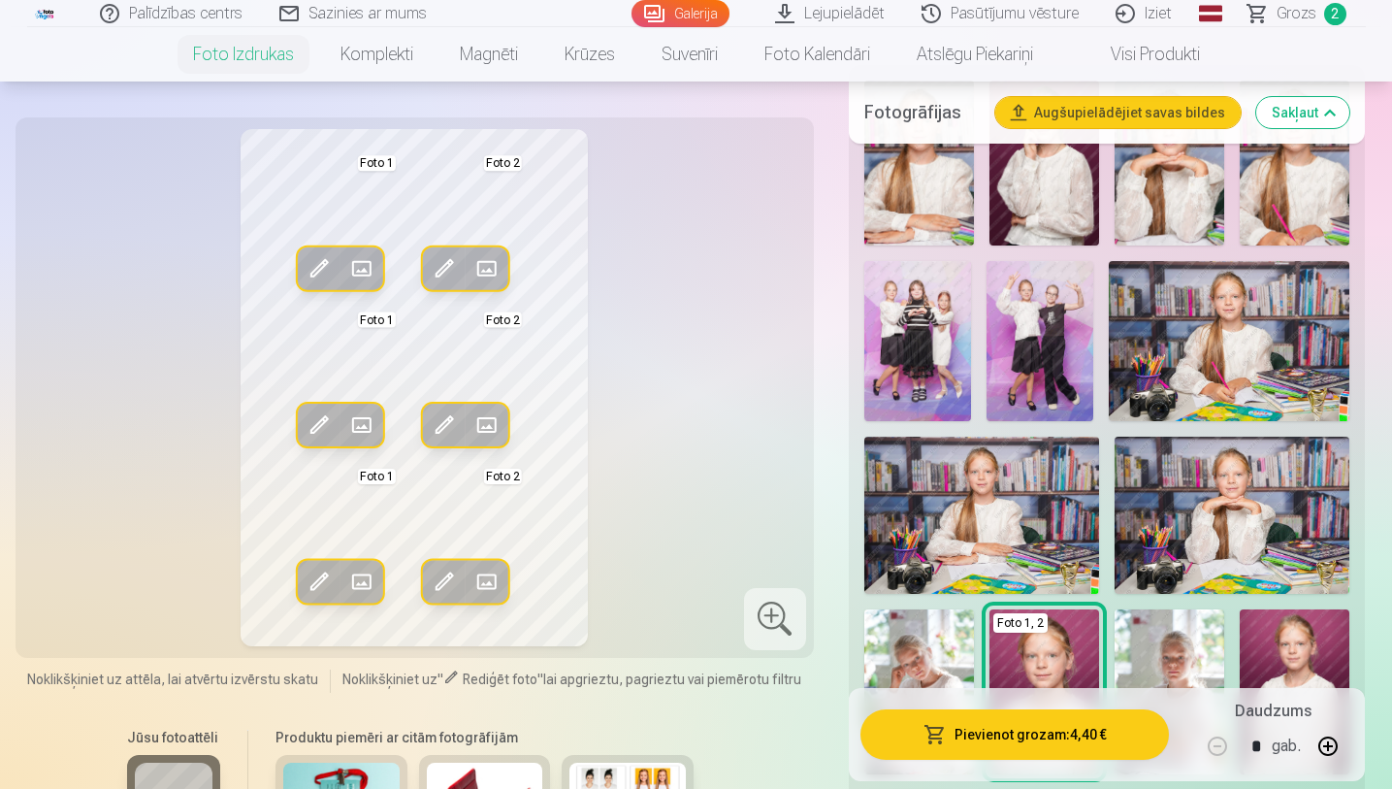
click at [1012, 670] on button "Pievienot grozam : 4,40 €" at bounding box center [1014, 734] width 309 height 50
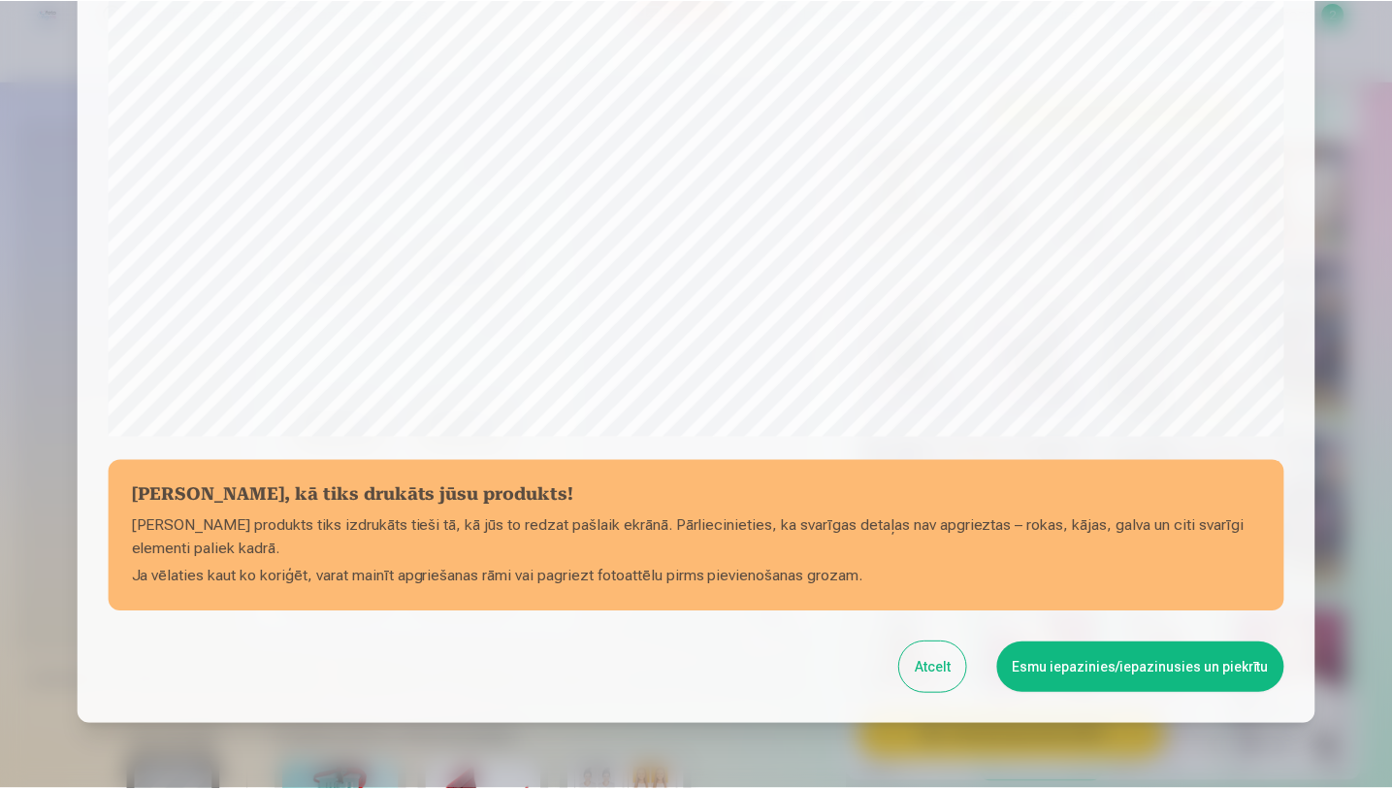
scroll to position [608, 0]
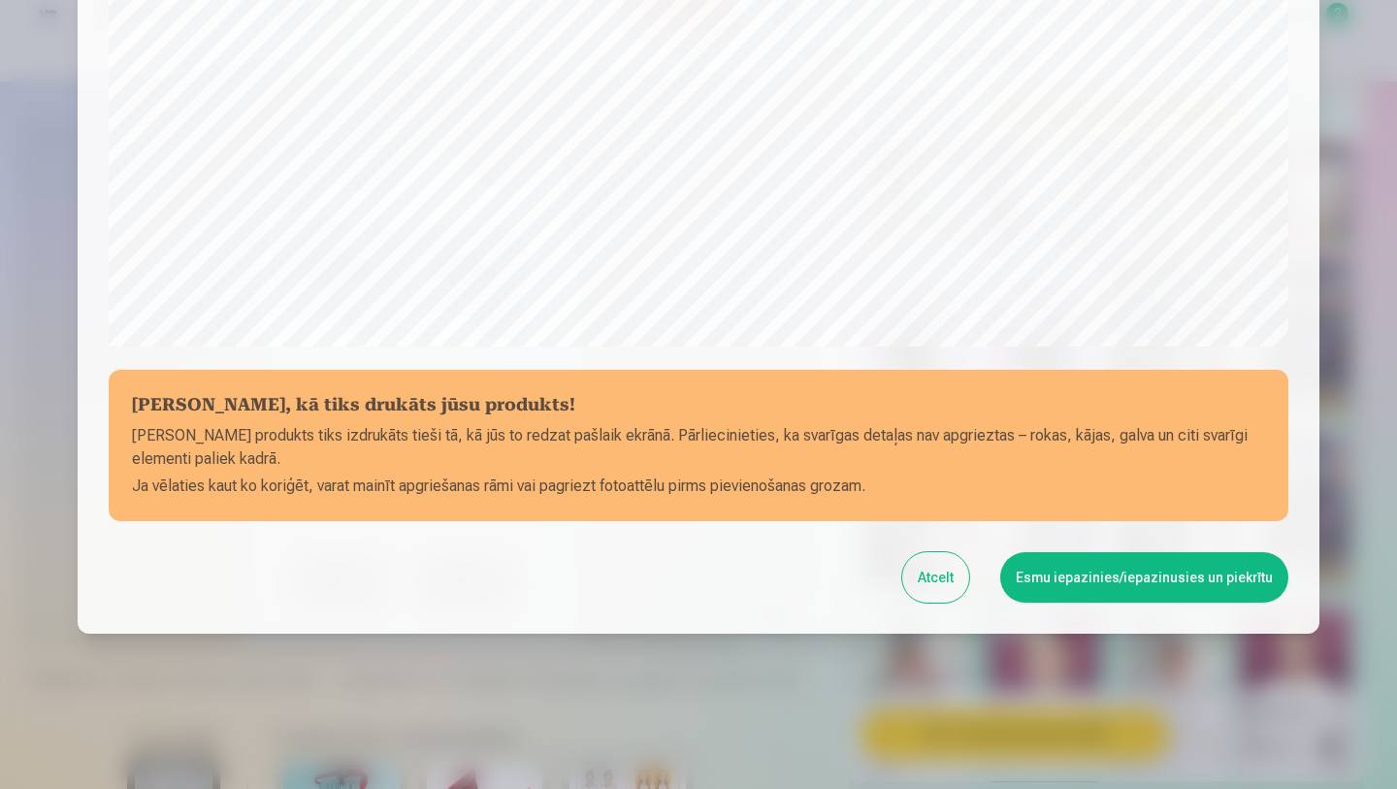
click at [1132, 578] on button "Esmu iepazinies/iepazinusies un piekrītu" at bounding box center [1144, 577] width 288 height 50
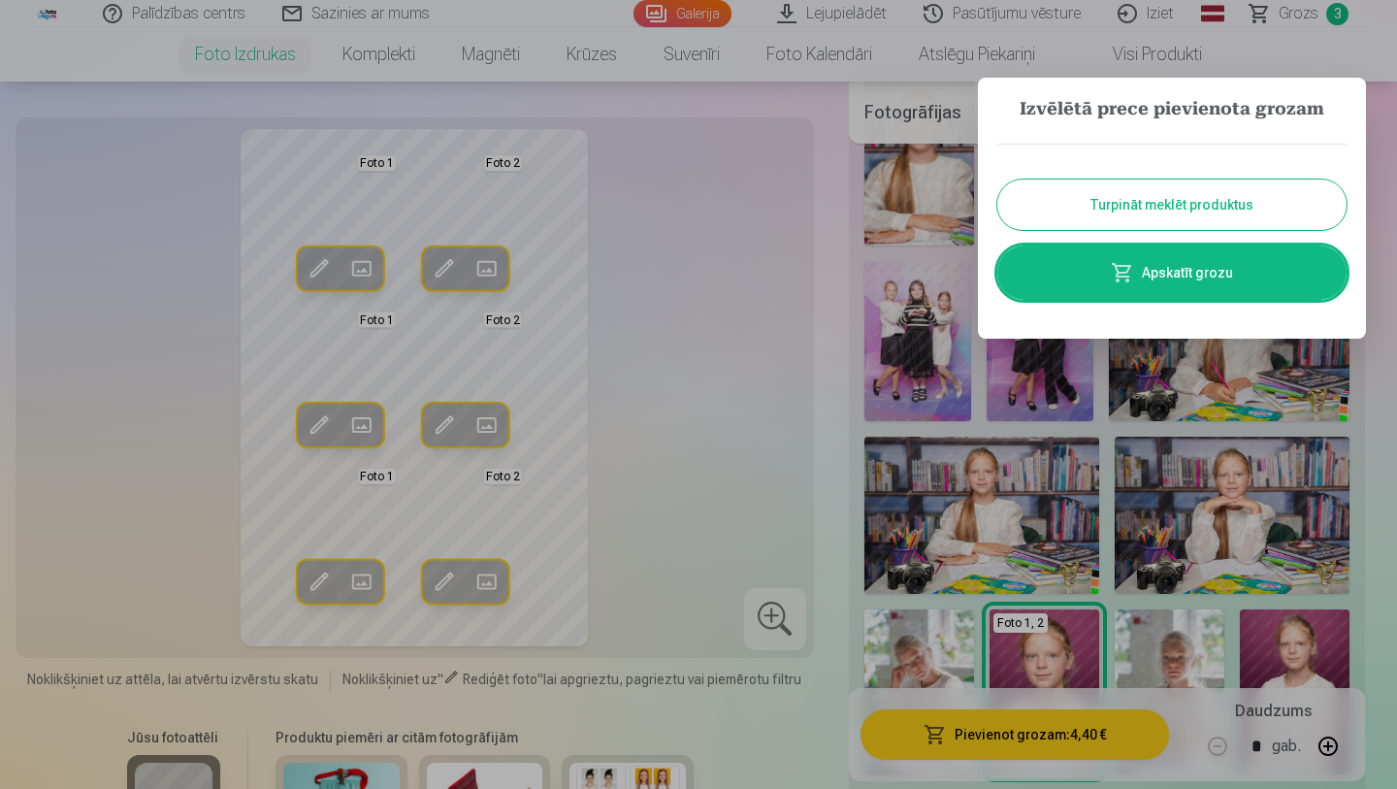
click at [1176, 209] on button "Turpināt meklēt produktus" at bounding box center [1171, 204] width 349 height 50
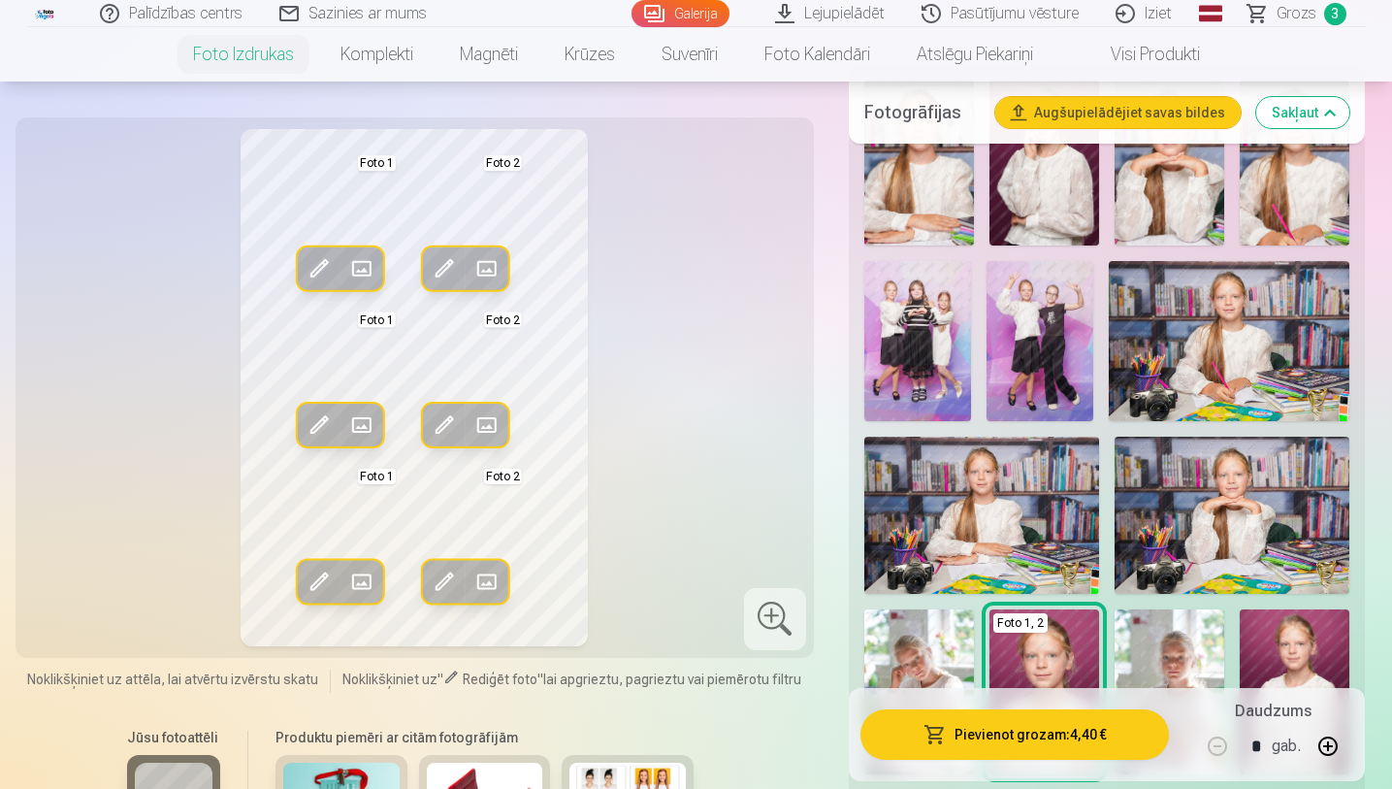
click at [1299, 8] on span "Grozs" at bounding box center [1296, 13] width 40 height 23
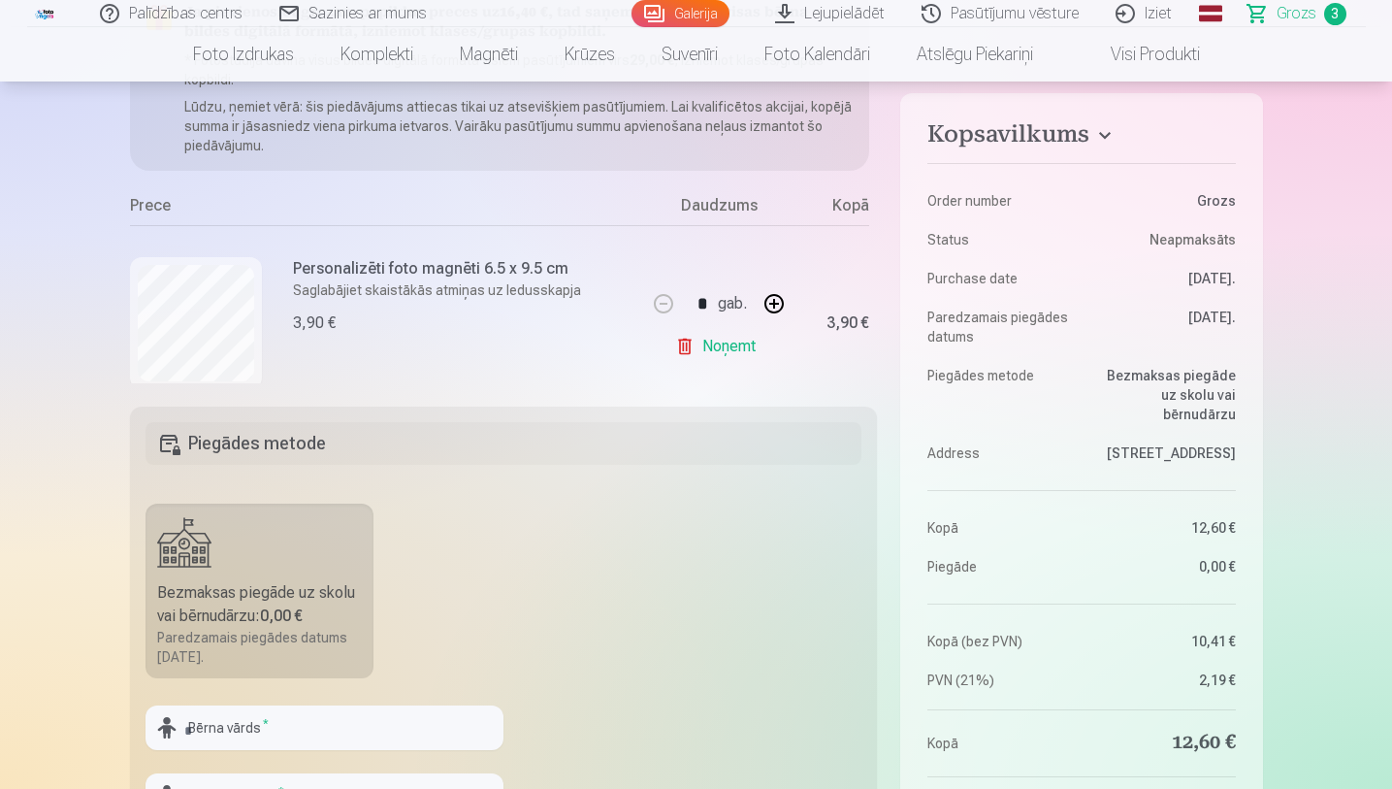
drag, startPoint x: 1396, startPoint y: 81, endPoint x: 1396, endPoint y: 57, distance: 24.2
click at [1376, 57] on html "Palīdzības centrs Sazinies ar mums Galerija Lejupielādēt Pasūtījumu vēsture Izi…" at bounding box center [696, 122] width 1392 height 789
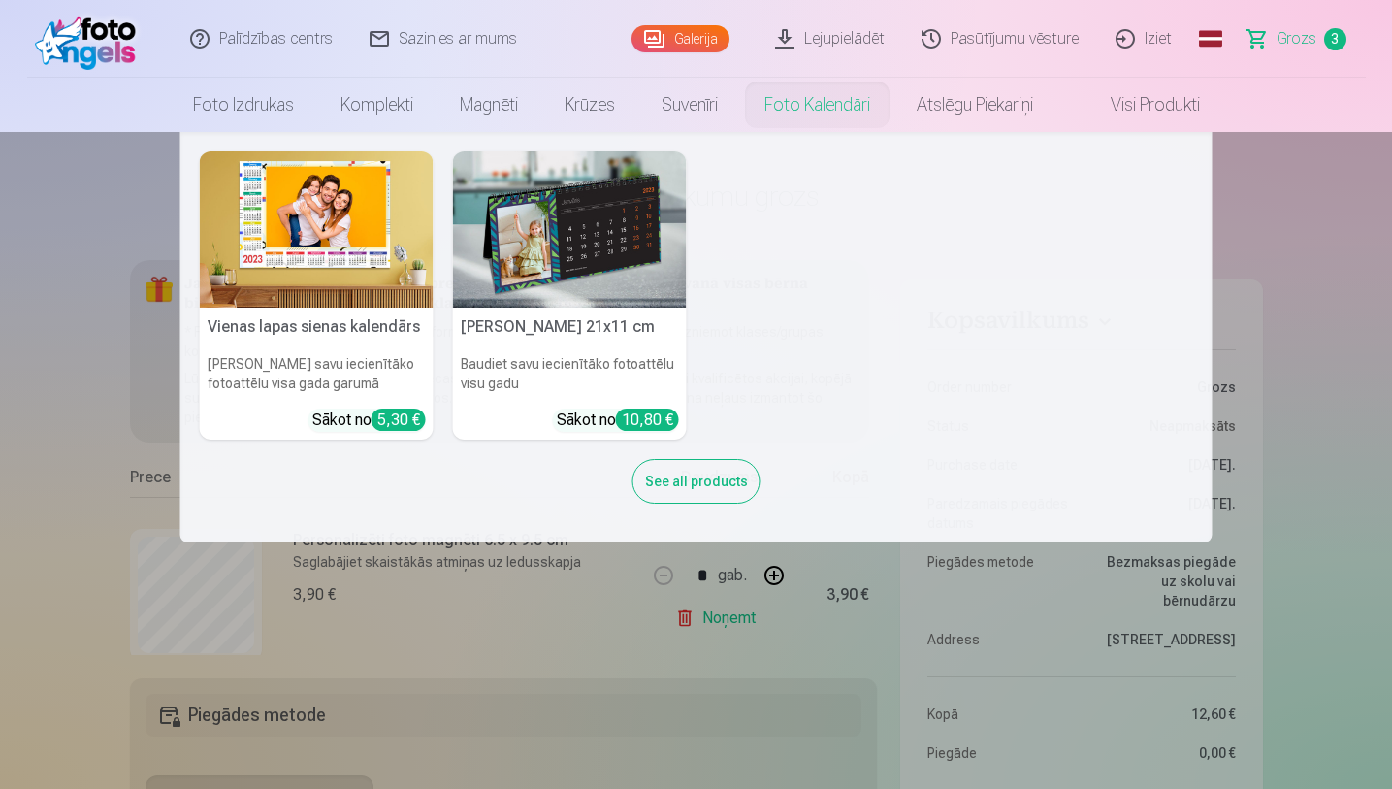
click at [808, 113] on link "Foto kalendāri" at bounding box center [817, 105] width 152 height 54
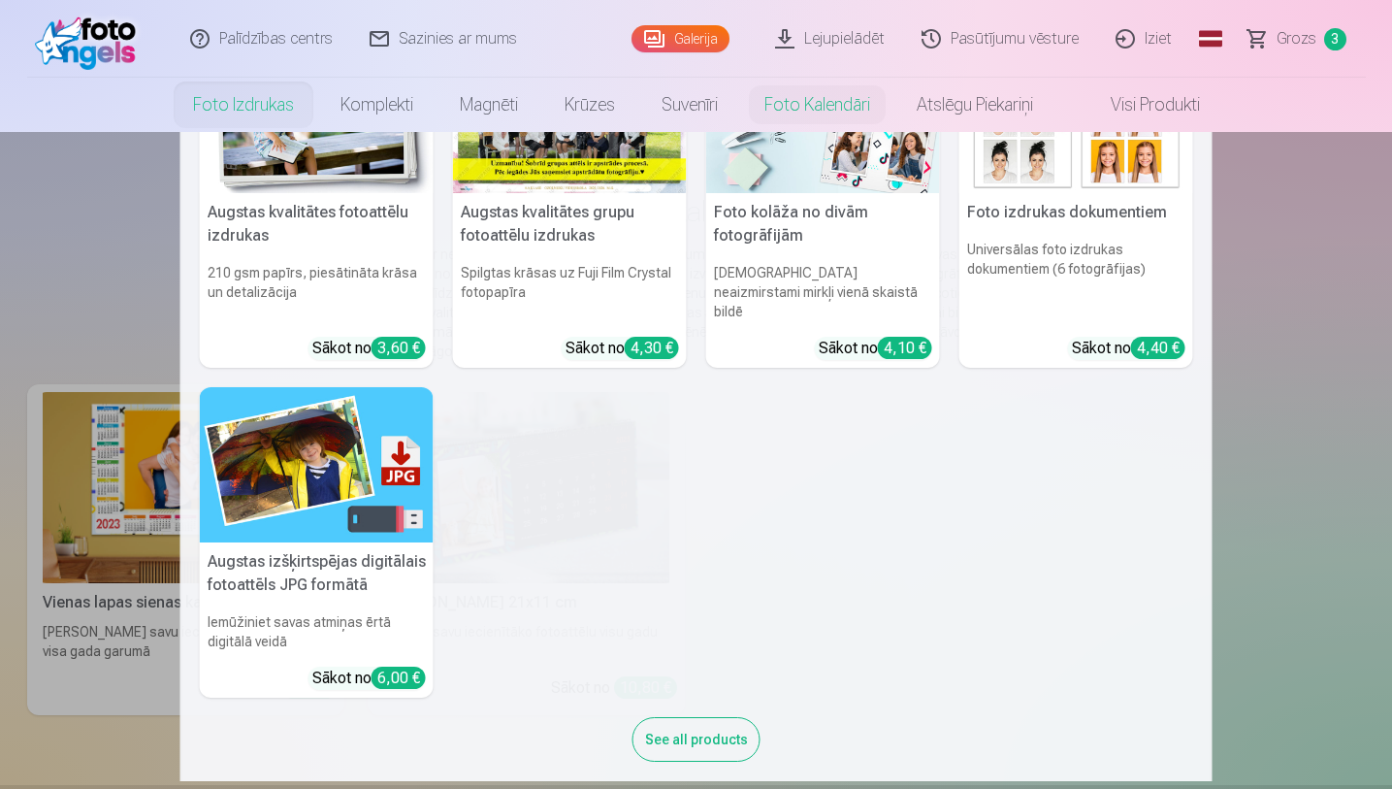
click at [241, 106] on link "Foto izdrukas" at bounding box center [243, 105] width 147 height 54
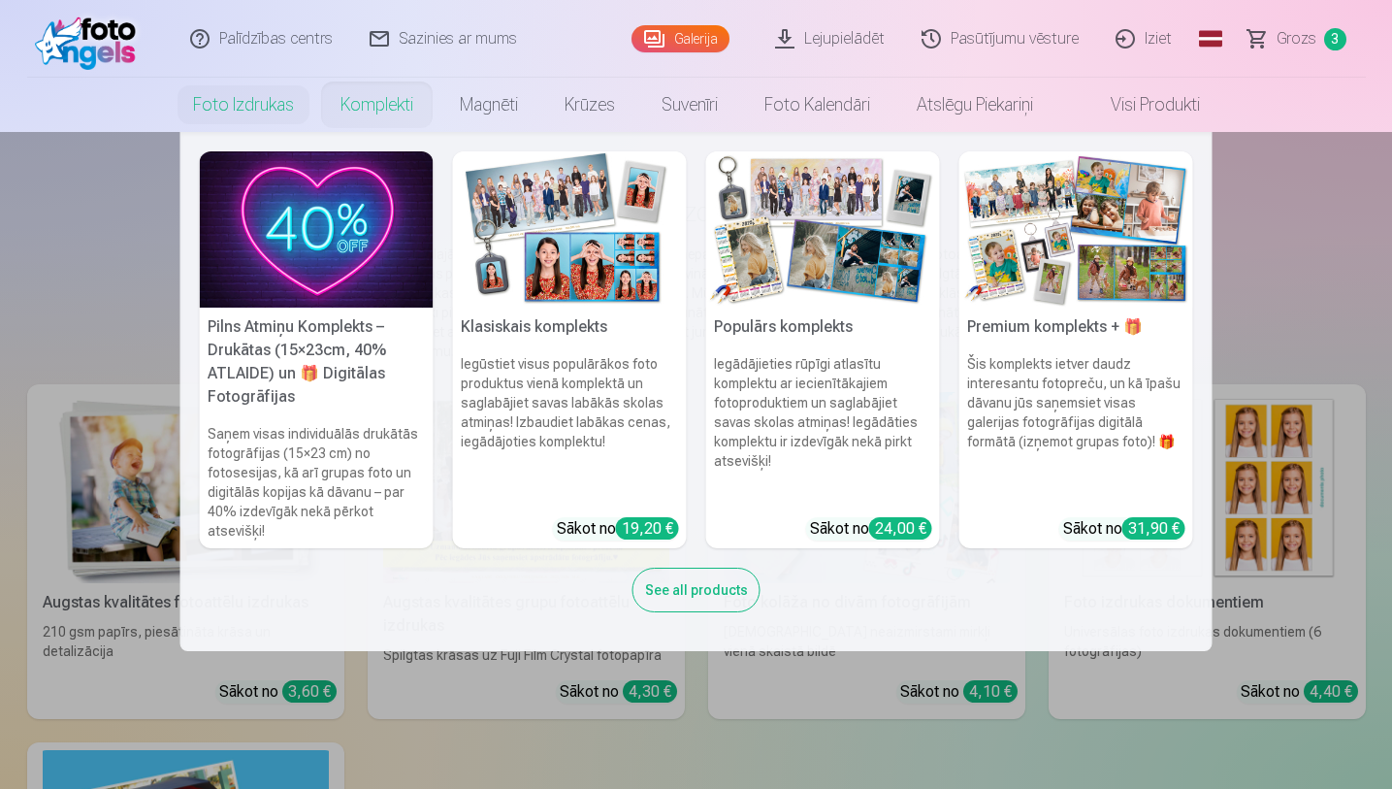
click at [383, 103] on link "Komplekti" at bounding box center [376, 105] width 119 height 54
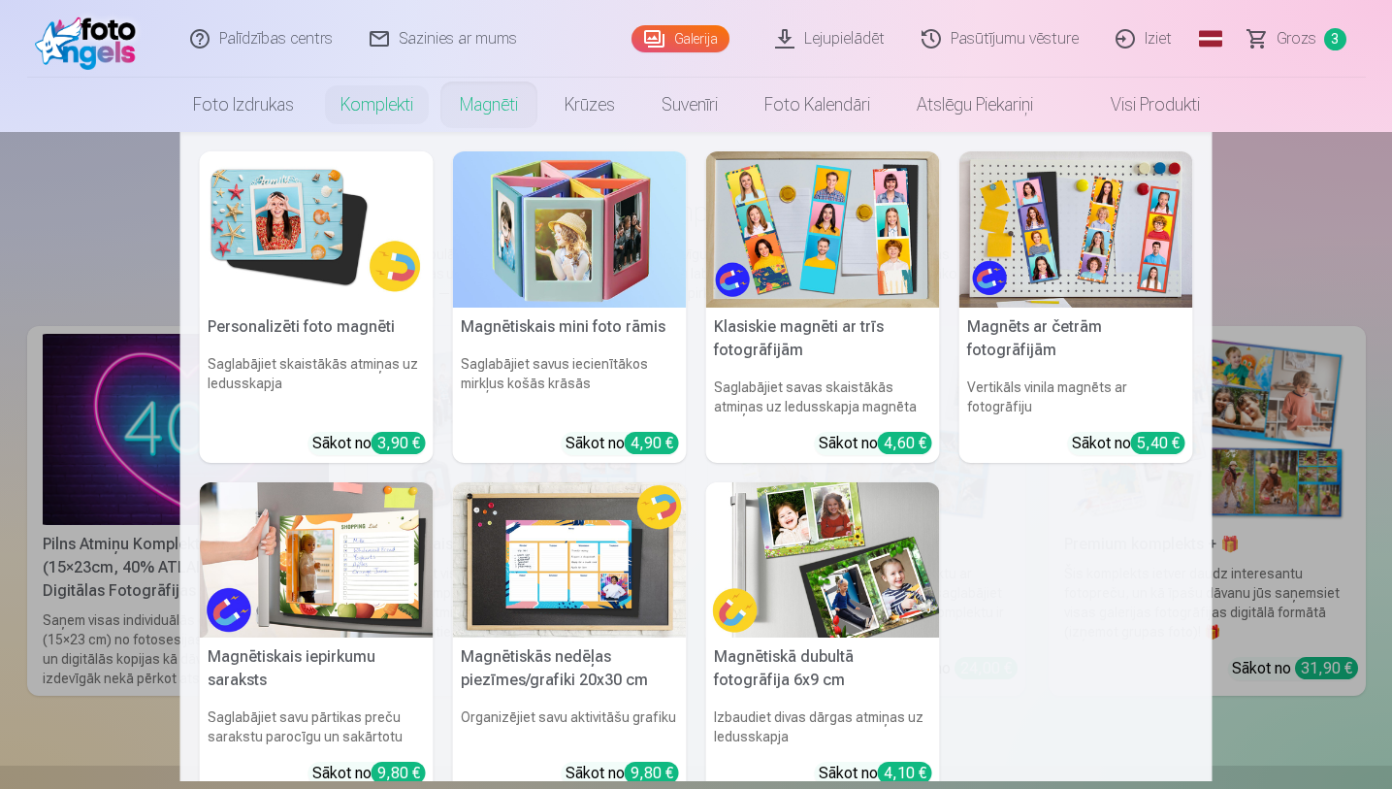
click at [483, 99] on link "Magnēti" at bounding box center [488, 105] width 105 height 54
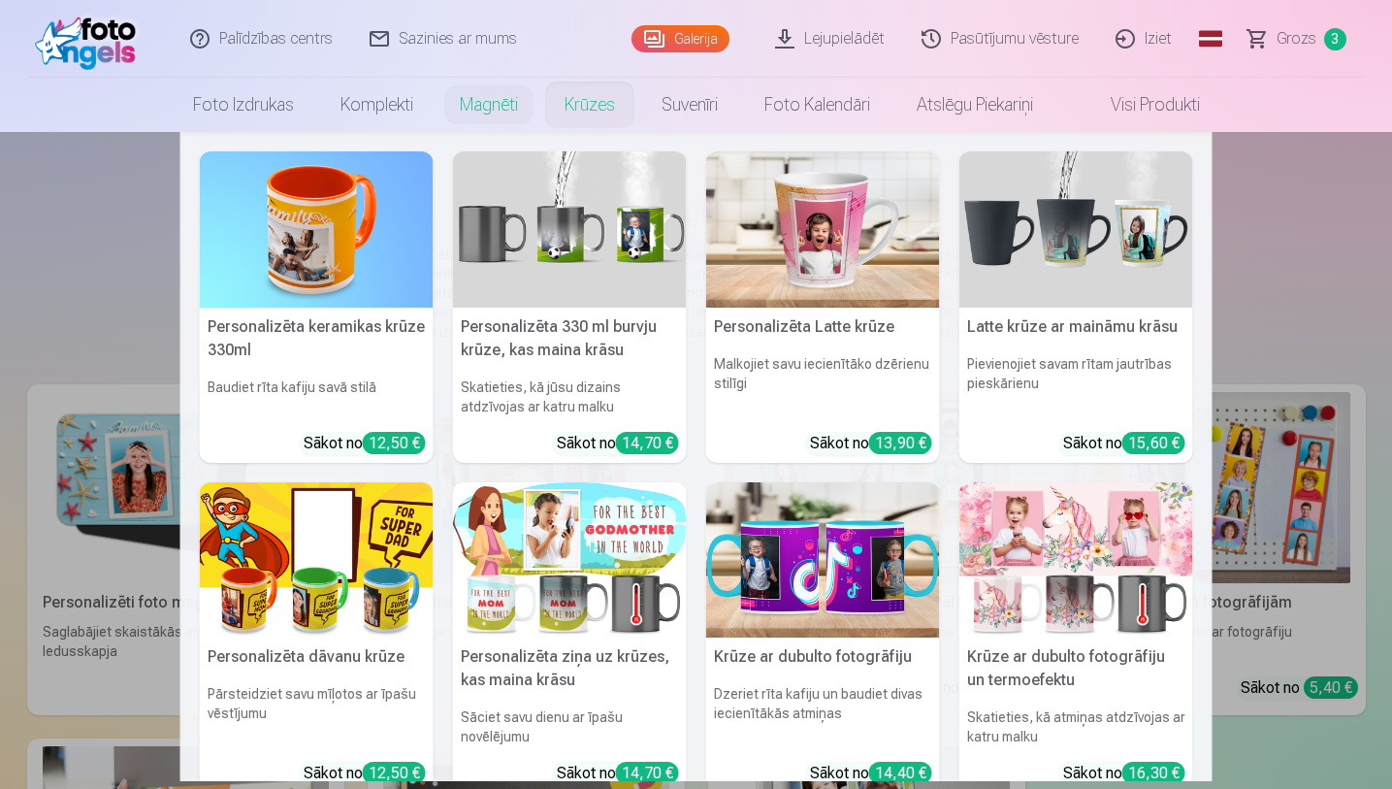
click at [576, 99] on link "Krūzes" at bounding box center [589, 105] width 97 height 54
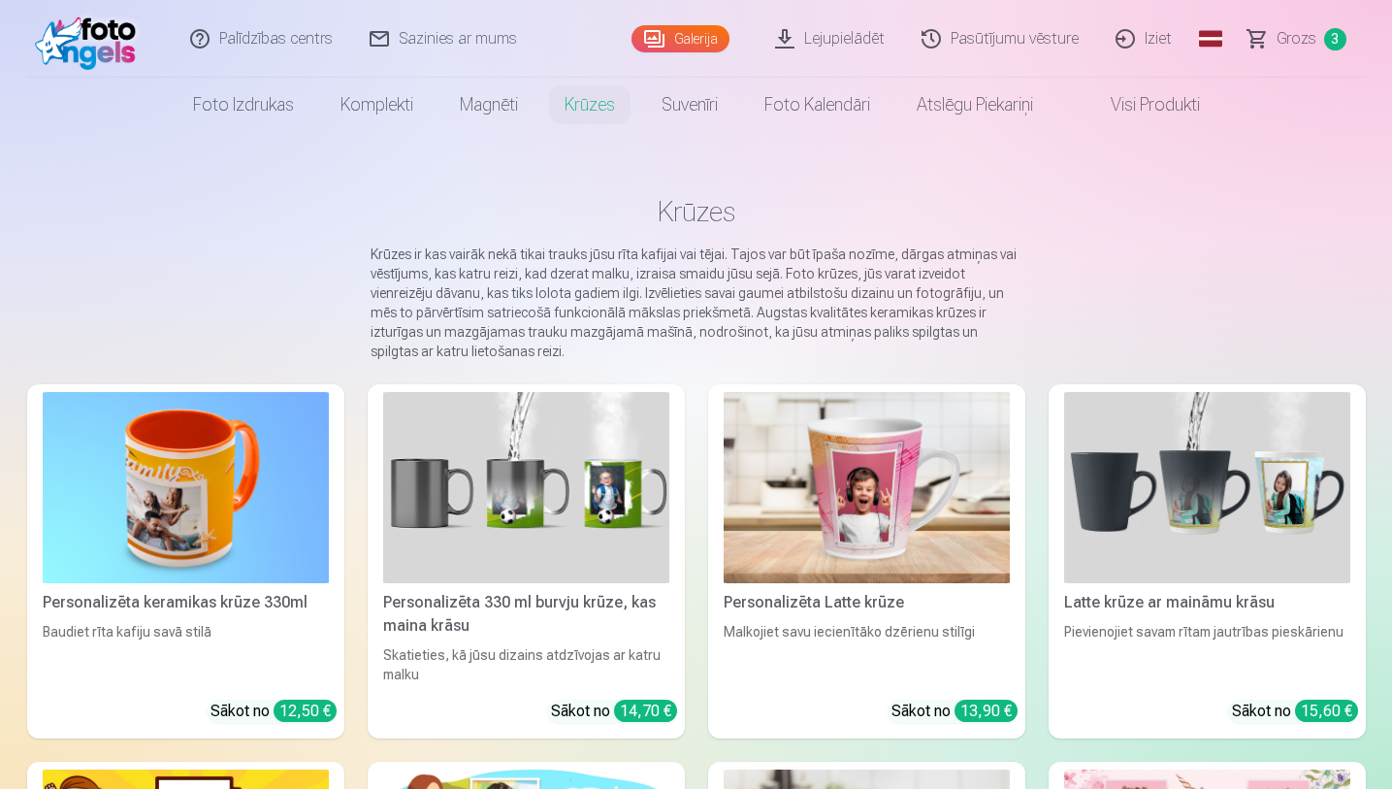
click at [1171, 112] on link "Visi produkti" at bounding box center [1139, 105] width 167 height 54
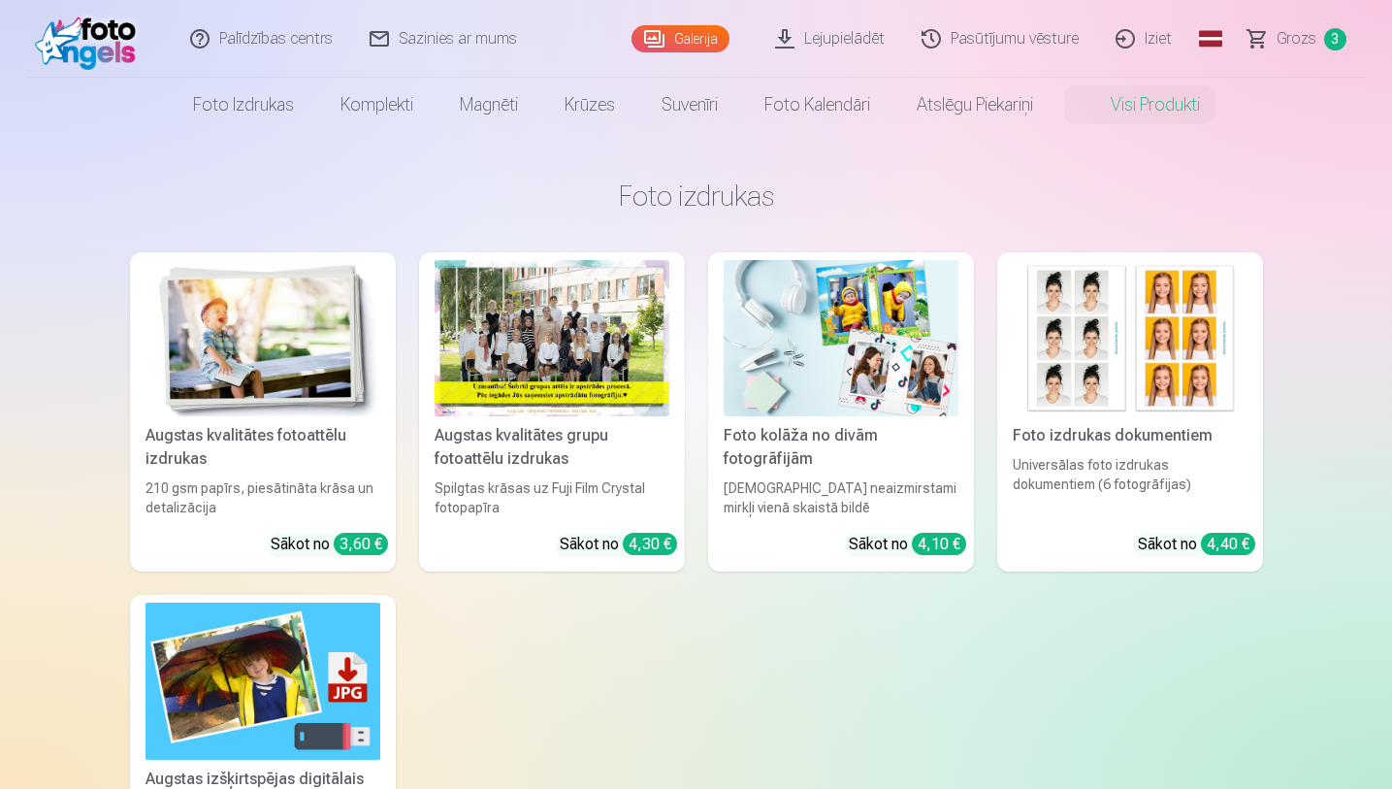
drag, startPoint x: 1396, startPoint y: 62, endPoint x: 1396, endPoint y: 120, distance: 58.2
click at [1376, 120] on html "Palīdzības centrs Sazinies ar mums Galerija Lejupielādēt Pasūtījumu vēsture Izi…" at bounding box center [696, 394] width 1392 height 789
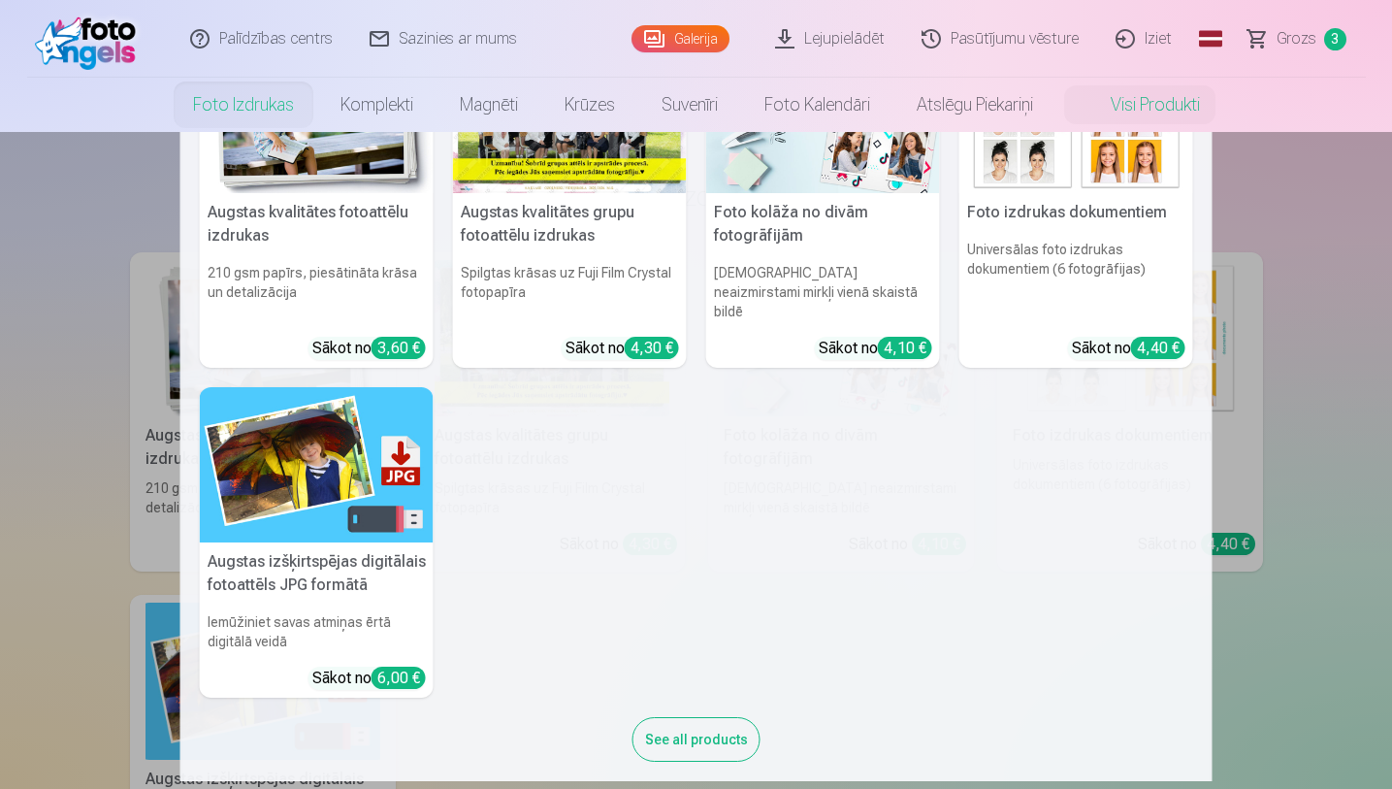
click at [247, 109] on link "Foto izdrukas" at bounding box center [243, 105] width 147 height 54
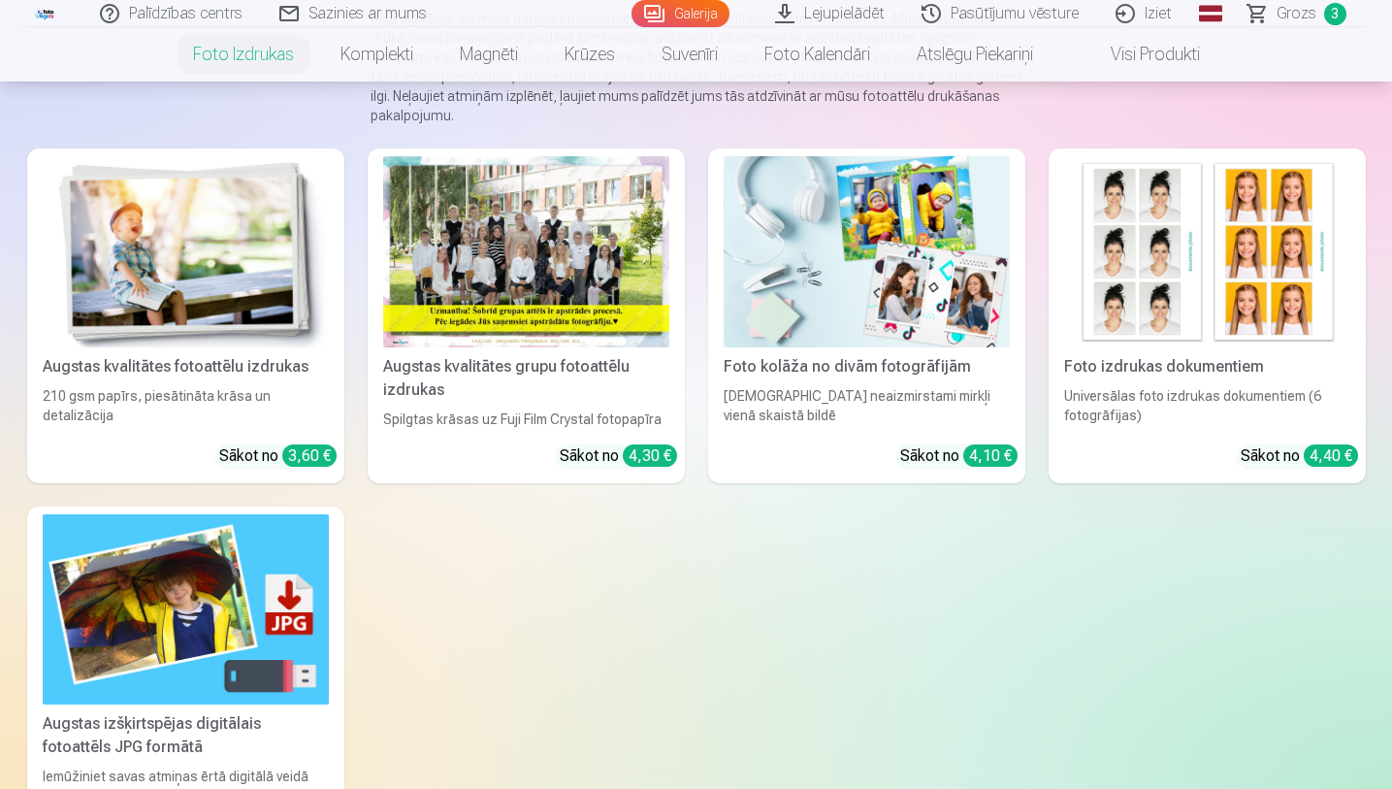
scroll to position [250, 0]
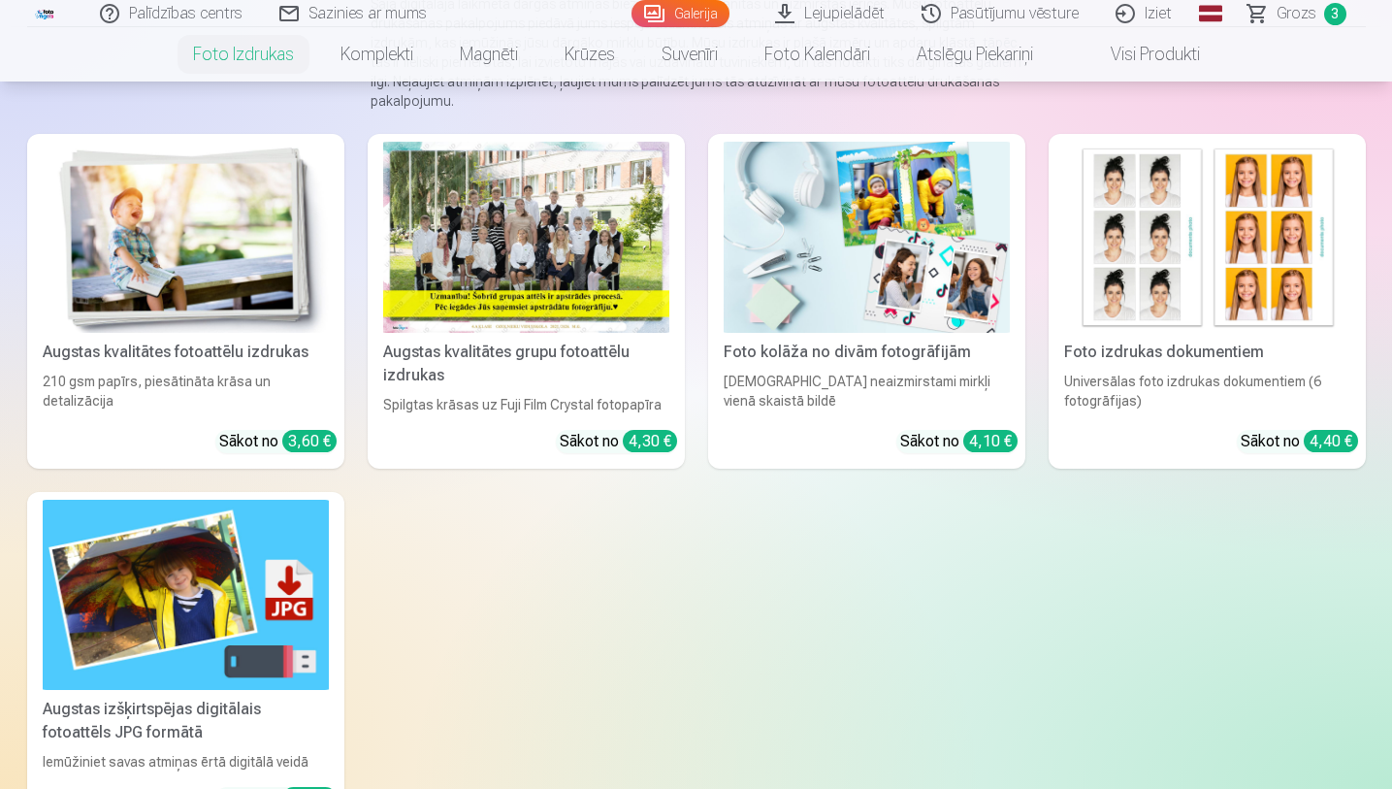
click at [158, 372] on div "210 gsm papīrs, piesātināta krāsa un detalizācija" at bounding box center [186, 392] width 302 height 43
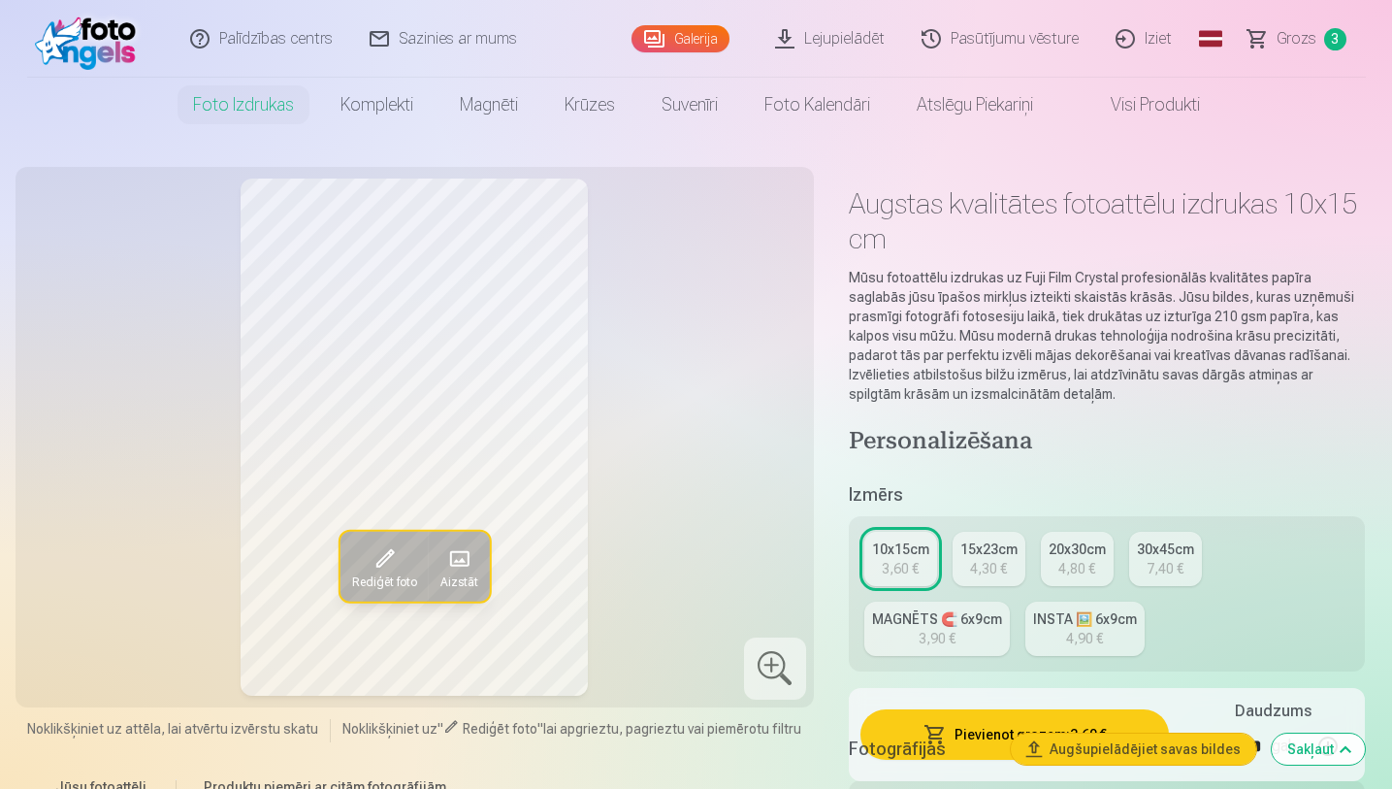
drag, startPoint x: 1396, startPoint y: 37, endPoint x: 1396, endPoint y: 63, distance: 26.2
click at [1376, 63] on html "Palīdzības centrs Sazinies ar mums Galerija Lejupielādēt Pasūtījumu vēsture Izi…" at bounding box center [696, 394] width 1392 height 789
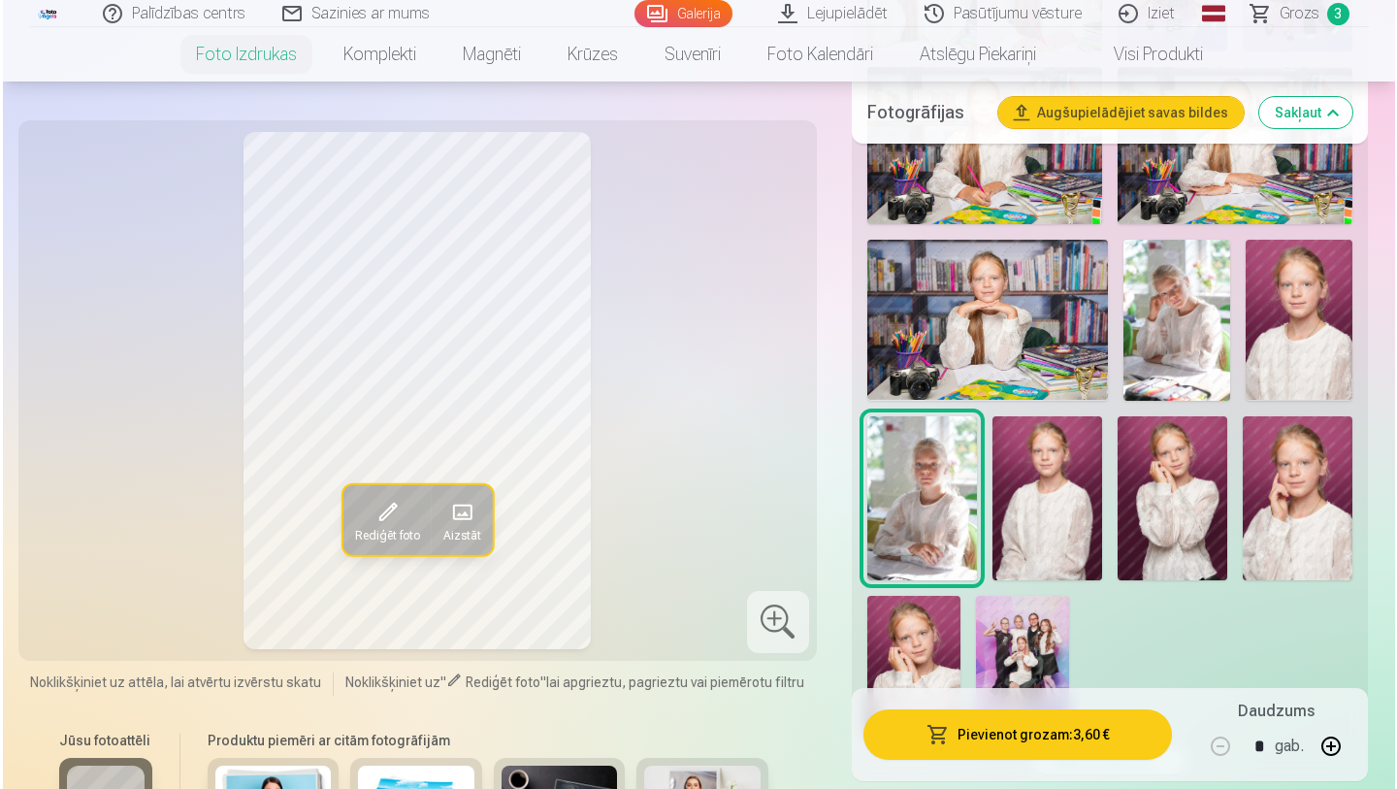
scroll to position [1079, 0]
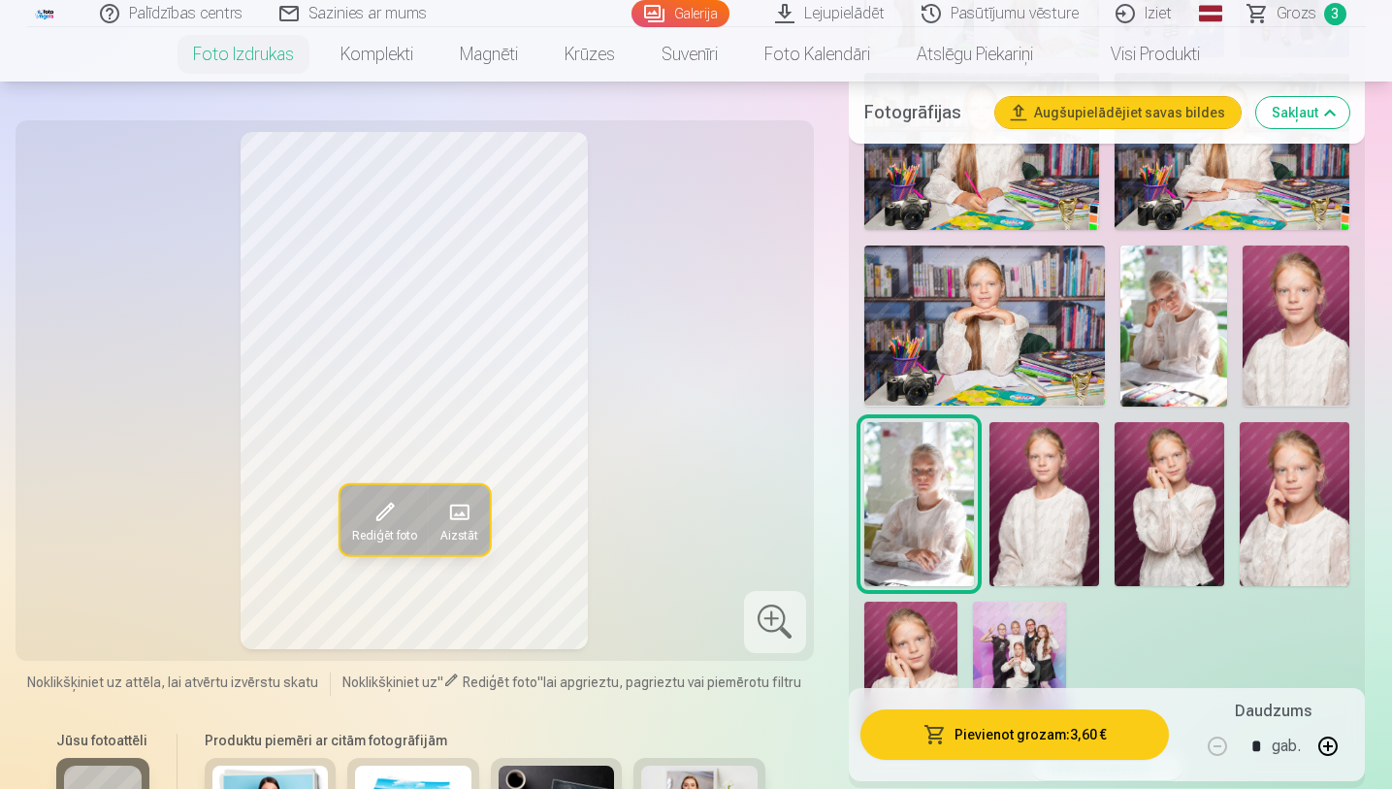
click at [1137, 342] on img at bounding box center [1173, 325] width 107 height 161
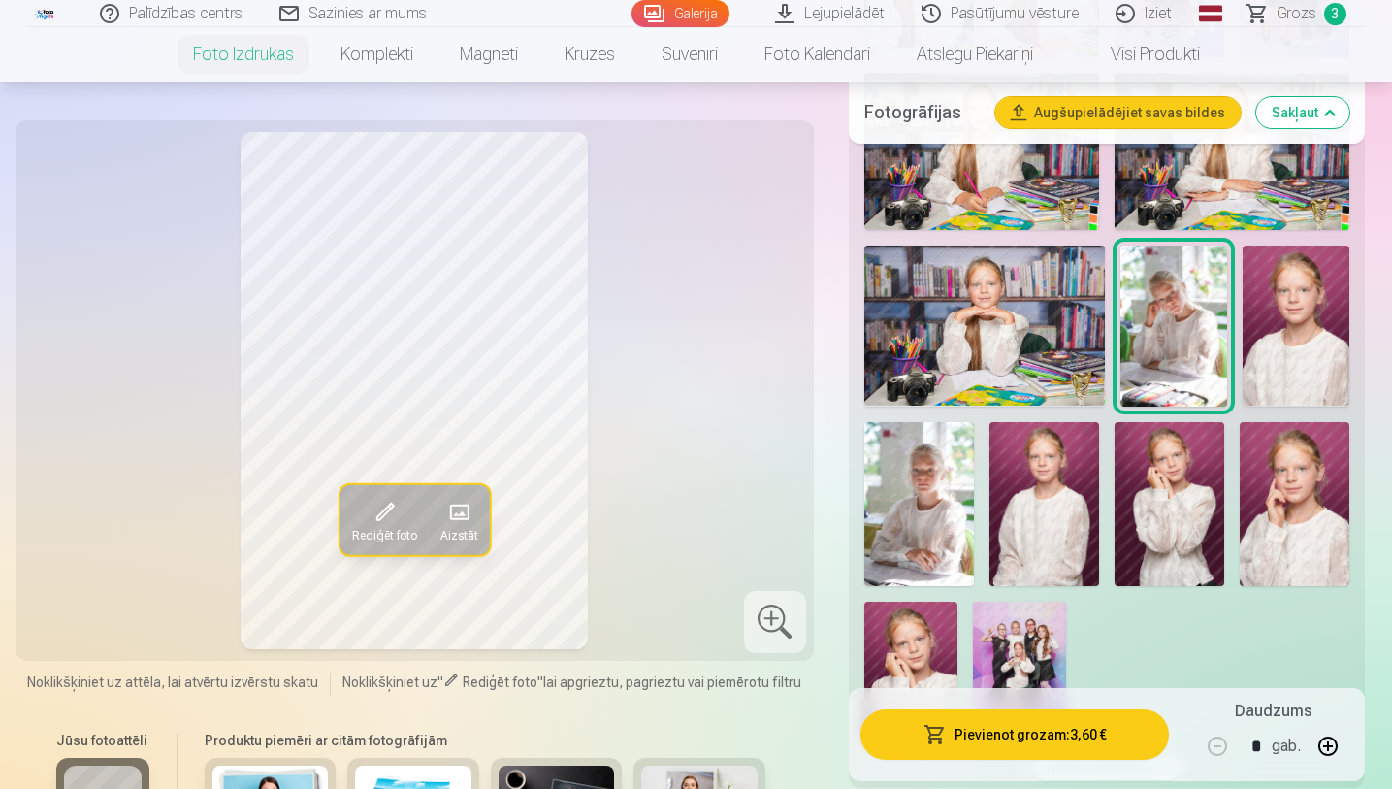
click at [1032, 670] on button "Pievienot grozam : 3,60 €" at bounding box center [1014, 734] width 309 height 50
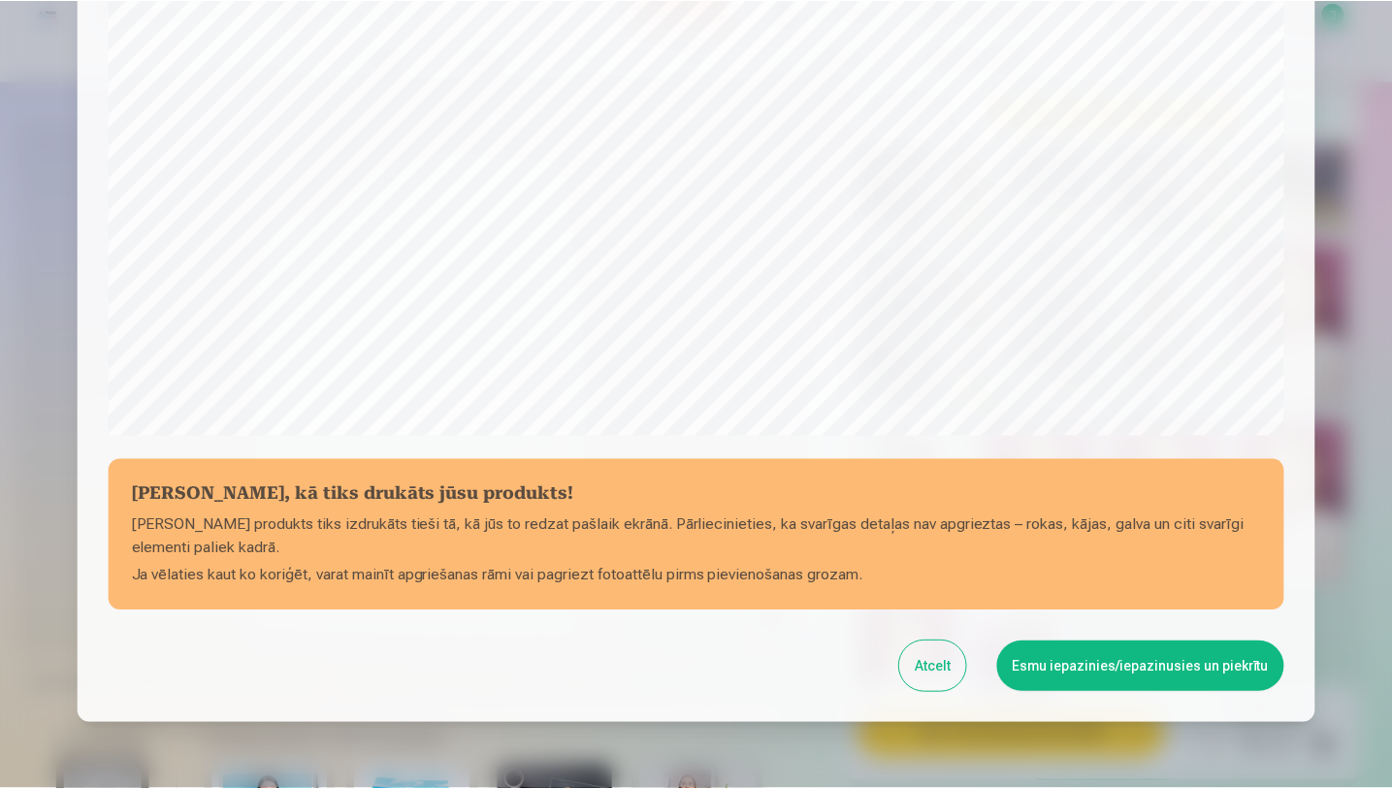
scroll to position [608, 0]
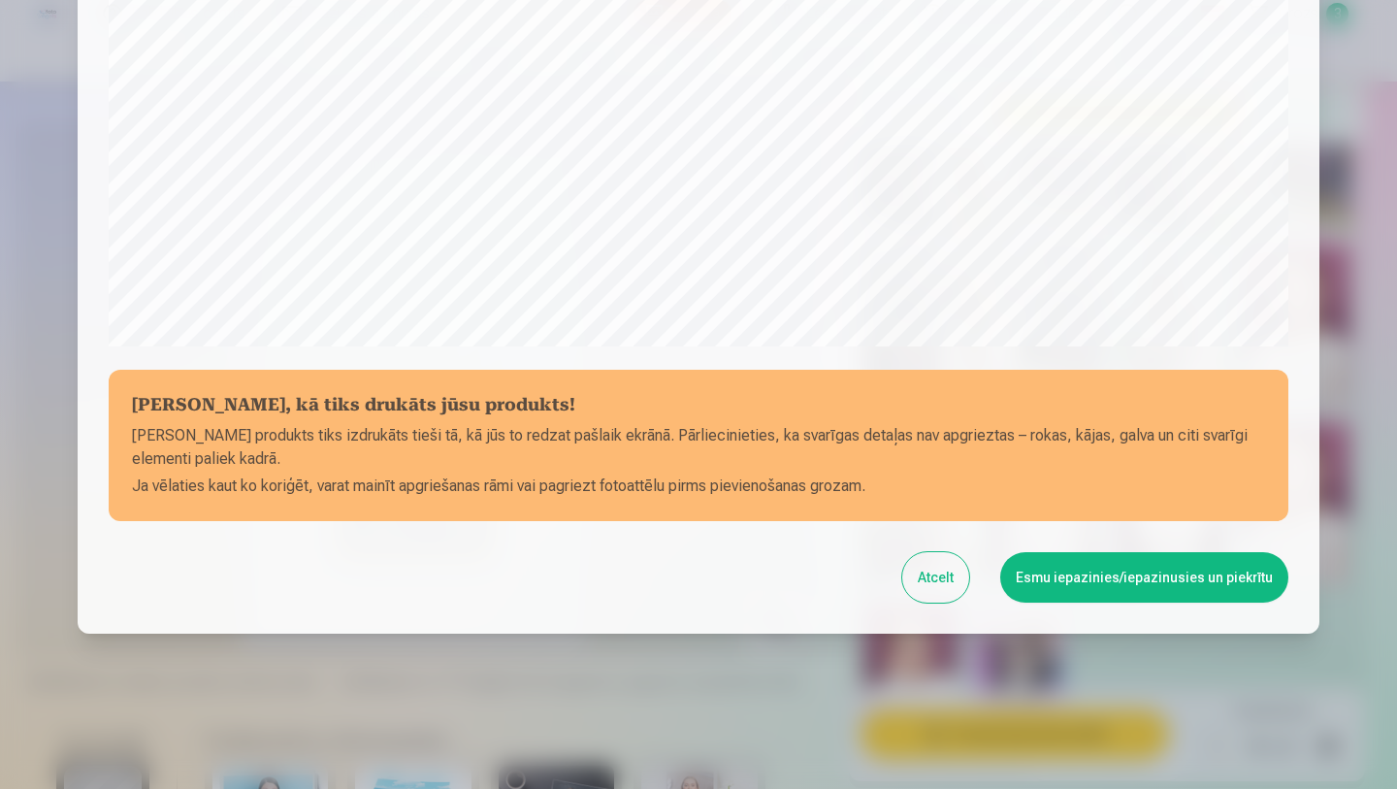
click at [1148, 573] on button "Esmu iepazinies/iepazinusies un piekrītu" at bounding box center [1144, 577] width 288 height 50
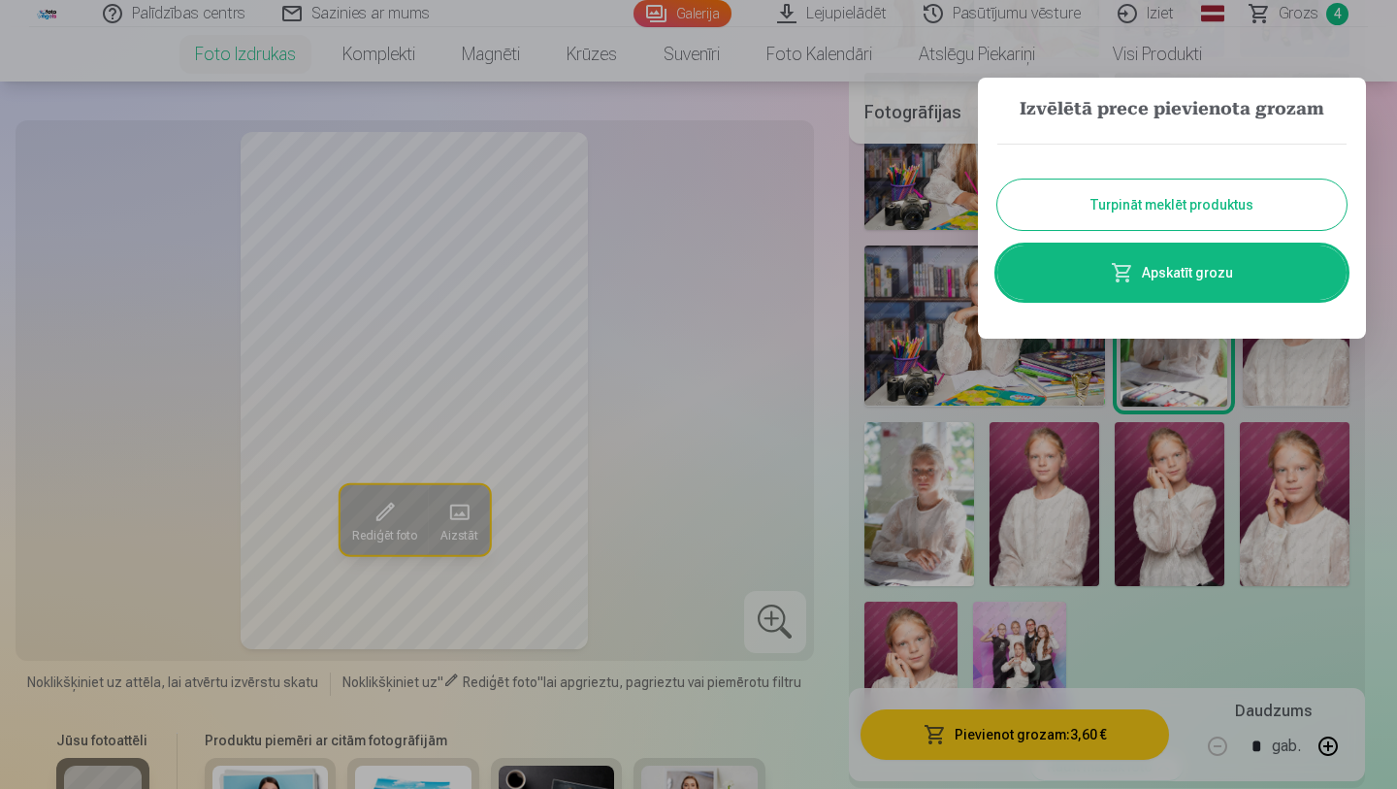
click at [1260, 203] on button "Turpināt meklēt produktus" at bounding box center [1171, 204] width 349 height 50
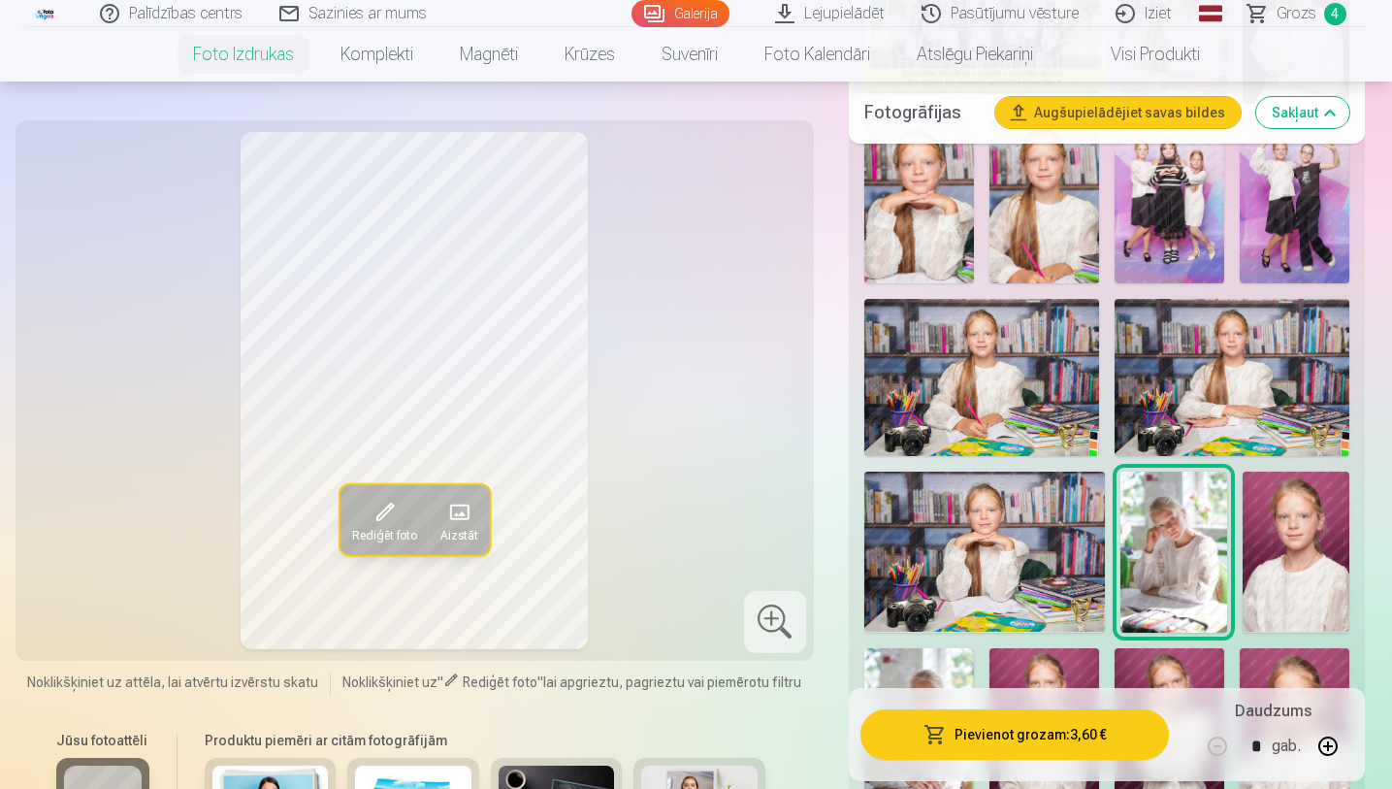
scroll to position [881, 0]
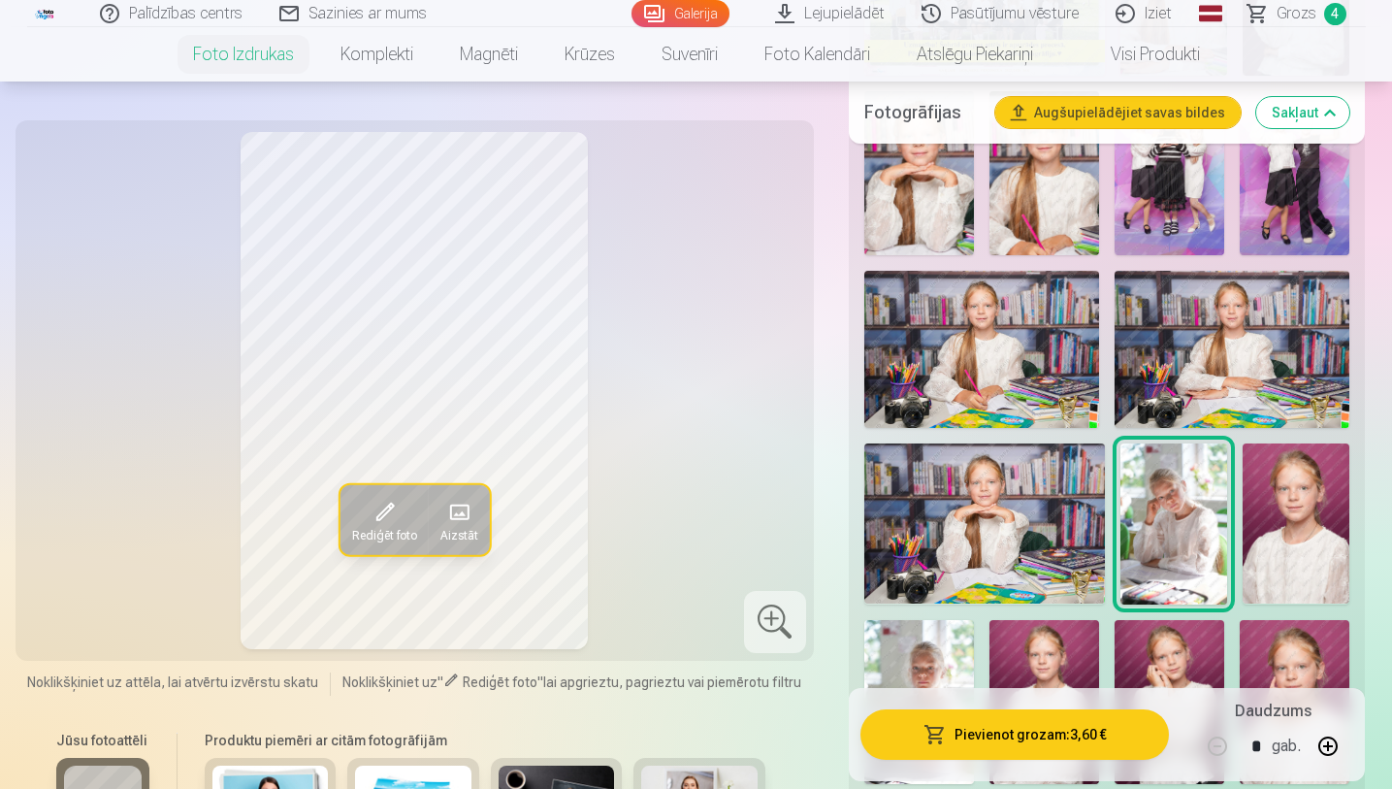
click at [979, 346] on img at bounding box center [981, 349] width 235 height 157
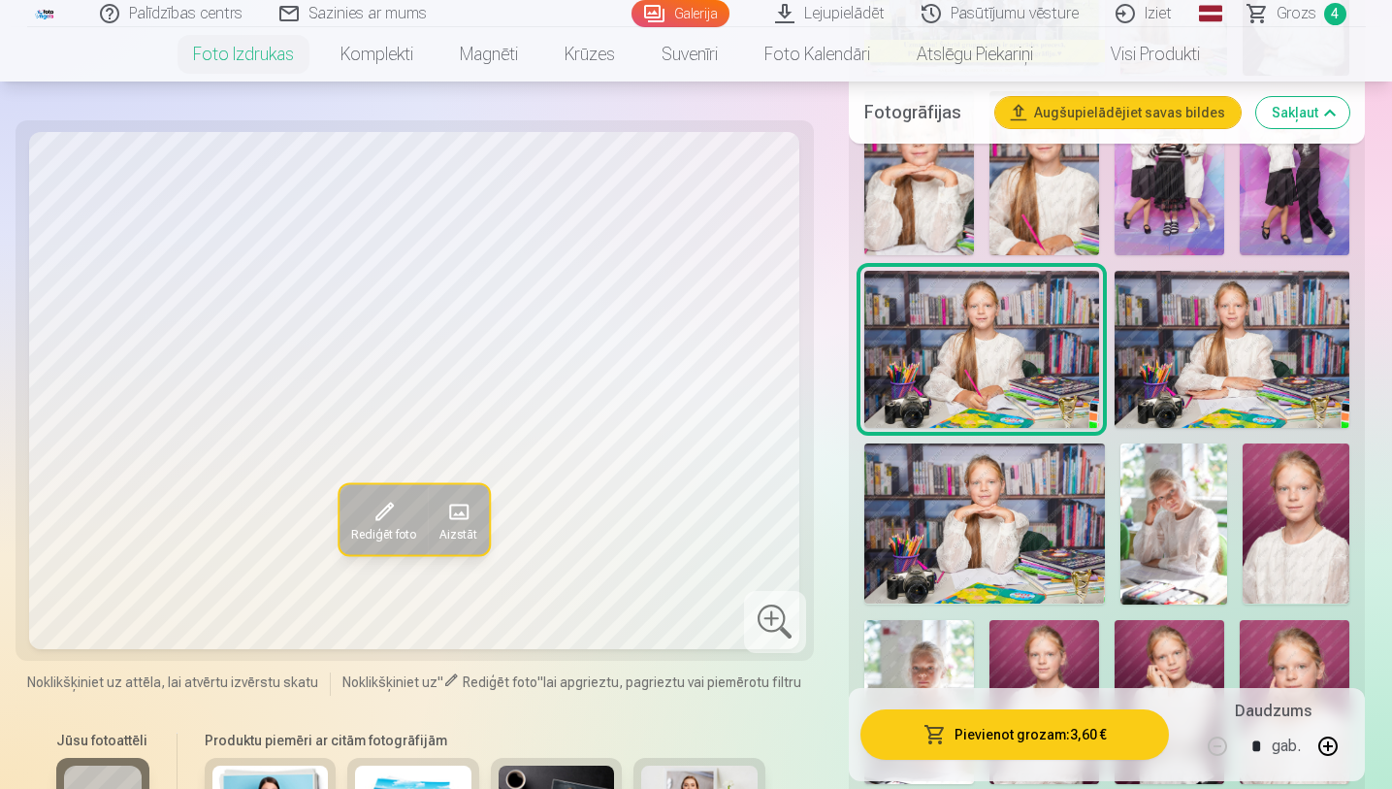
click at [981, 467] on img at bounding box center [984, 523] width 241 height 160
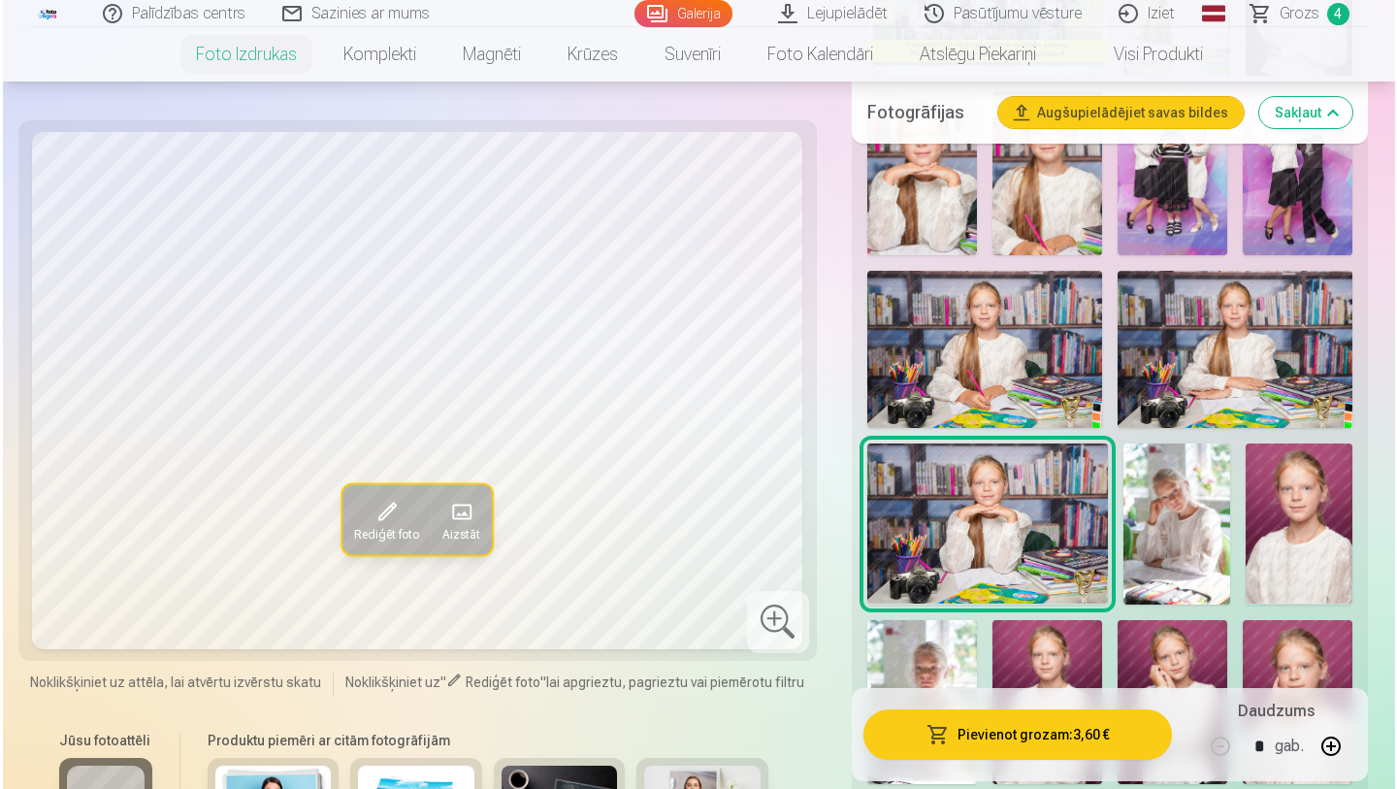
scroll to position [1013, 0]
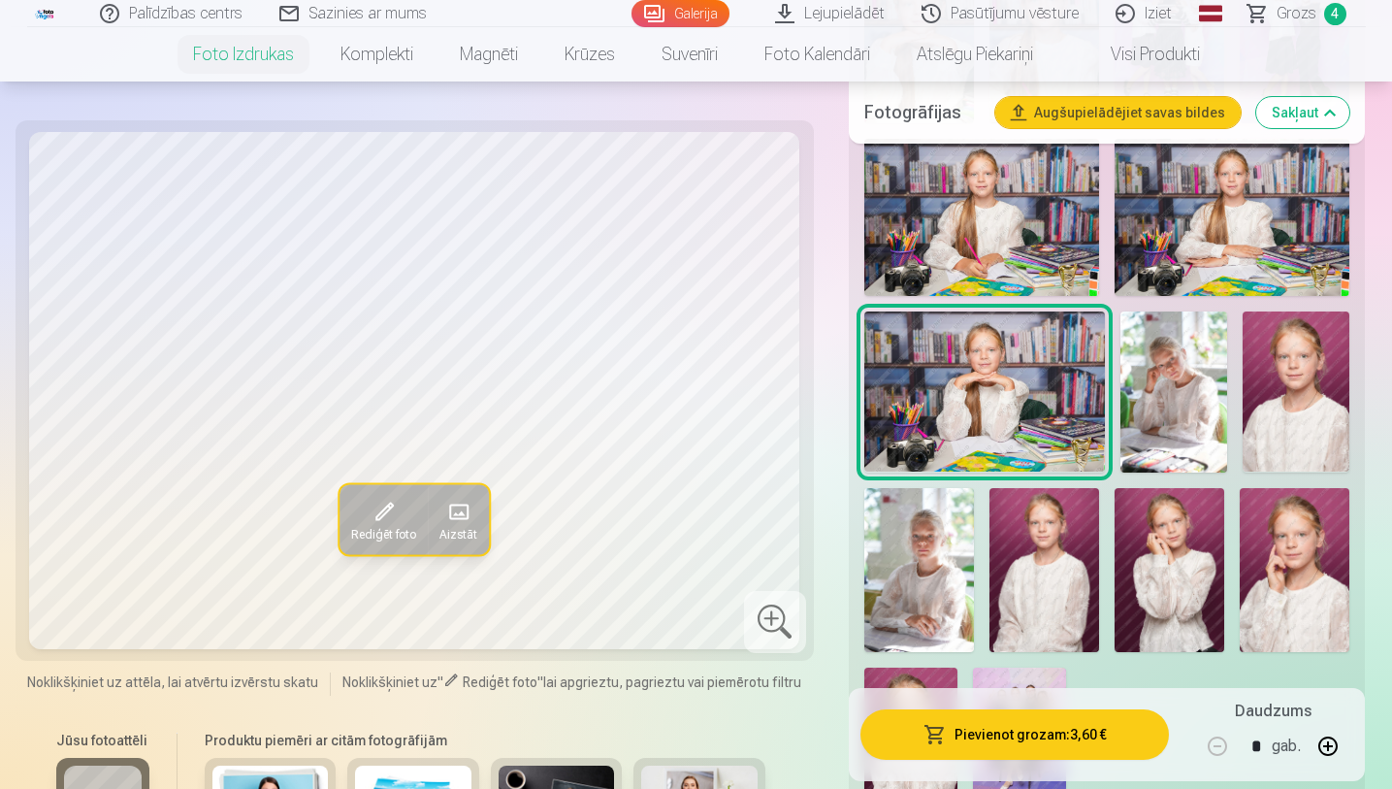
click at [1085, 670] on button "Pievienot grozam : 3,60 €" at bounding box center [1014, 734] width 309 height 50
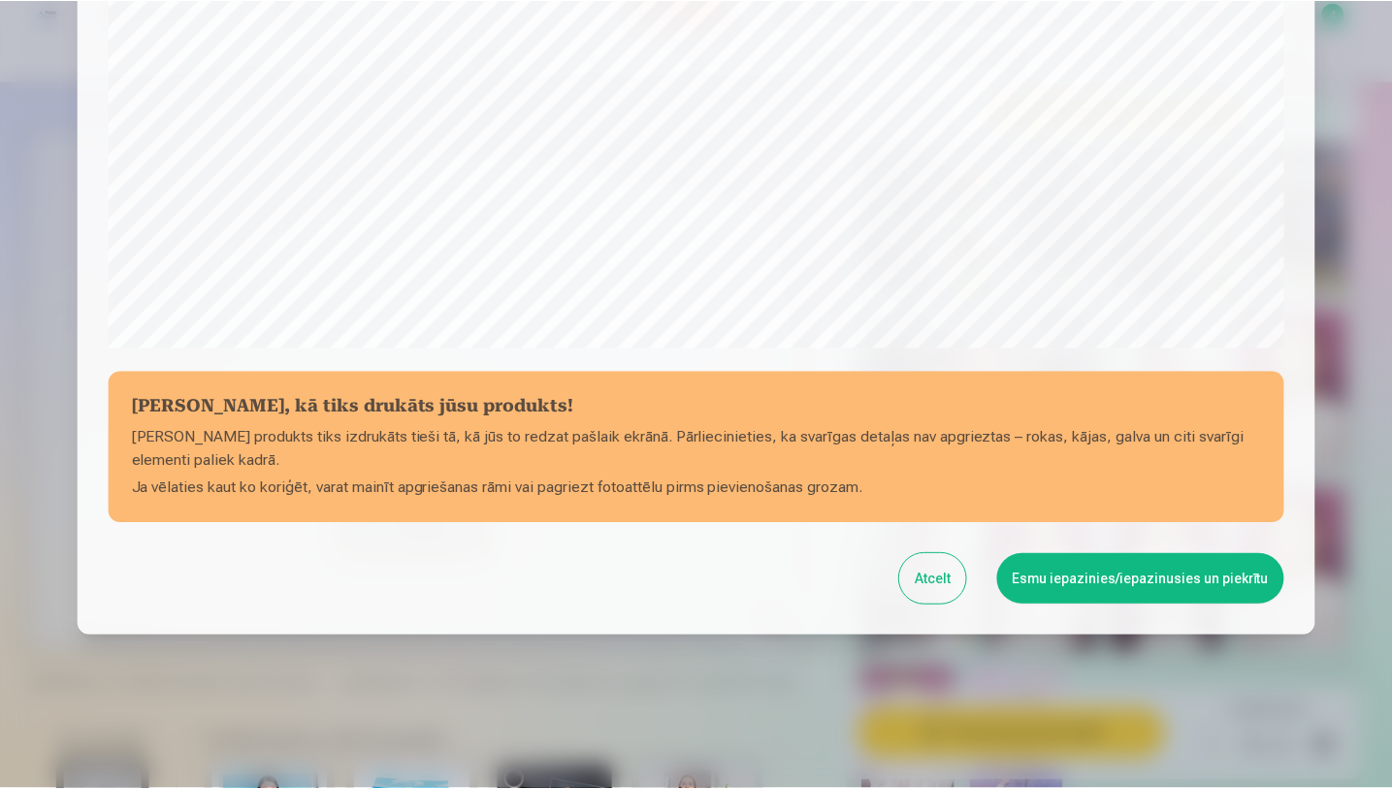
scroll to position [608, 0]
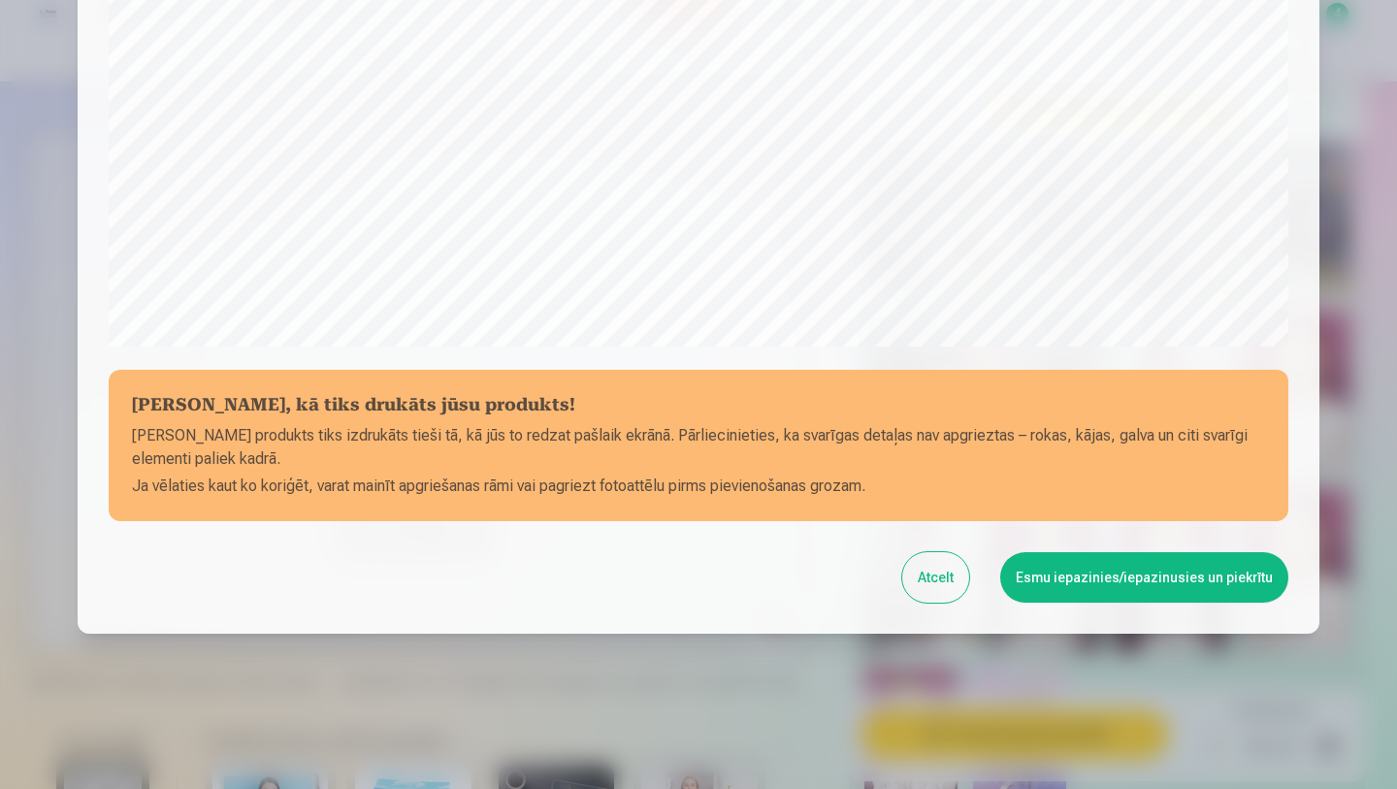
click at [1061, 584] on button "Esmu iepazinies/iepazinusies un piekrītu" at bounding box center [1144, 577] width 288 height 50
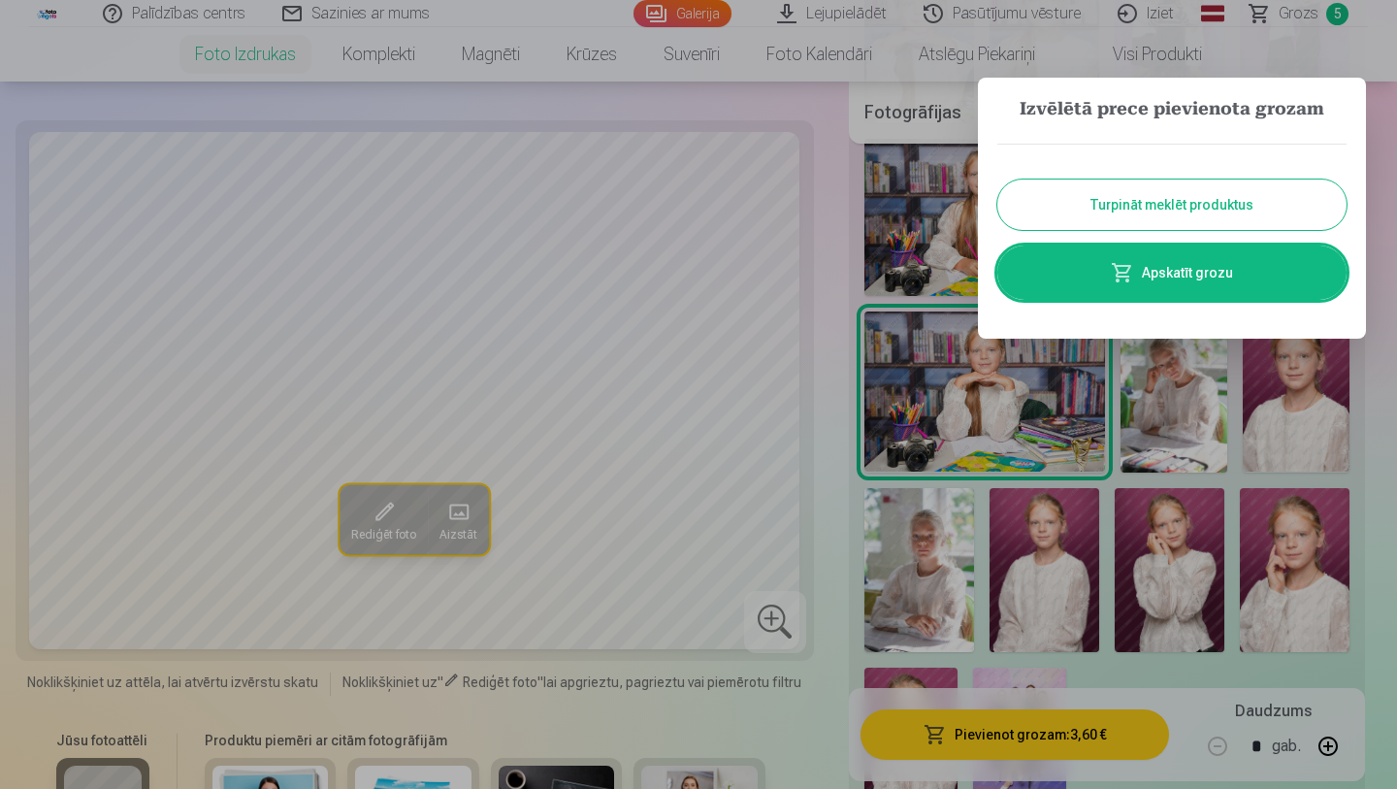
click at [1261, 209] on button "Turpināt meklēt produktus" at bounding box center [1171, 204] width 349 height 50
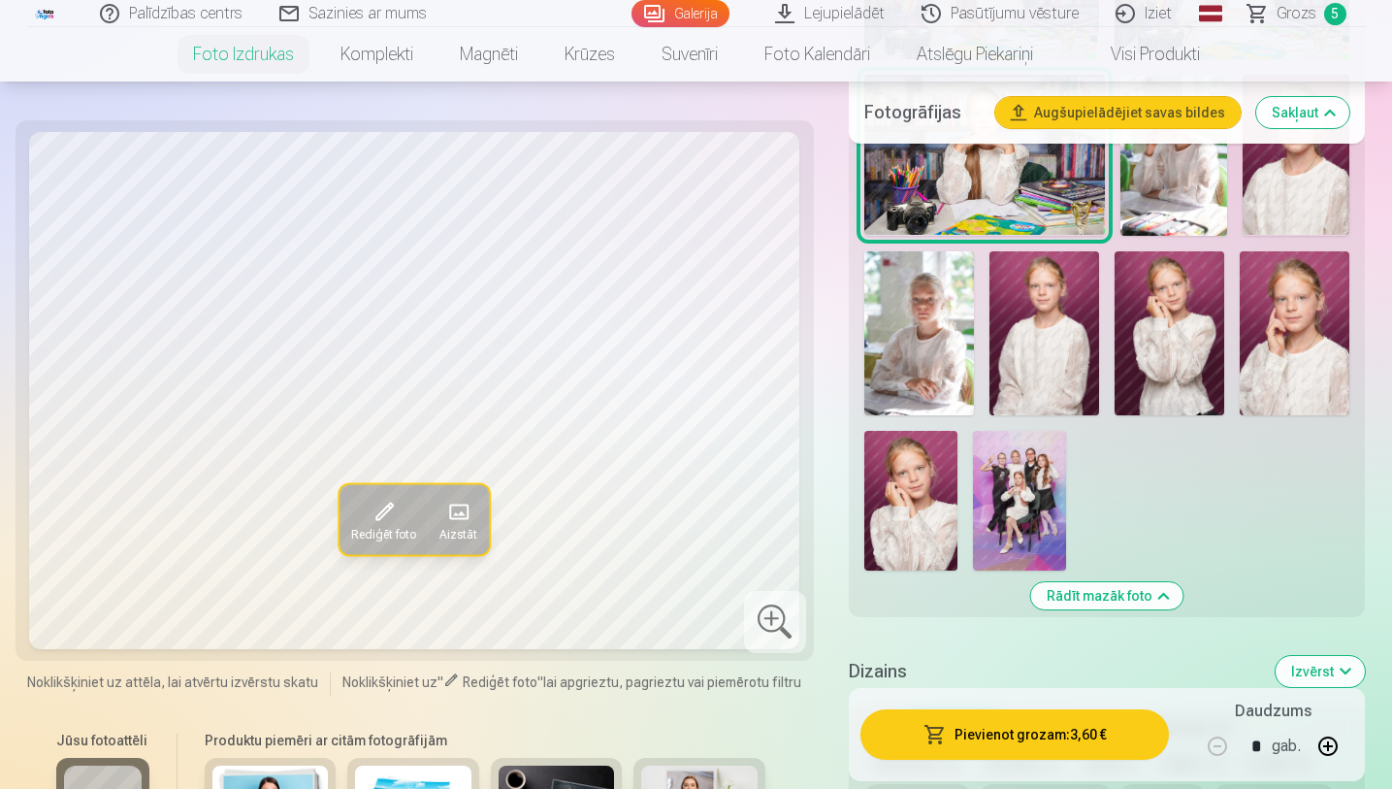
scroll to position [1293, 0]
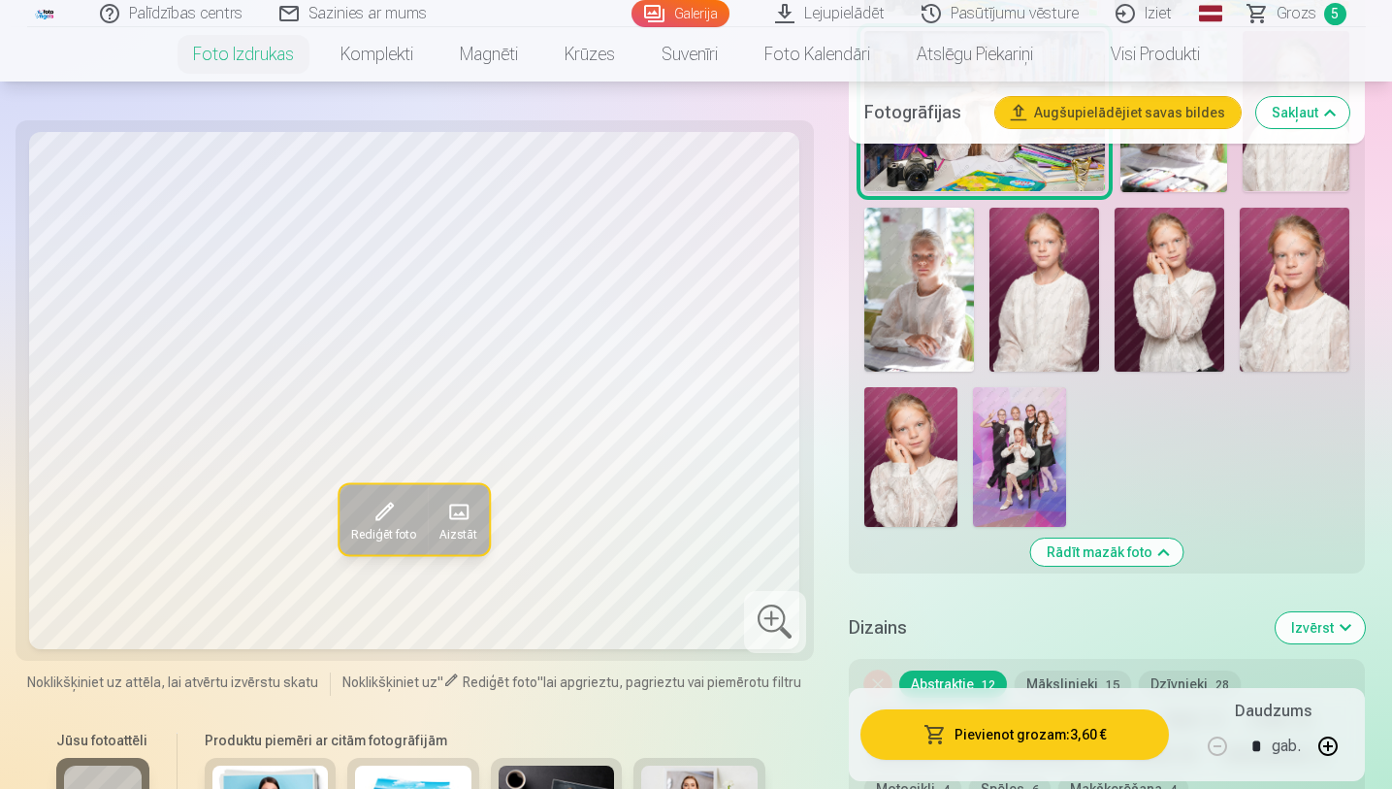
click at [929, 458] on img at bounding box center [910, 457] width 93 height 140
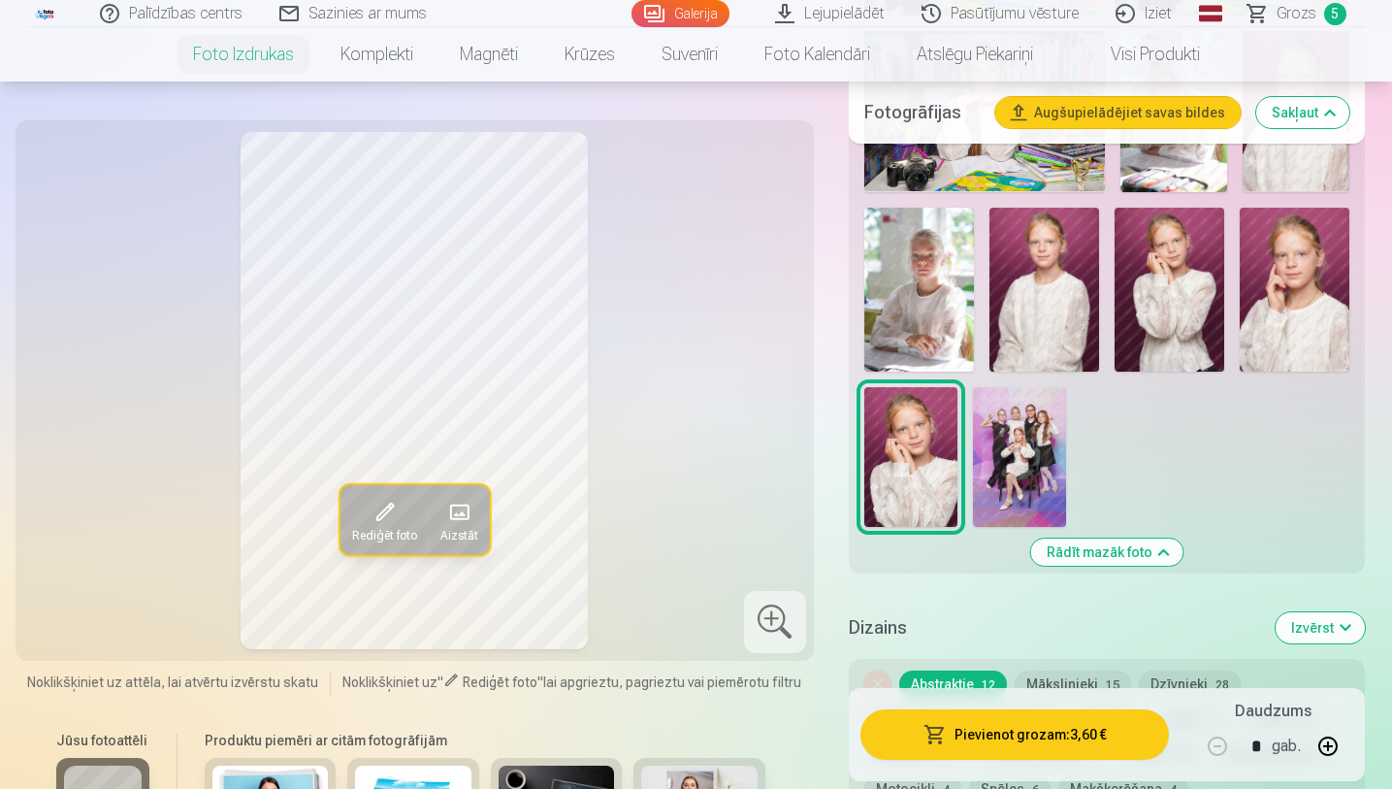
click at [1308, 16] on span "Grozs" at bounding box center [1296, 13] width 40 height 23
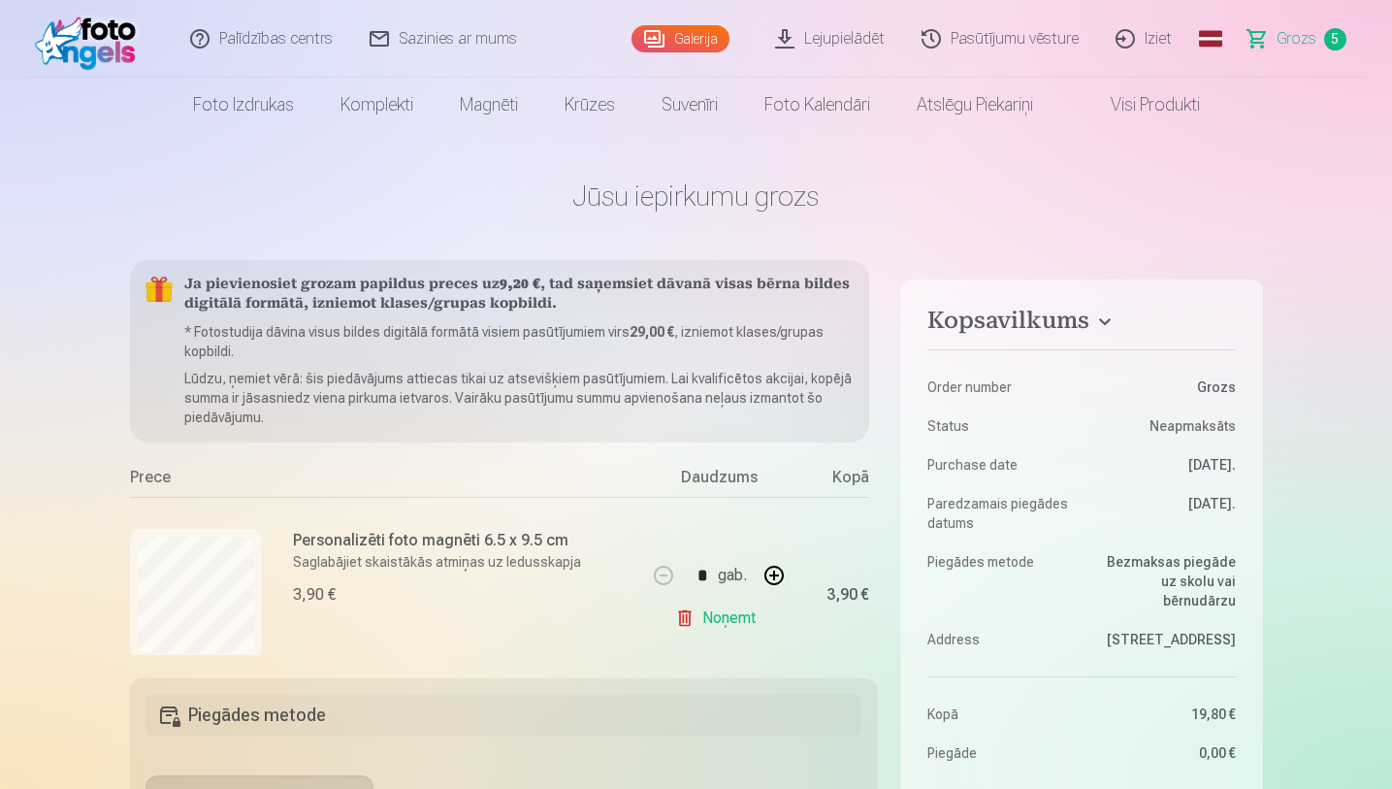
drag, startPoint x: 1396, startPoint y: 46, endPoint x: 1396, endPoint y: 59, distance: 13.6
click at [1376, 59] on html "Palīdzības centrs Sazinies ar mums Galerija Lejupielādēt Pasūtījumu vēsture Izi…" at bounding box center [696, 394] width 1392 height 789
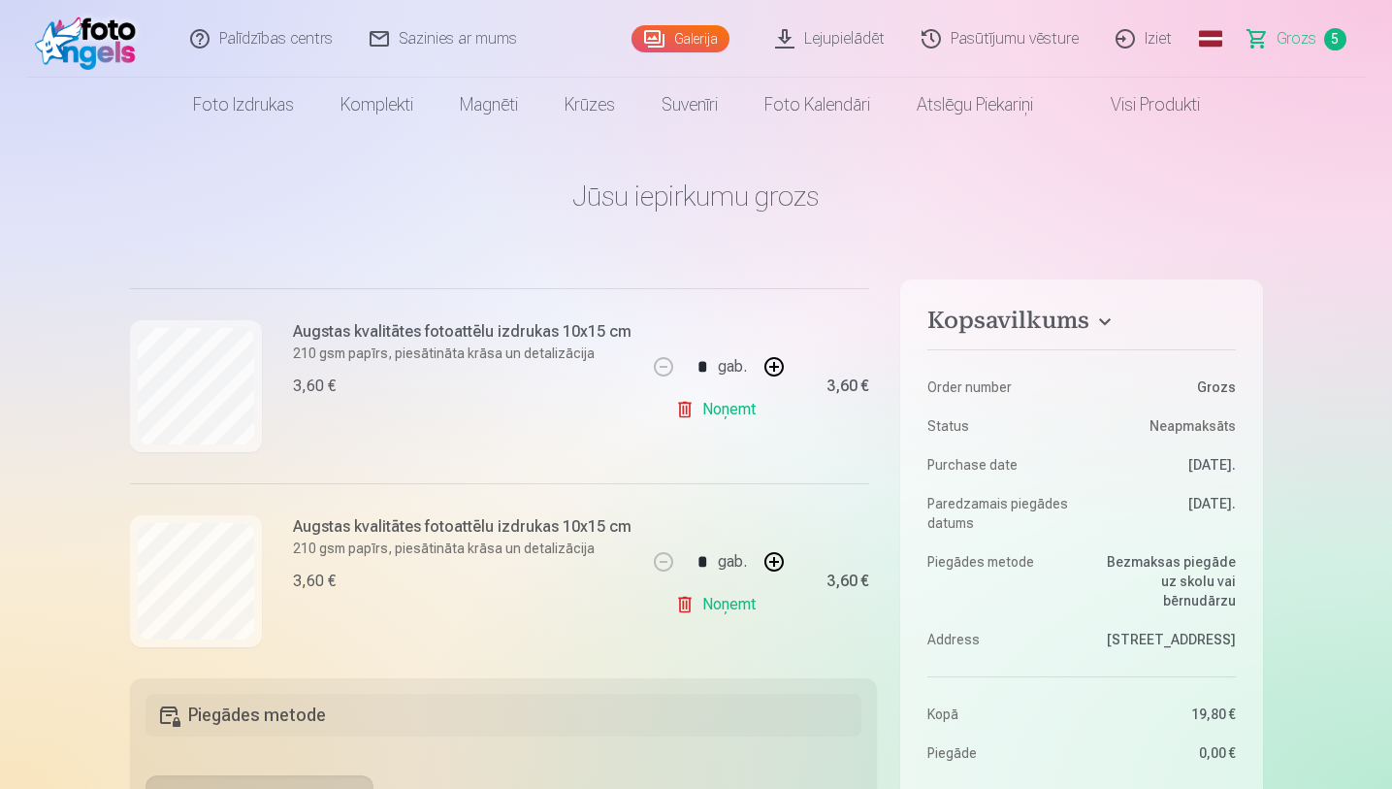
scroll to position [822, 0]
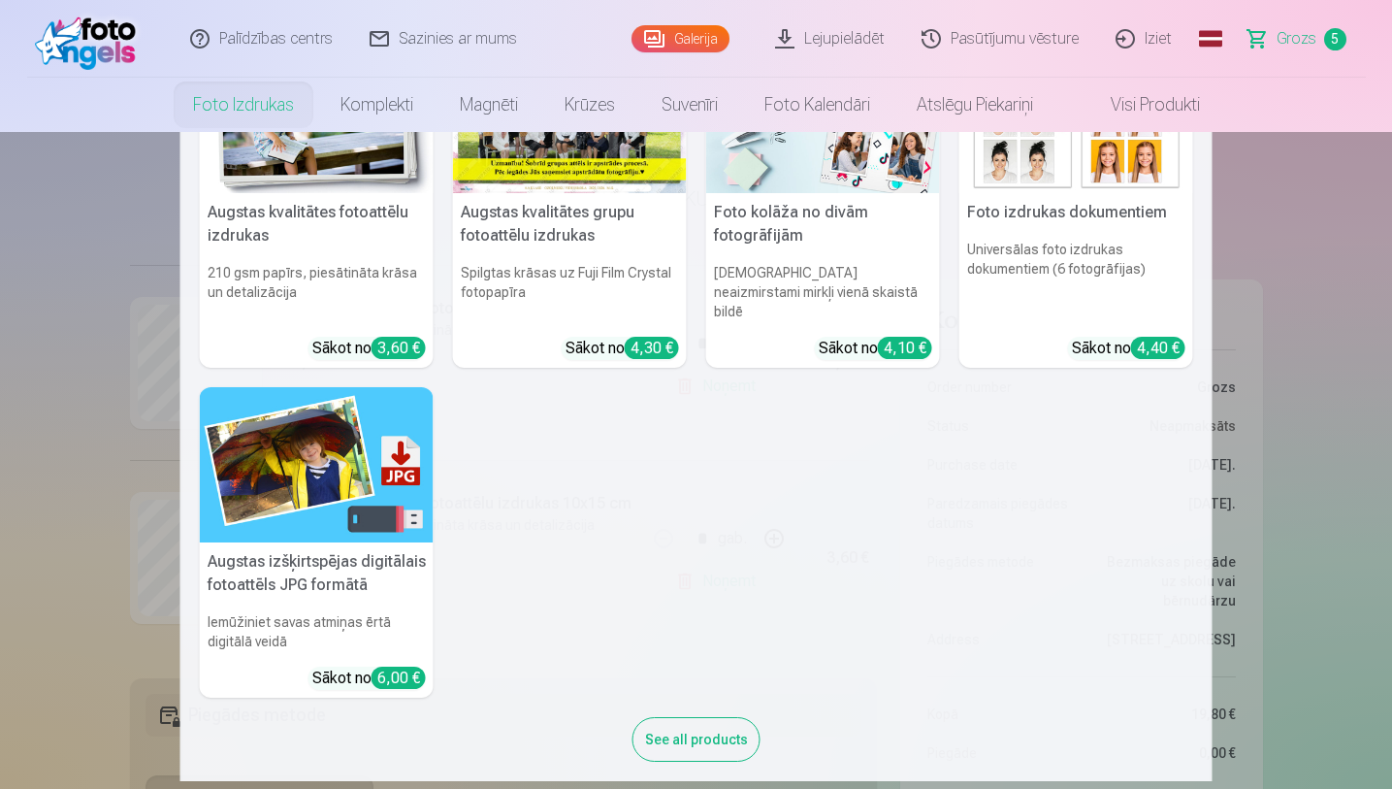
click at [266, 112] on link "Foto izdrukas" at bounding box center [243, 105] width 147 height 54
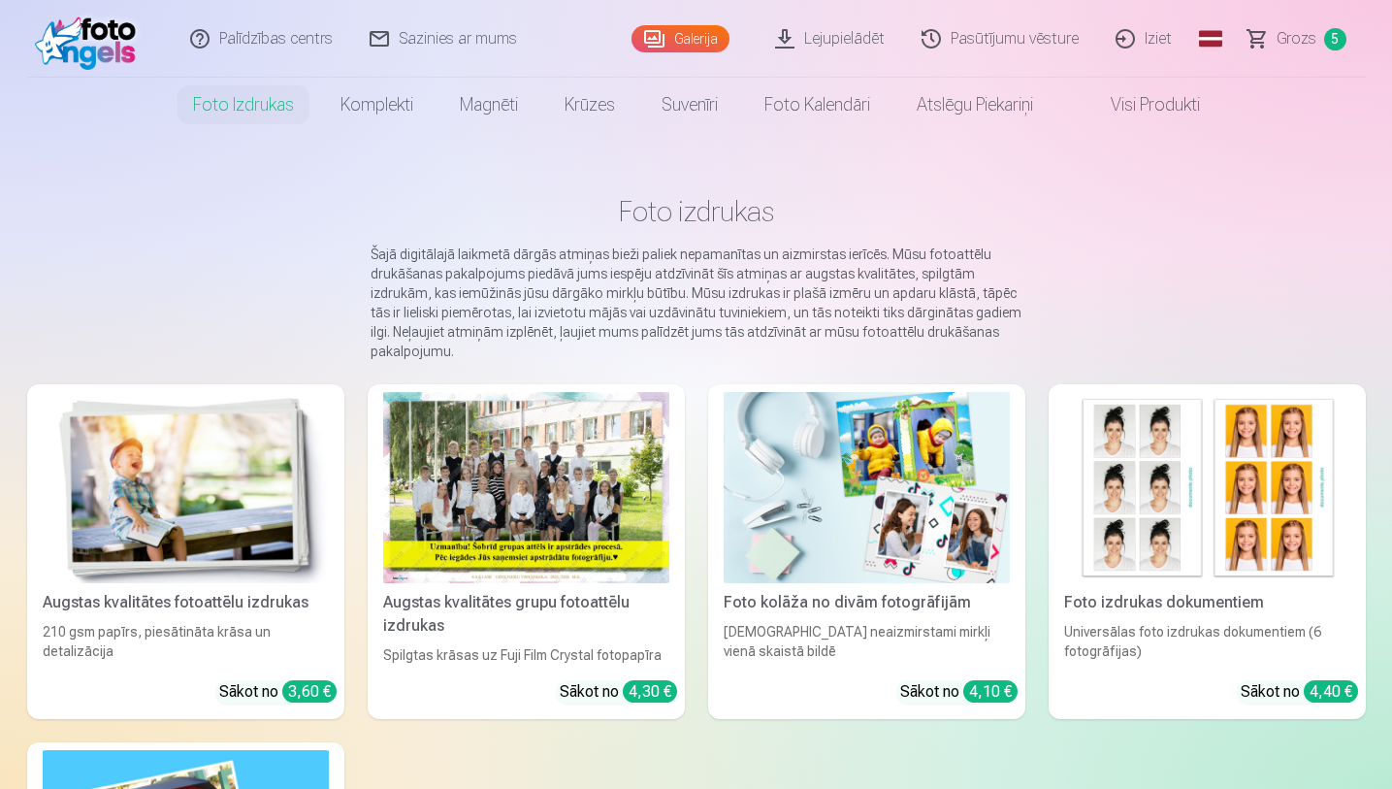
click at [220, 490] on img at bounding box center [186, 487] width 286 height 191
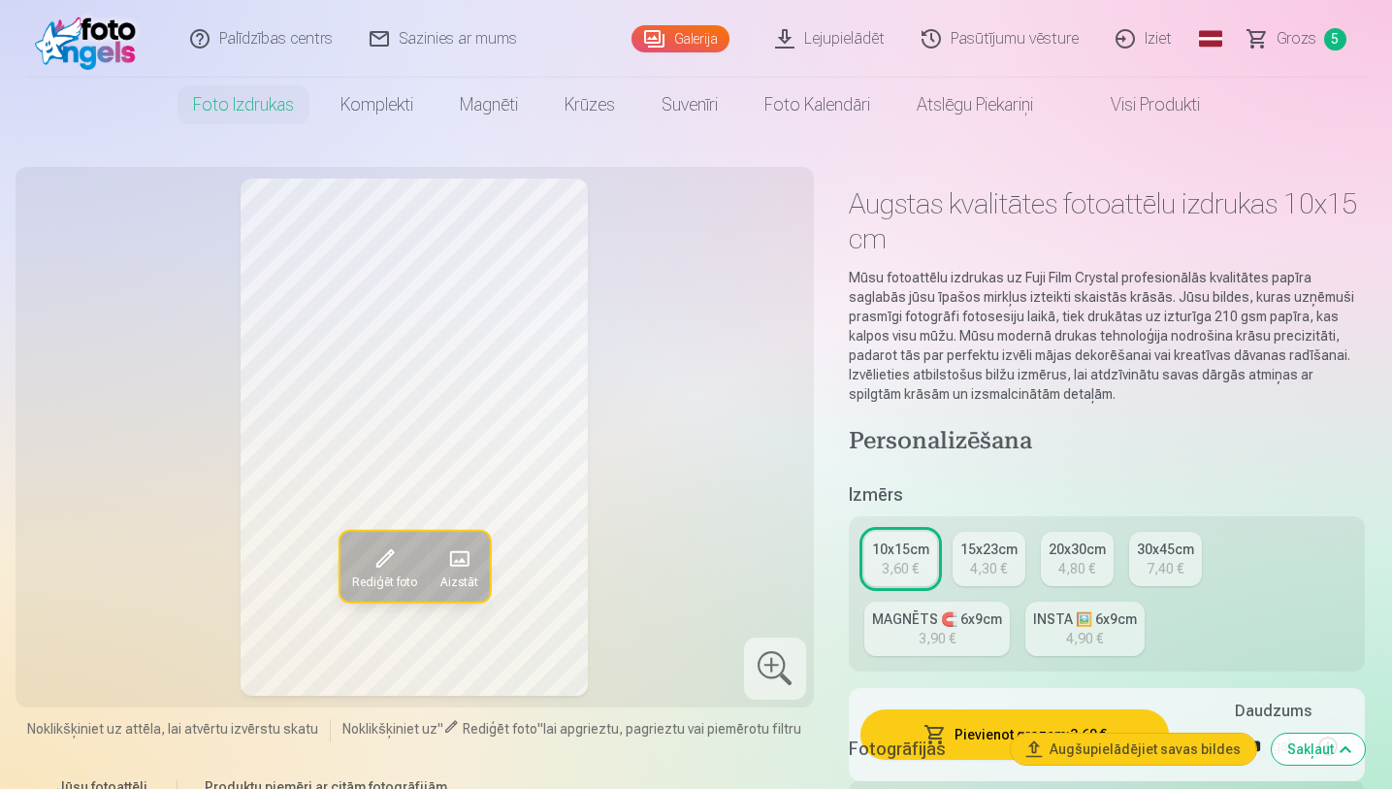
drag, startPoint x: 1396, startPoint y: 24, endPoint x: 1396, endPoint y: 51, distance: 27.2
click at [1376, 51] on html "Palīdzības centrs Sazinies ar mums Galerija Lejupielādēt Pasūtījumu vēsture Izi…" at bounding box center [696, 394] width 1392 height 789
drag, startPoint x: 1396, startPoint y: 50, endPoint x: 1396, endPoint y: 95, distance: 44.6
click at [1376, 95] on html "Palīdzības centrs Sazinies ar mums Galerija Lejupielādēt Pasūtījumu vēsture Izi…" at bounding box center [696, 394] width 1392 height 789
drag, startPoint x: 1396, startPoint y: 54, endPoint x: 1396, endPoint y: 77, distance: 22.3
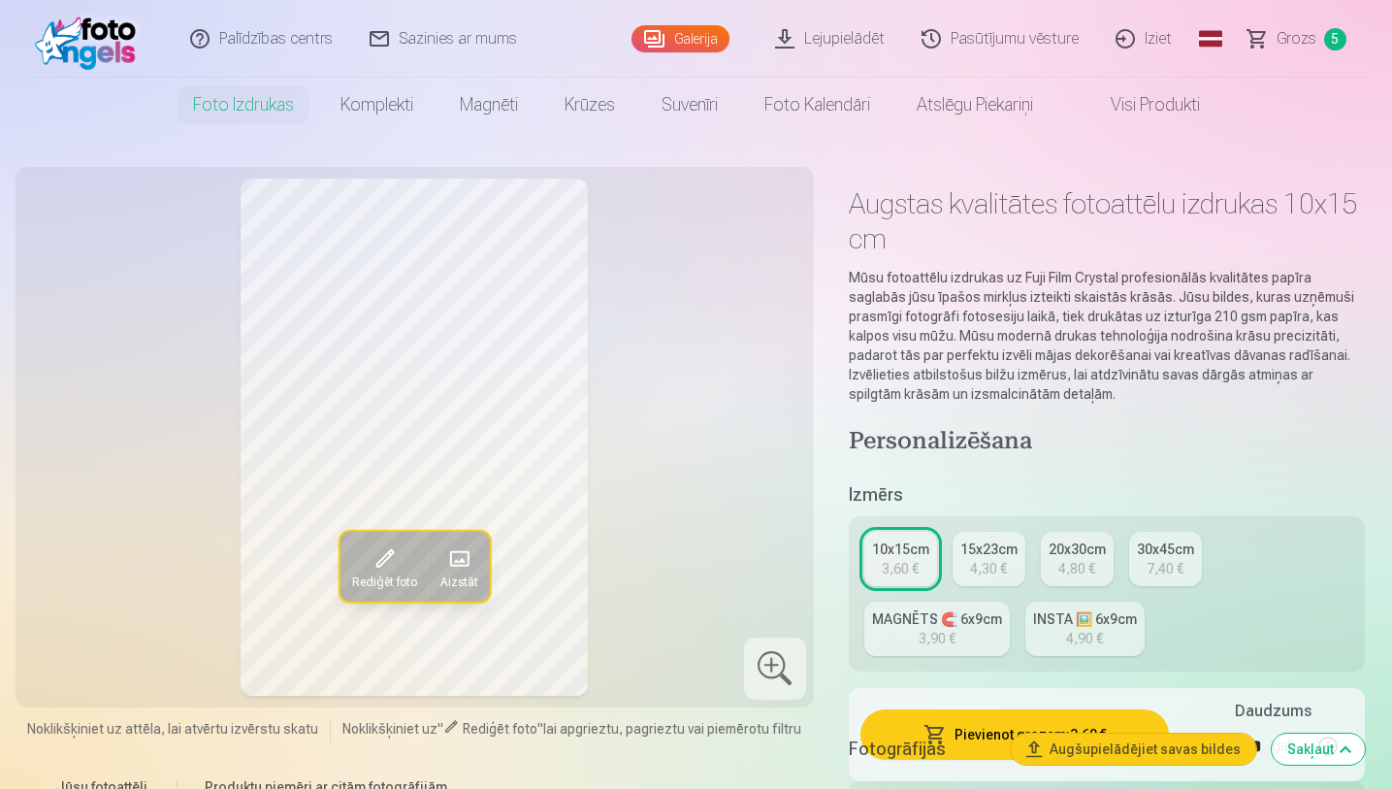
click at [1376, 77] on html "Palīdzības centrs Sazinies ar mums Galerija Lejupielādēt Pasūtījumu vēsture Izi…" at bounding box center [696, 394] width 1392 height 789
drag, startPoint x: 1396, startPoint y: 56, endPoint x: 1396, endPoint y: 96, distance: 39.8
click at [1376, 96] on html "Palīdzības centrs Sazinies ar mums Galerija Lejupielādēt Pasūtījumu vēsture Izi…" at bounding box center [696, 394] width 1392 height 789
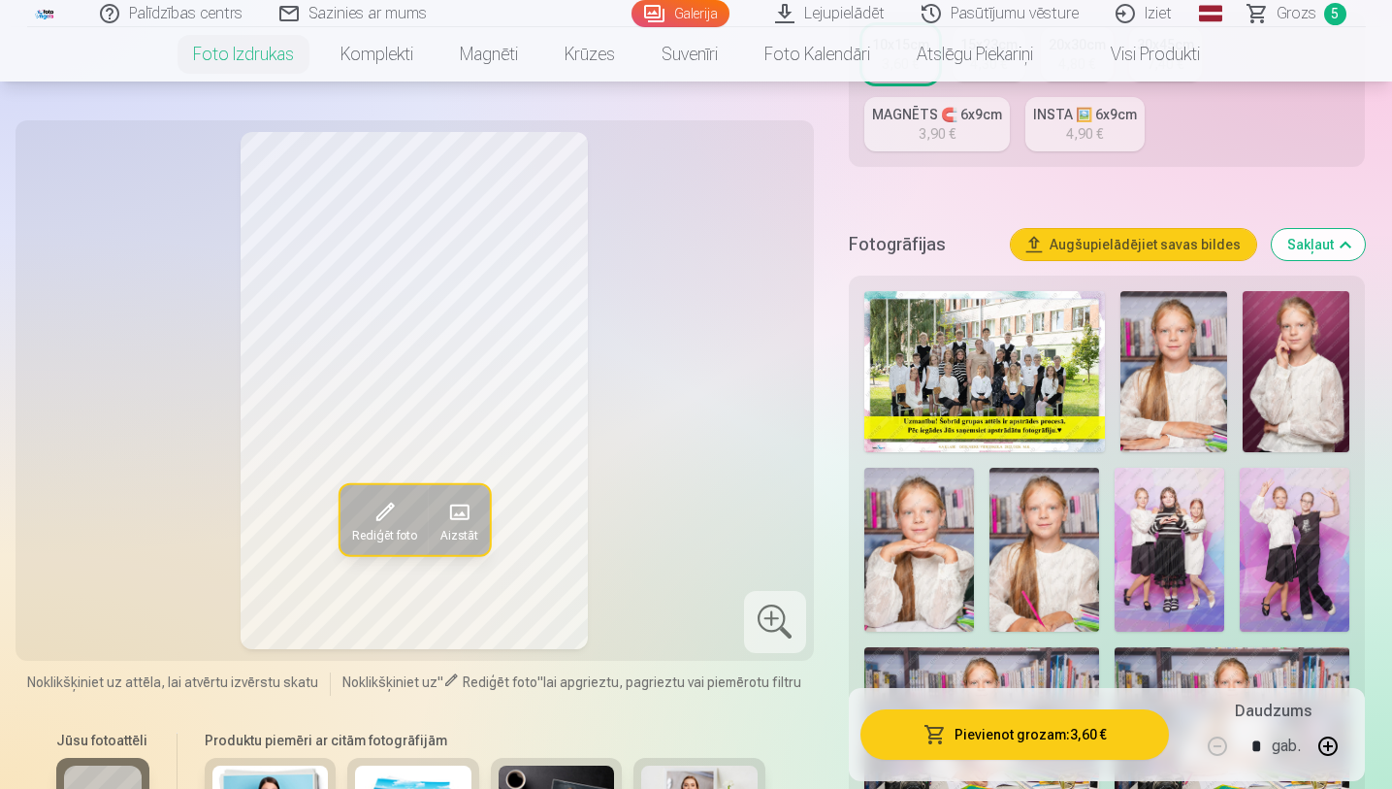
scroll to position [543, 0]
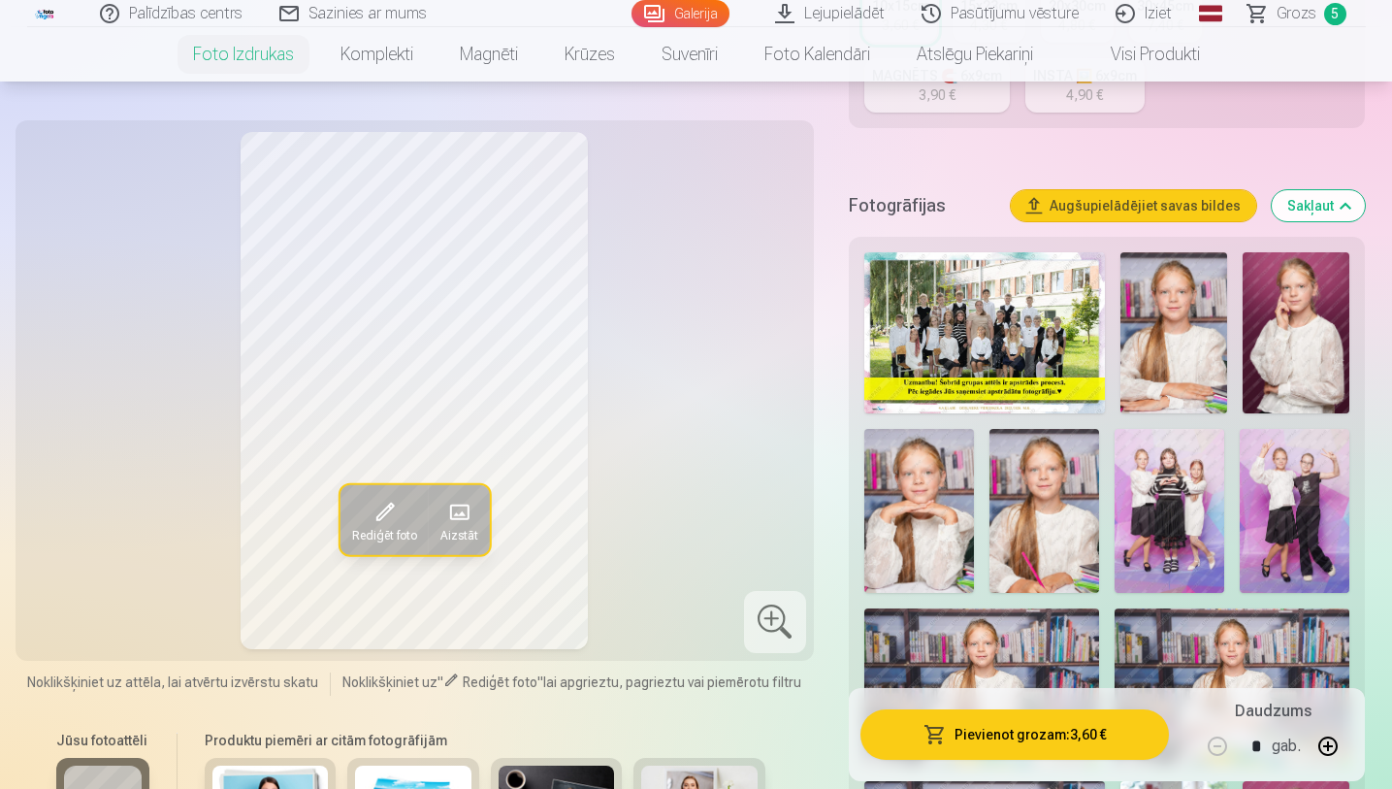
click at [1310, 358] on img at bounding box center [1296, 332] width 107 height 161
drag, startPoint x: 1396, startPoint y: 92, endPoint x: 1396, endPoint y: 123, distance: 31.0
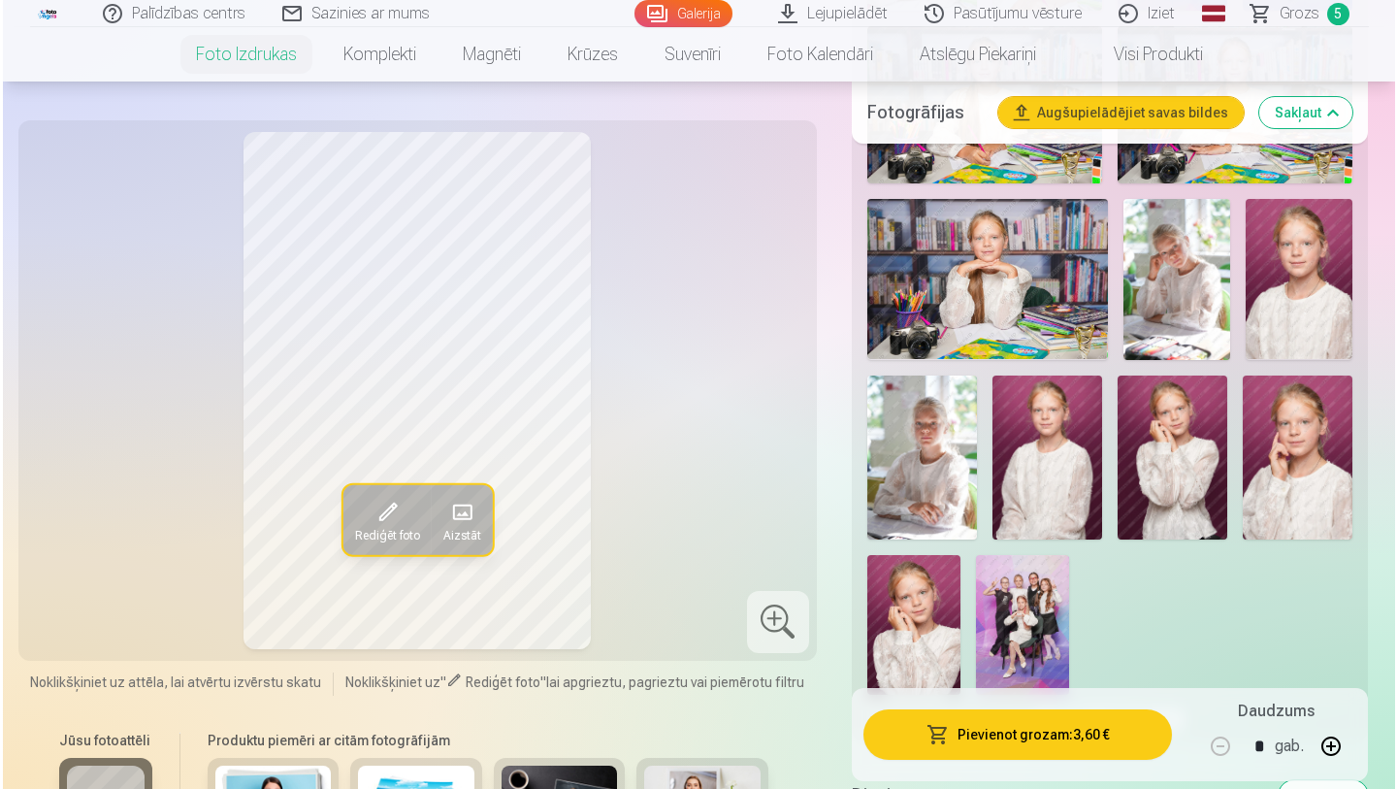
scroll to position [1164, 0]
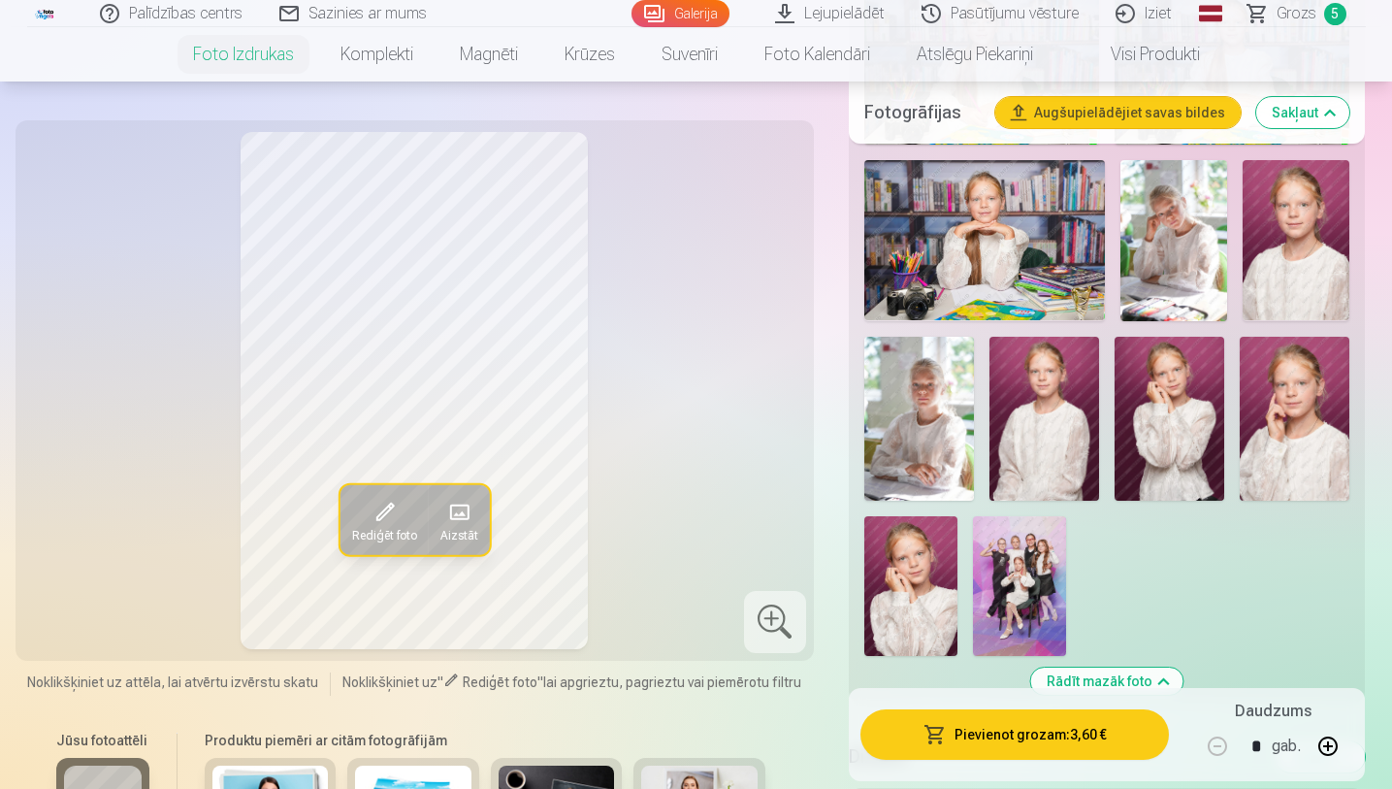
click at [906, 588] on img at bounding box center [910, 586] width 93 height 140
click at [1186, 401] on img at bounding box center [1169, 419] width 110 height 165
click at [943, 572] on img at bounding box center [910, 586] width 93 height 140
click at [999, 670] on button "Pievienot grozam : 3,60 €" at bounding box center [1014, 734] width 309 height 50
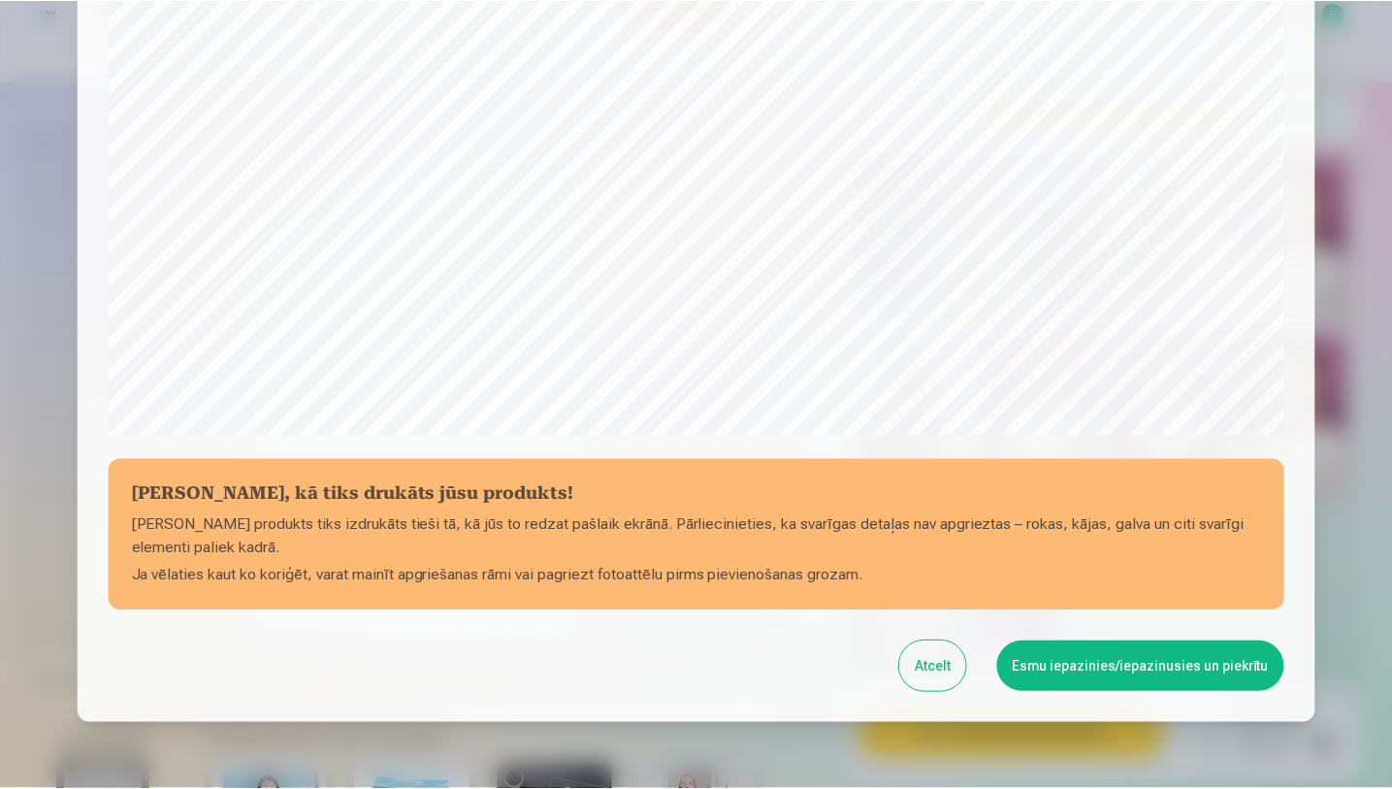
scroll to position [608, 0]
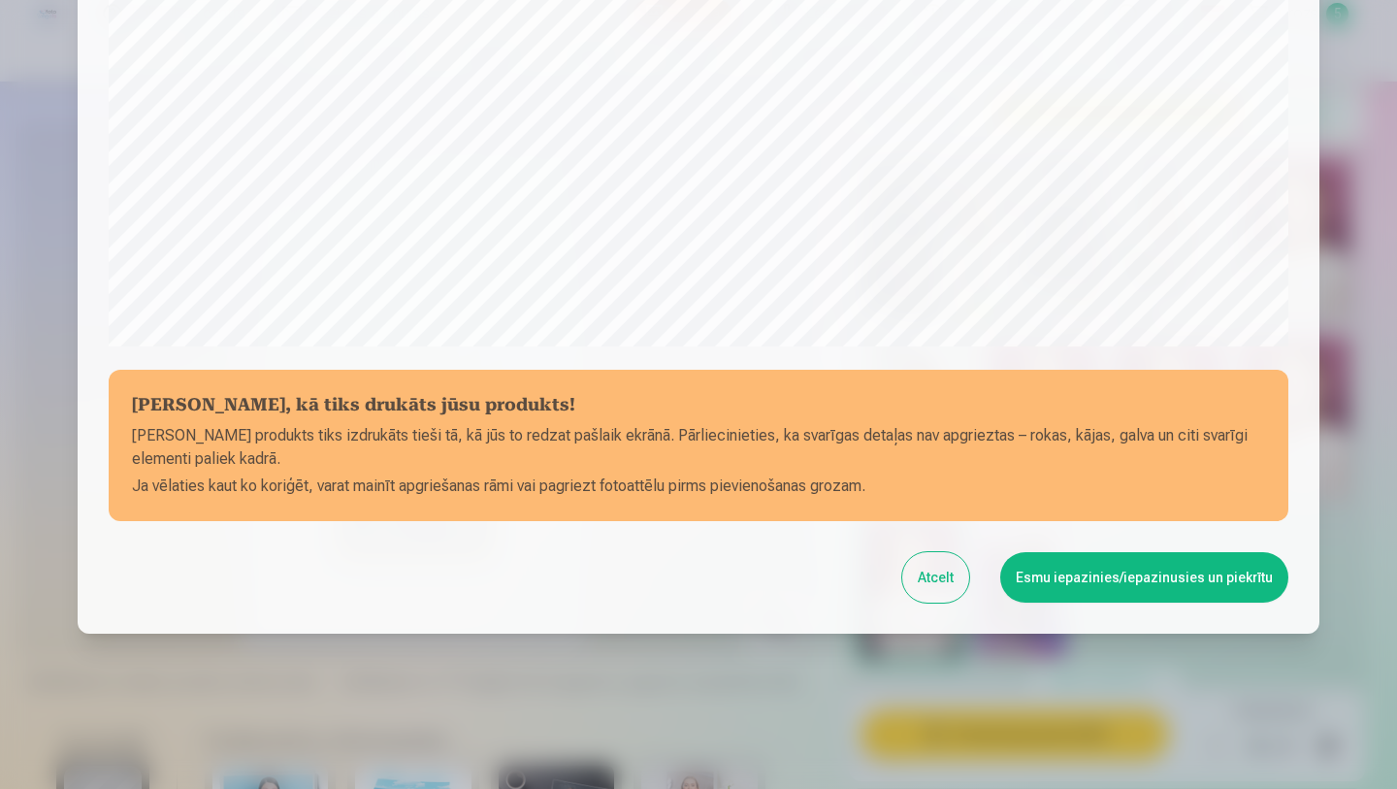
click at [1198, 580] on button "Esmu iepazinies/iepazinusies un piekrītu" at bounding box center [1144, 577] width 288 height 50
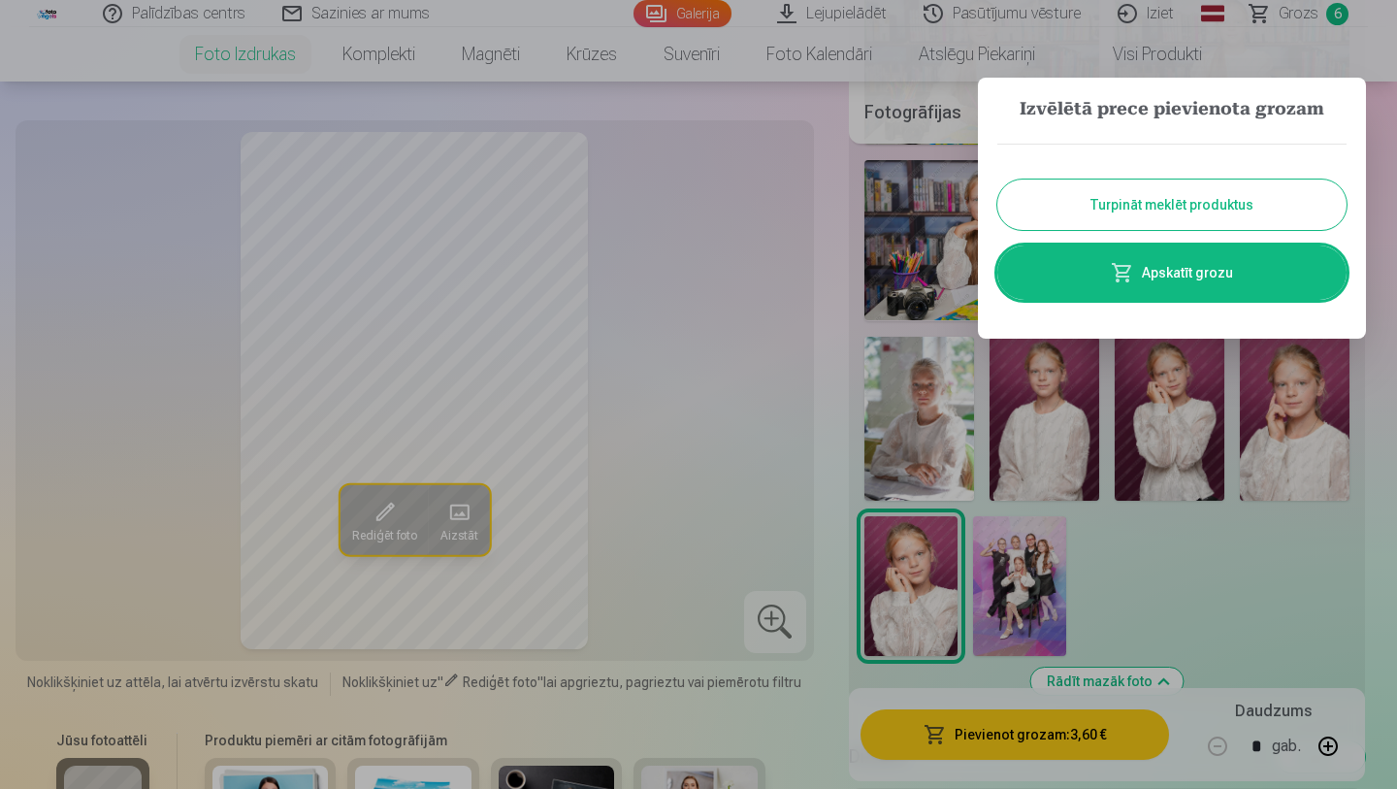
click at [384, 518] on div at bounding box center [698, 394] width 1397 height 789
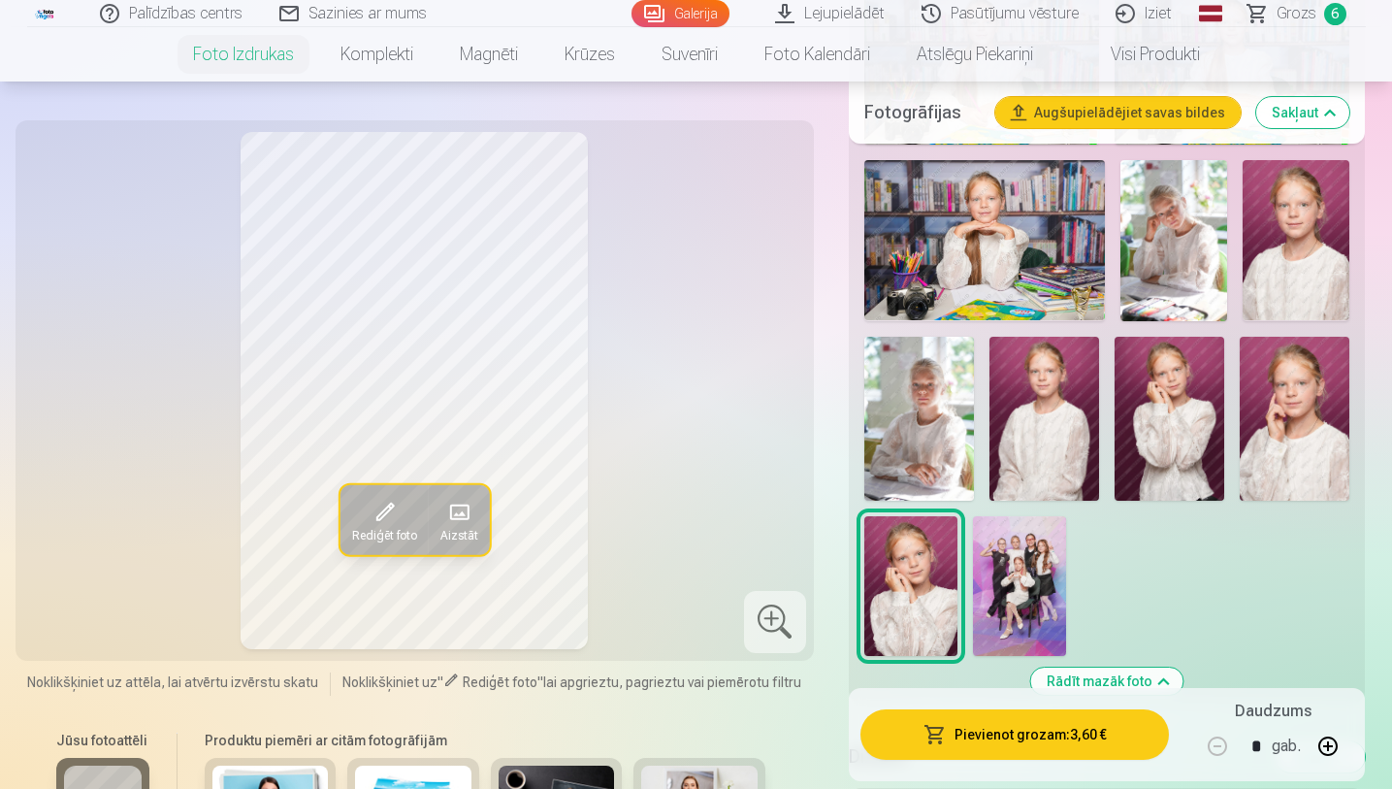
click at [384, 518] on span at bounding box center [384, 512] width 31 height 31
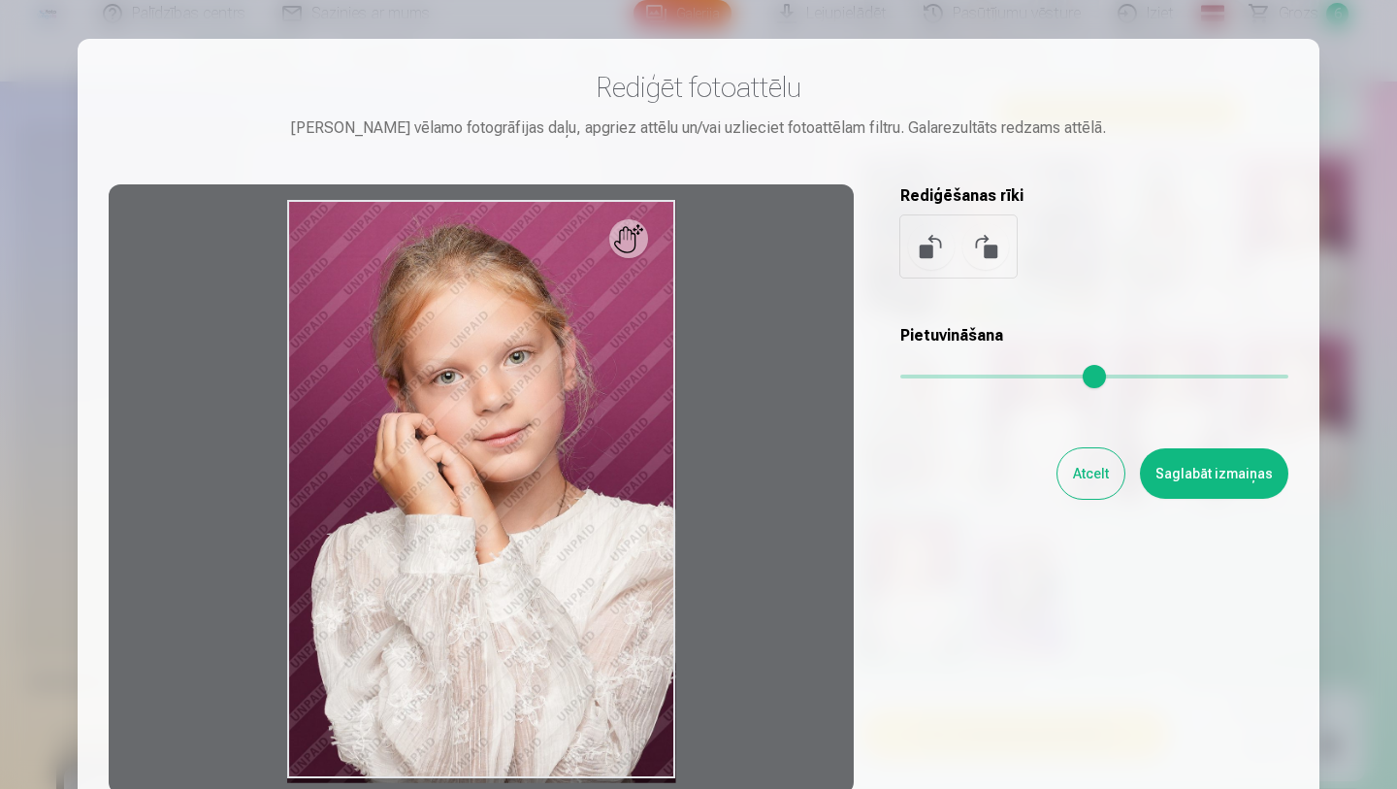
click at [622, 339] on div at bounding box center [481, 488] width 745 height 609
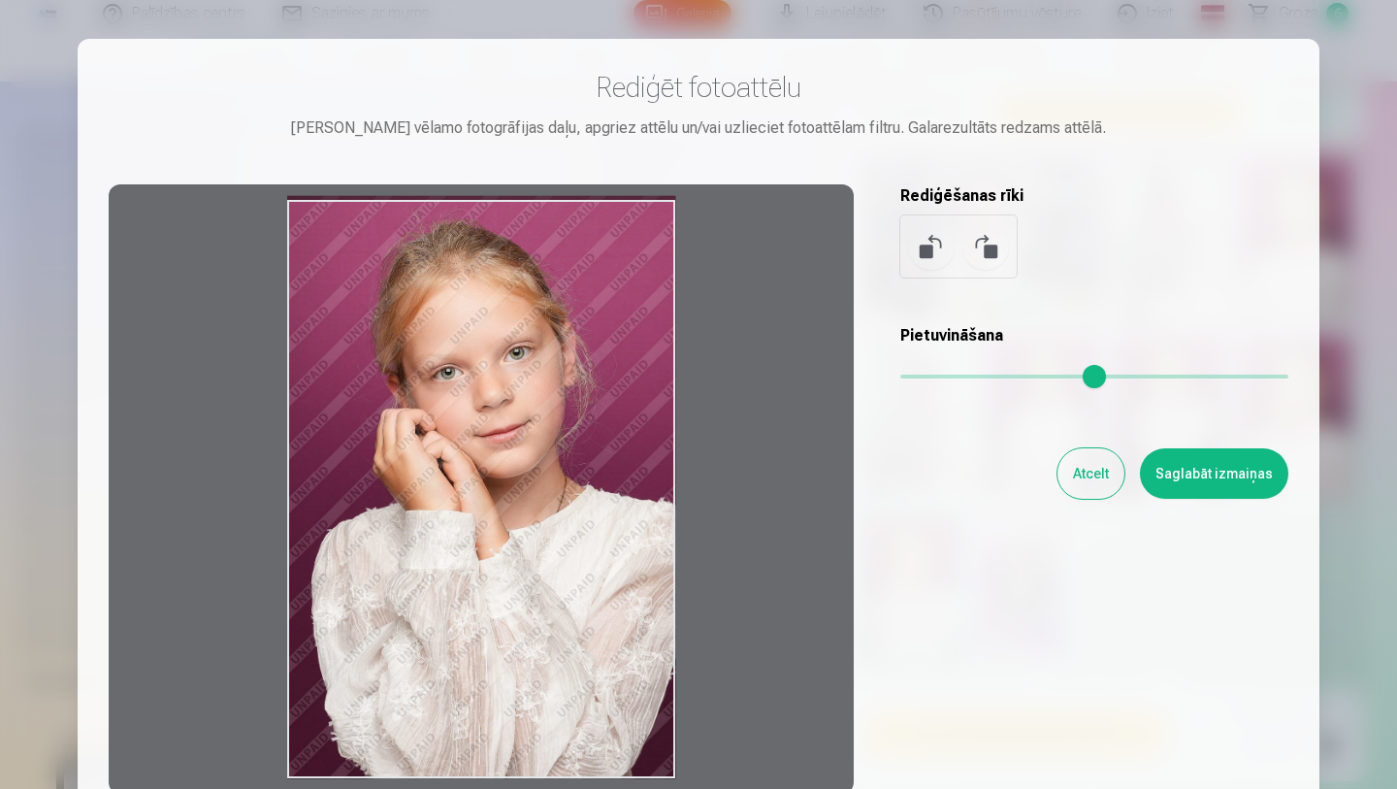
drag, startPoint x: 622, startPoint y: 339, endPoint x: 899, endPoint y: 234, distance: 296.5
click at [698, 274] on div at bounding box center [481, 488] width 745 height 609
click at [978, 242] on button at bounding box center [985, 246] width 47 height 47
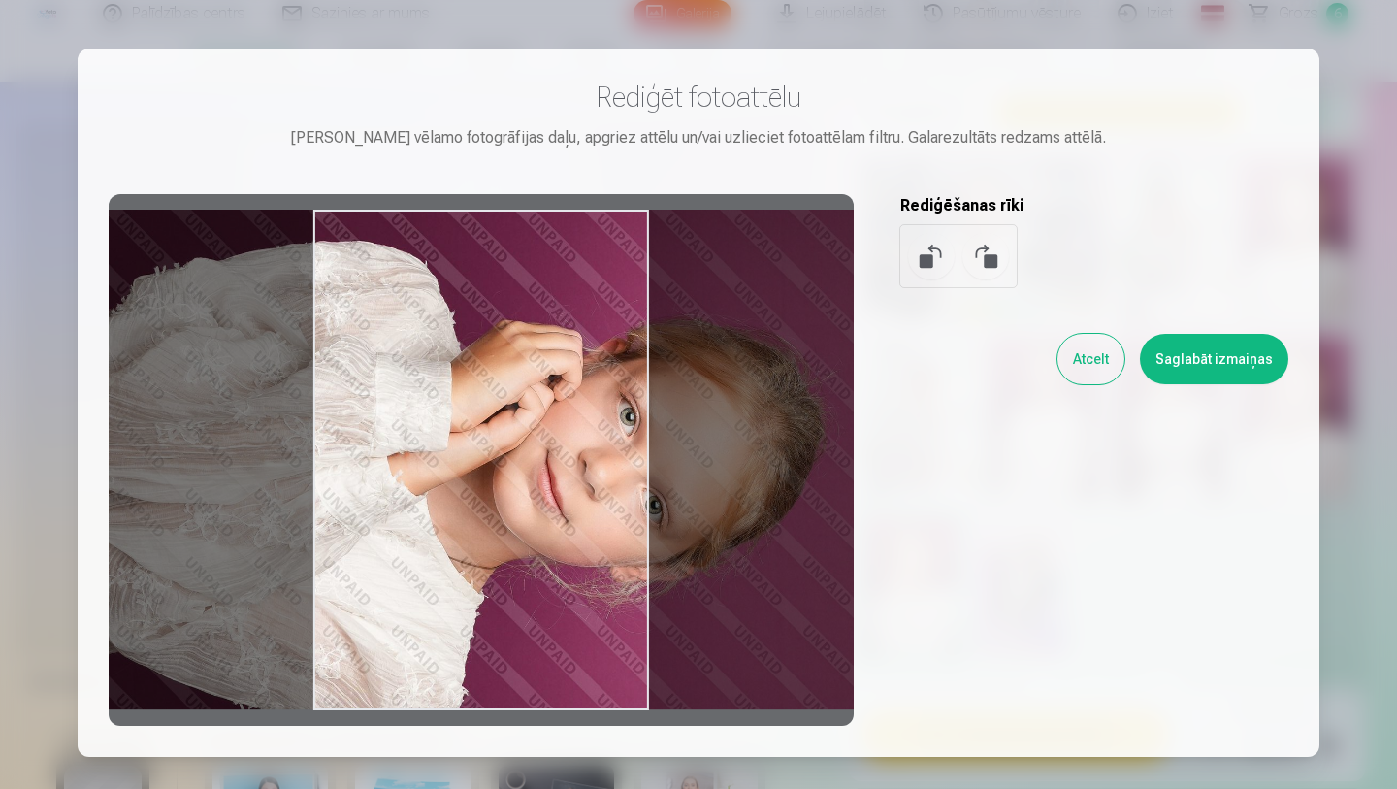
click at [978, 242] on button at bounding box center [985, 256] width 47 height 47
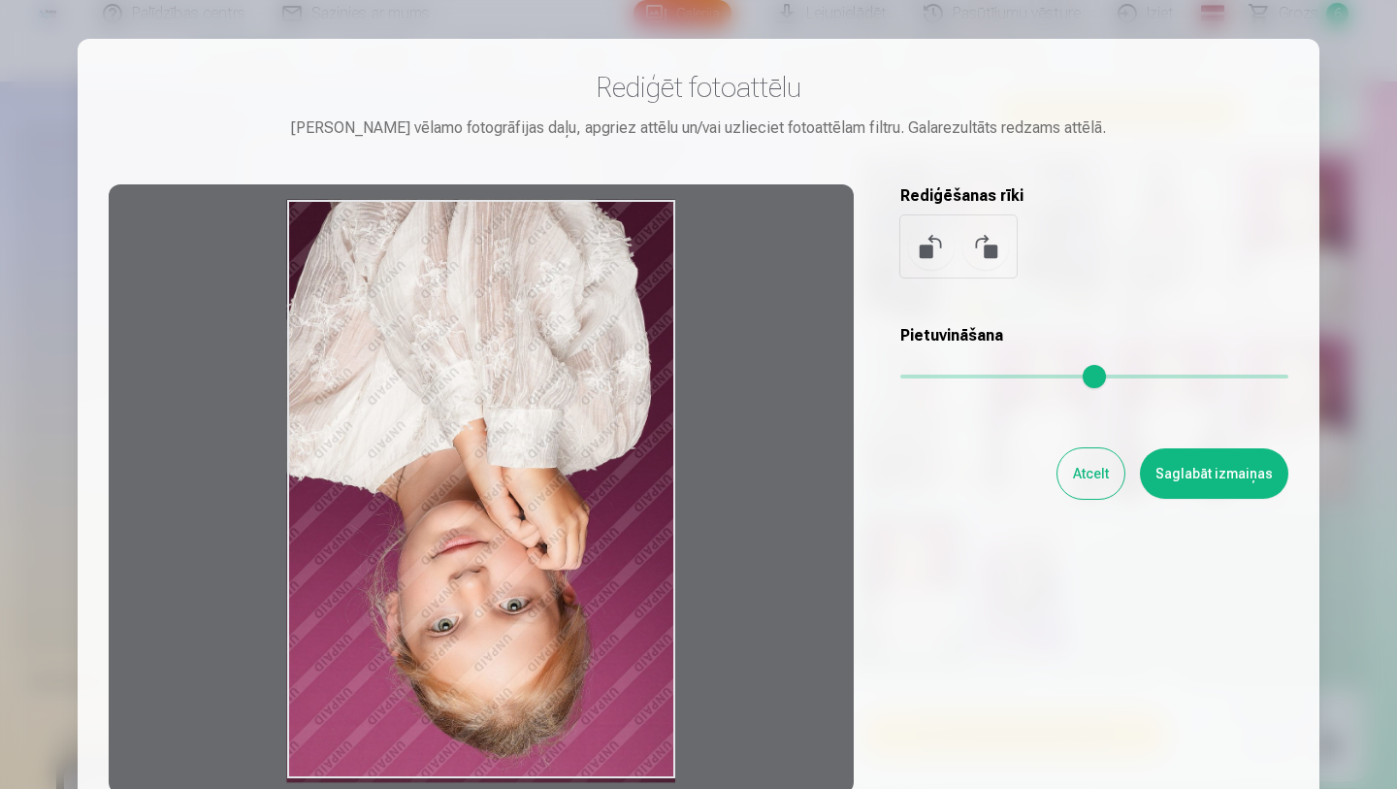
click at [978, 242] on button at bounding box center [985, 246] width 47 height 47
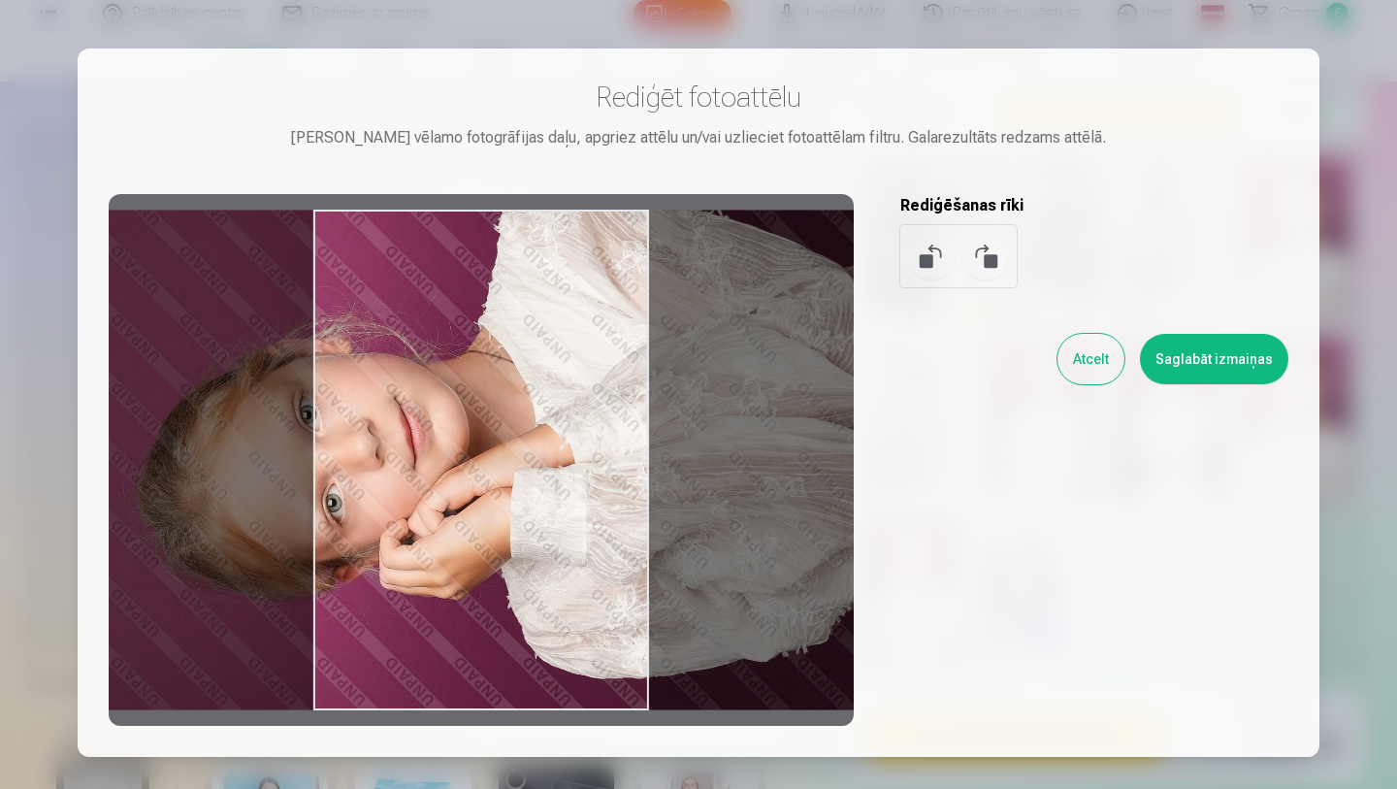
click at [978, 242] on button at bounding box center [985, 256] width 47 height 47
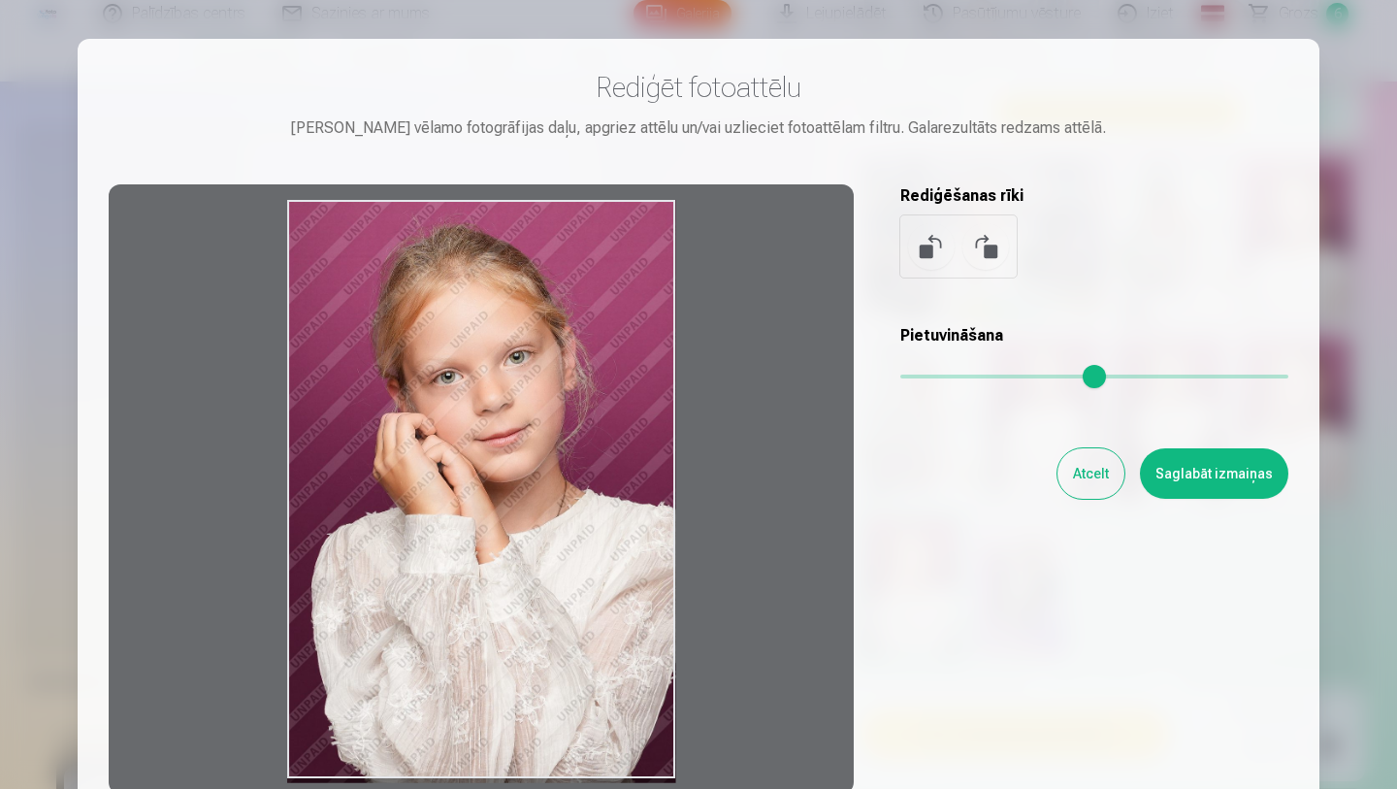
click at [1084, 463] on button "Atcelt" at bounding box center [1090, 473] width 67 height 50
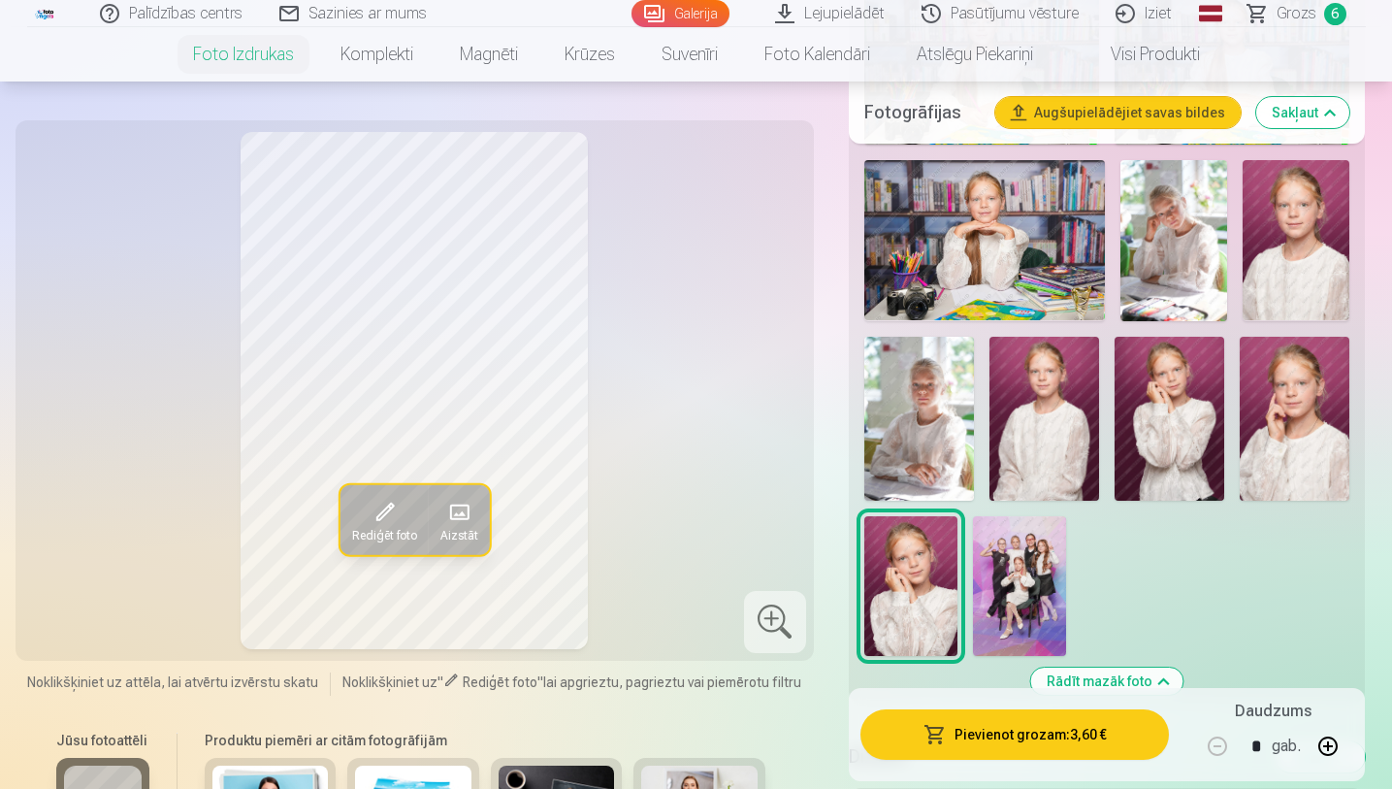
click at [1302, 16] on span "Grozs" at bounding box center [1296, 13] width 40 height 23
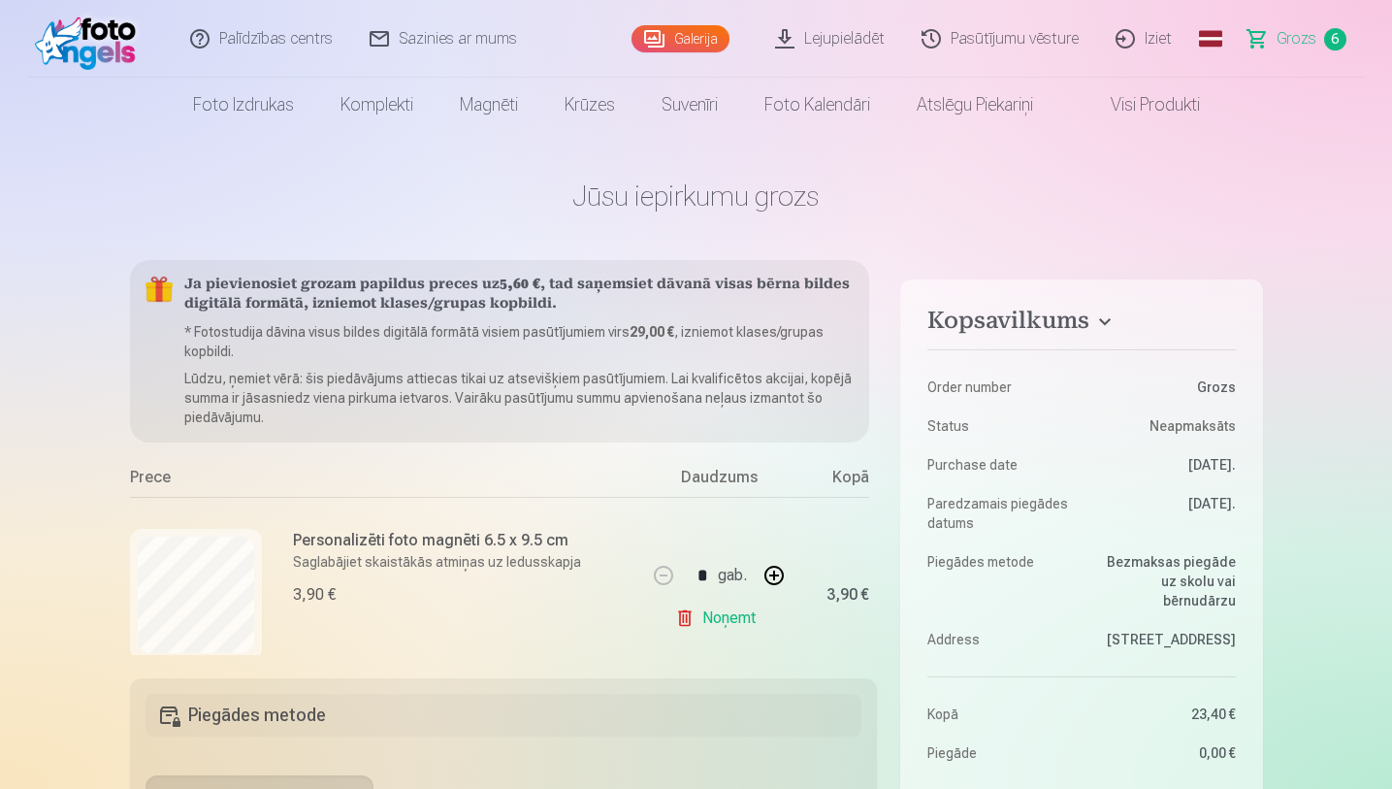
drag, startPoint x: 1396, startPoint y: 61, endPoint x: 1396, endPoint y: 138, distance: 76.6
click at [1376, 138] on html "Palīdzības centrs Sazinies ar mums Galerija Lejupielādēt Pasūtījumu vēsture Izi…" at bounding box center [696, 394] width 1392 height 789
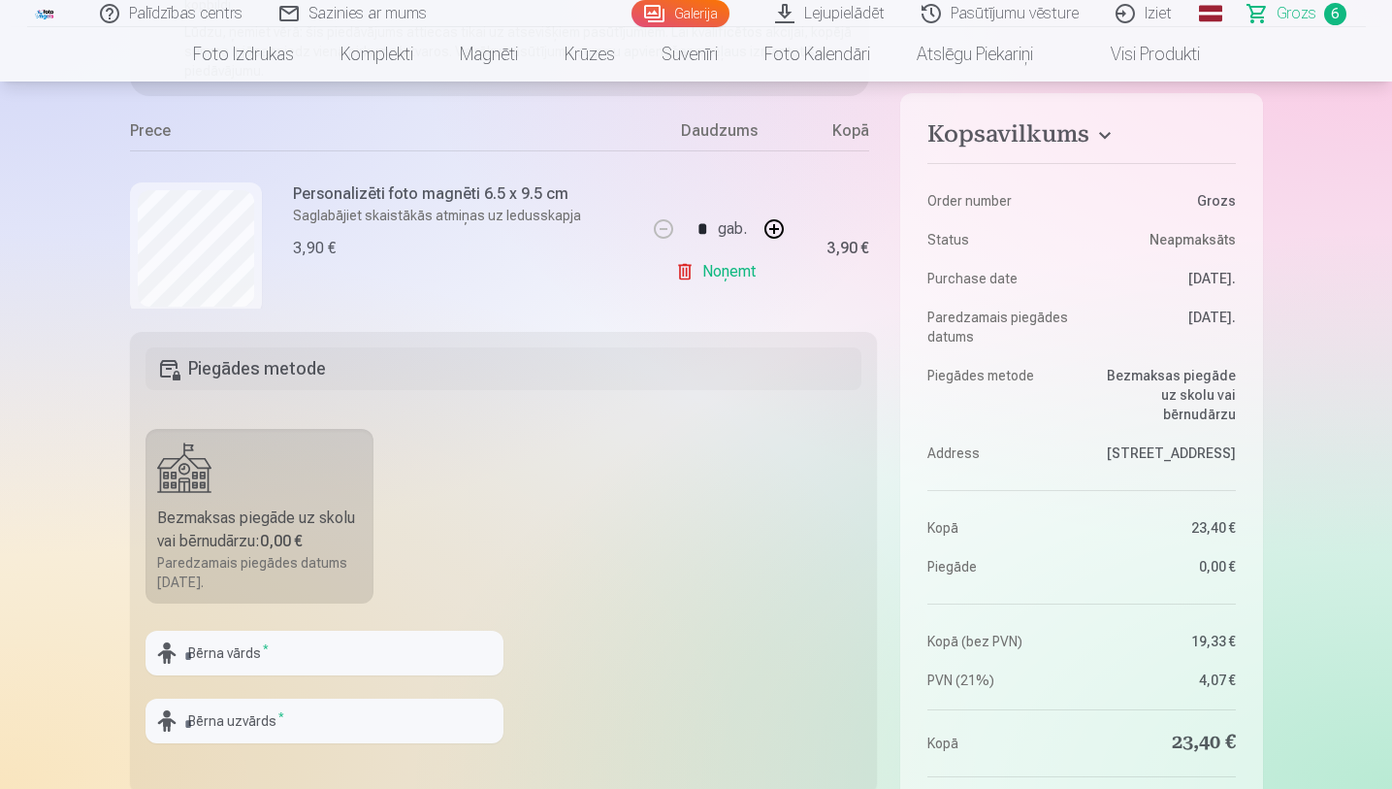
scroll to position [424, 0]
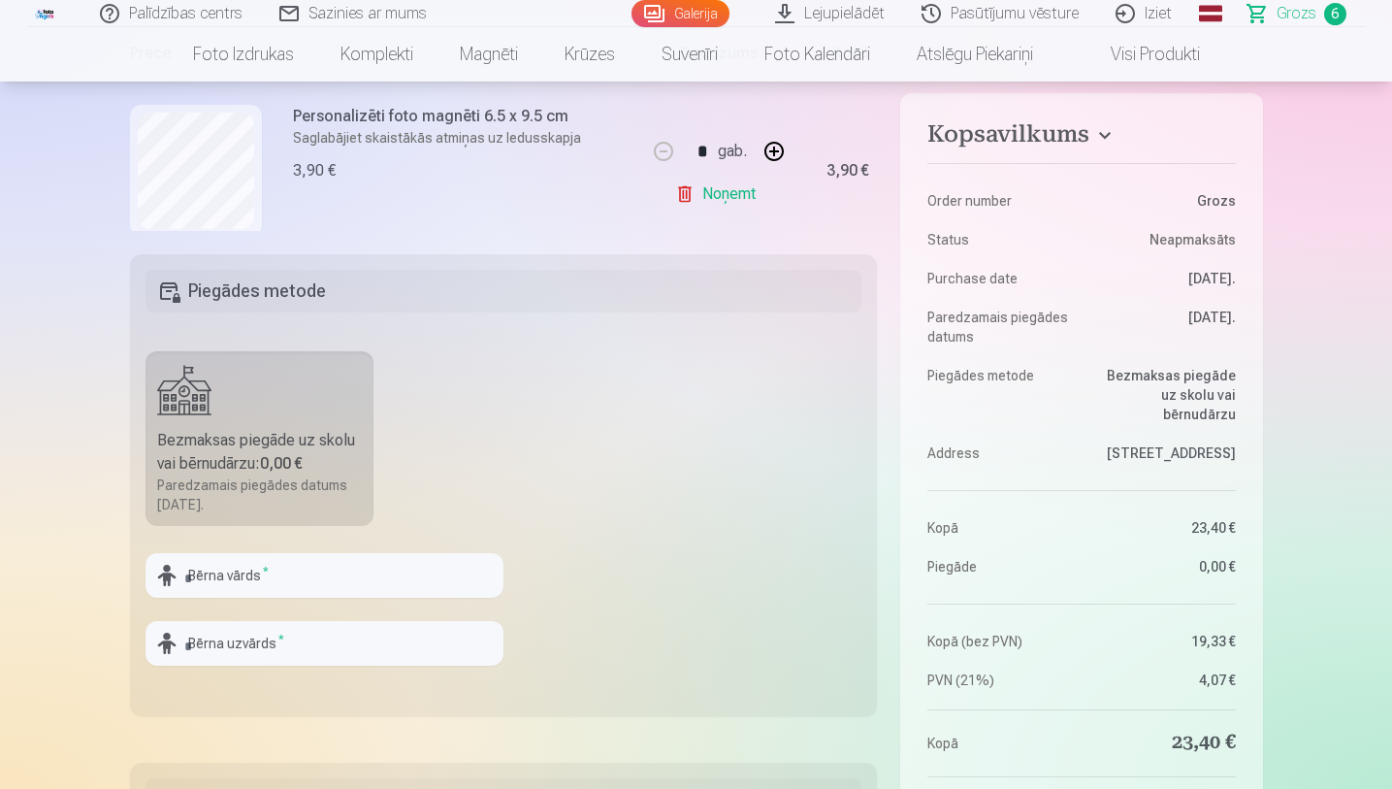
drag, startPoint x: 1396, startPoint y: 86, endPoint x: 1396, endPoint y: 1, distance: 85.4
drag, startPoint x: 1396, startPoint y: 99, endPoint x: 1396, endPoint y: 12, distance: 87.3
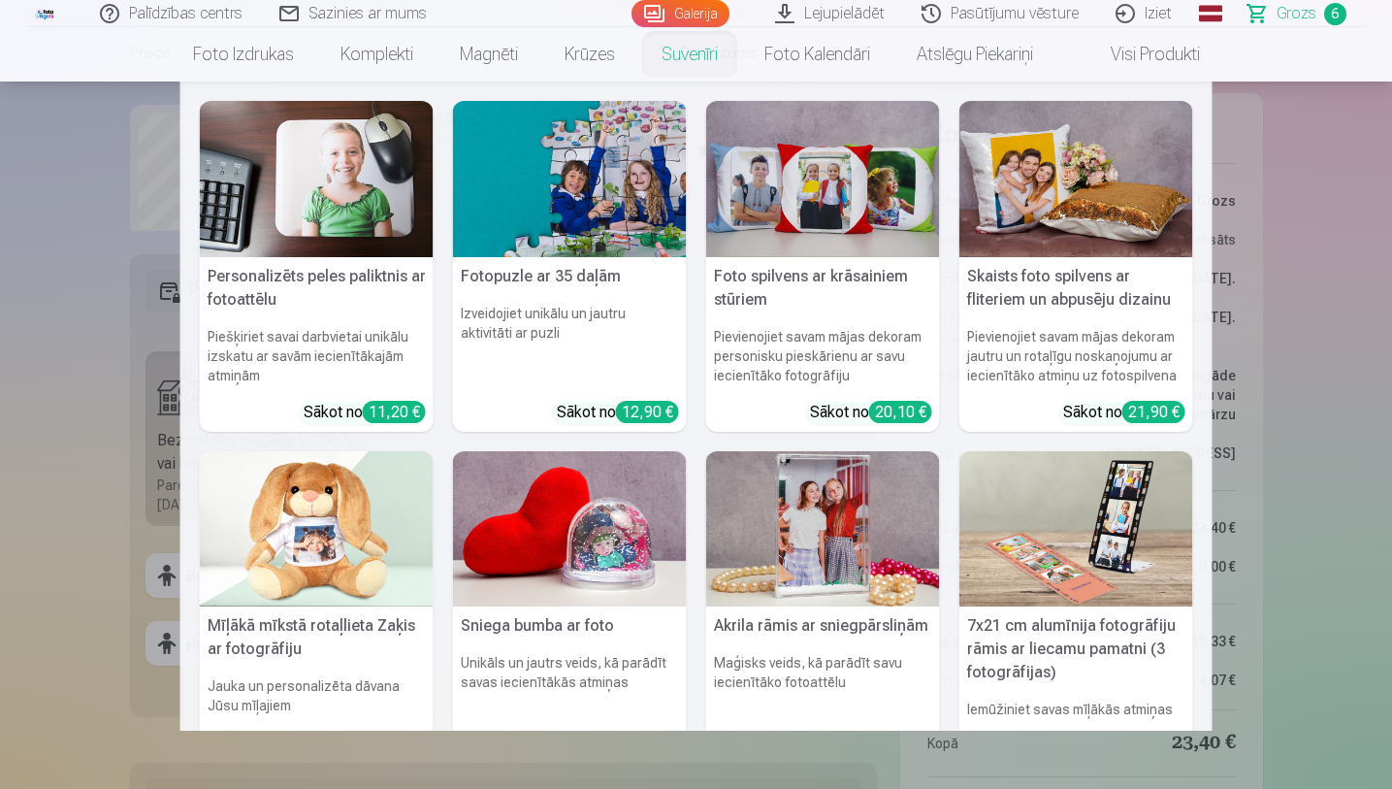
click at [680, 52] on link "Suvenīri" at bounding box center [689, 54] width 103 height 54
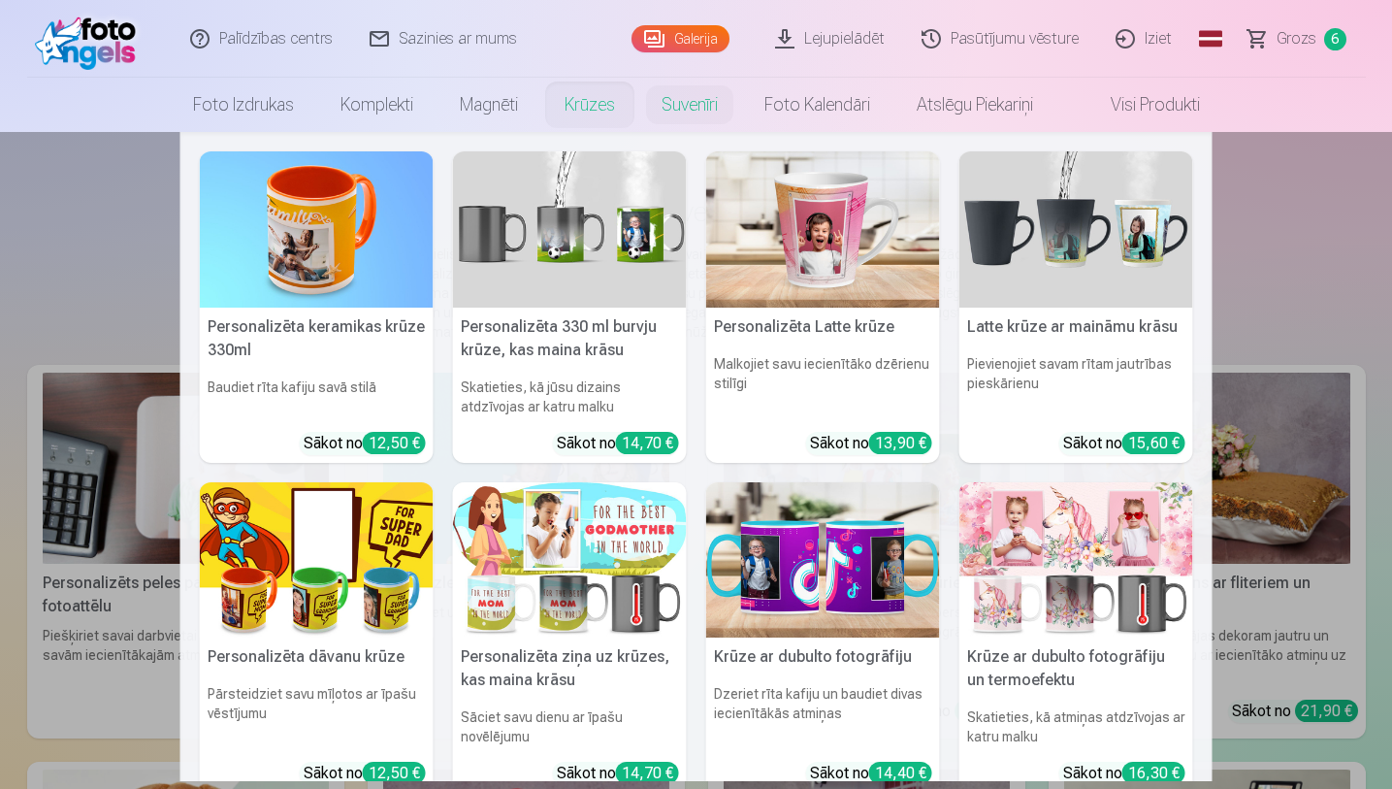
click at [601, 108] on link "Krūzes" at bounding box center [589, 105] width 97 height 54
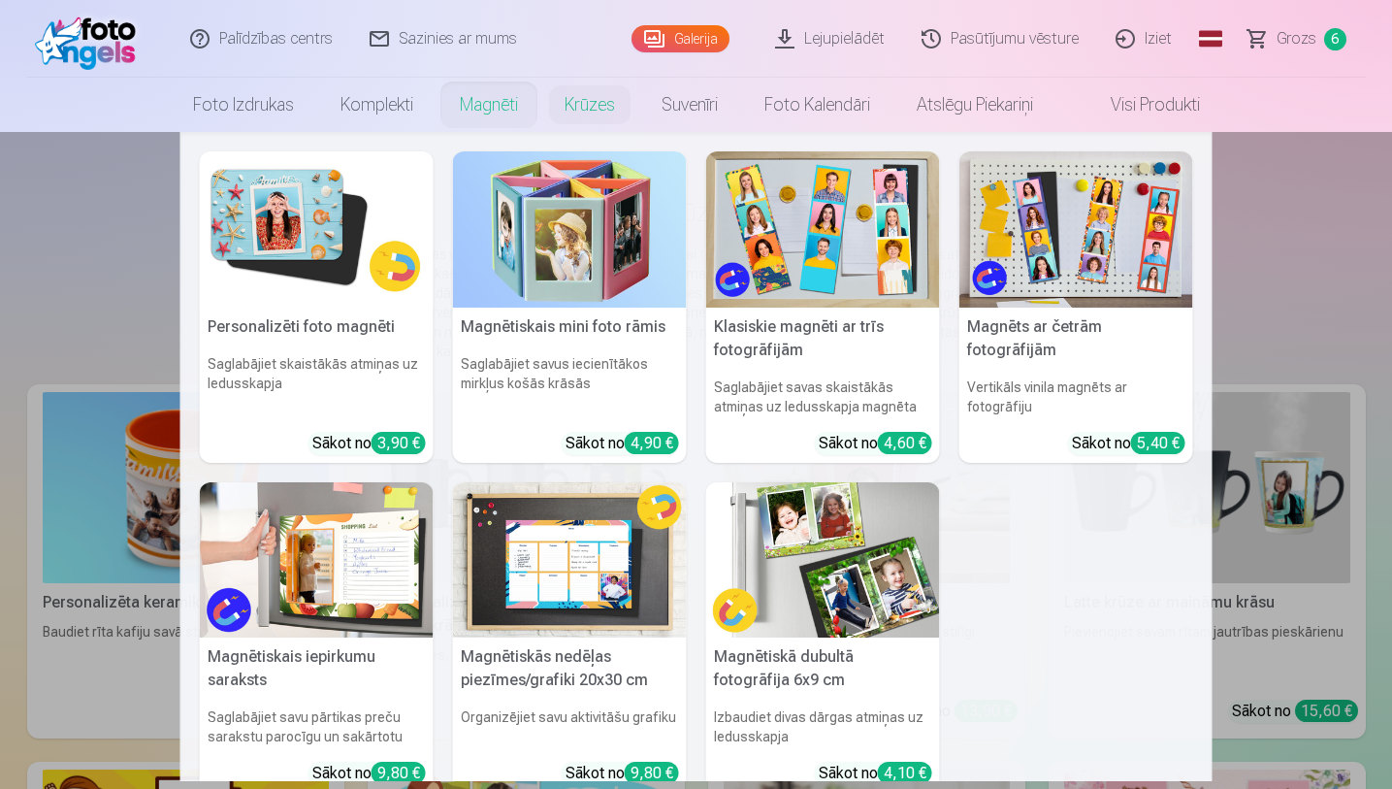
click at [471, 116] on link "Magnēti" at bounding box center [488, 105] width 105 height 54
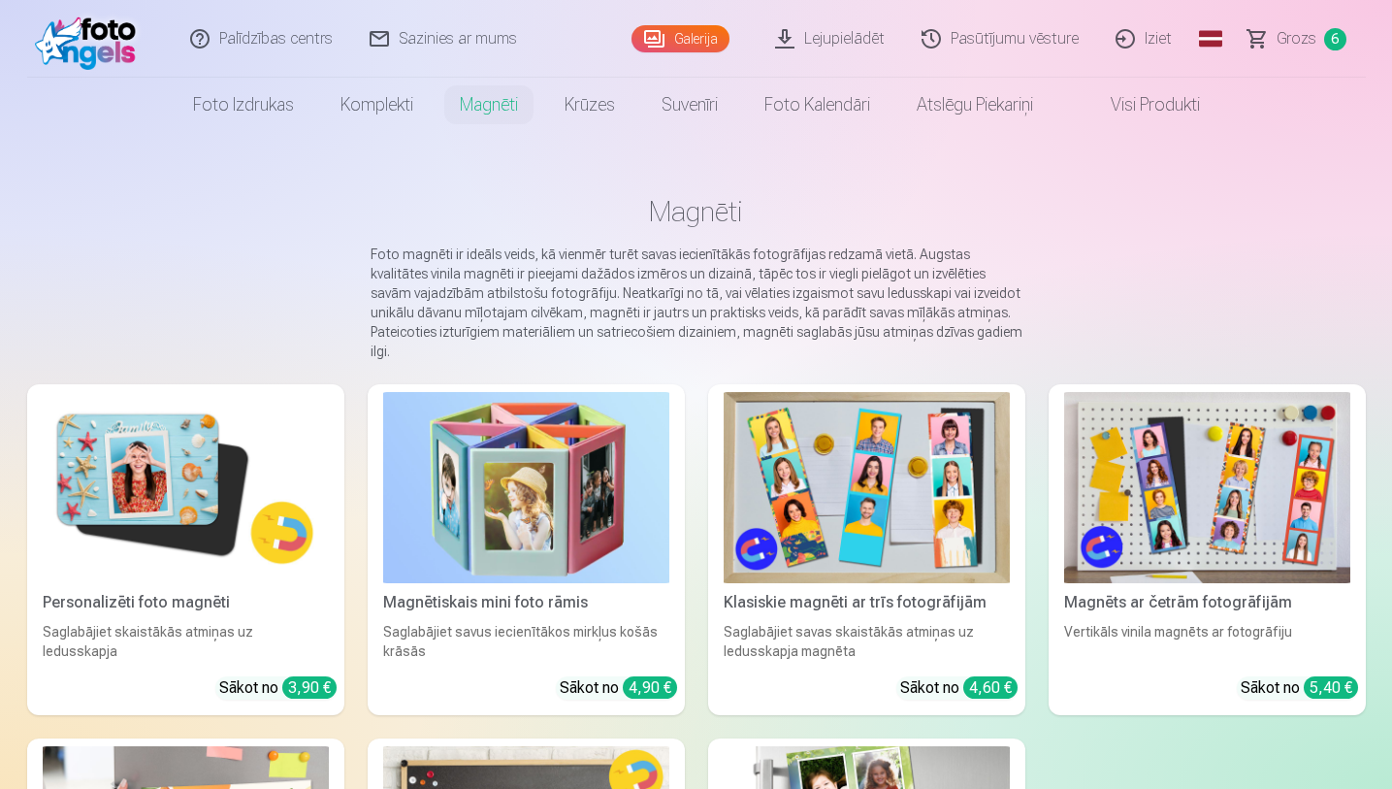
drag, startPoint x: 1396, startPoint y: 137, endPoint x: 1396, endPoint y: 180, distance: 43.6
click at [1376, 180] on html "Palīdzības centrs Sazinies ar mums Galerija Lejupielādēt Pasūtījumu vēsture Izi…" at bounding box center [696, 394] width 1392 height 789
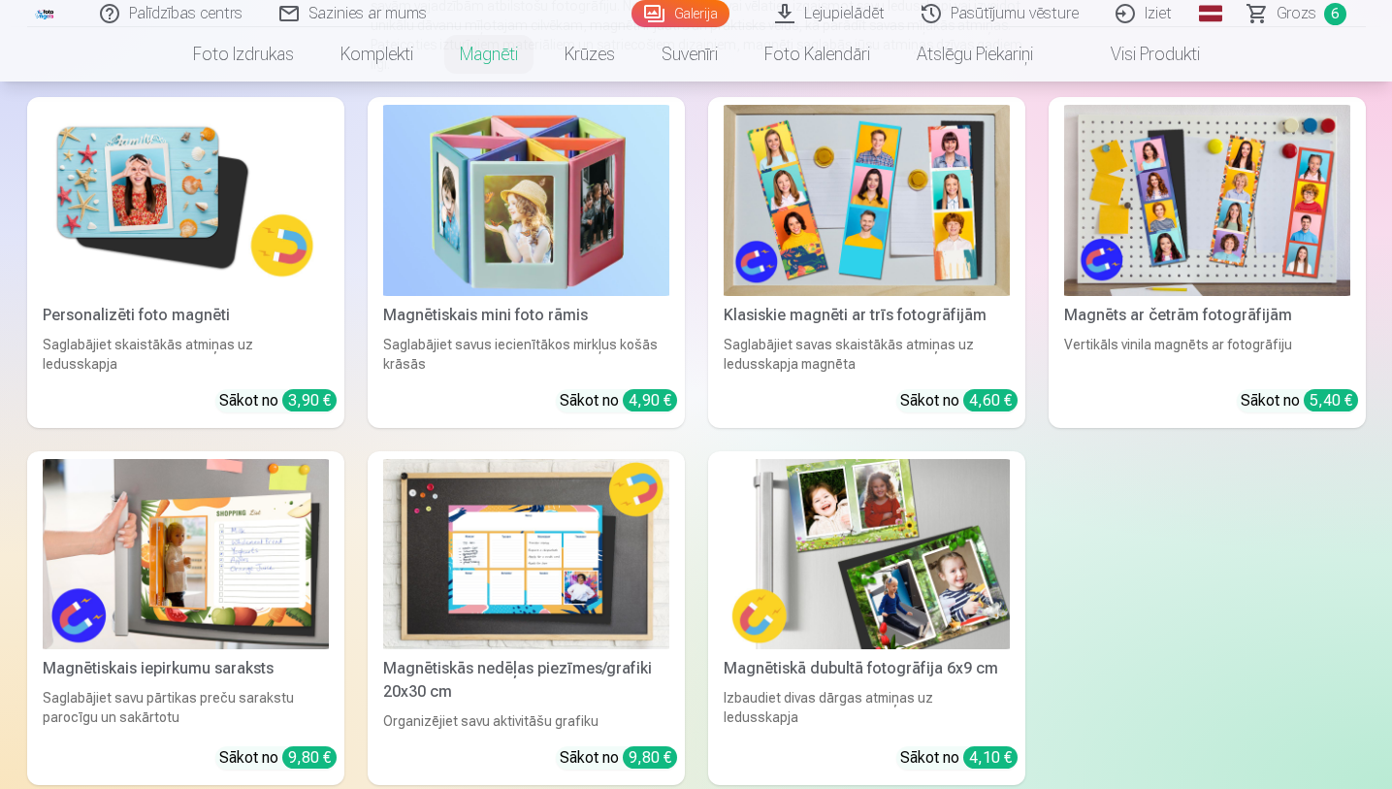
scroll to position [300, 0]
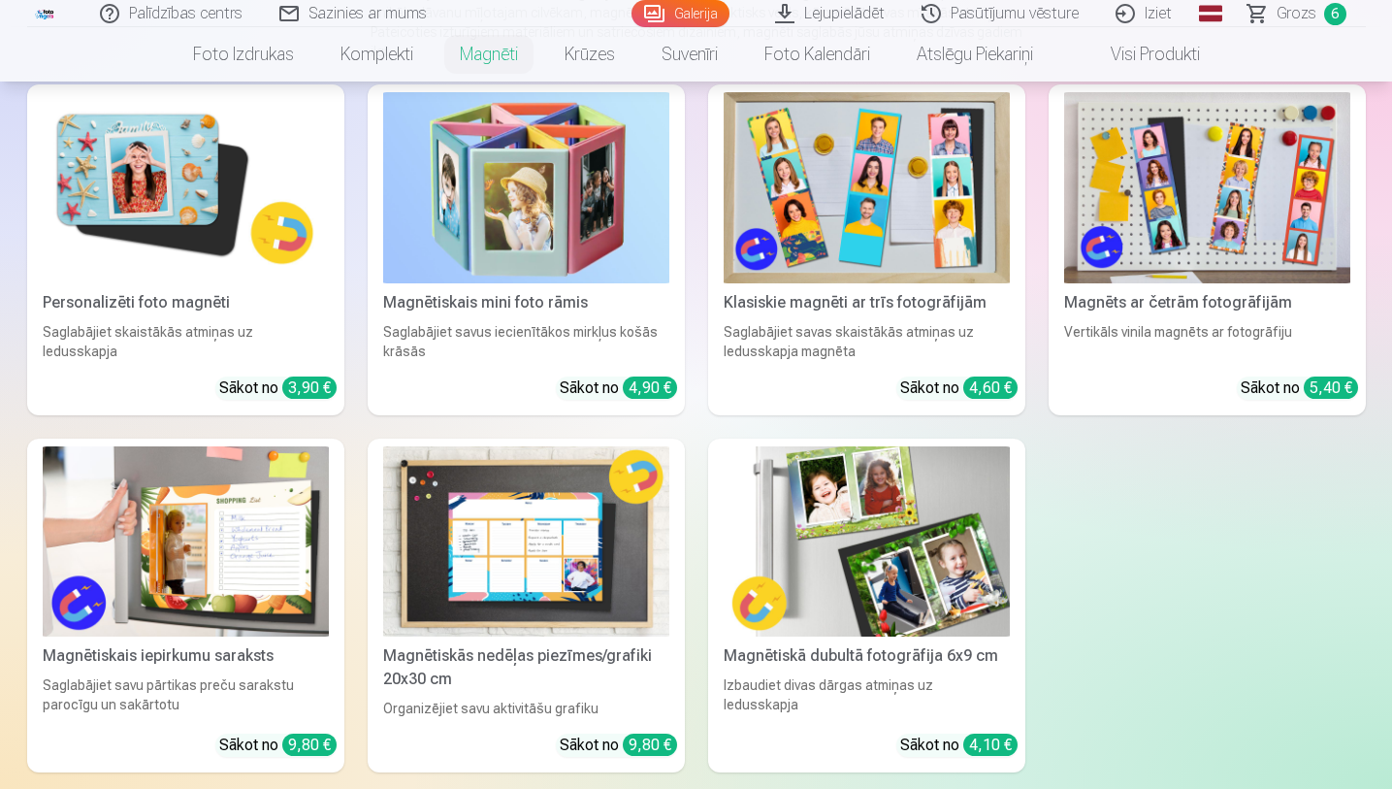
click at [531, 191] on img at bounding box center [526, 187] width 286 height 191
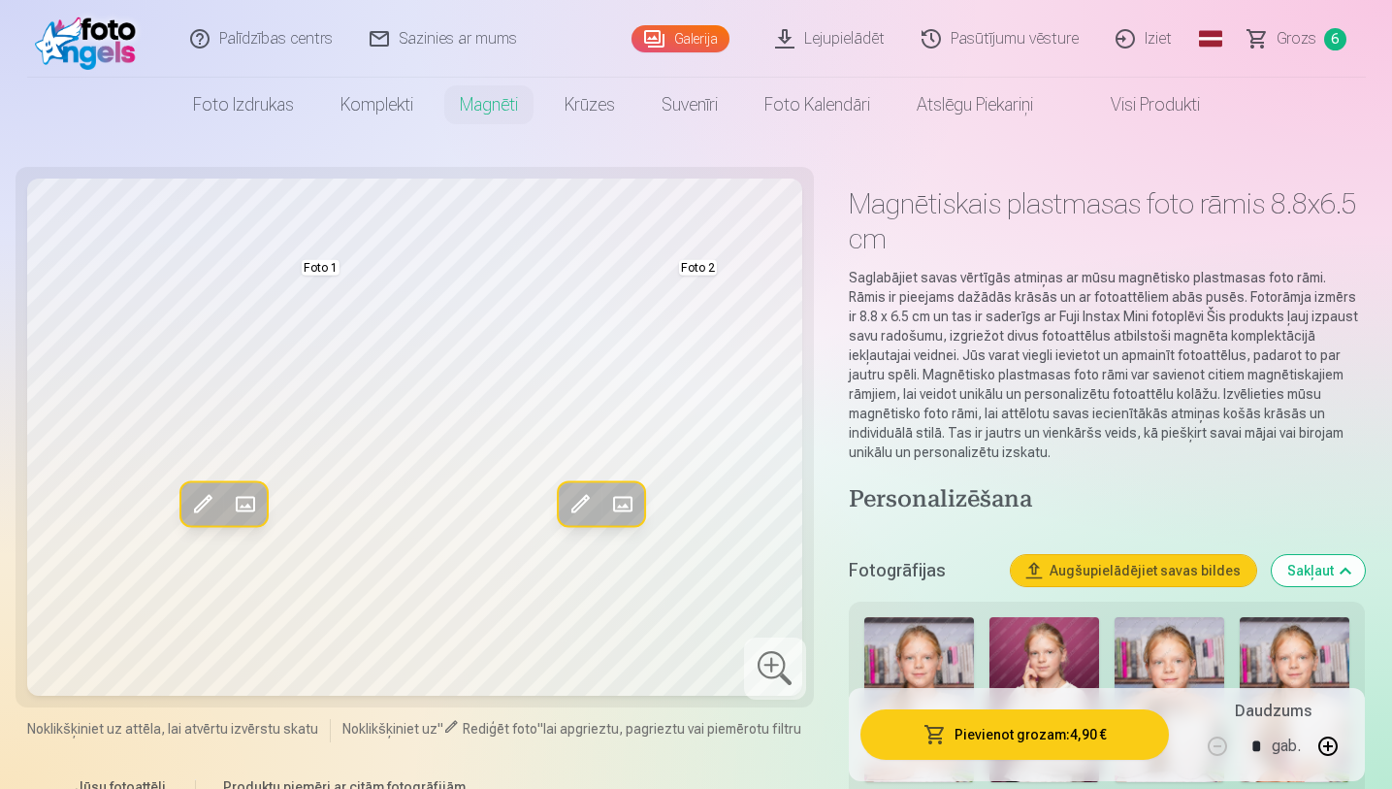
drag, startPoint x: 1396, startPoint y: 52, endPoint x: 1396, endPoint y: 92, distance: 39.8
click at [1376, 92] on html "Palīdzības centrs Sazinies ar mums Galerija Lejupielādēt Pasūtījumu vēsture Izi…" at bounding box center [696, 394] width 1392 height 789
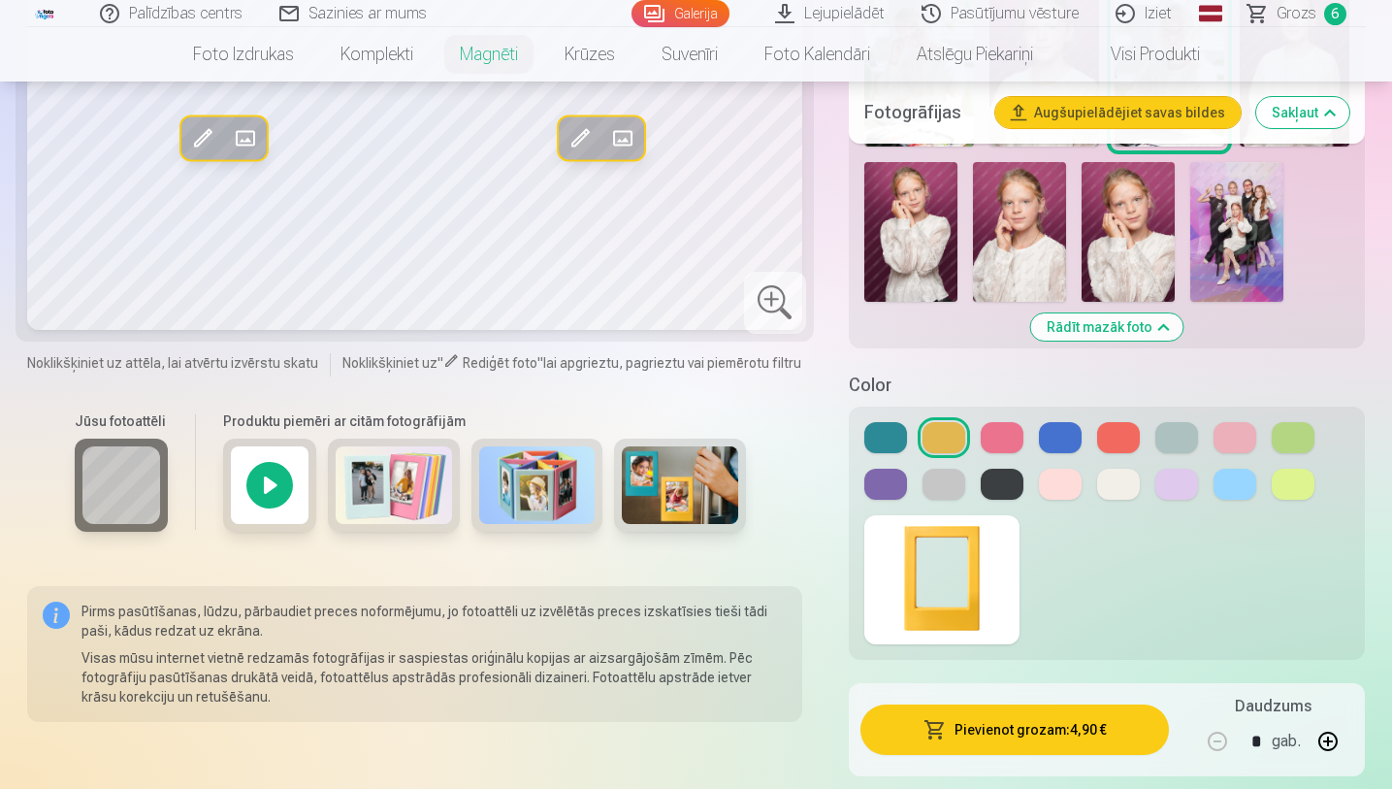
scroll to position [1203, 0]
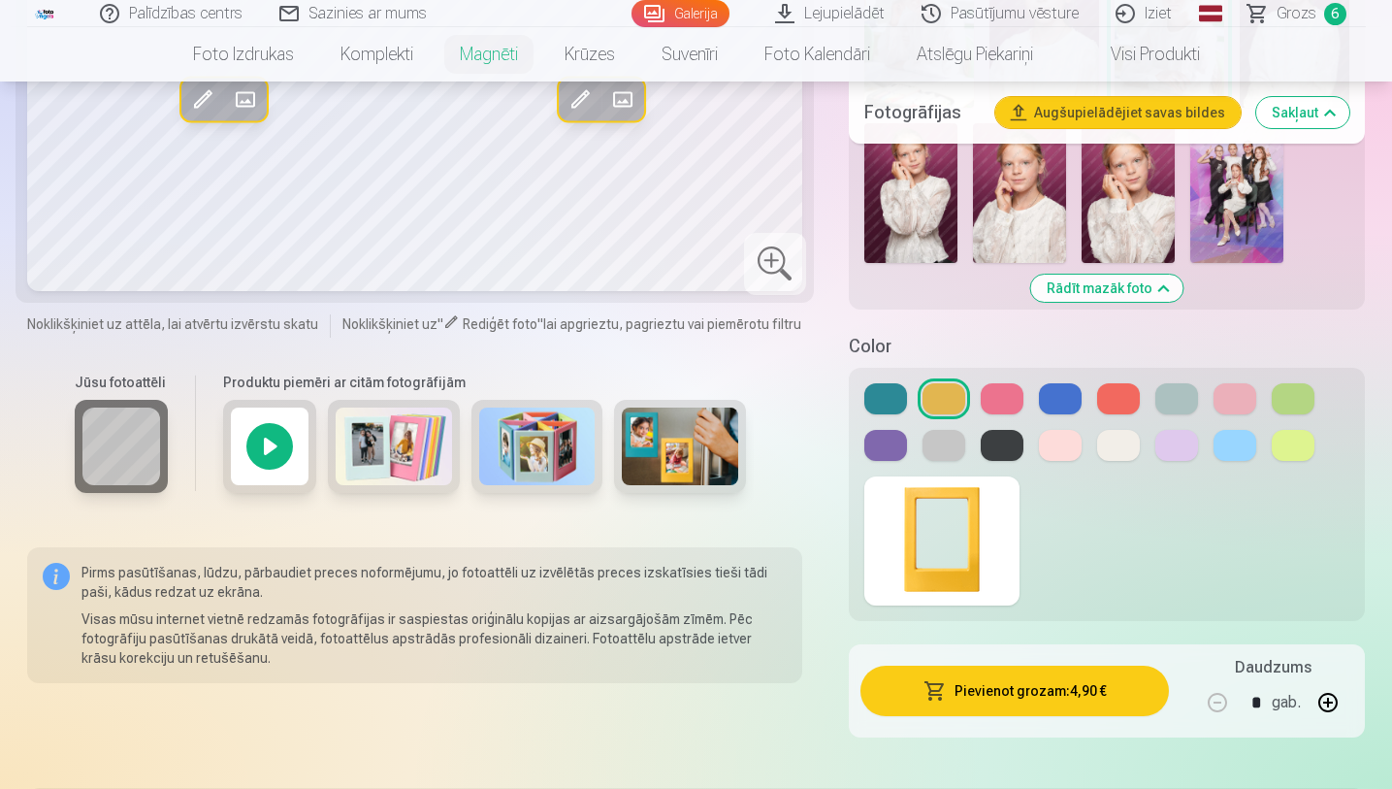
click at [1302, 11] on span "Grozs" at bounding box center [1296, 13] width 40 height 23
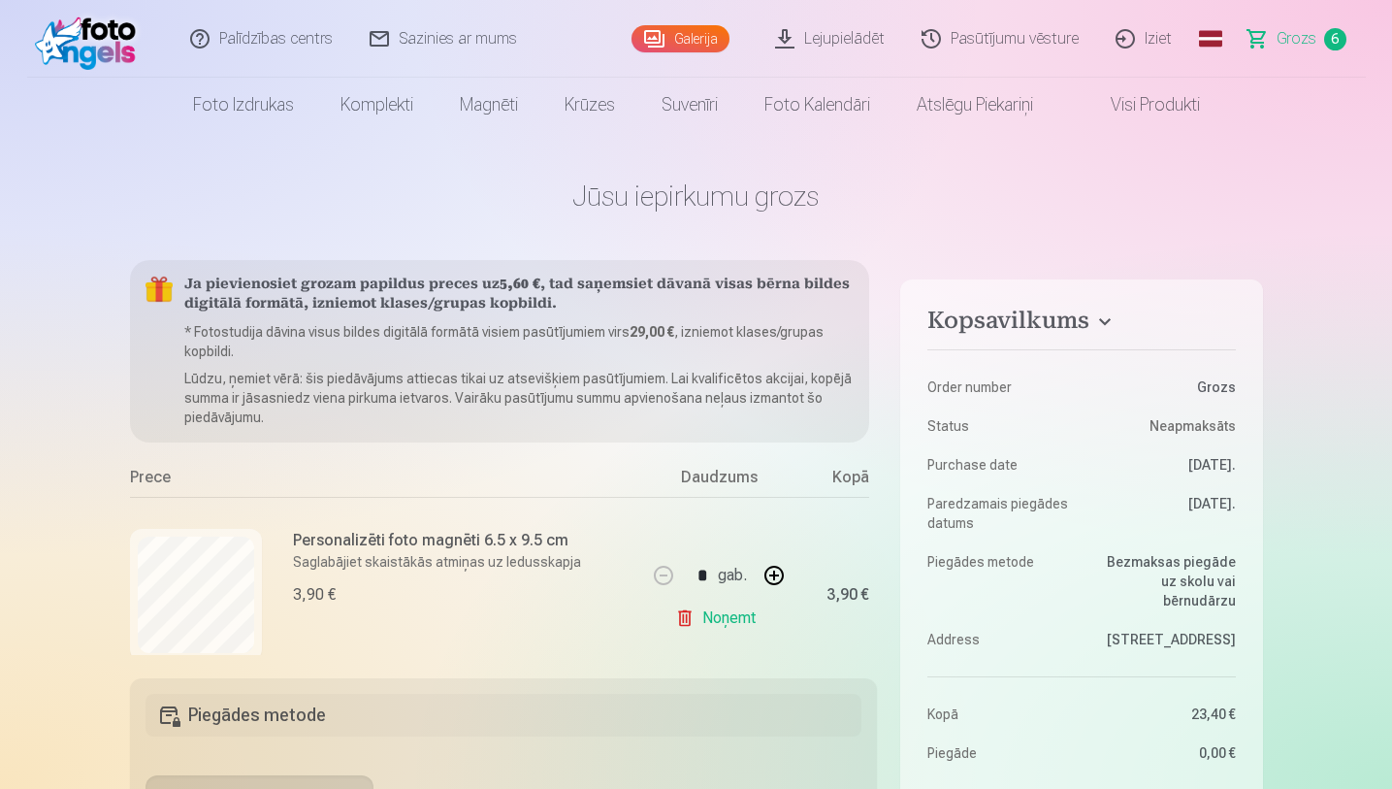
drag, startPoint x: 1396, startPoint y: 77, endPoint x: 1396, endPoint y: 109, distance: 32.0
click at [1376, 109] on html "Palīdzības centrs Sazinies ar mums Galerija Lejupielādēt Pasūtījumu vēsture Izi…" at bounding box center [696, 394] width 1392 height 789
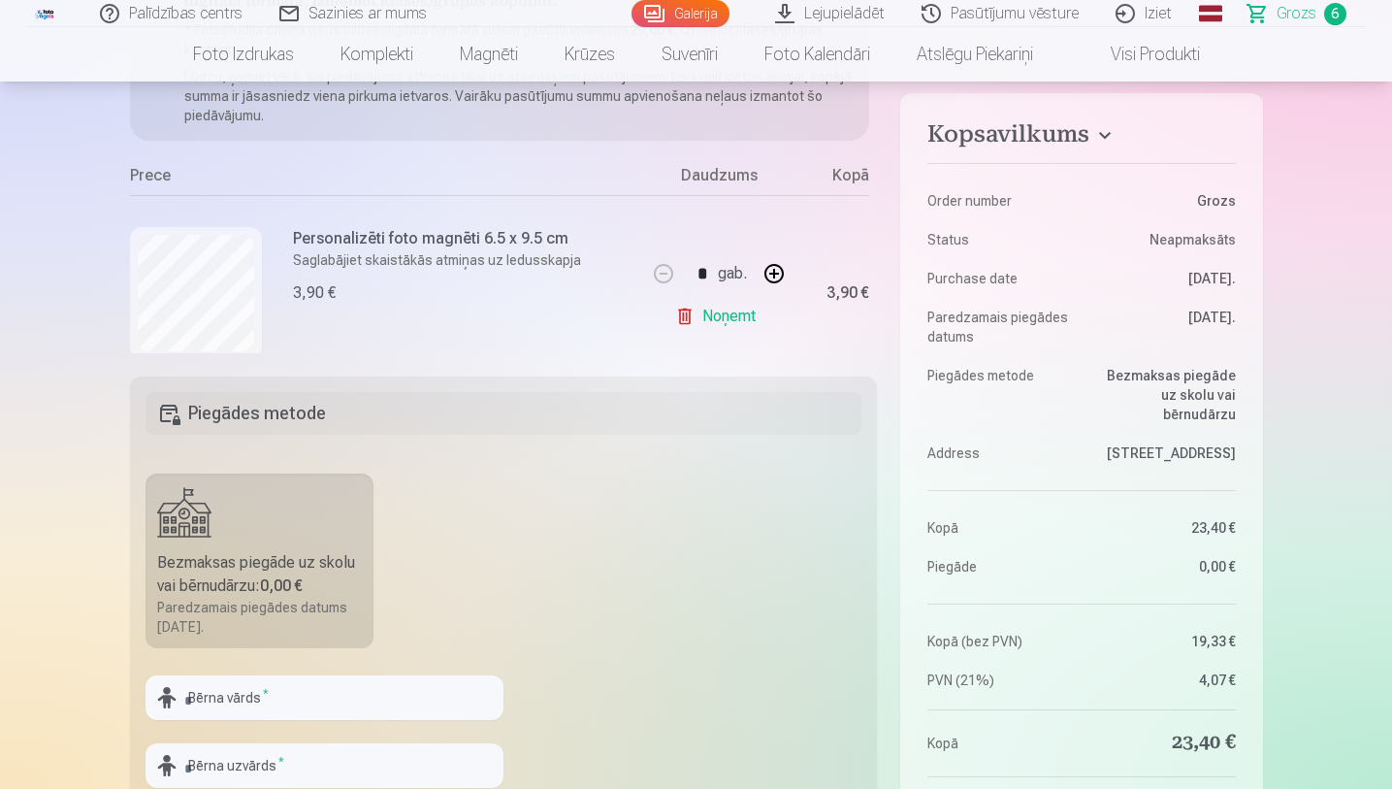
scroll to position [349, 0]
